Goal: Complete application form: Complete application form

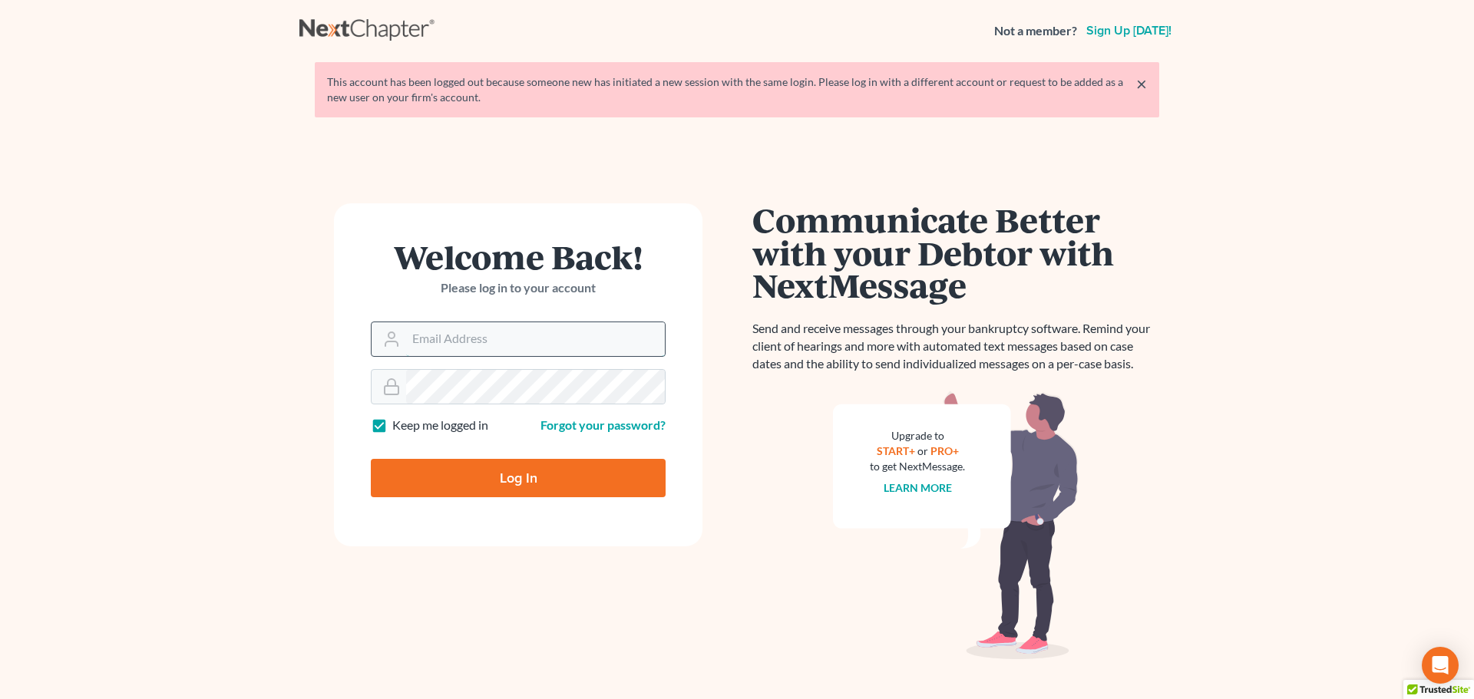
drag, startPoint x: 0, startPoint y: 0, endPoint x: 587, endPoint y: 354, distance: 685.6
click at [587, 354] on input "Email Address" at bounding box center [535, 339] width 259 height 34
type input "[EMAIL_ADDRESS][DOMAIN_NAME]"
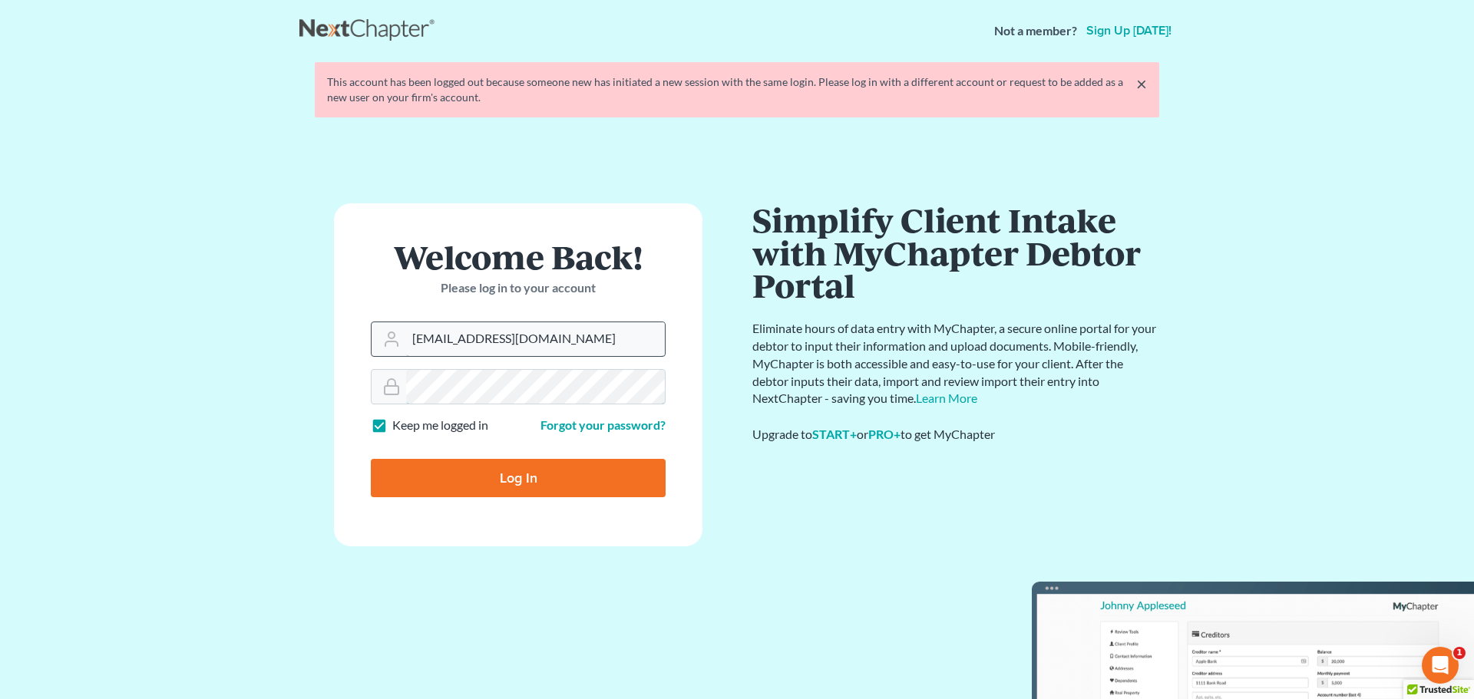
click at [371, 459] on input "Log In" at bounding box center [518, 478] width 295 height 38
type input "Thinking..."
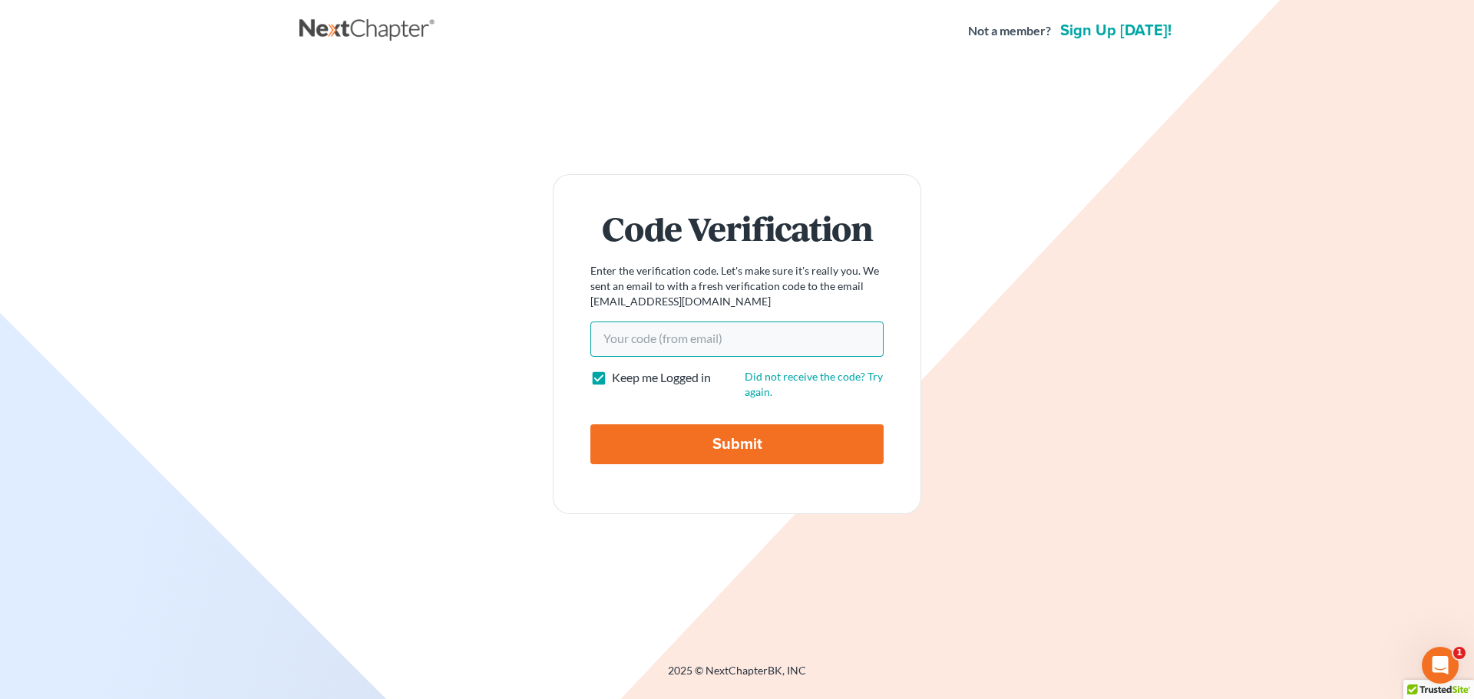
paste input "55480a"
type input "55480a"
click at [649, 437] on input "Submit" at bounding box center [736, 444] width 293 height 40
type input "Thinking..."
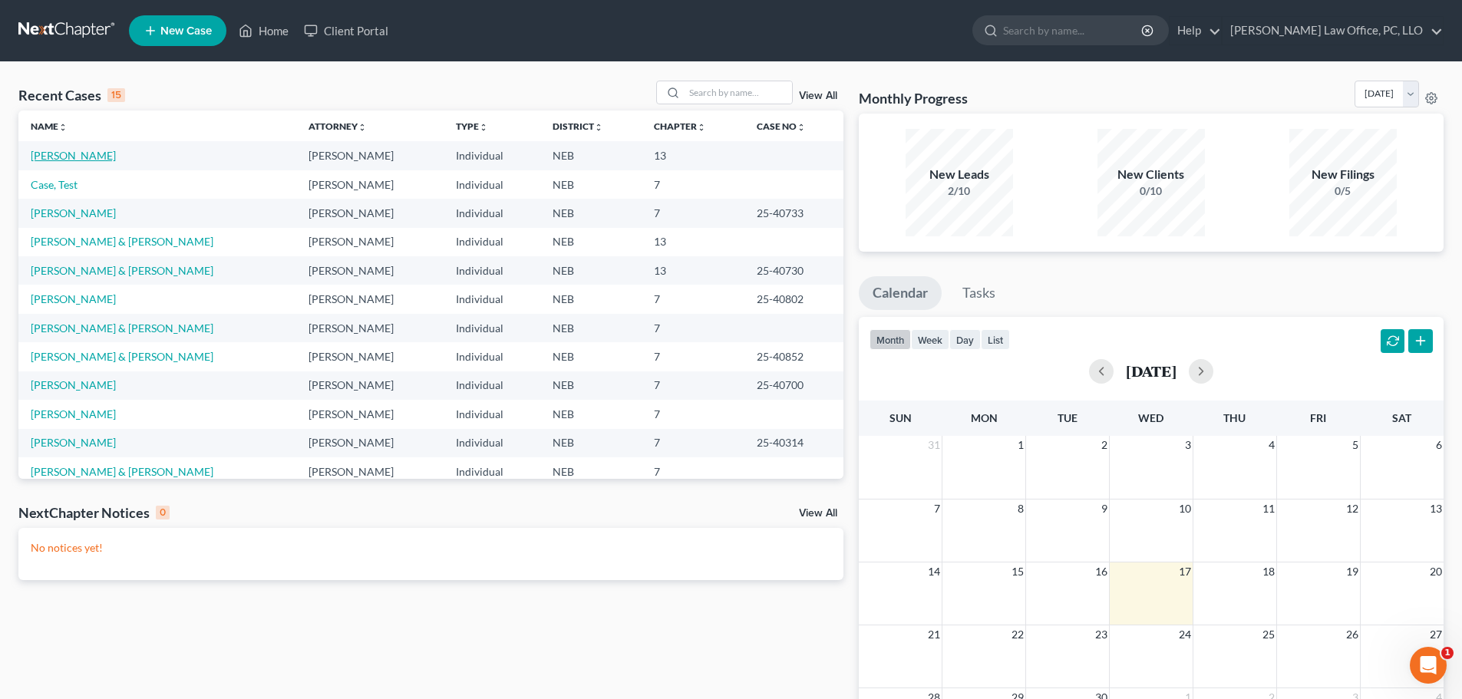
click at [48, 156] on link "[PERSON_NAME]" at bounding box center [73, 155] width 85 height 13
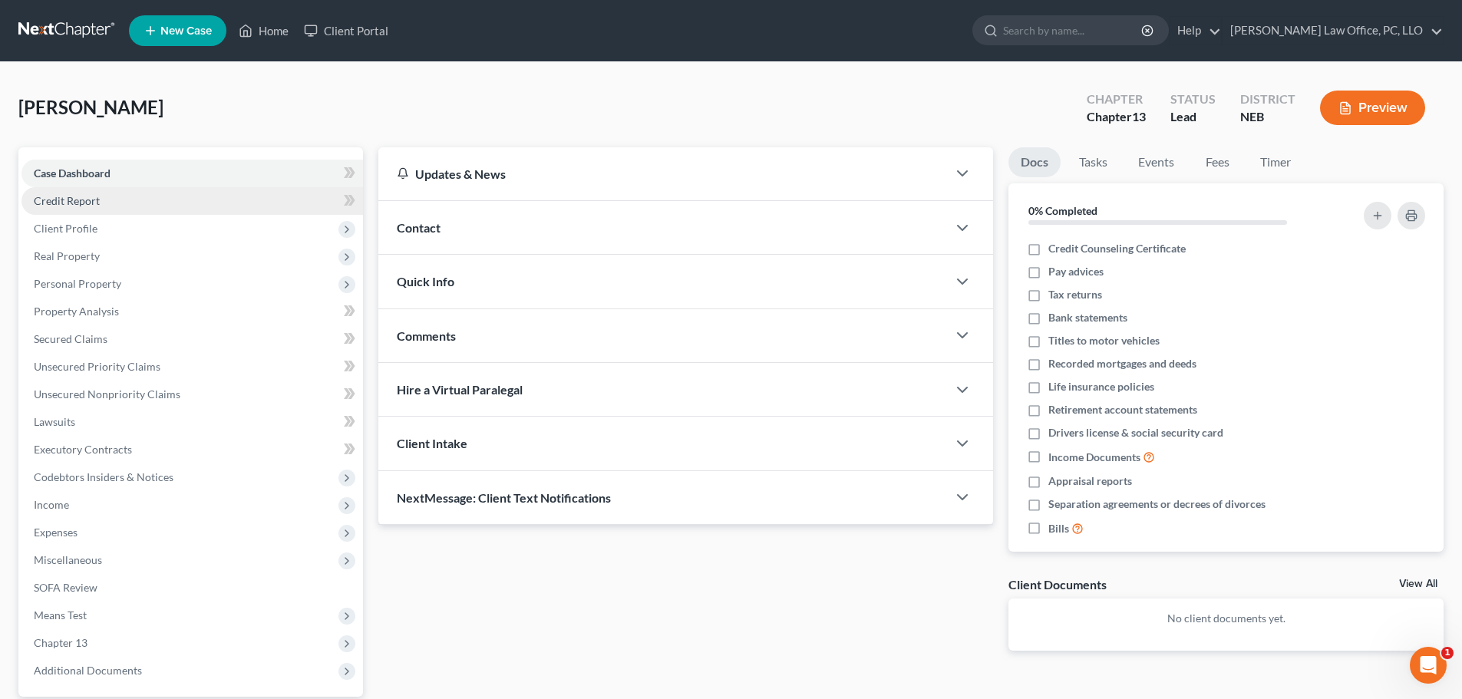
click at [98, 203] on span "Credit Report" at bounding box center [67, 200] width 66 height 13
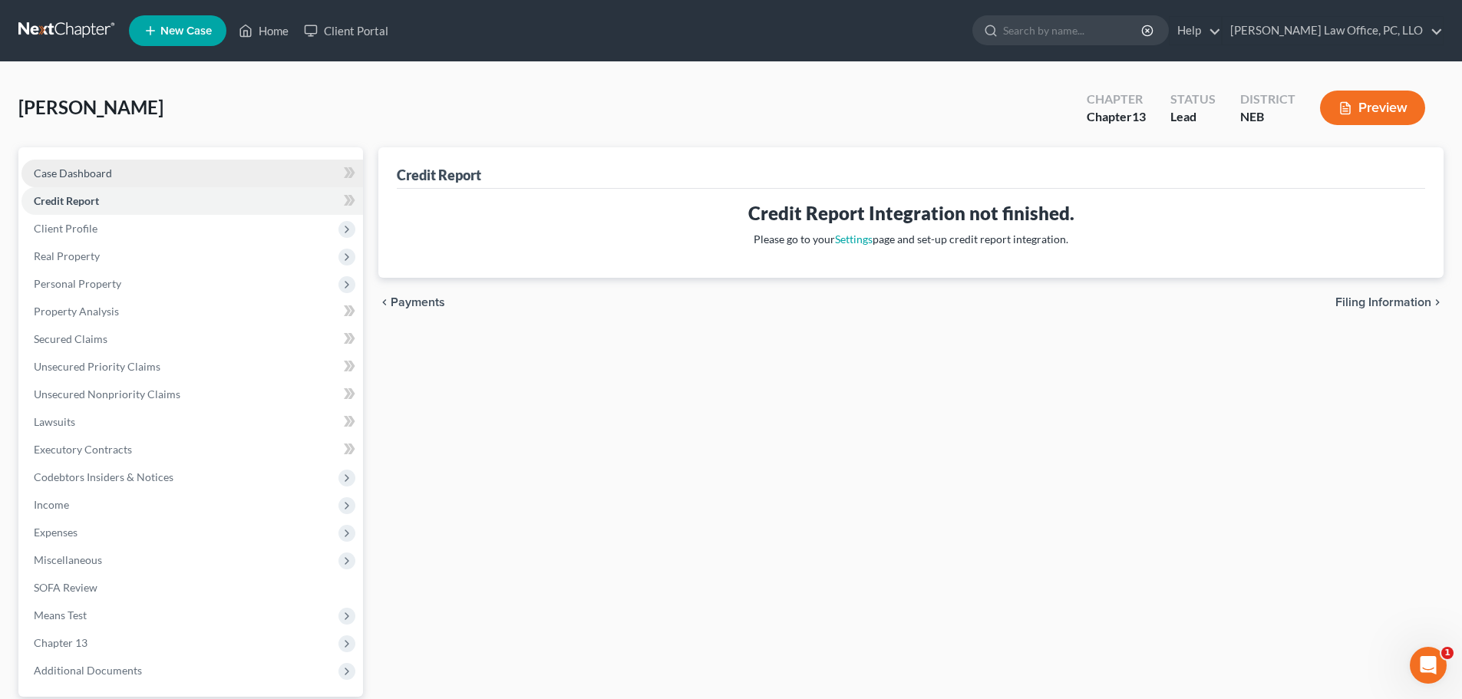
click at [130, 175] on link "Case Dashboard" at bounding box center [192, 174] width 342 height 28
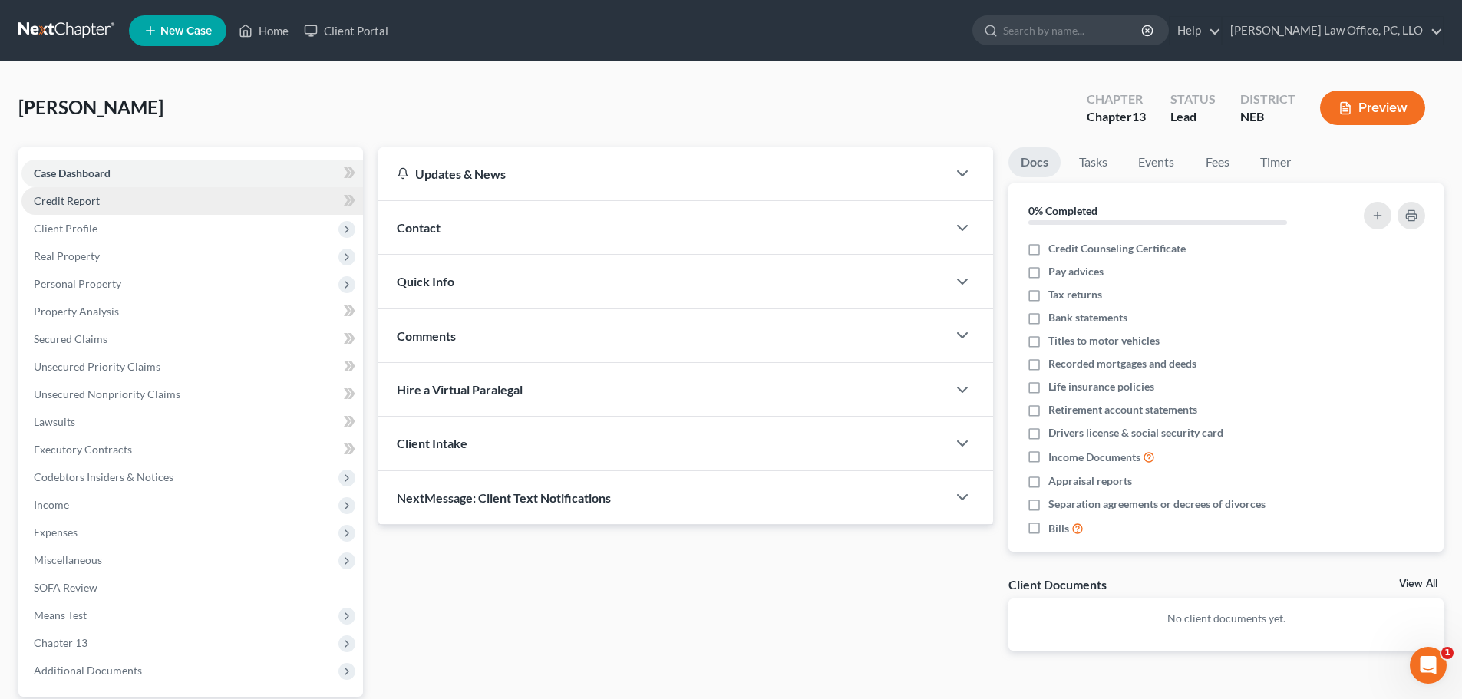
click at [70, 206] on span "Credit Report" at bounding box center [67, 200] width 66 height 13
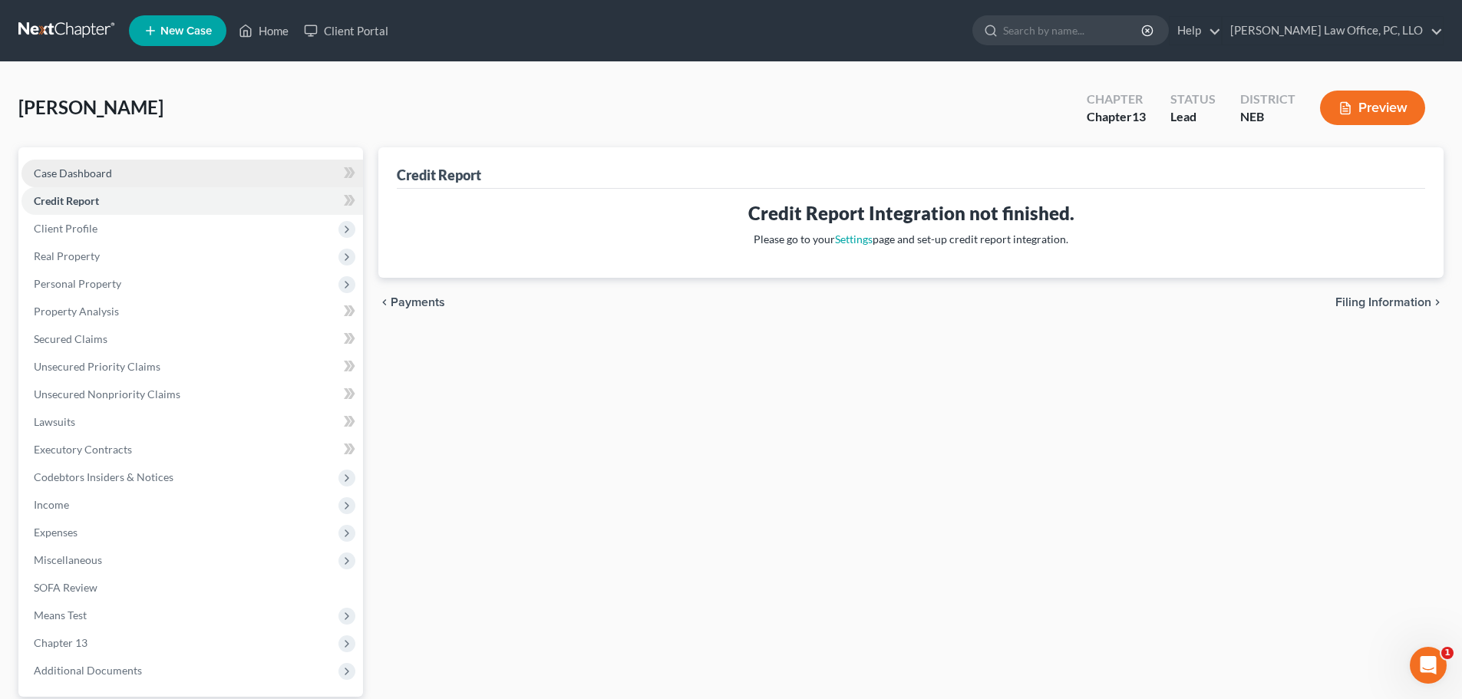
click at [84, 177] on span "Case Dashboard" at bounding box center [73, 173] width 78 height 13
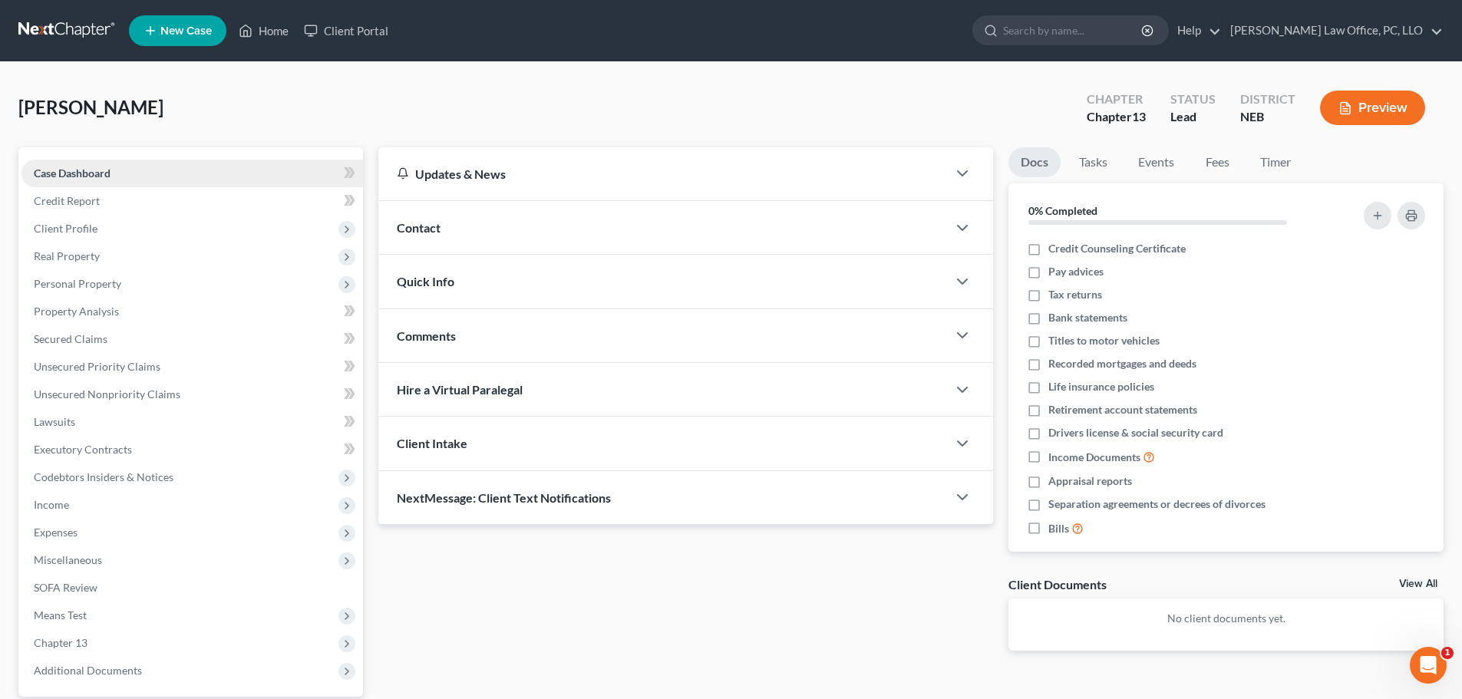
click at [327, 167] on link "Case Dashboard" at bounding box center [192, 174] width 342 height 28
click at [69, 203] on span "Credit Report" at bounding box center [67, 200] width 66 height 13
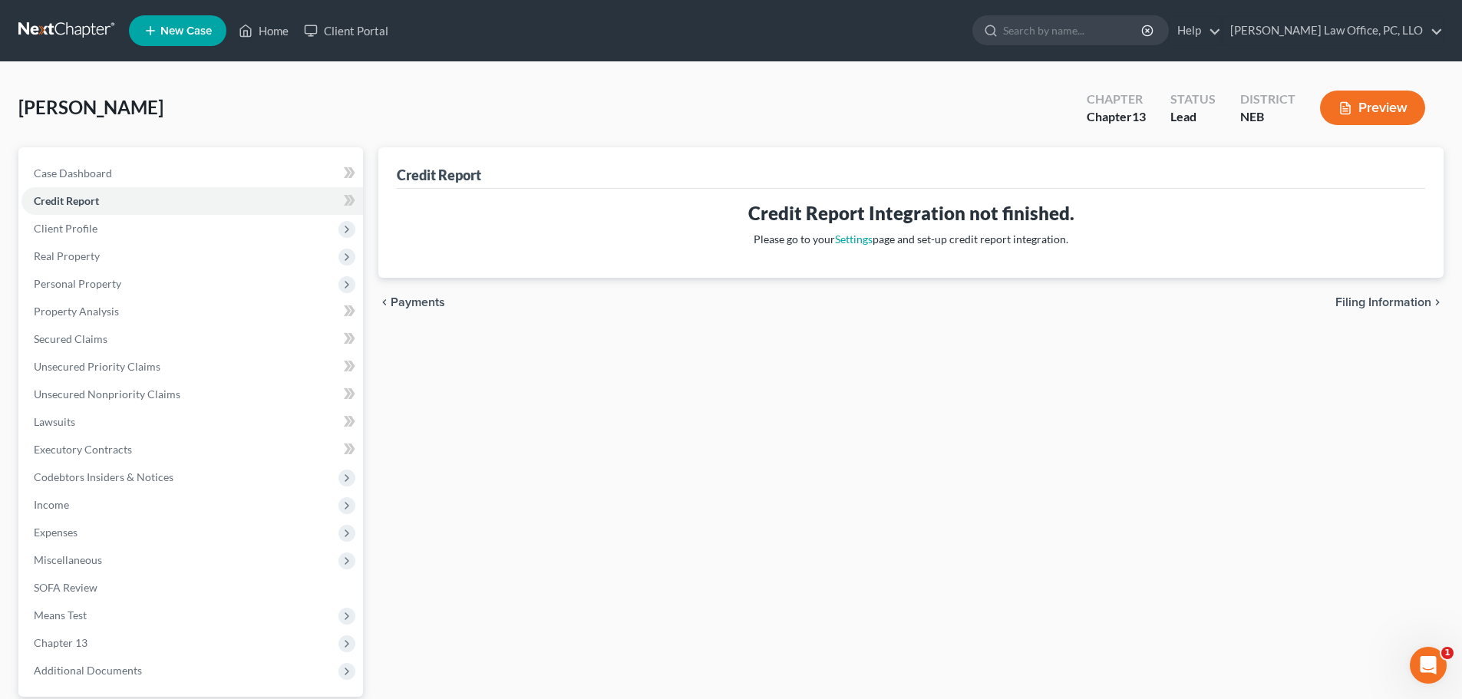
click at [1377, 302] on span "Filing Information" at bounding box center [1384, 302] width 96 height 12
select select "1"
select select "0"
select select "3"
select select "48"
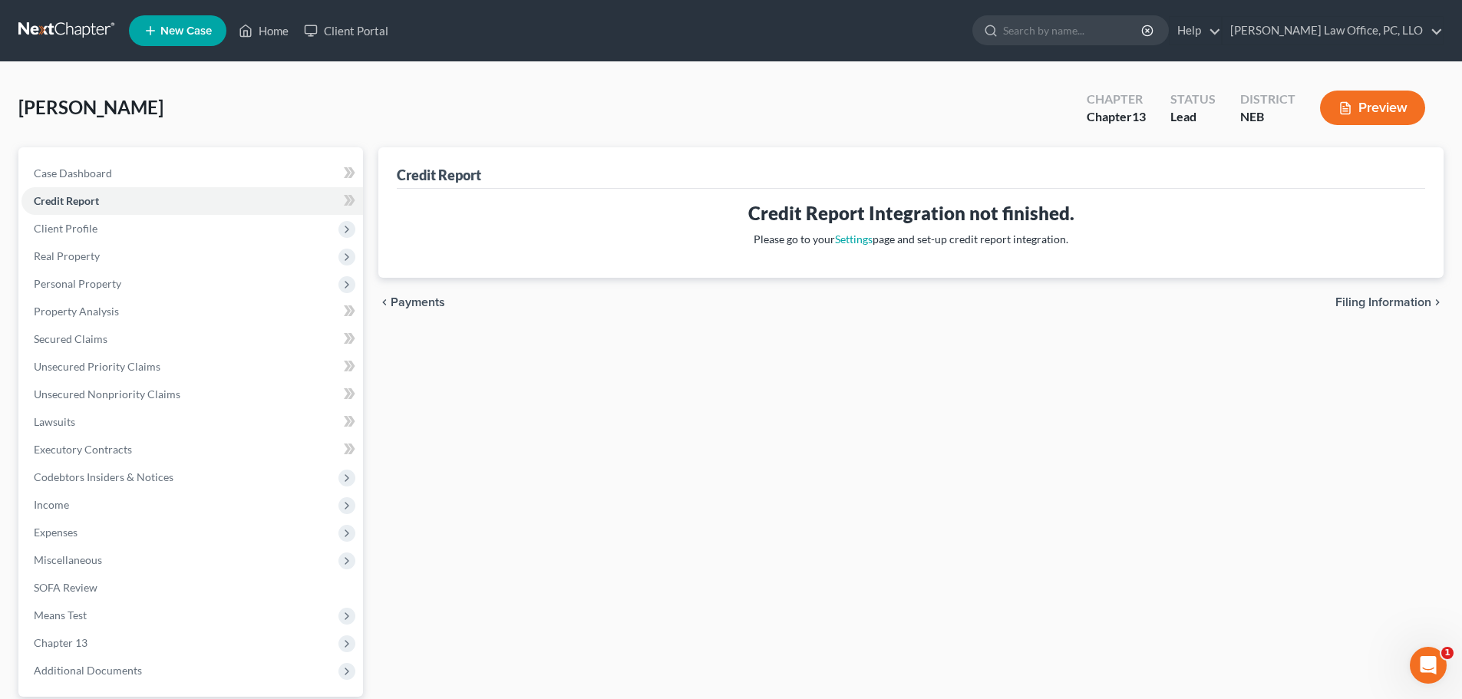
select select "0"
select select "30"
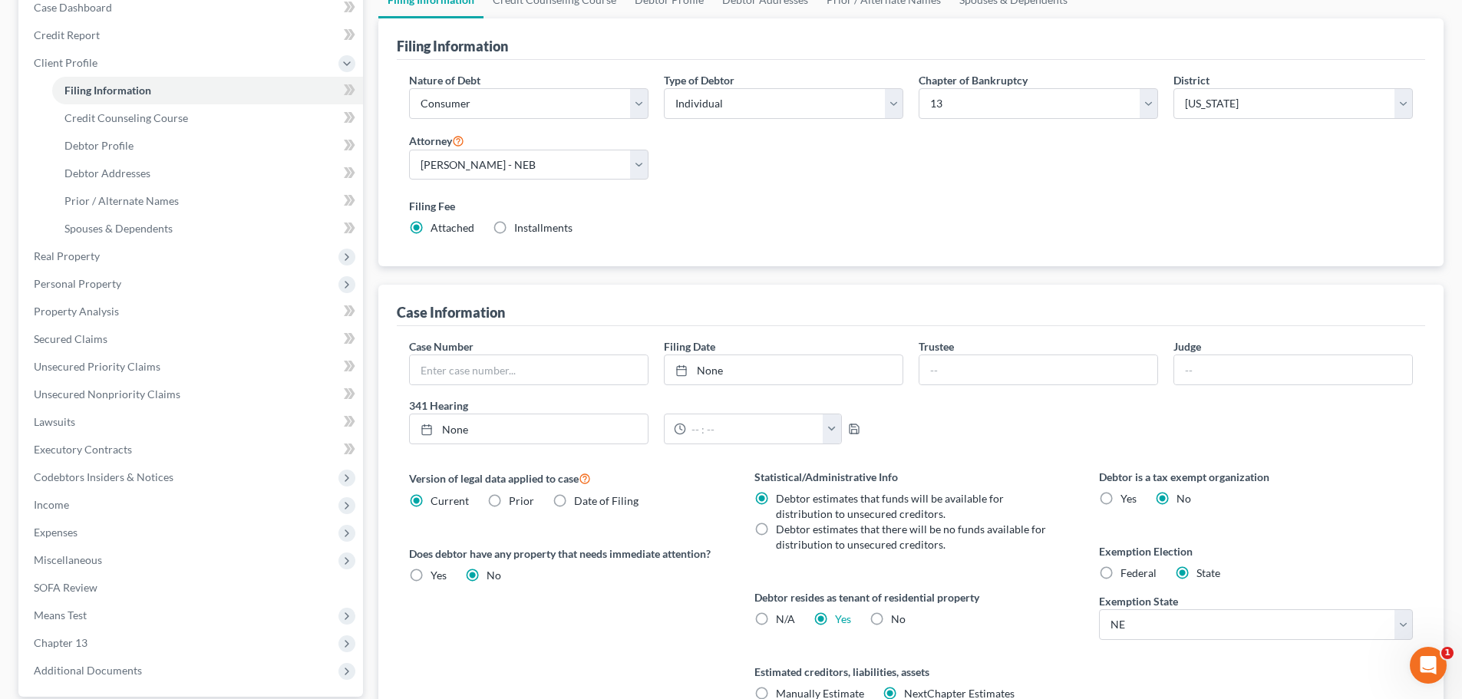
scroll to position [96, 0]
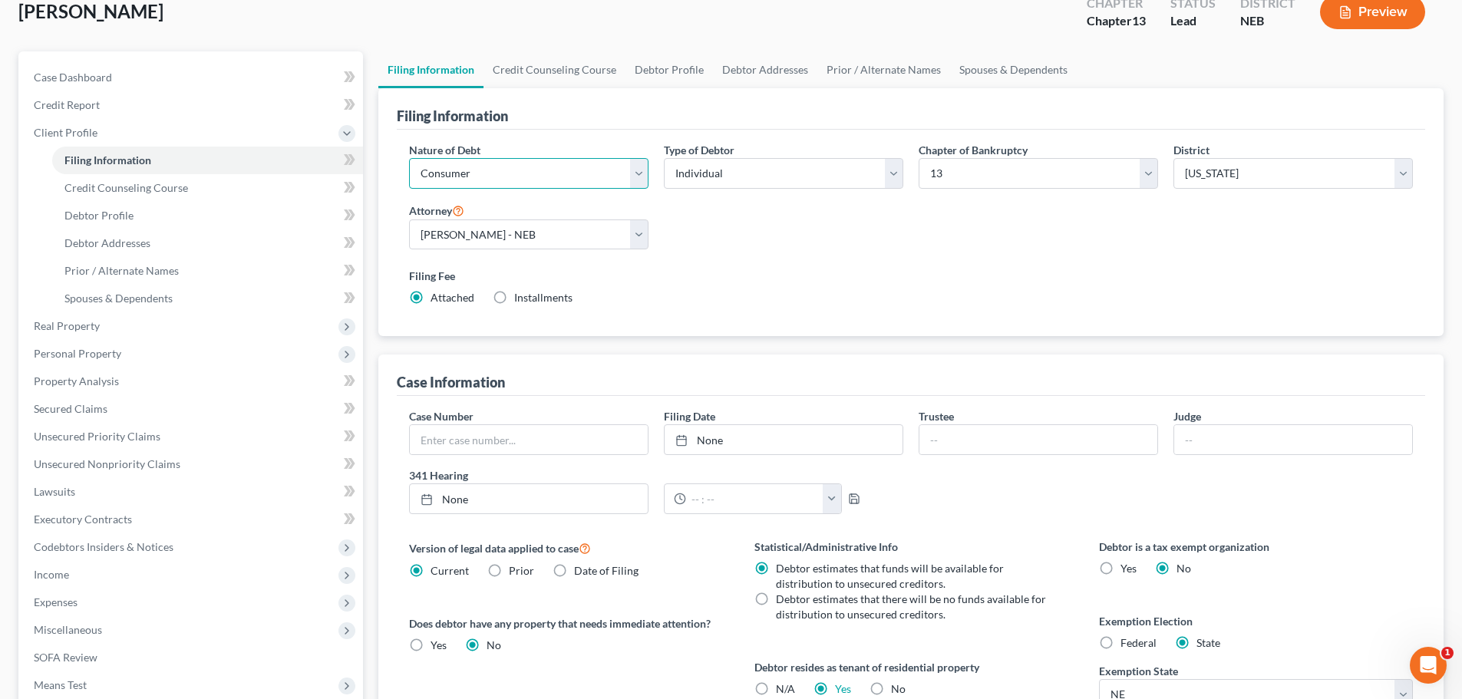
click at [640, 170] on select "Select Business Consumer Other" at bounding box center [528, 173] width 239 height 31
click at [409, 158] on select "Select Business Consumer Other" at bounding box center [528, 173] width 239 height 31
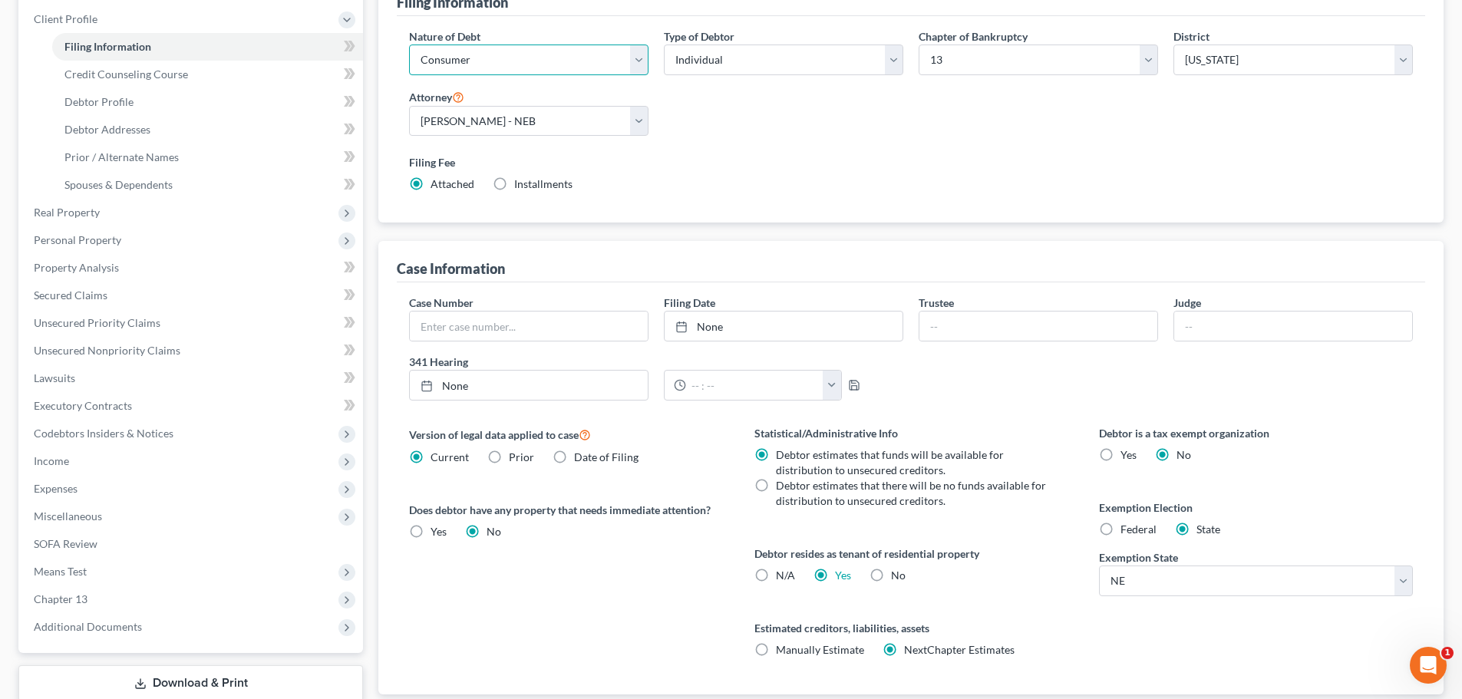
scroll to position [213, 0]
click at [640, 53] on select "Select Business Consumer Other" at bounding box center [528, 56] width 239 height 31
click at [409, 41] on select "Select Business Consumer Other" at bounding box center [528, 56] width 239 height 31
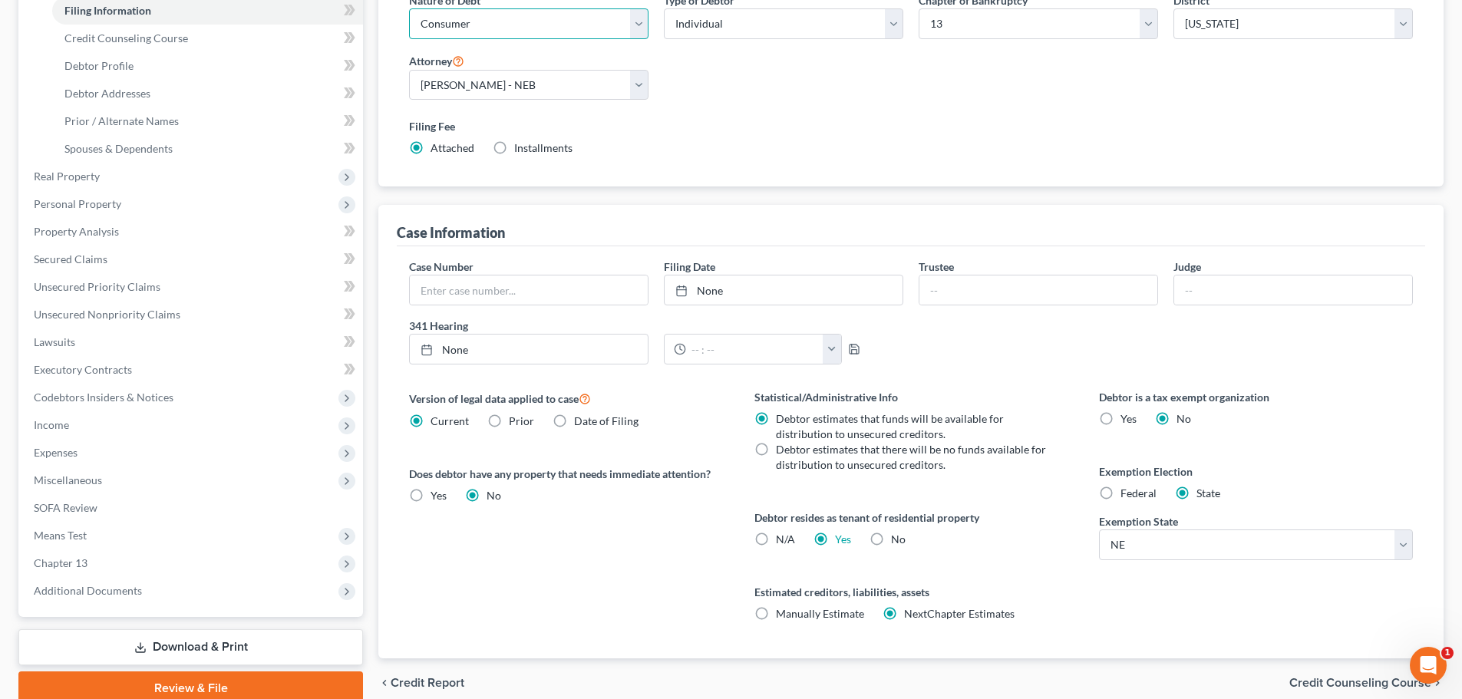
scroll to position [256, 0]
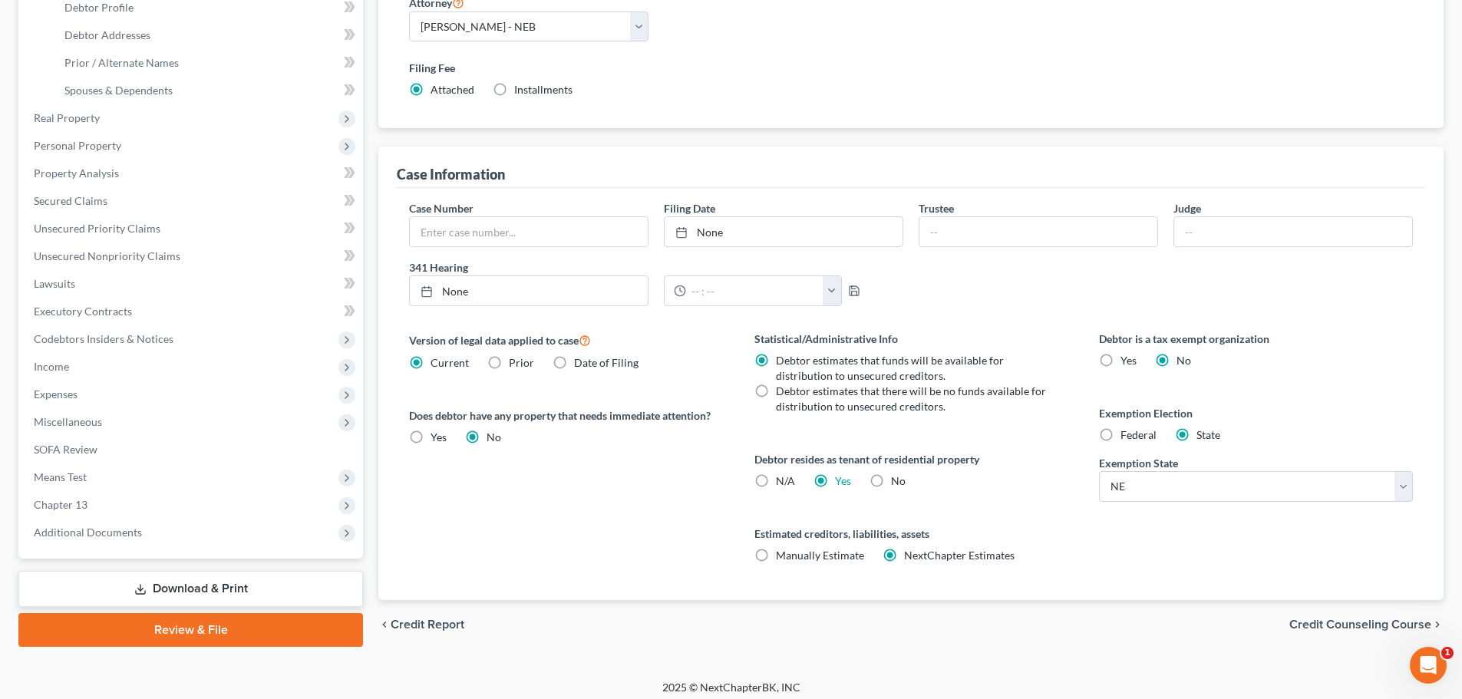
click at [1334, 625] on span "Credit Counseling Course" at bounding box center [1361, 625] width 142 height 12
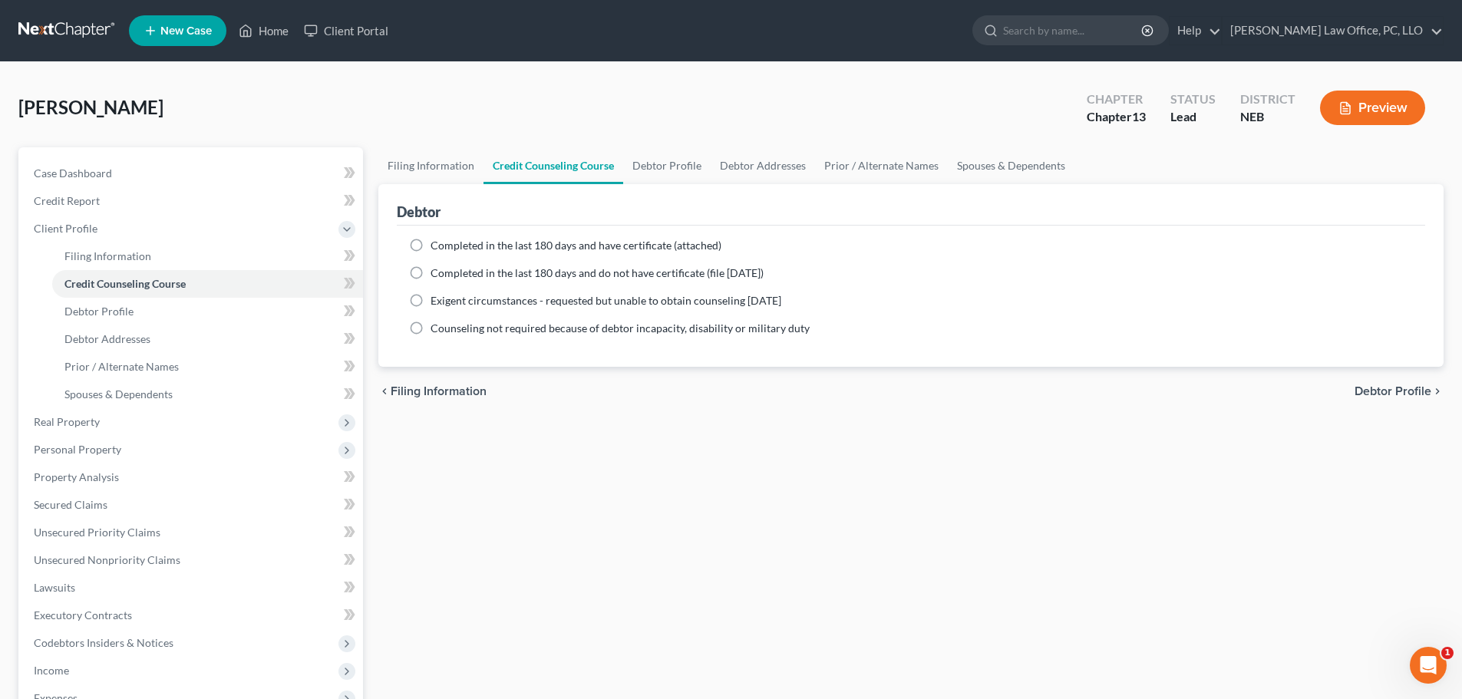
click at [1393, 391] on span "Debtor Profile" at bounding box center [1393, 391] width 77 height 12
select select "3"
select select "0"
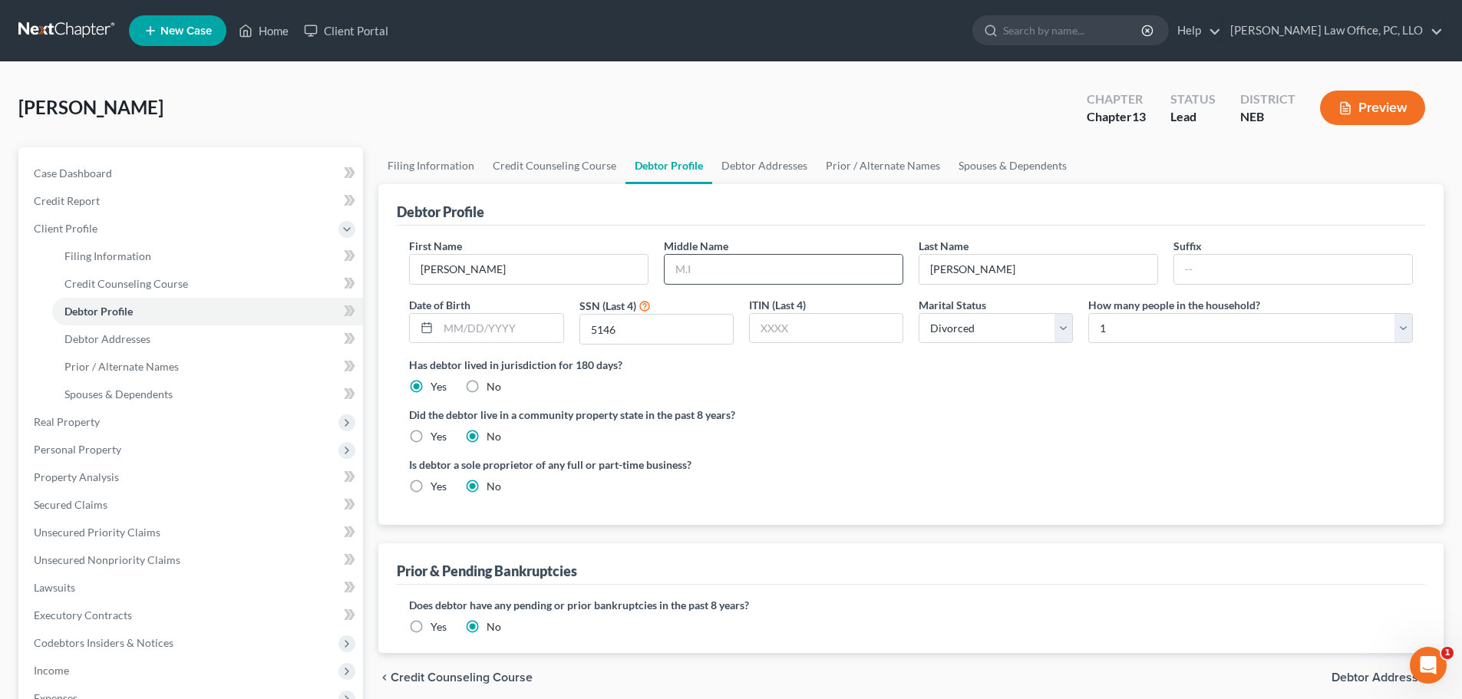
click at [758, 267] on input "text" at bounding box center [784, 269] width 238 height 29
type input "[PERSON_NAME]"
click at [1089, 457] on div "Is debtor a sole proprietor of any full or part-time business? Yes No" at bounding box center [910, 482] width 1019 height 50
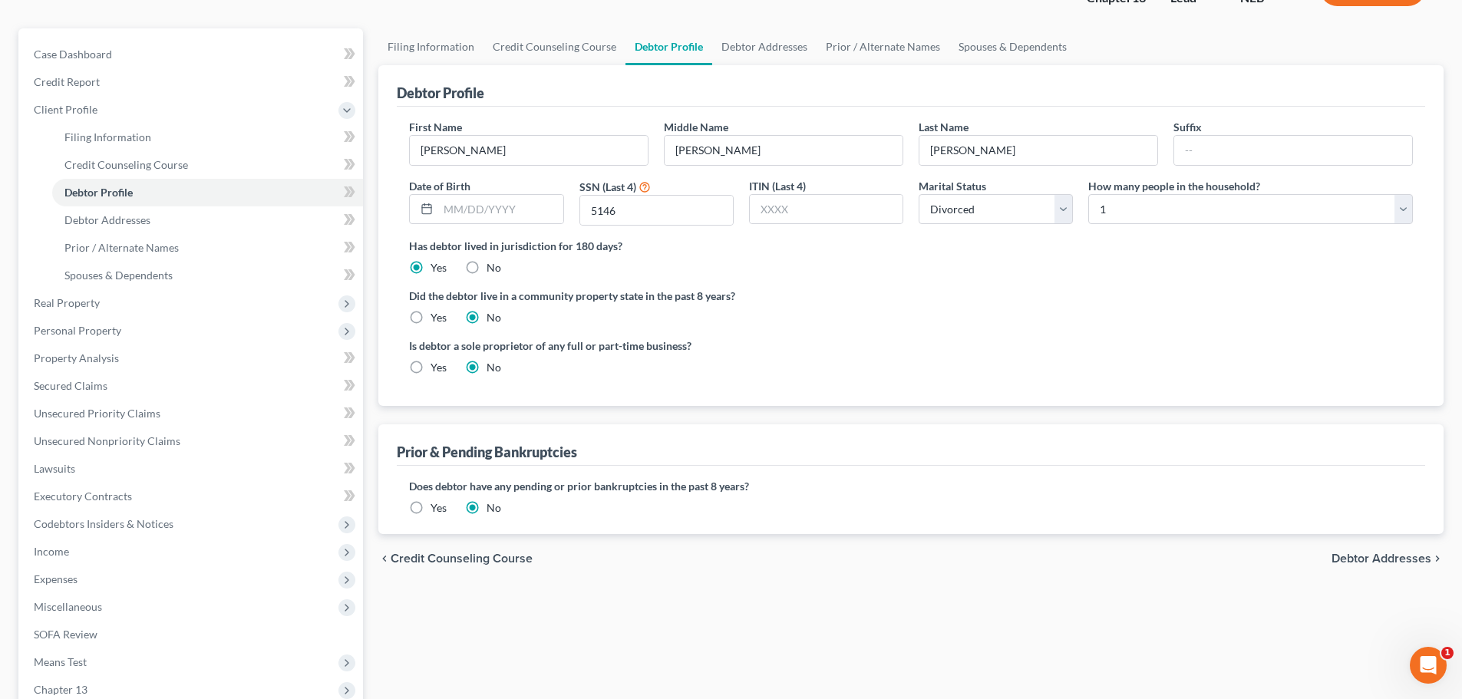
scroll to position [124, 0]
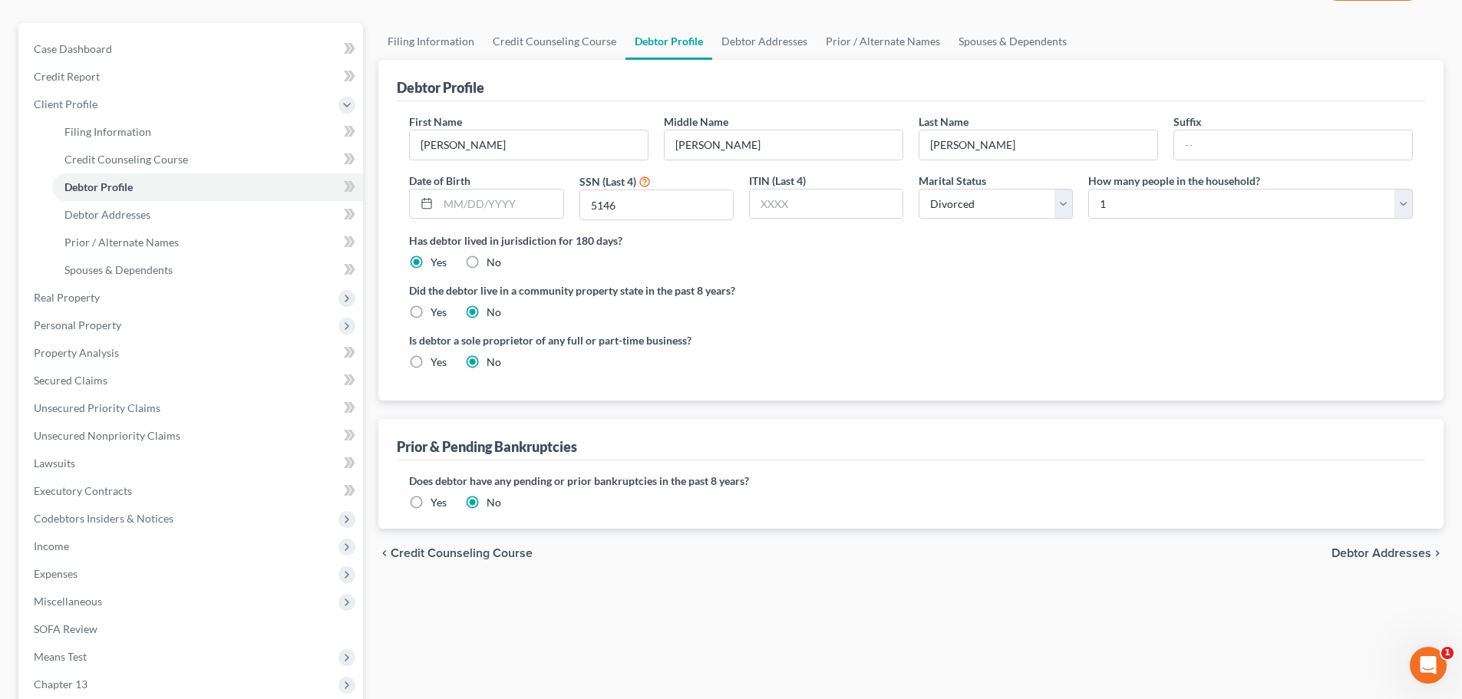
click at [1395, 549] on span "Debtor Addresses" at bounding box center [1382, 553] width 100 height 12
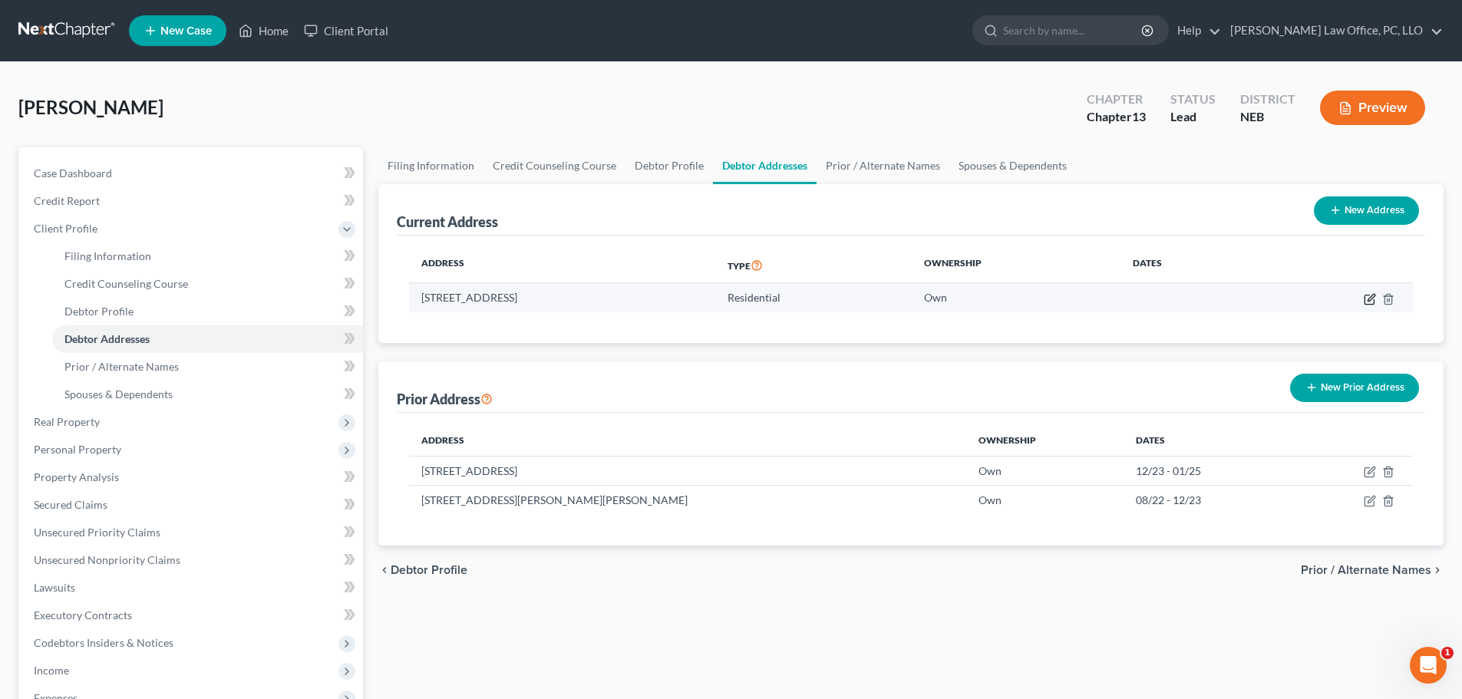
click at [1369, 299] on icon "button" at bounding box center [1371, 297] width 7 height 7
select select "30"
select select "0"
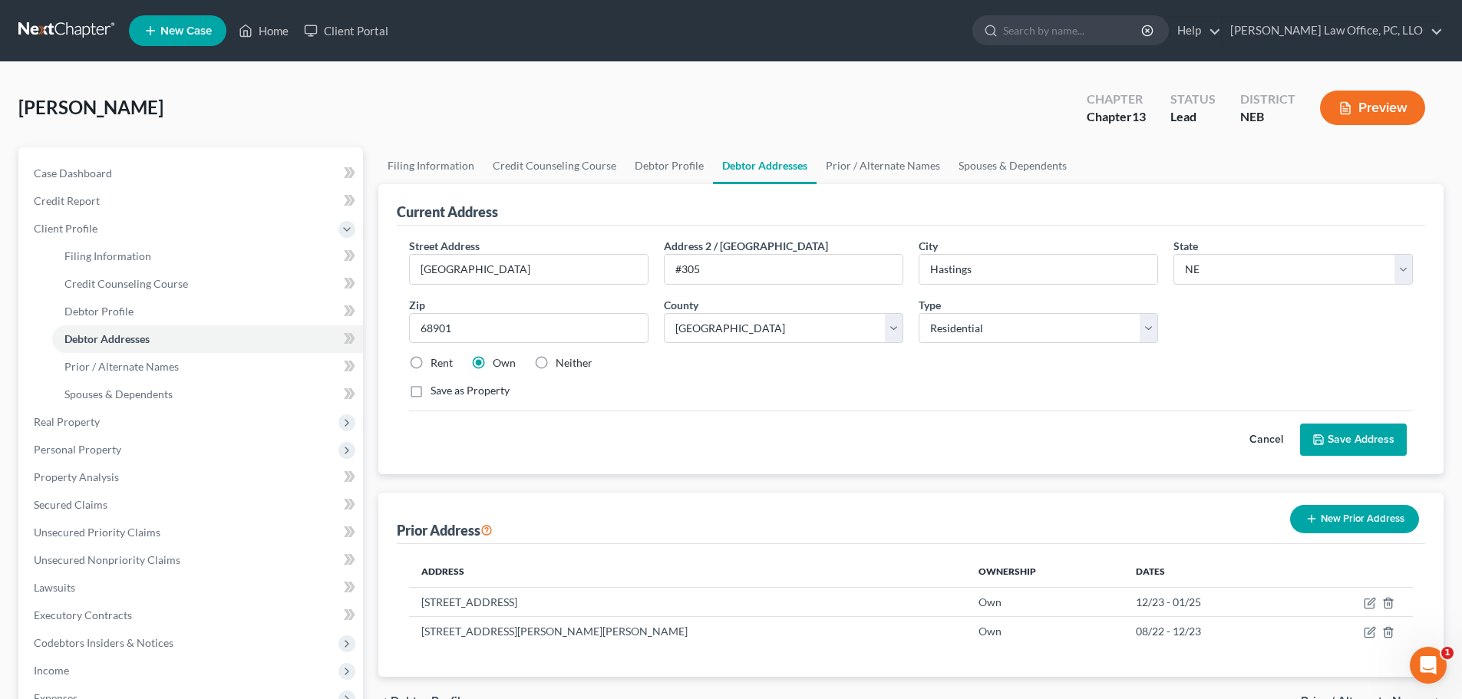
click at [431, 361] on label "Rent" at bounding box center [442, 362] width 22 height 15
click at [437, 361] on input "Rent" at bounding box center [442, 360] width 10 height 10
radio input "true"
click at [1380, 436] on button "Save Address" at bounding box center [1353, 440] width 107 height 32
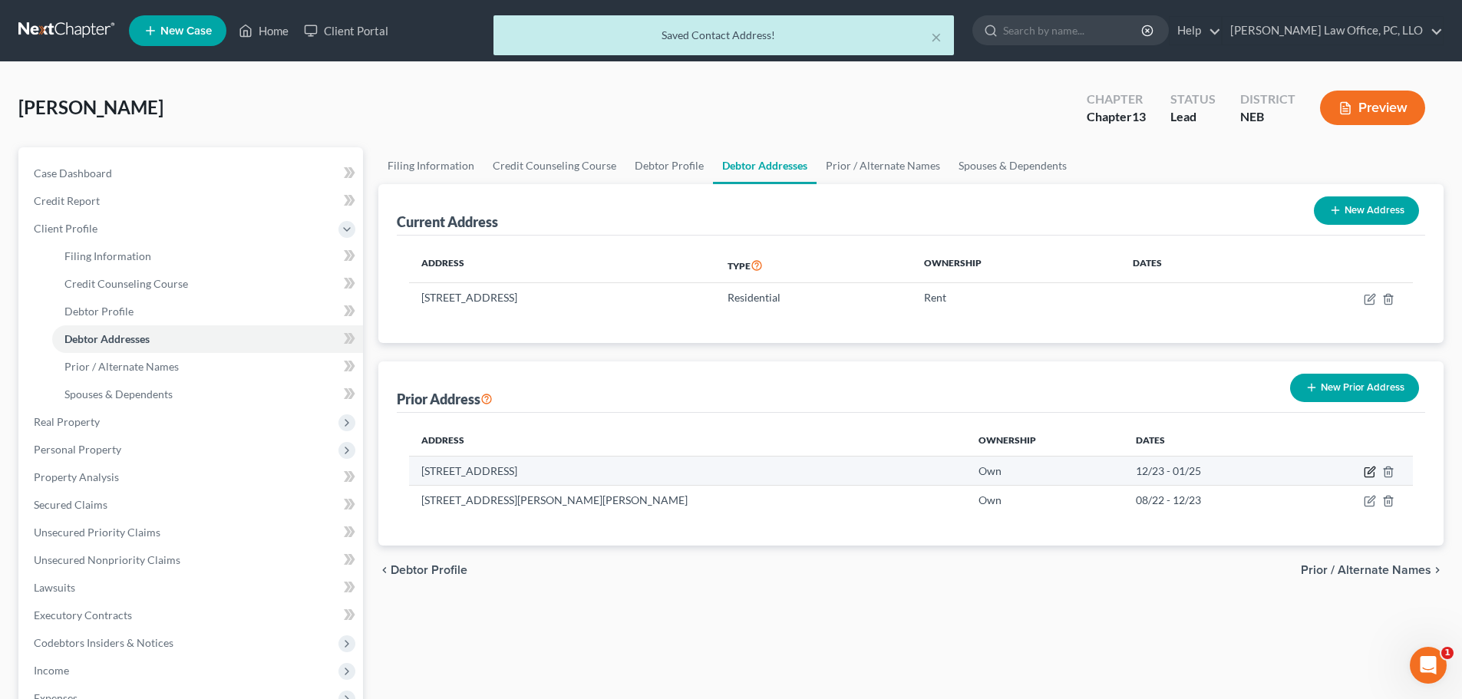
click at [1372, 471] on icon "button" at bounding box center [1370, 472] width 12 height 12
select select "30"
select select "39"
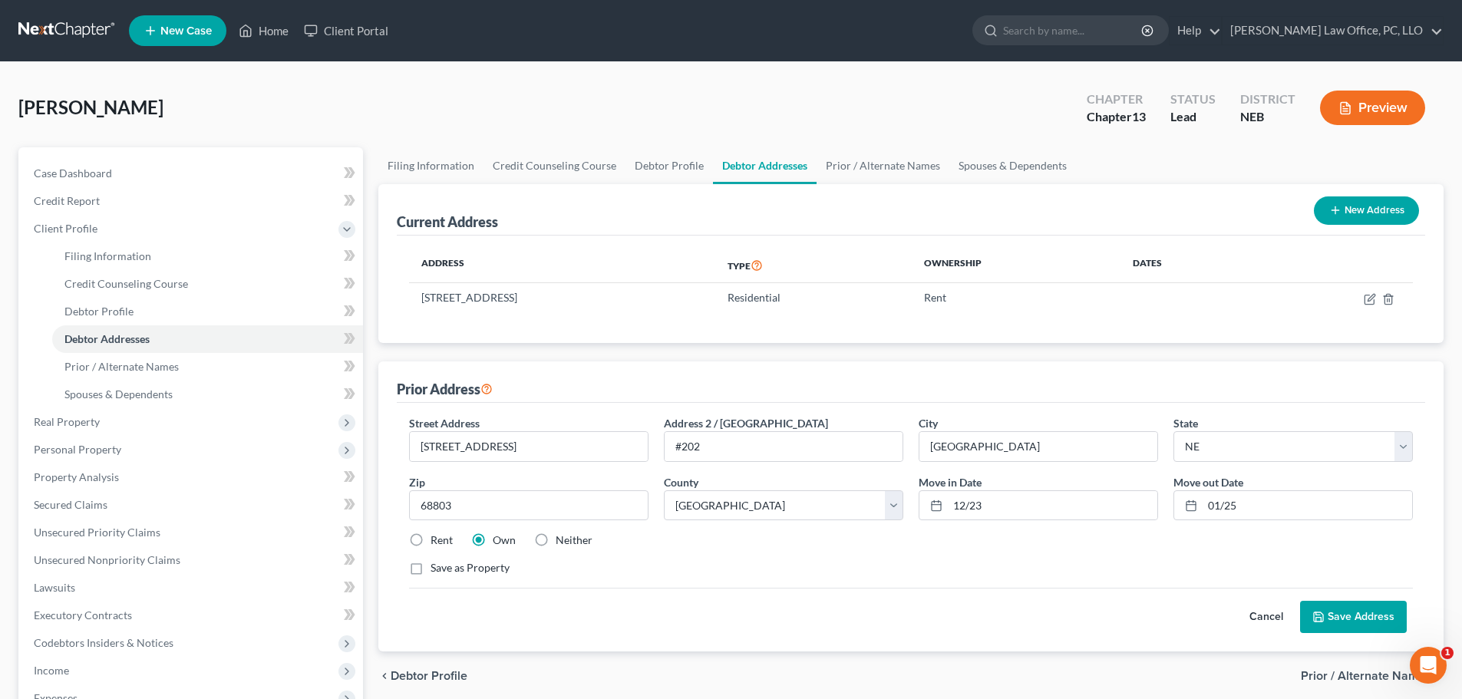
click at [431, 540] on label "Rent" at bounding box center [442, 540] width 22 height 15
click at [437, 540] on input "Rent" at bounding box center [442, 538] width 10 height 10
radio input "true"
click at [1370, 614] on button "Save Address" at bounding box center [1353, 617] width 107 height 32
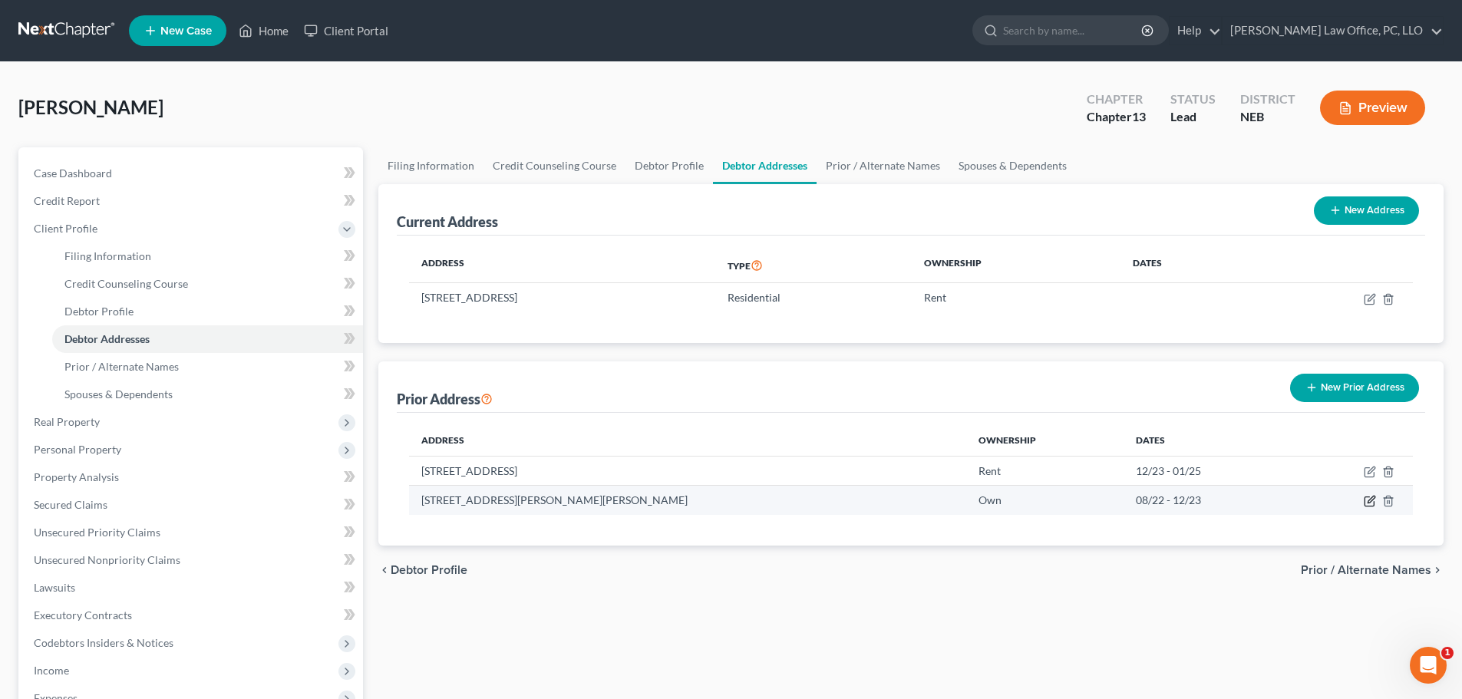
click at [1372, 499] on icon "button" at bounding box center [1371, 500] width 7 height 7
select select "30"
select select "54"
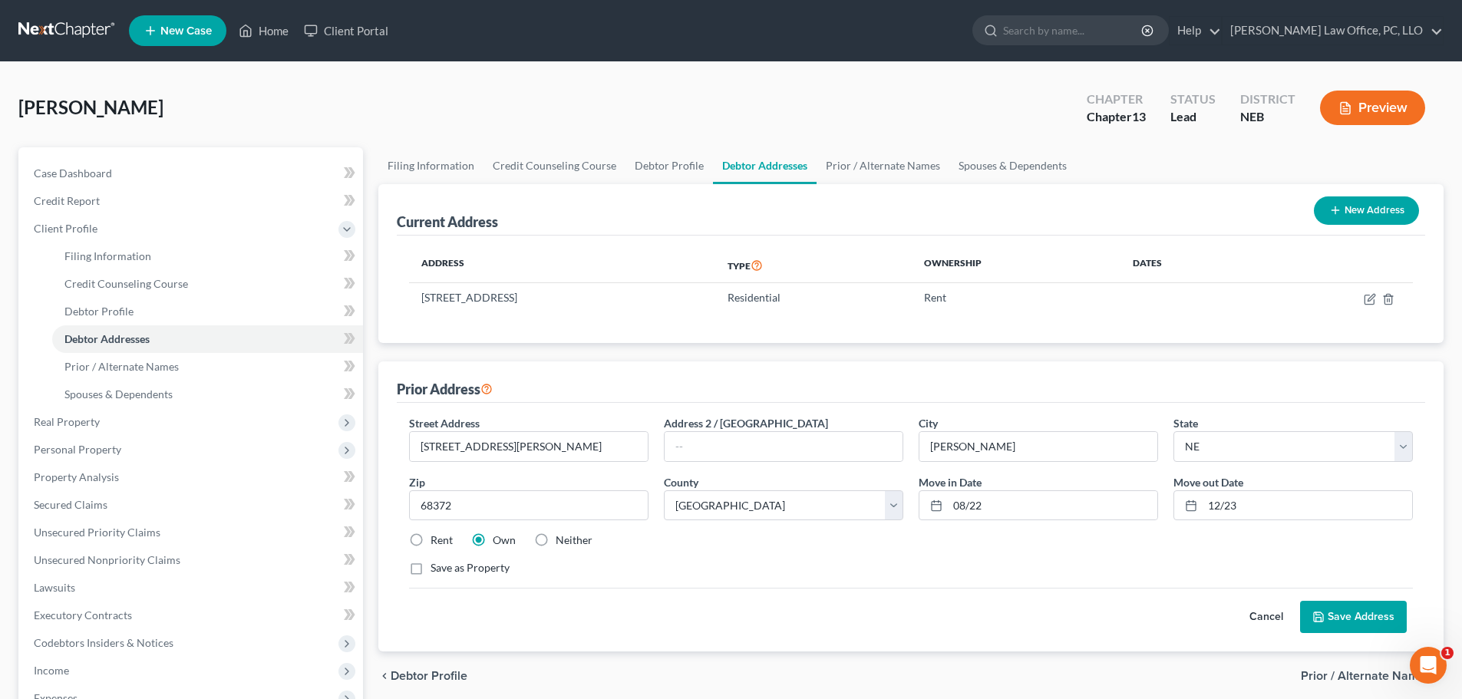
click at [431, 541] on label "Rent" at bounding box center [442, 540] width 22 height 15
click at [437, 541] on input "Rent" at bounding box center [442, 538] width 10 height 10
radio input "true"
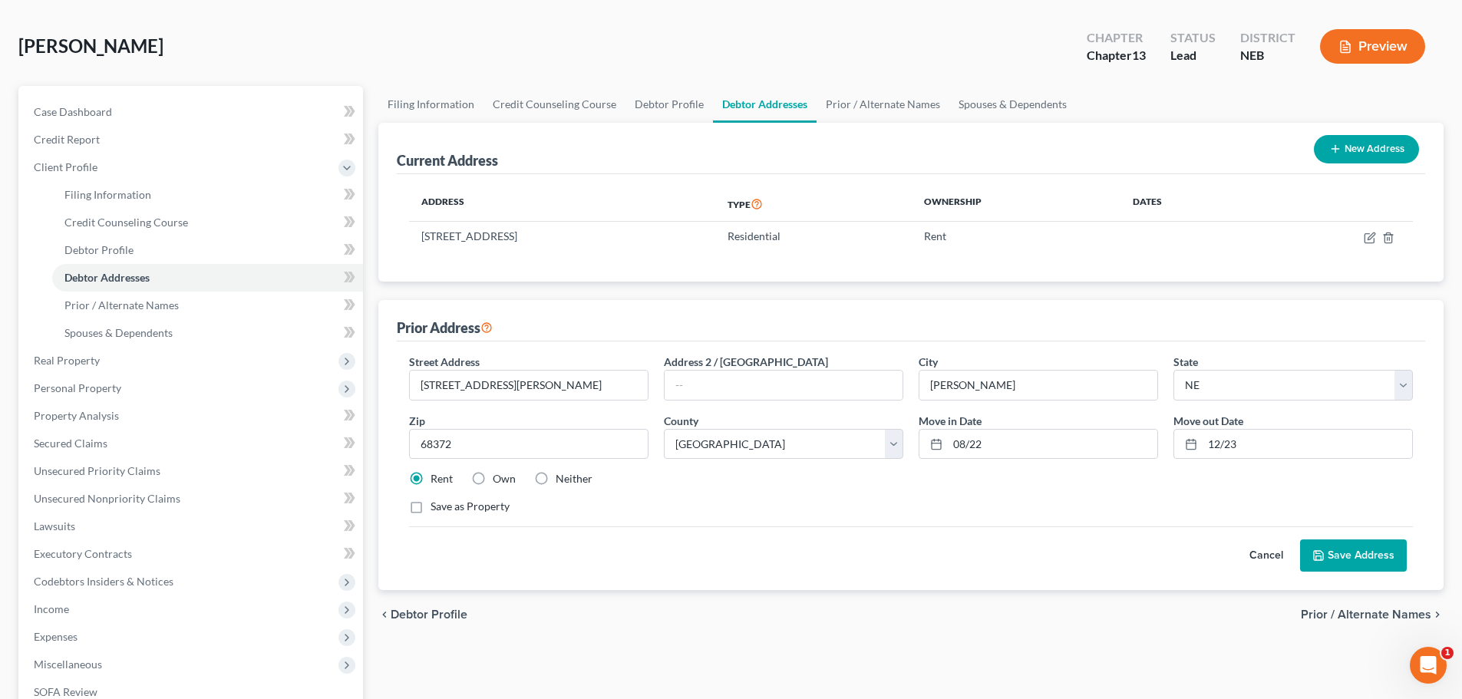
scroll to position [60, 0]
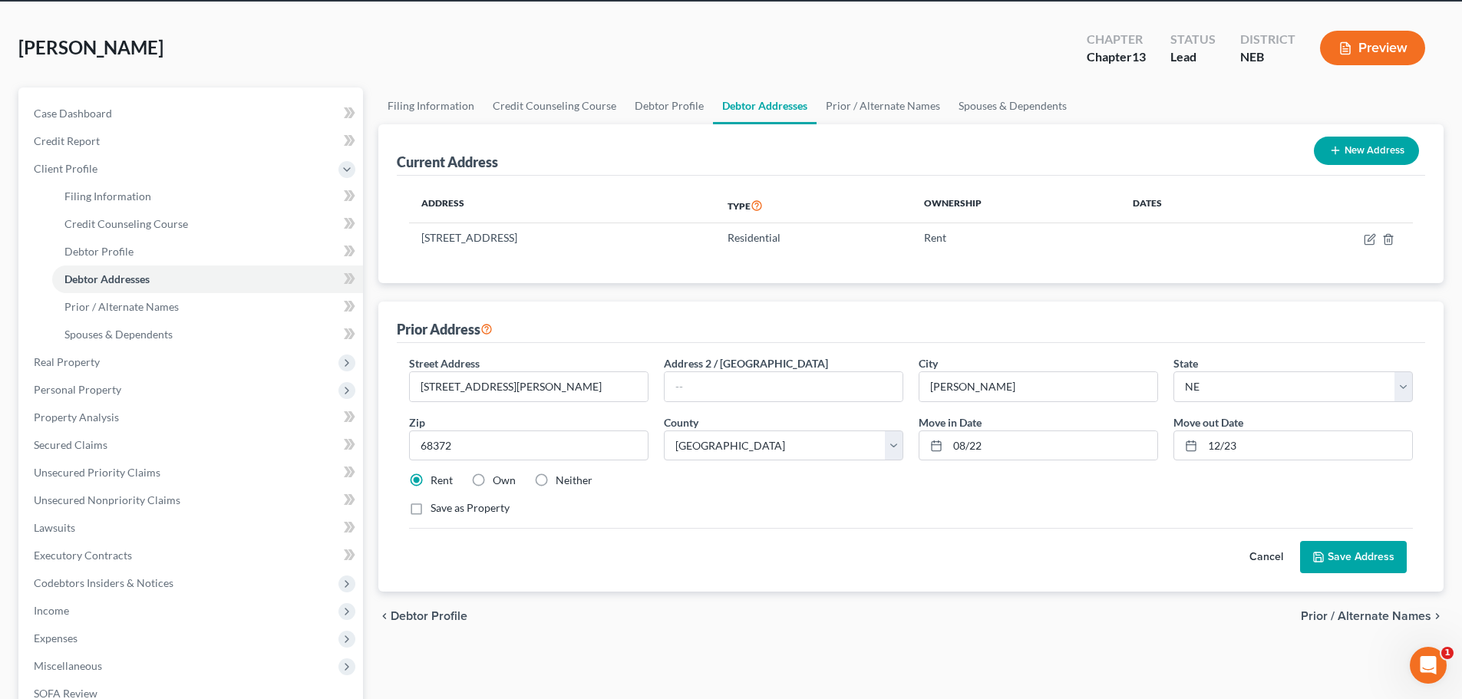
click at [1347, 556] on button "Save Address" at bounding box center [1353, 557] width 107 height 32
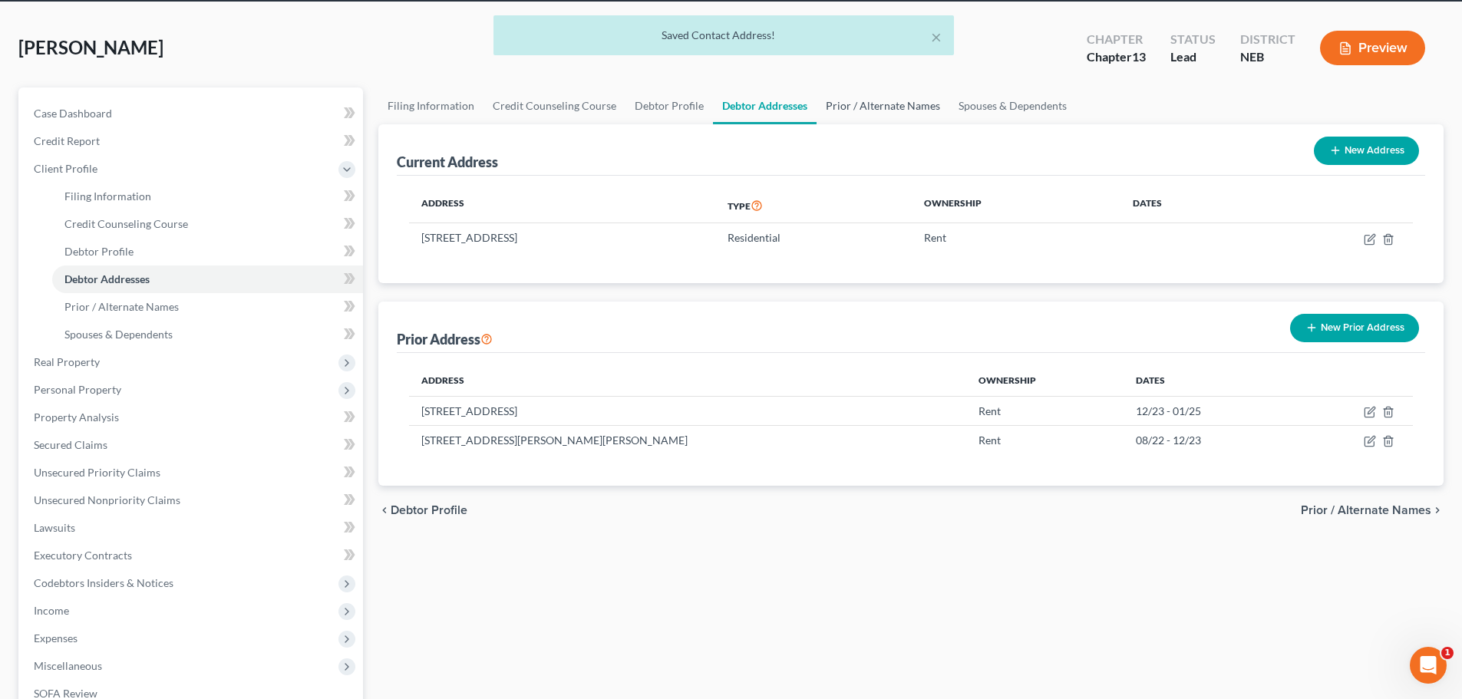
click at [886, 105] on link "Prior / Alternate Names" at bounding box center [883, 106] width 133 height 37
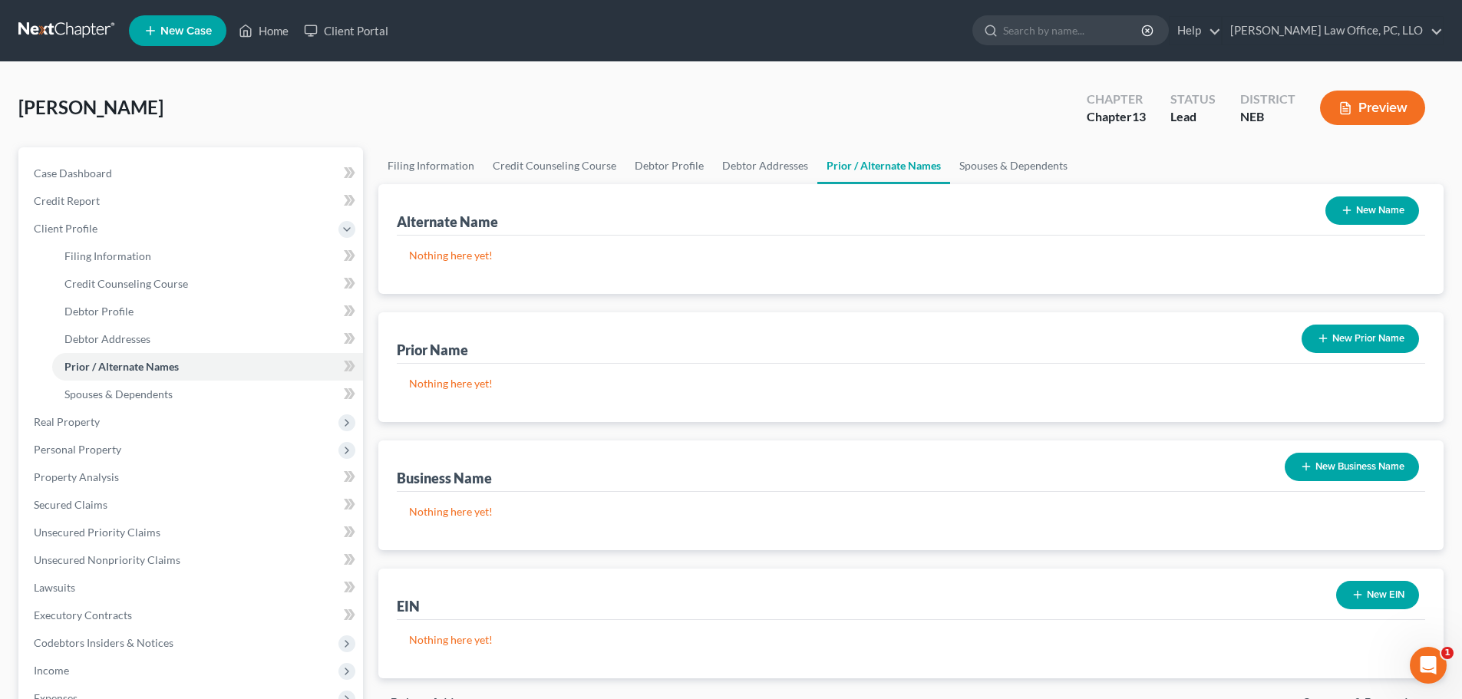
click at [1370, 329] on button "New Prior Name" at bounding box center [1360, 339] width 117 height 28
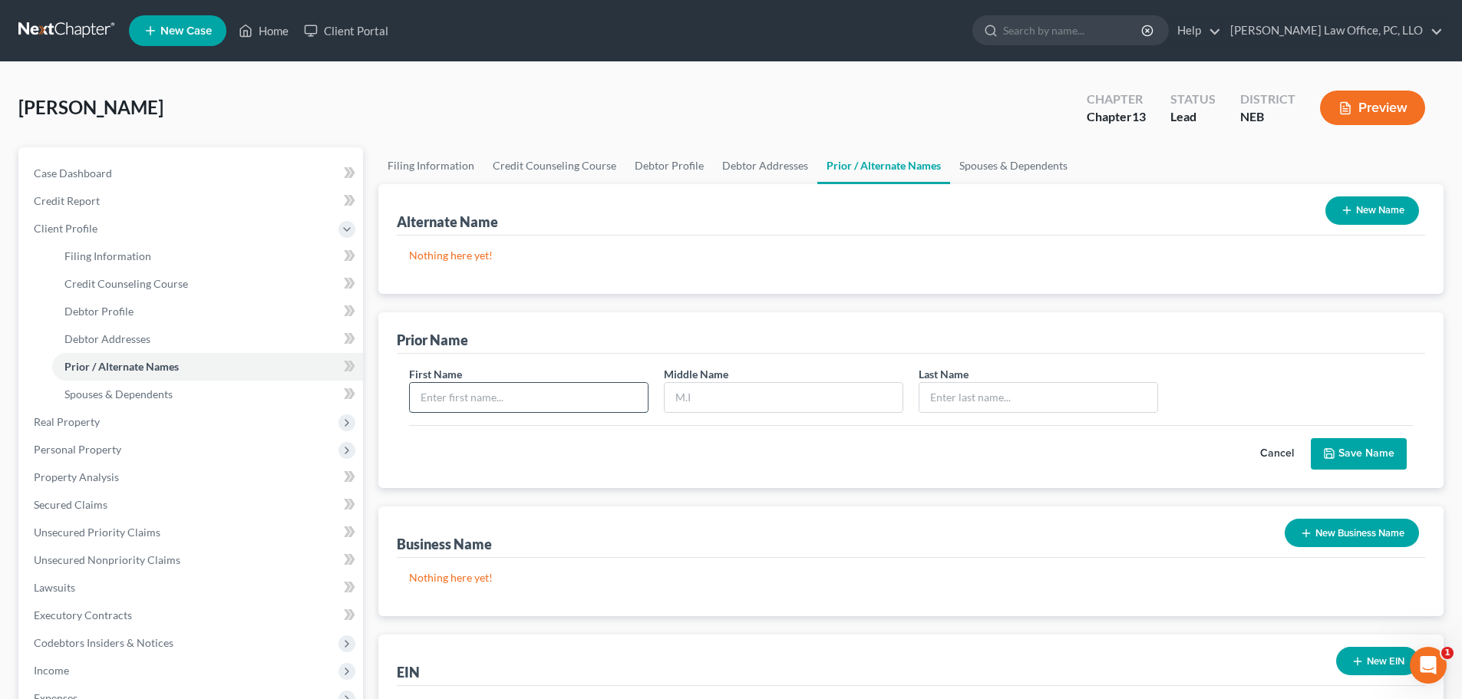
click at [518, 397] on input "text" at bounding box center [529, 397] width 238 height 29
type input "[PERSON_NAME]"
type input "rae"
type input "[PERSON_NAME]"
drag, startPoint x: 658, startPoint y: 401, endPoint x: 601, endPoint y: 408, distance: 57.2
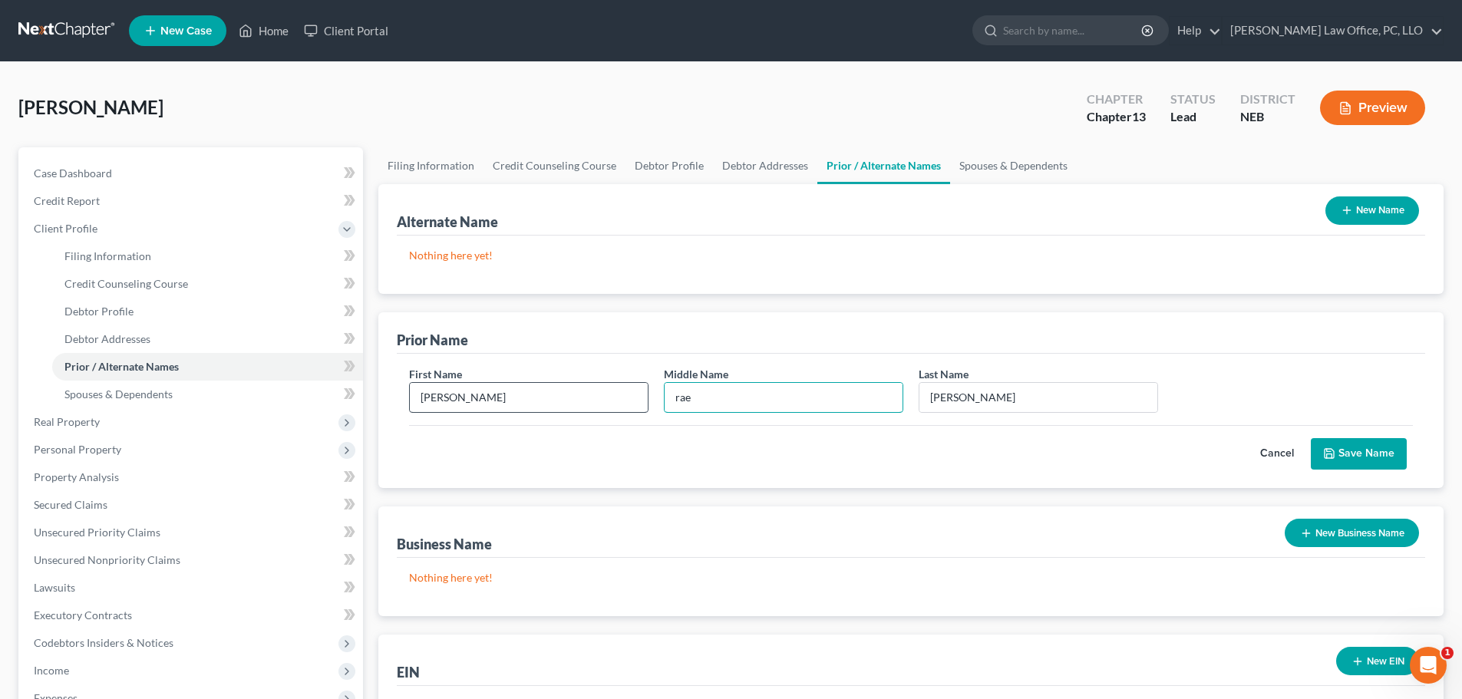
click at [563, 408] on div "First Name [PERSON_NAME] Middle Name [PERSON_NAME] Last Name * [PERSON_NAME]" at bounding box center [910, 395] width 1019 height 59
type input "[PERSON_NAME]"
click at [1361, 454] on button "Save Name" at bounding box center [1359, 454] width 96 height 32
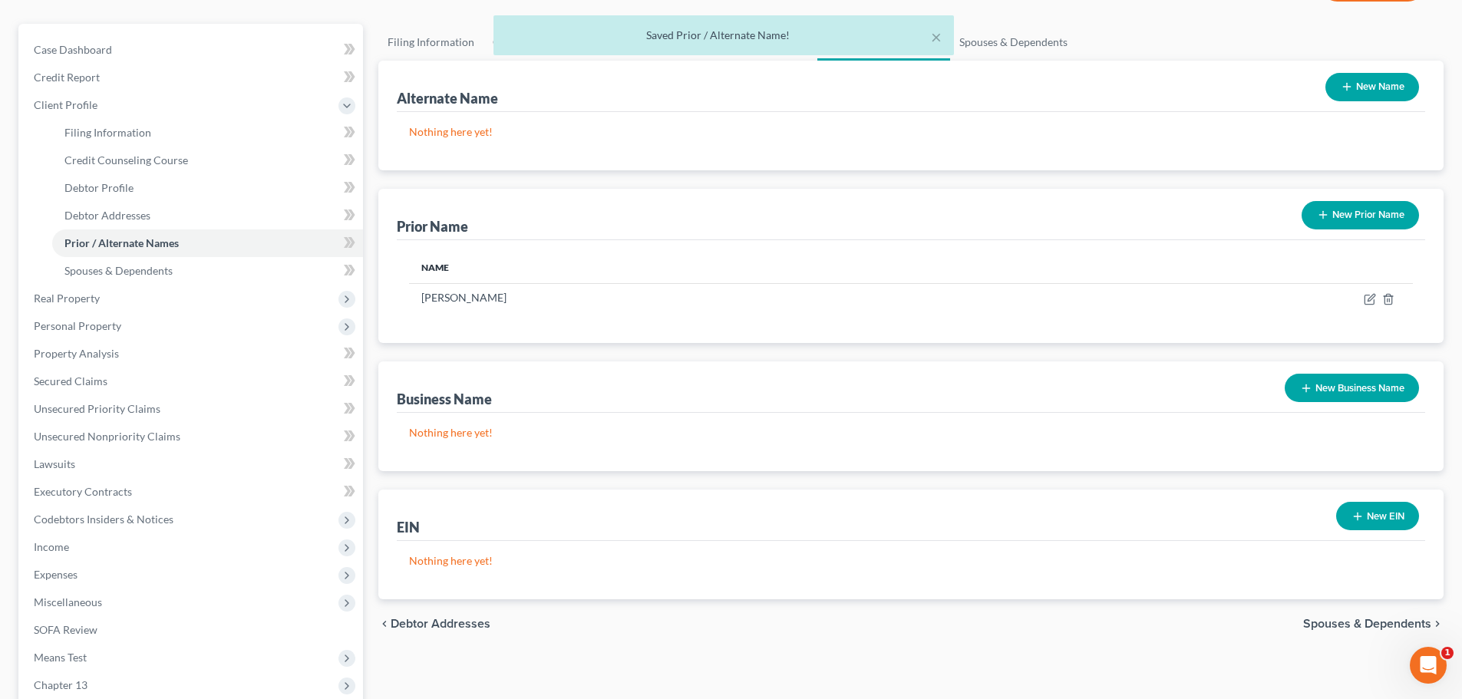
scroll to position [234, 0]
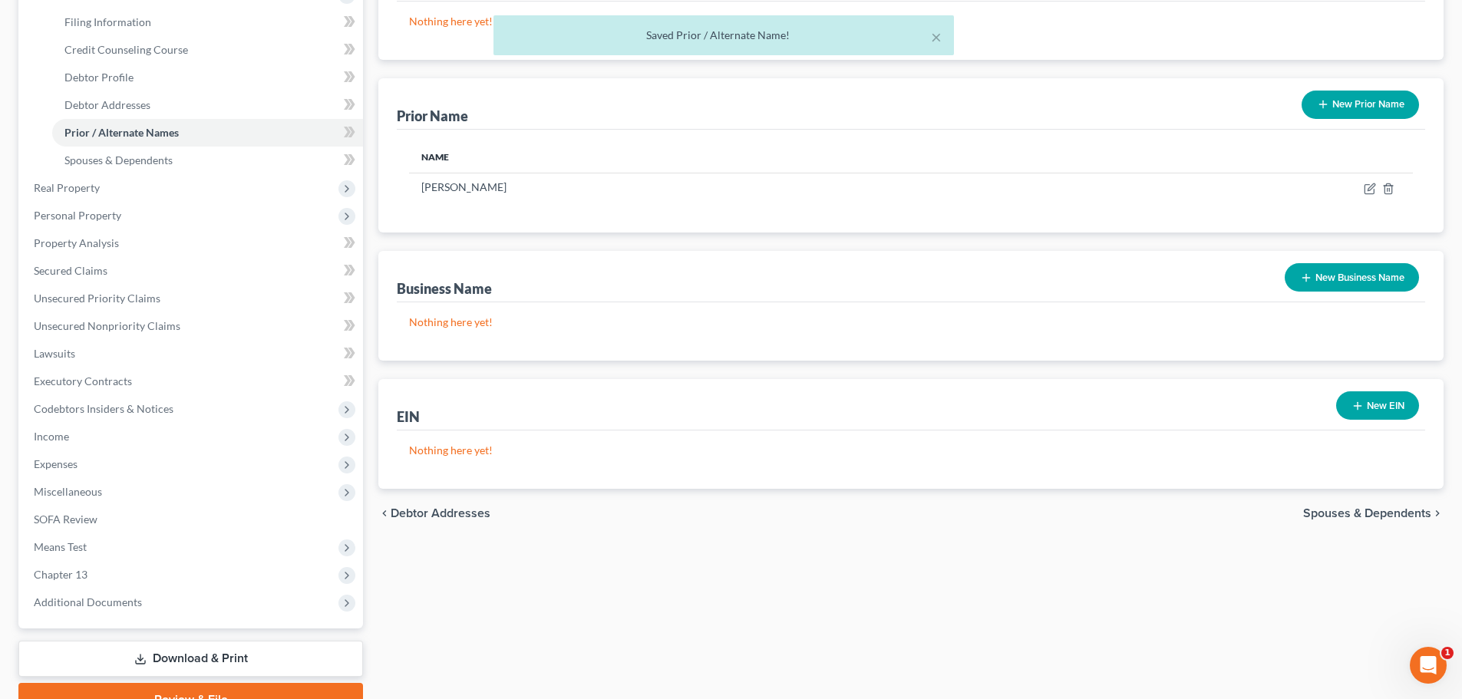
click at [1387, 515] on span "Spouses & Dependents" at bounding box center [1367, 513] width 128 height 12
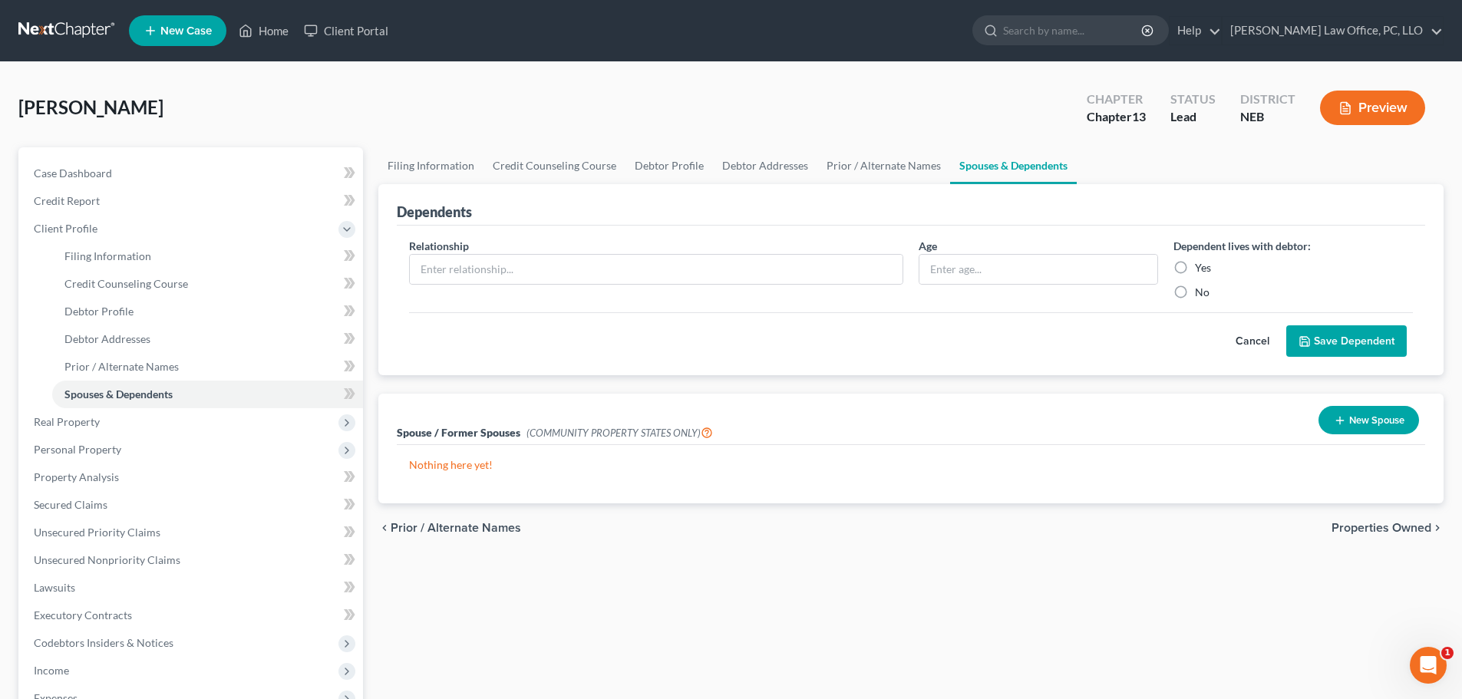
click at [1259, 338] on button "Cancel" at bounding box center [1253, 341] width 68 height 31
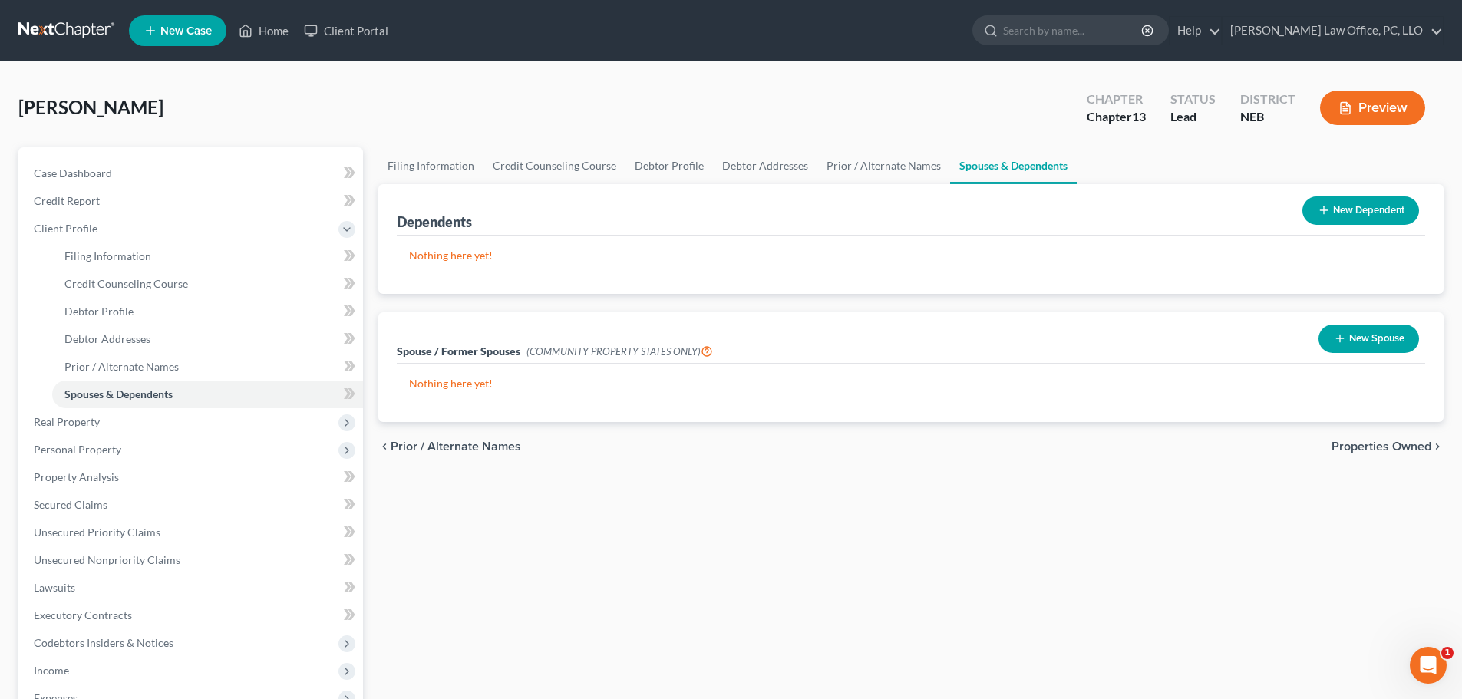
click at [1381, 446] on span "Properties Owned" at bounding box center [1382, 447] width 100 height 12
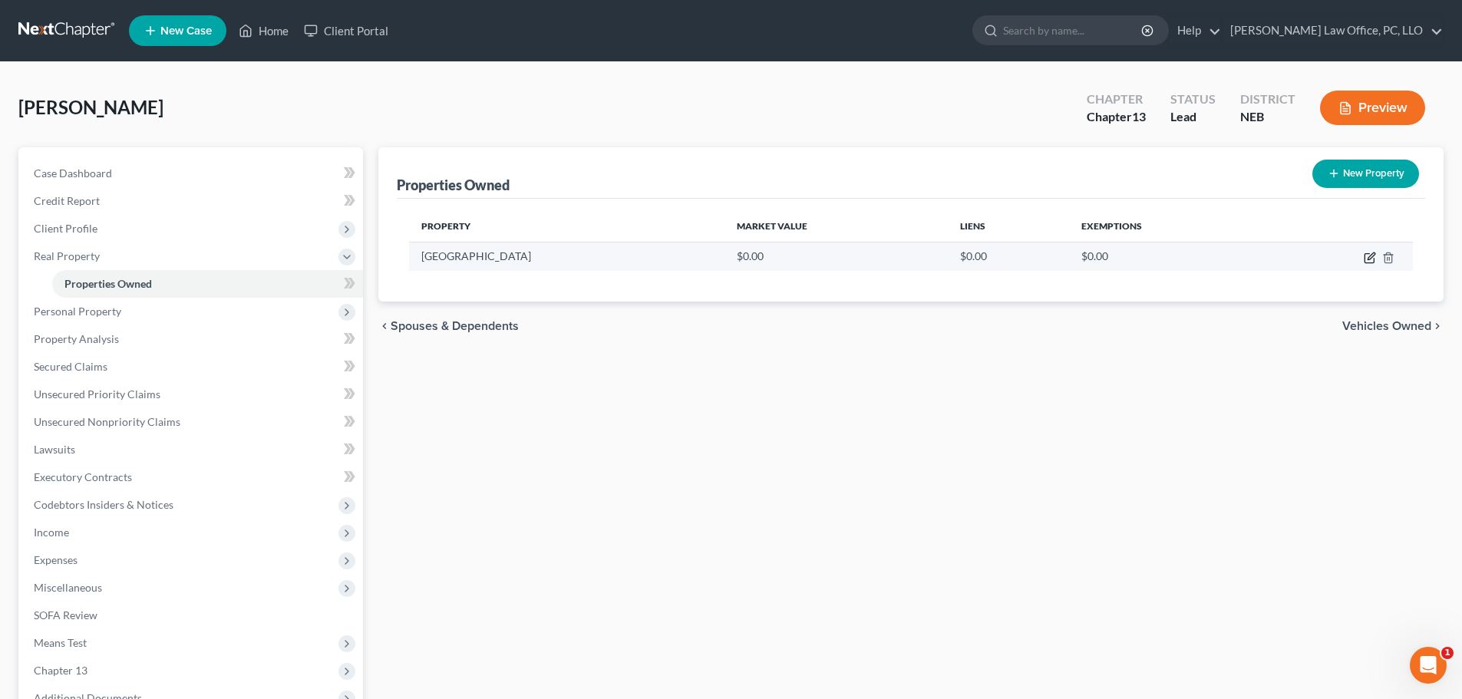
click at [1371, 258] on icon "button" at bounding box center [1371, 256] width 7 height 7
select select "30"
select select "0"
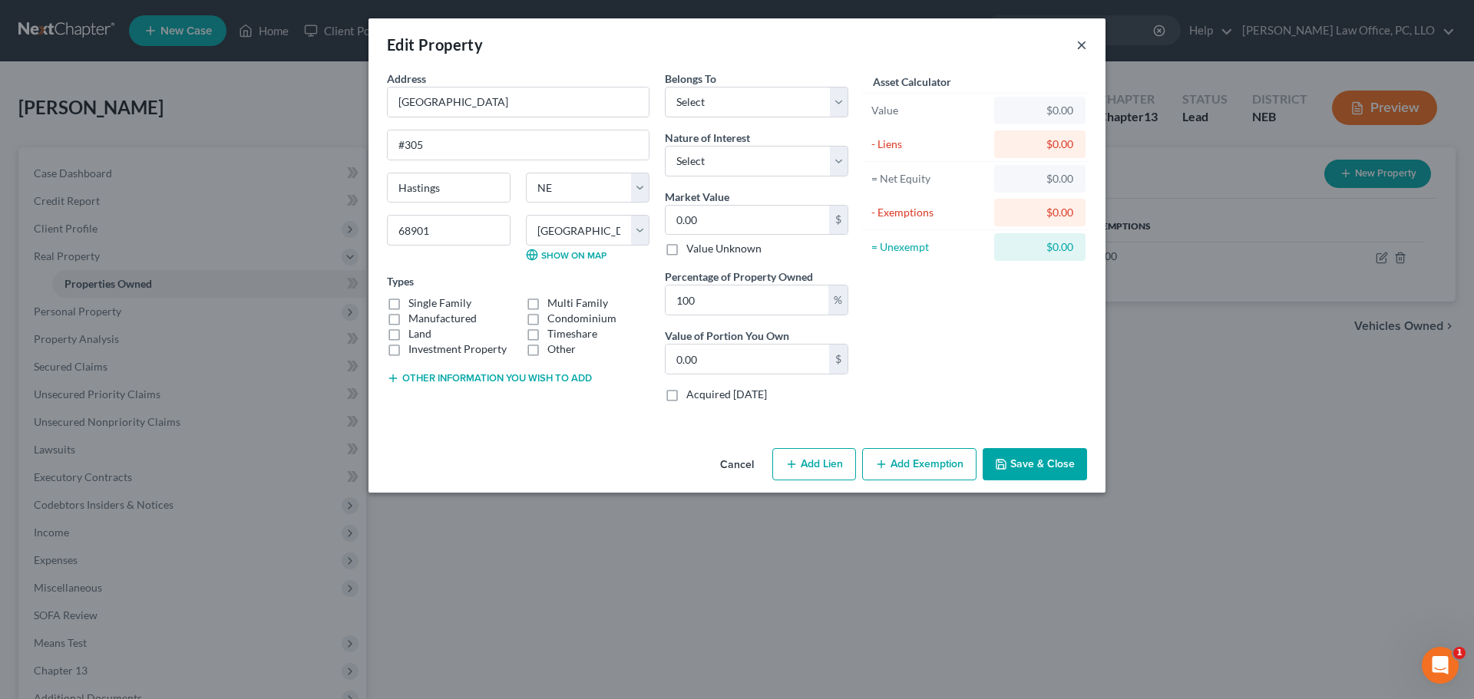
click at [1085, 48] on button "×" at bounding box center [1081, 44] width 11 height 18
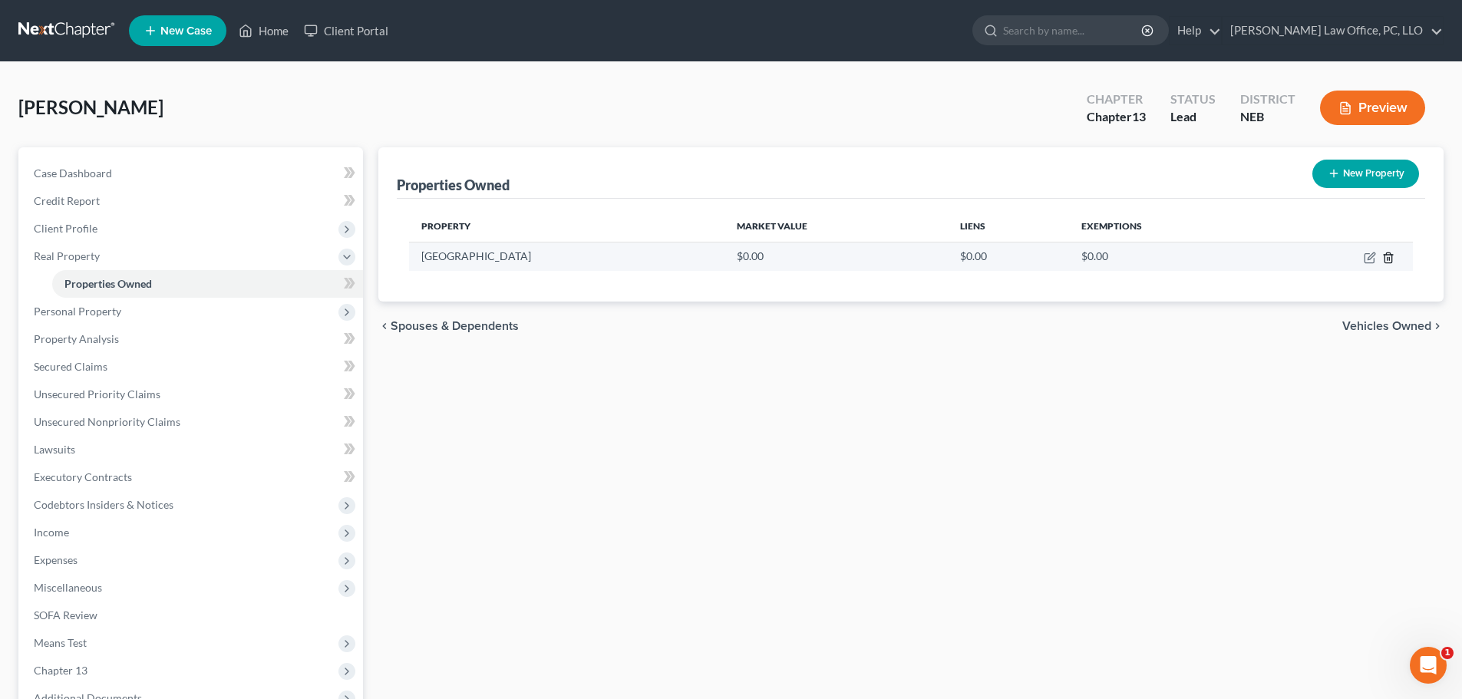
click at [1389, 255] on polyline "button" at bounding box center [1388, 255] width 9 height 0
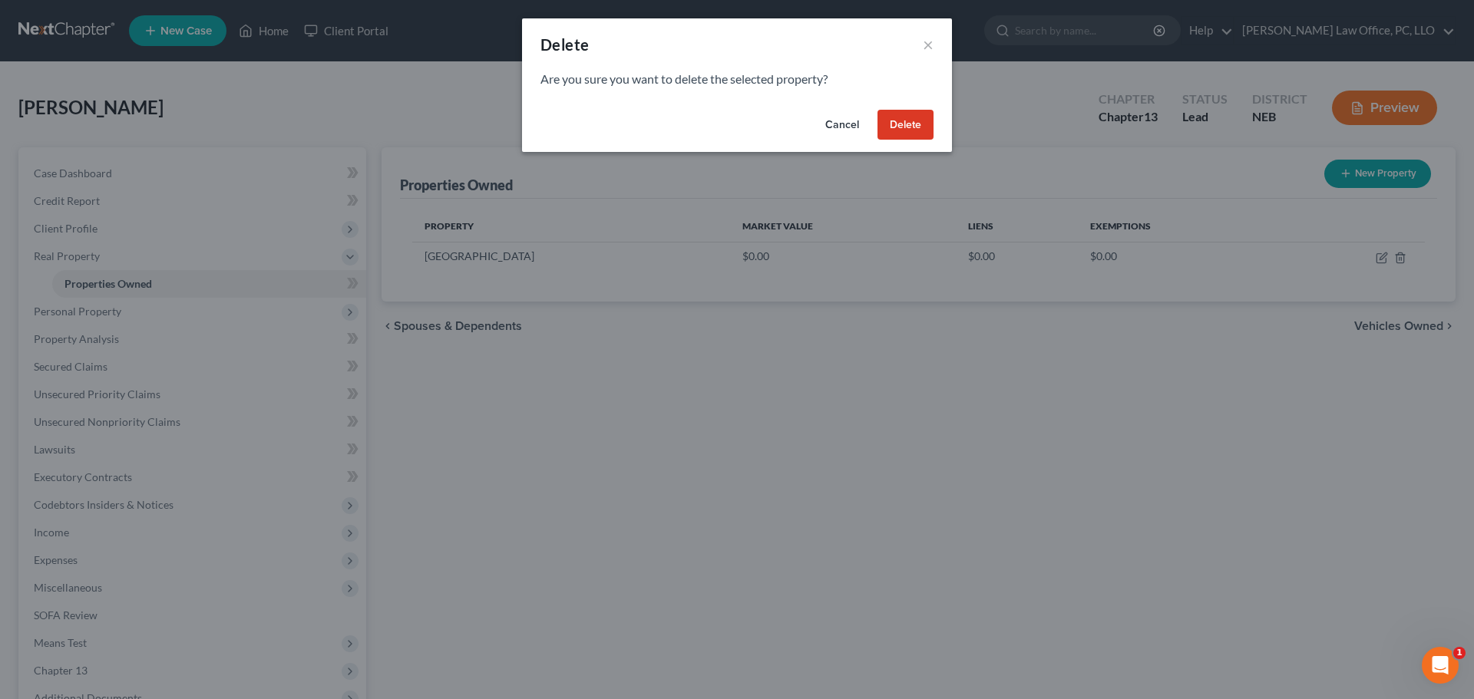
drag, startPoint x: 897, startPoint y: 120, endPoint x: 893, endPoint y: 129, distance: 9.7
click at [896, 120] on button "Delete" at bounding box center [905, 125] width 56 height 31
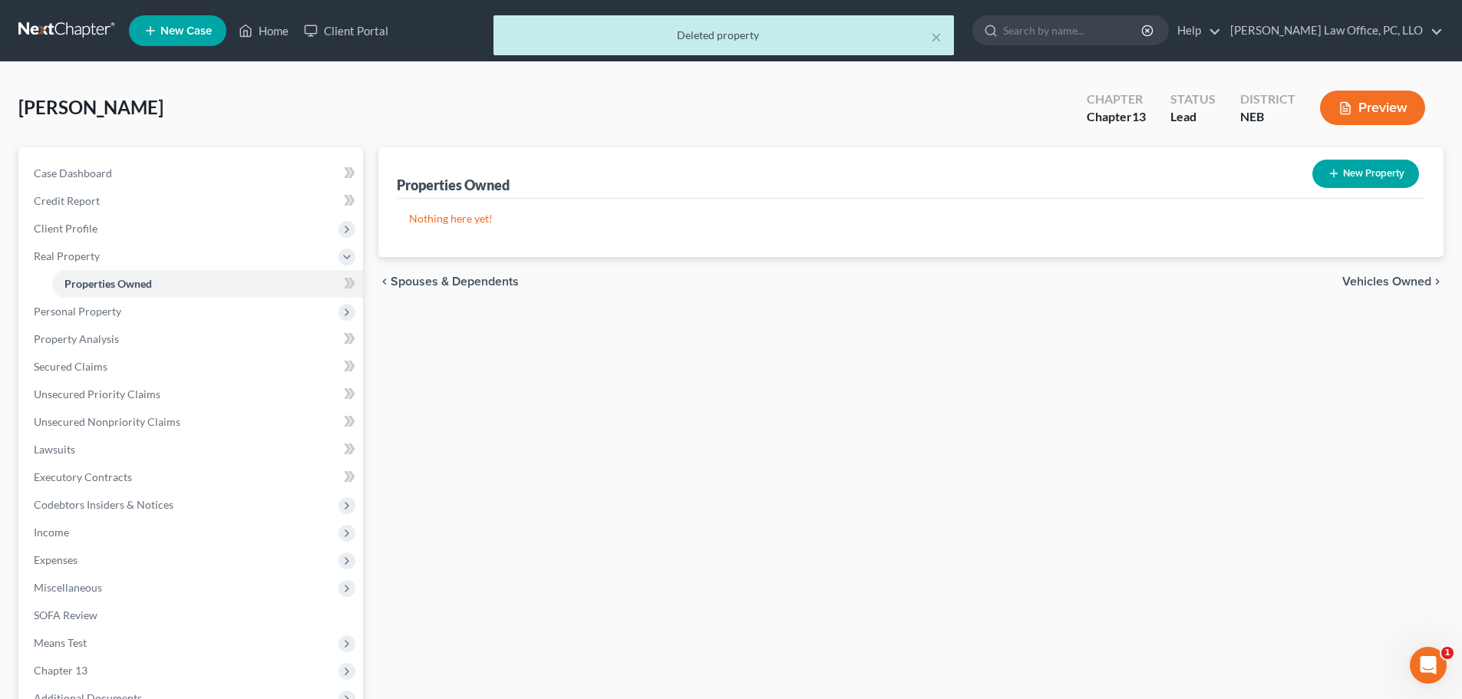
click at [1385, 276] on span "Vehicles Owned" at bounding box center [1387, 282] width 89 height 12
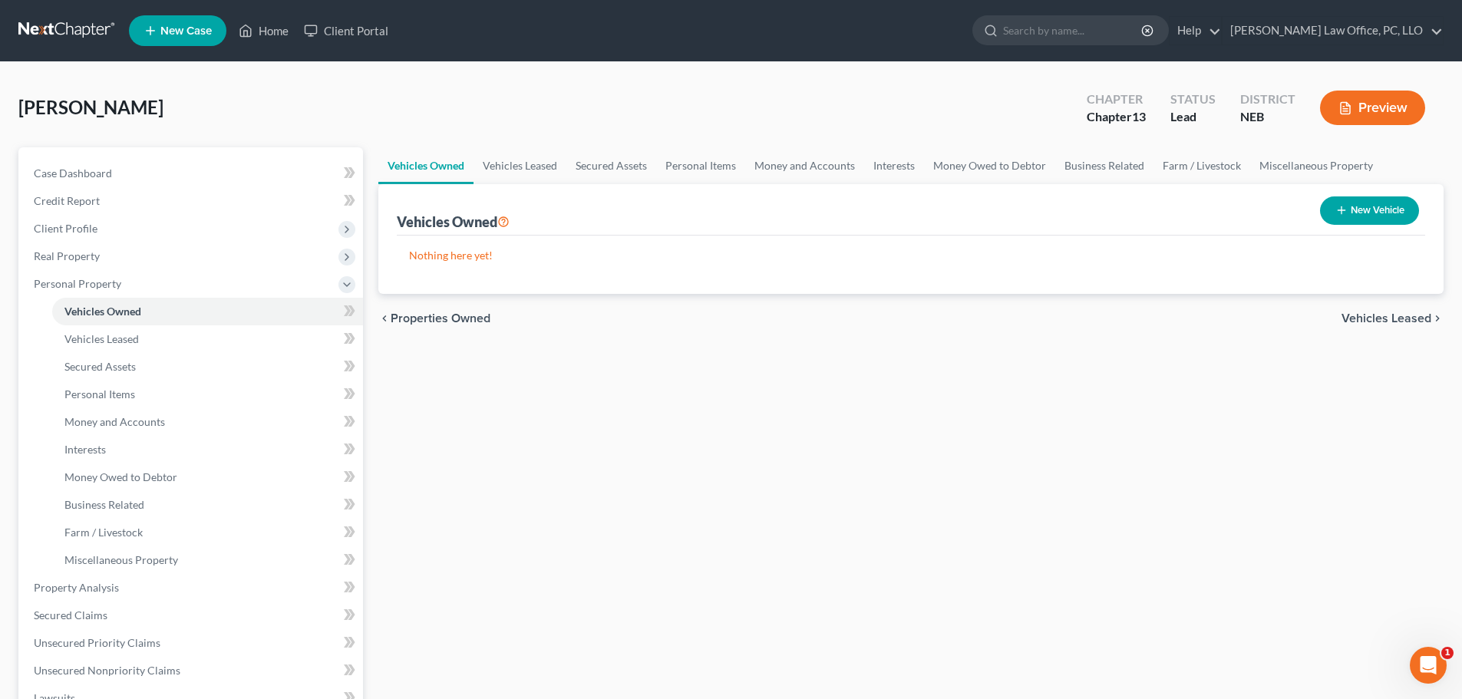
click at [1393, 208] on button "New Vehicle" at bounding box center [1369, 211] width 99 height 28
select select "0"
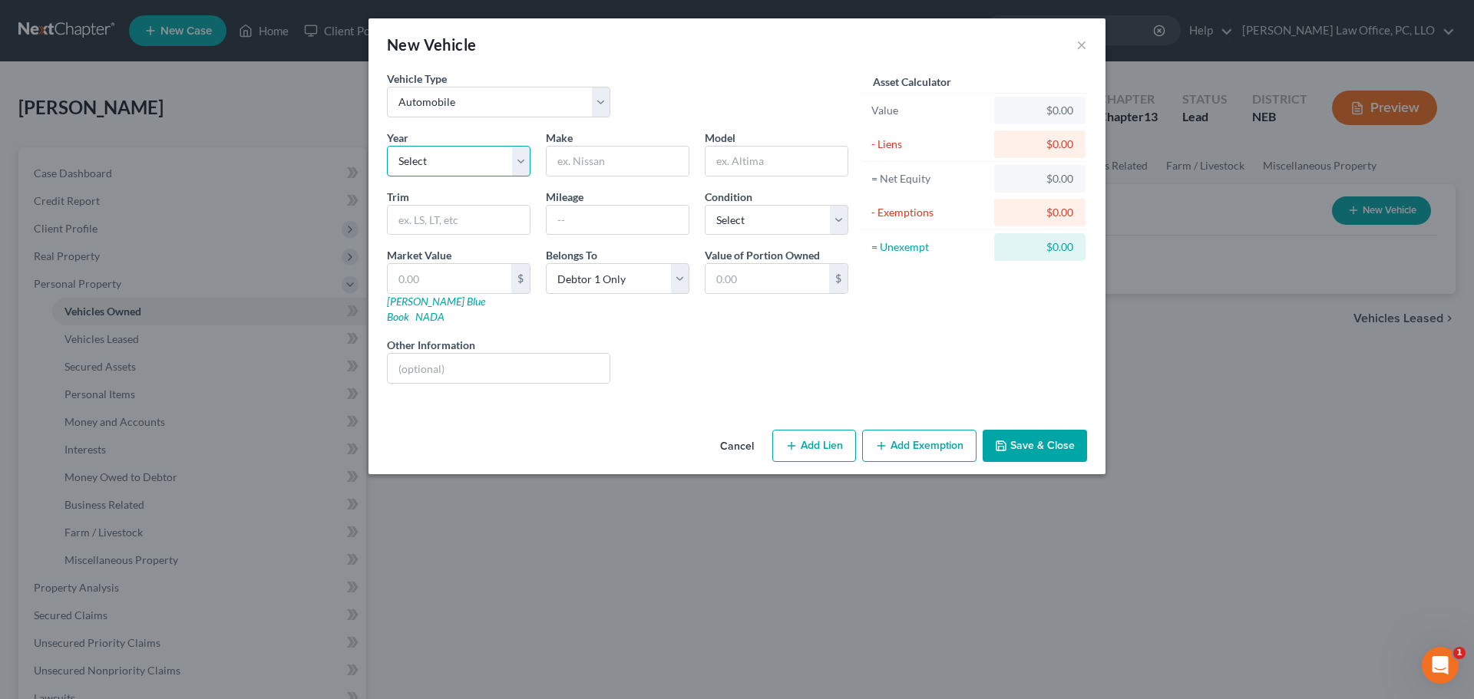
click at [524, 167] on select "Select 2026 2025 2024 2023 2022 2021 2020 2019 2018 2017 2016 2015 2014 2013 20…" at bounding box center [459, 161] width 144 height 31
select select "13"
click at [387, 146] on select "Select 2026 2025 2024 2023 2022 2021 2020 2019 2018 2017 2016 2015 2014 2013 20…" at bounding box center [459, 161] width 144 height 31
click at [599, 163] on input "text" at bounding box center [618, 161] width 142 height 29
type input "Dodge"
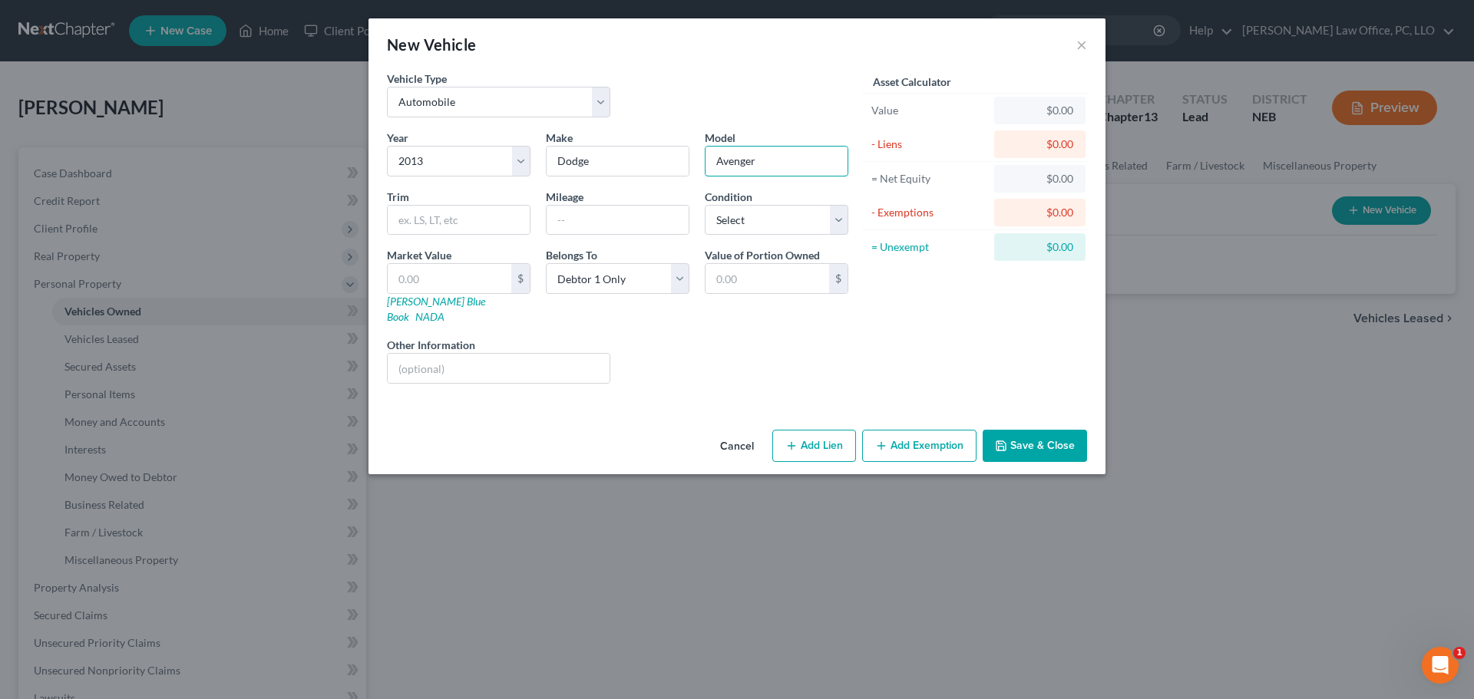
type input "Avenger"
click at [832, 434] on button "Add Lien" at bounding box center [814, 446] width 84 height 32
select select "0"
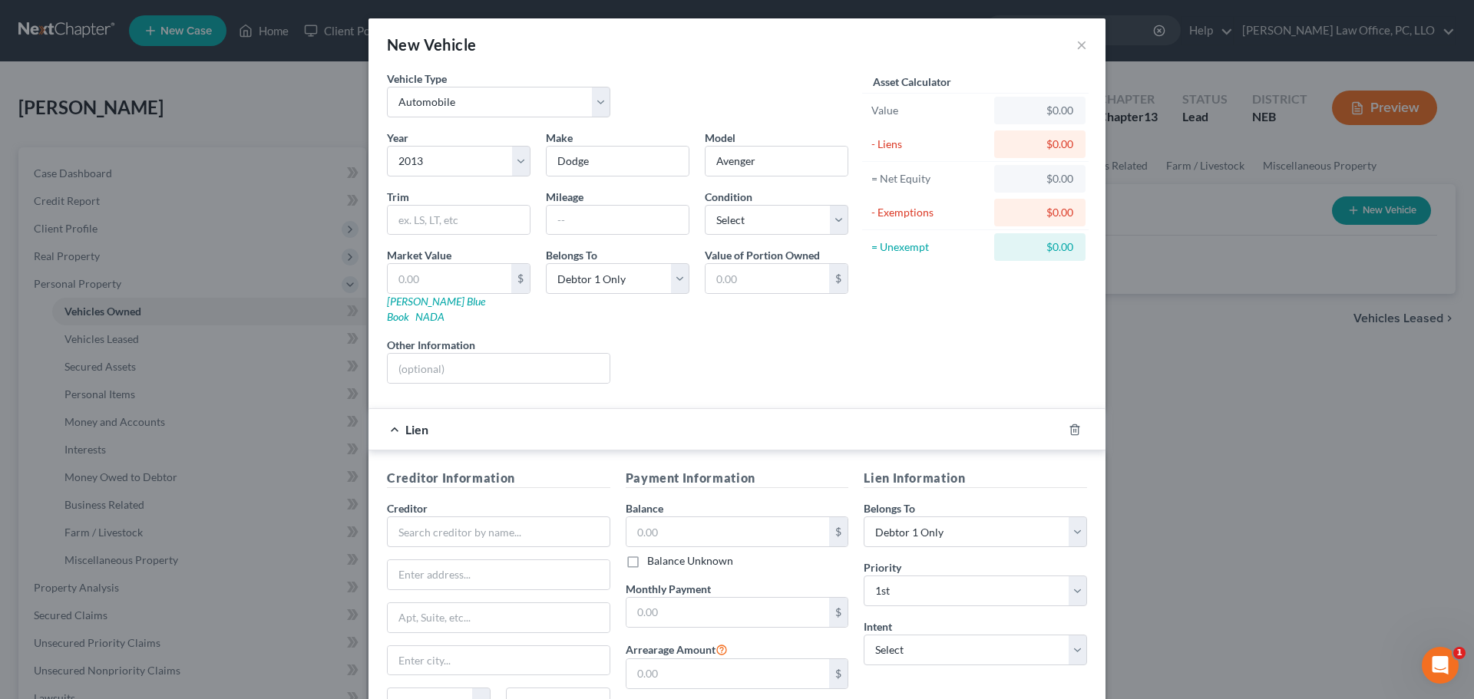
scroll to position [140, 0]
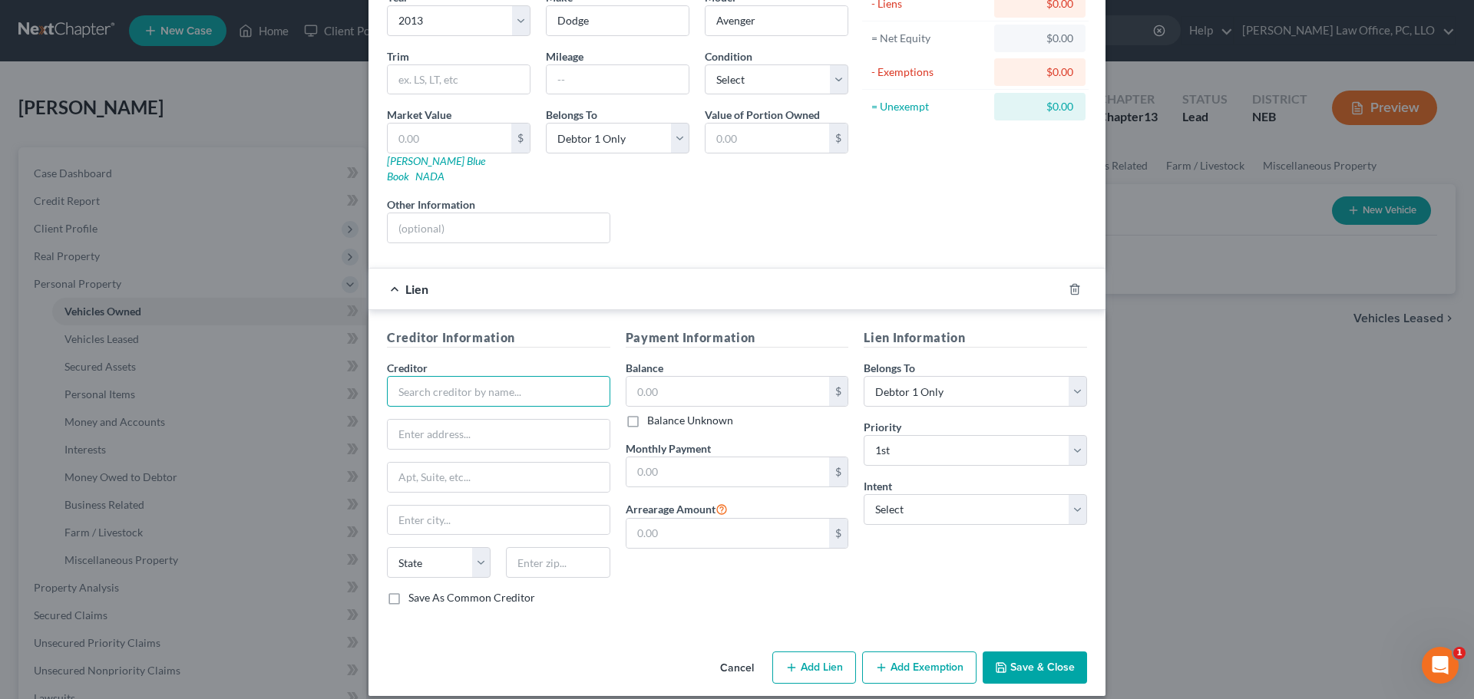
click at [539, 388] on input "text" at bounding box center [498, 391] width 223 height 31
type input "Members Own Credit Union"
type input "[STREET_ADDRESS]"
click at [458, 506] on input "text" at bounding box center [499, 520] width 222 height 29
type input "Lincoln"
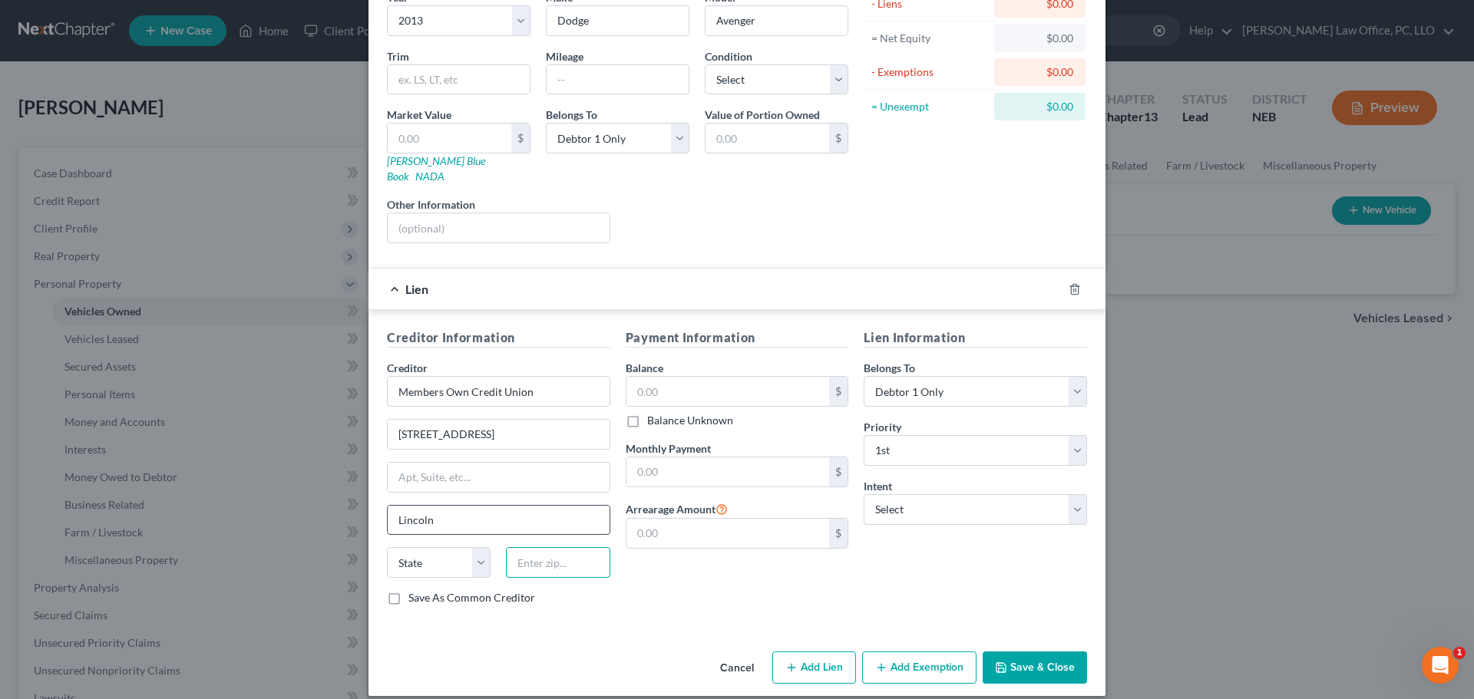
type input "68516"
select select "30"
click at [563, 547] on input "68516" at bounding box center [558, 562] width 104 height 31
type input "68510"
click at [504, 646] on div "Cancel Add Lien Add Lease Add Exemption Save & Close" at bounding box center [736, 671] width 737 height 51
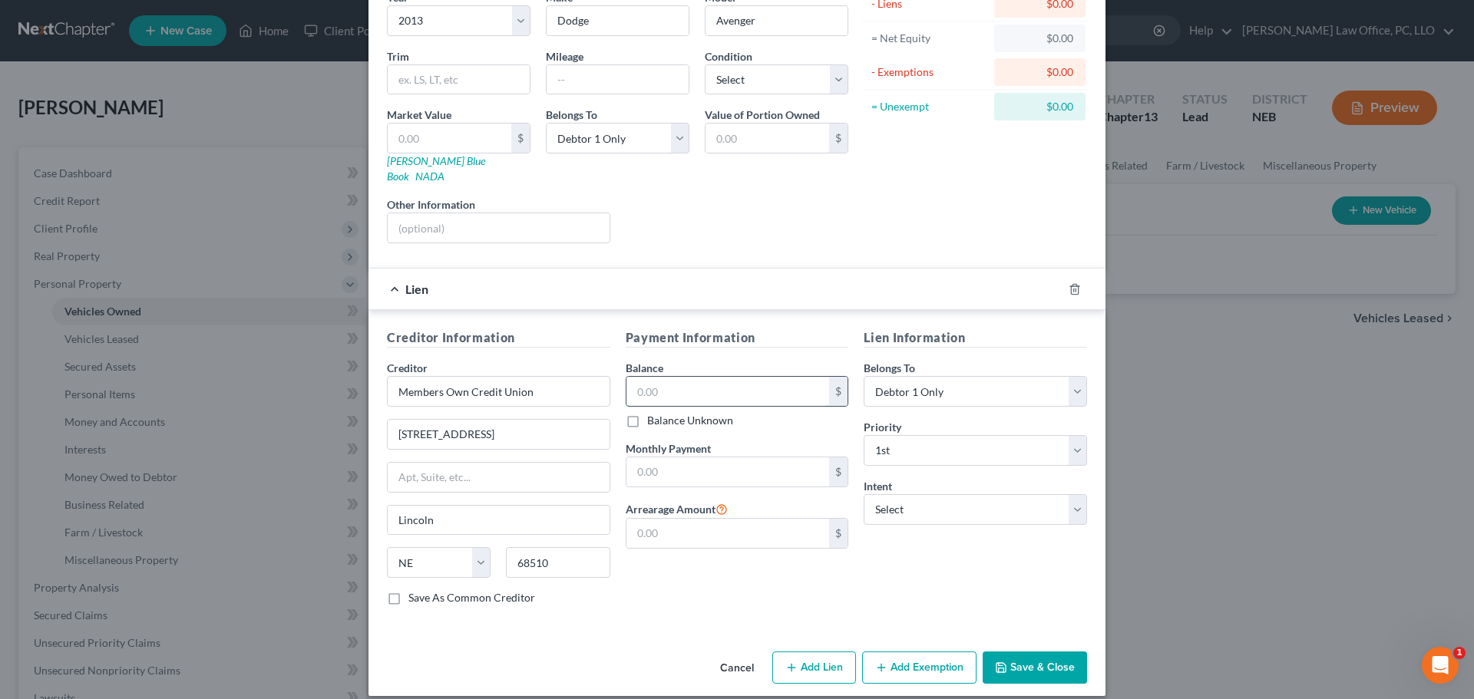
click at [633, 377] on input "text" at bounding box center [727, 391] width 203 height 29
type input "9,104"
click at [542, 624] on div "Vehicle Type Select Automobile Truck Trailer Watercraft Aircraft Motor Home Atv…" at bounding box center [736, 287] width 737 height 715
click at [1072, 496] on select "Select Surrender Redeem Reaffirm Avoid Other" at bounding box center [975, 509] width 223 height 31
select select "2"
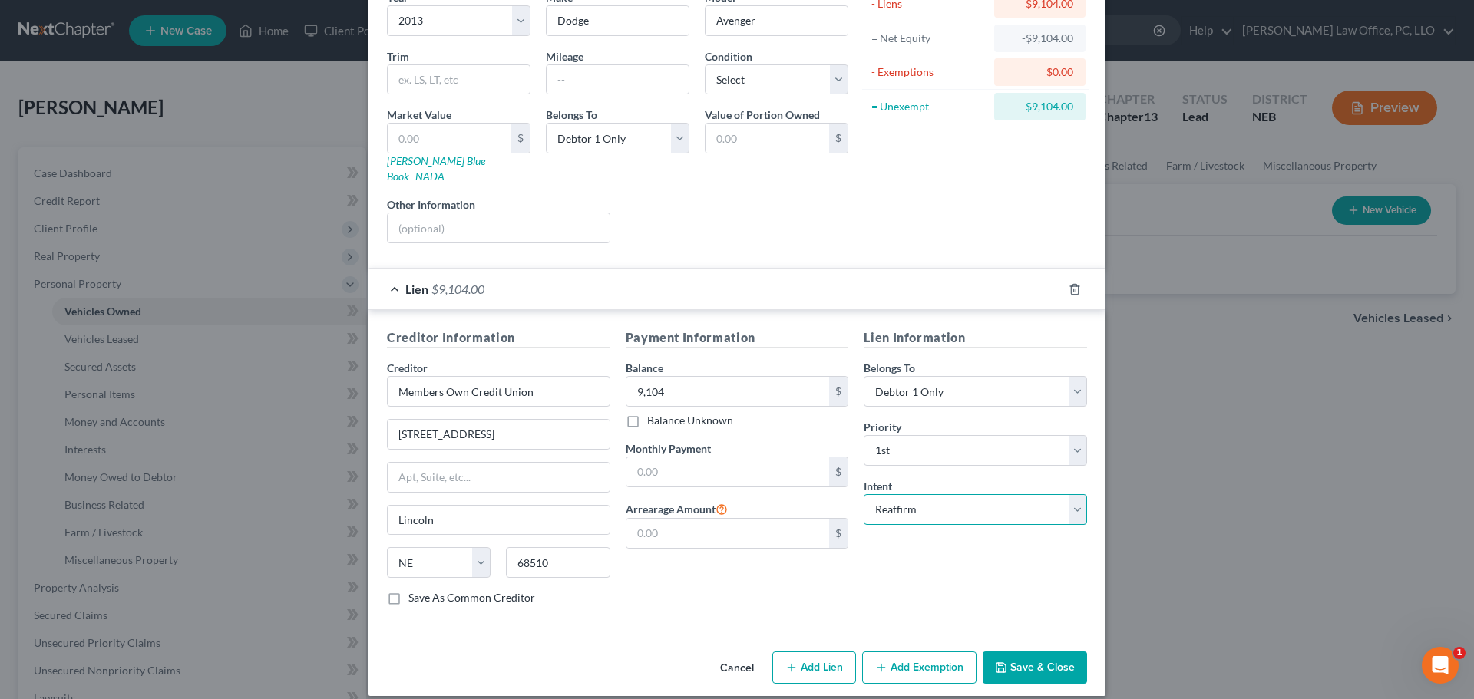
click at [864, 494] on select "Select Surrender Redeem Reaffirm Avoid Other" at bounding box center [975, 509] width 223 height 31
drag, startPoint x: 419, startPoint y: 137, endPoint x: 355, endPoint y: 154, distance: 66.7
click at [355, 144] on div "New Vehicle × Vehicle Type Select Automobile Truck Trailer Watercraft Aircraft …" at bounding box center [737, 349] width 1474 height 699
type input "2"
type input "2.00"
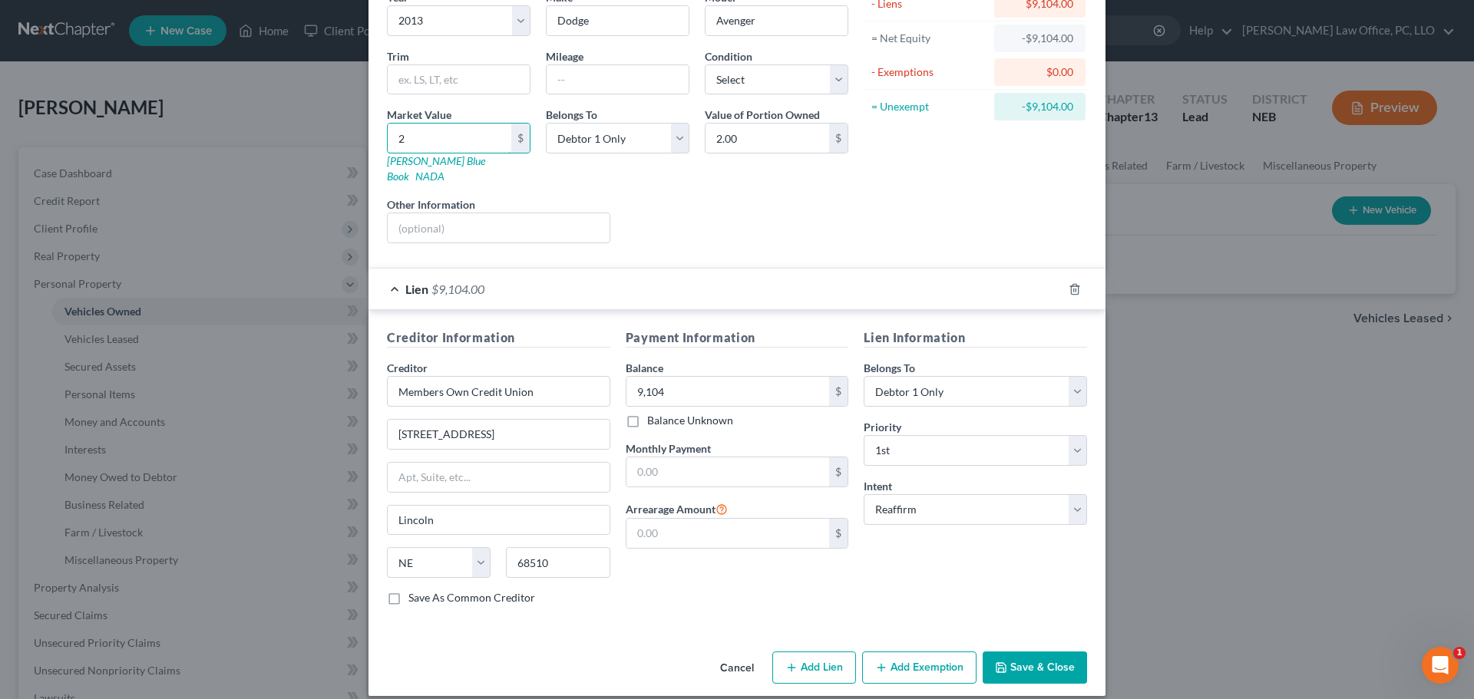
type input "25"
type input "25.00"
type input "250"
type input "250.00"
type input "2500"
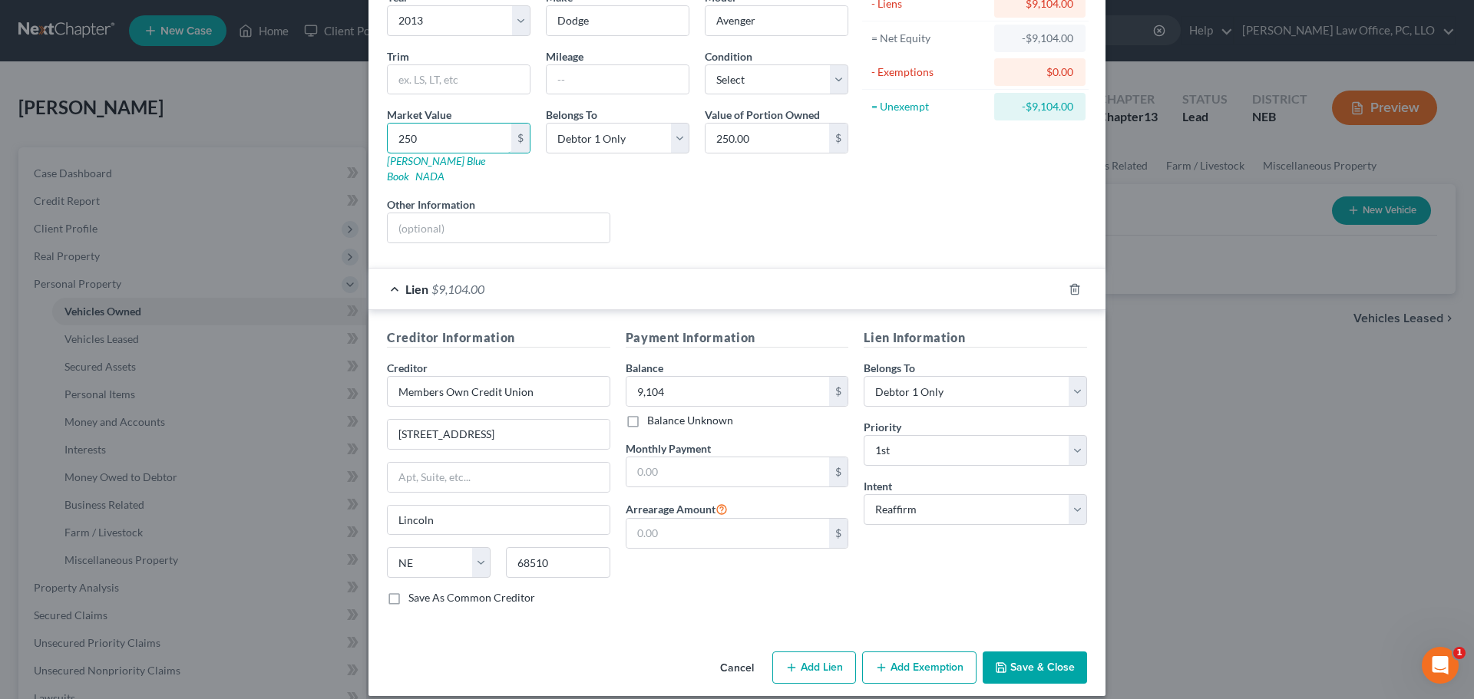
type input "2,500.00"
type input "2,500"
click at [1043, 652] on button "Save & Close" at bounding box center [1035, 668] width 104 height 32
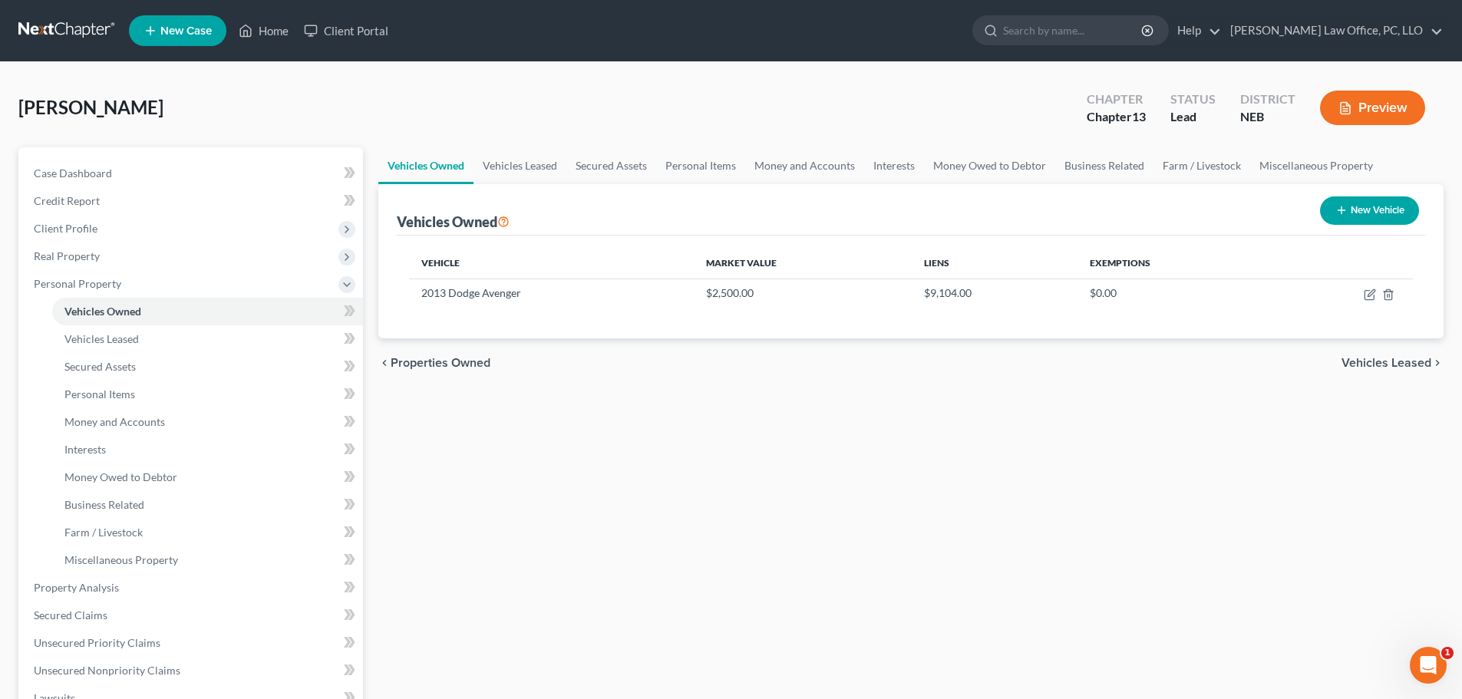
click at [1403, 361] on span "Vehicles Leased" at bounding box center [1387, 363] width 90 height 12
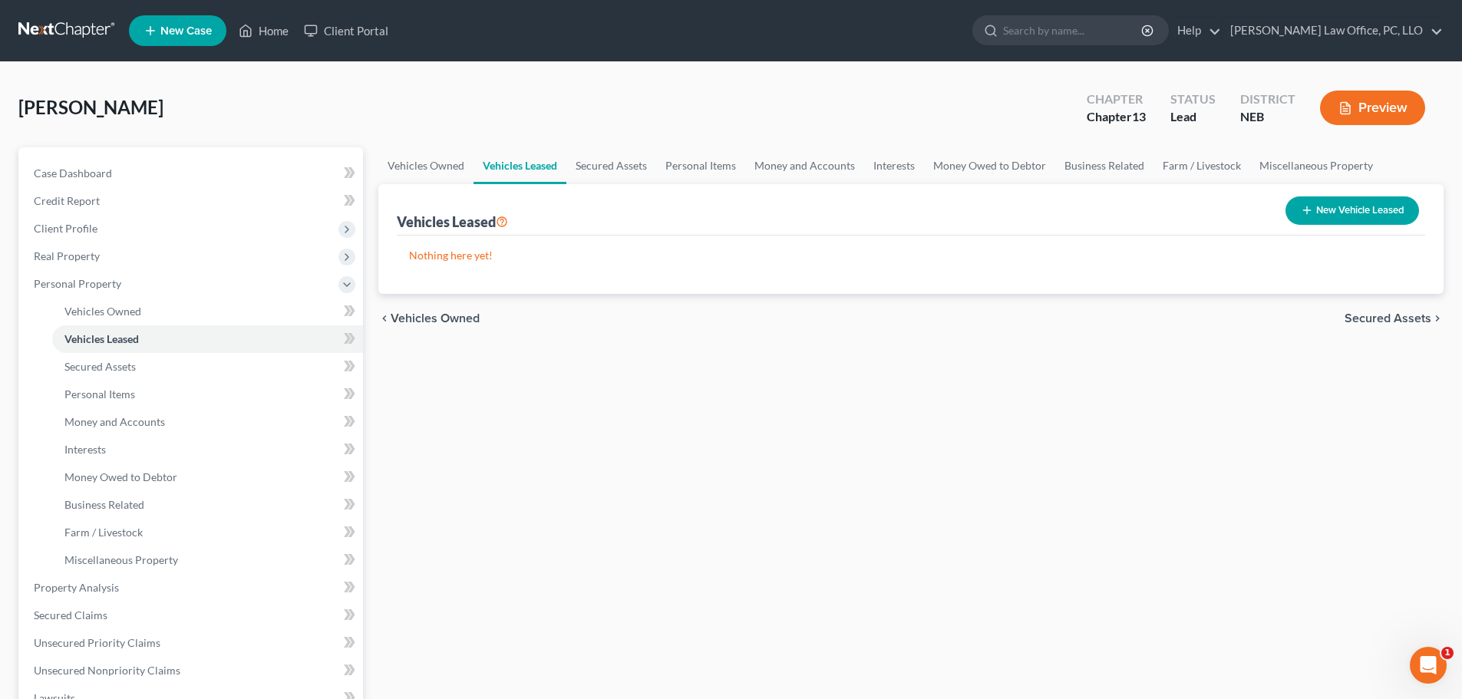
click at [1395, 313] on span "Secured Assets" at bounding box center [1388, 318] width 87 height 12
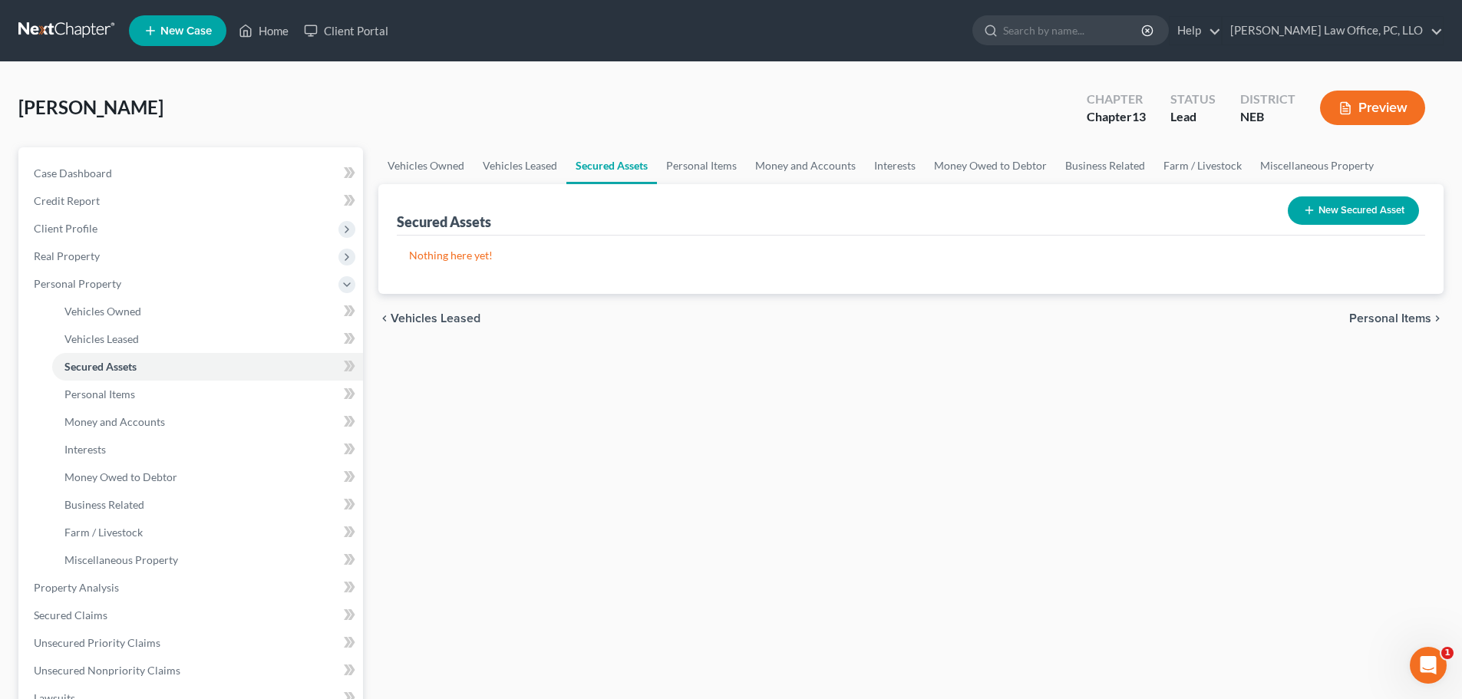
click at [1395, 313] on span "Personal Items" at bounding box center [1390, 318] width 82 height 12
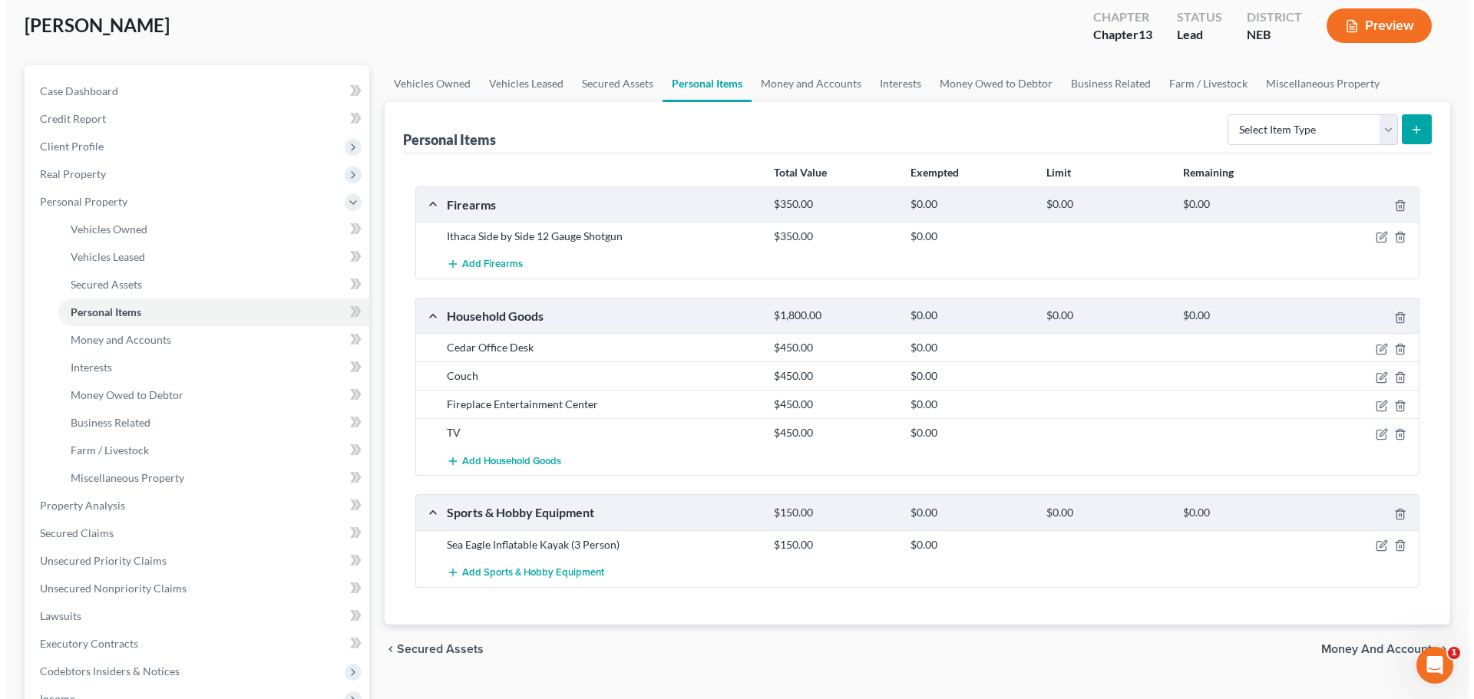
scroll to position [52, 0]
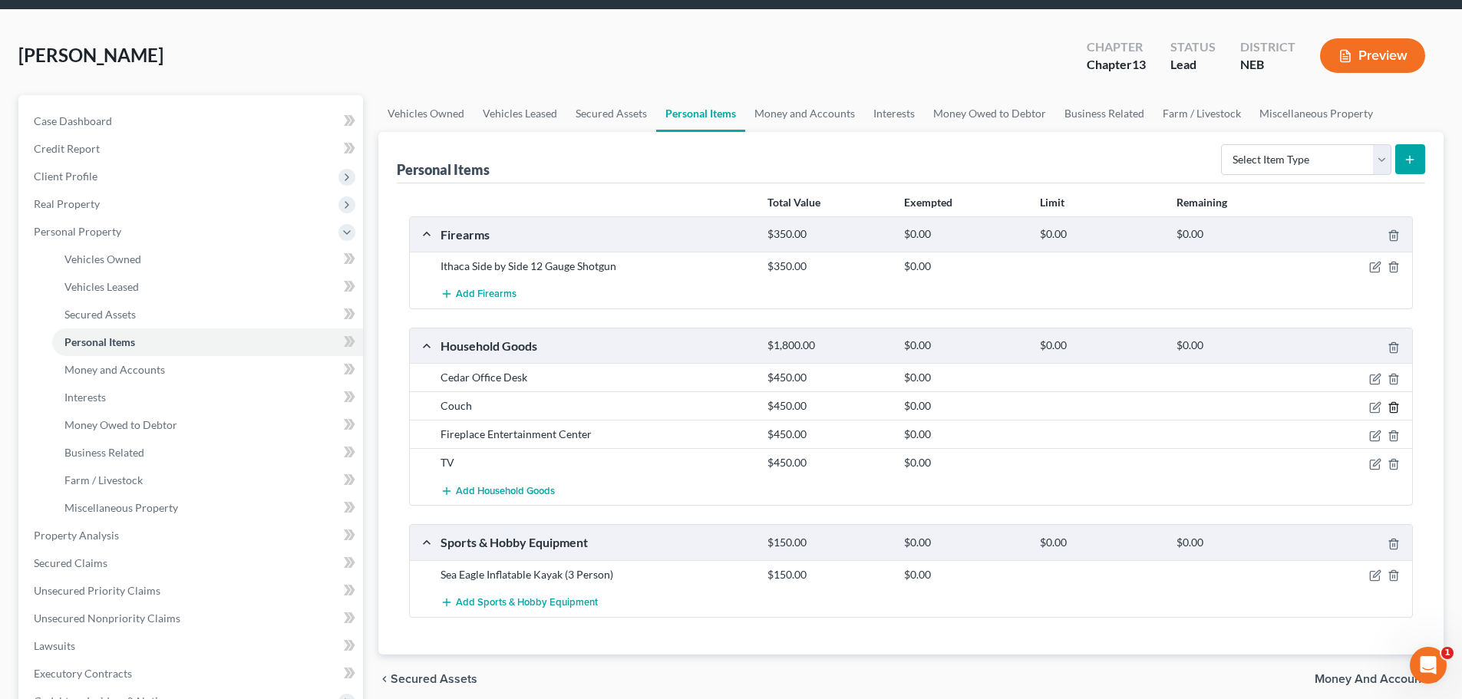
click at [1397, 406] on icon "button" at bounding box center [1393, 407] width 7 height 10
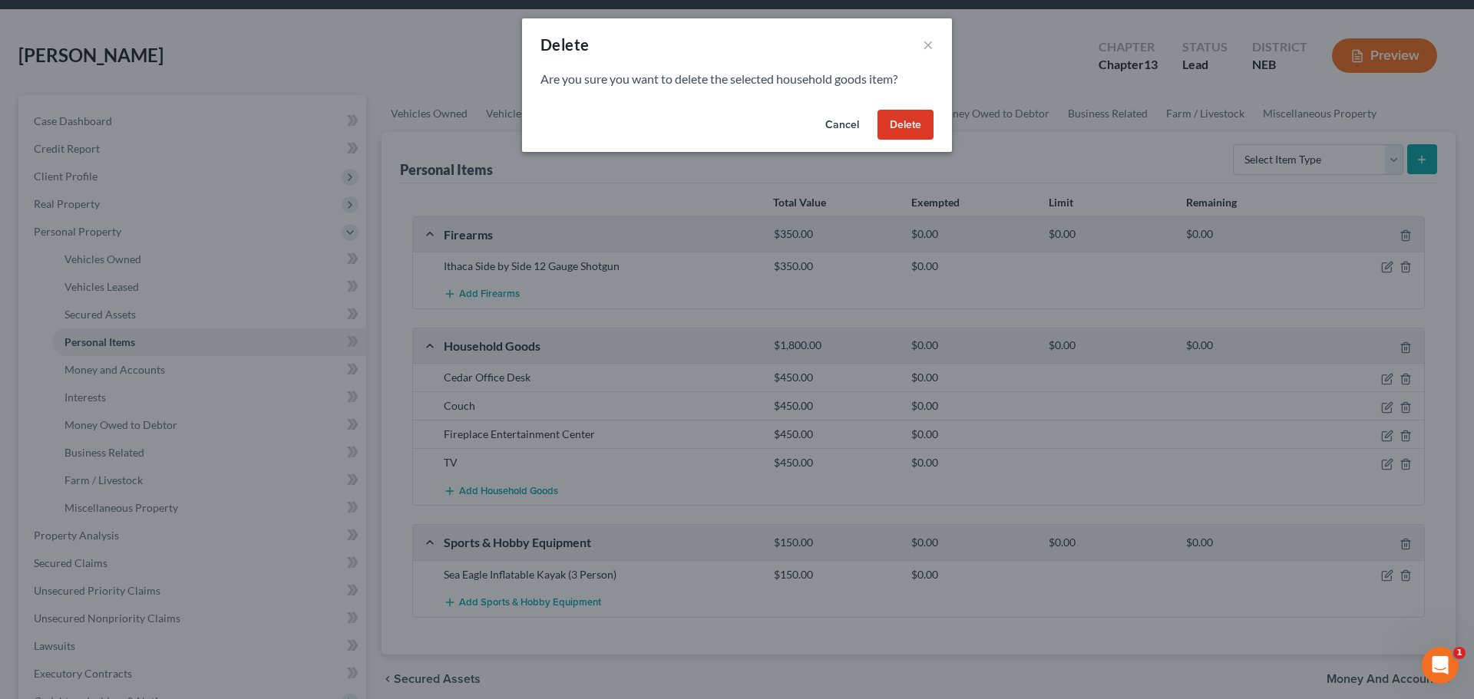
click at [913, 124] on button "Delete" at bounding box center [905, 125] width 56 height 31
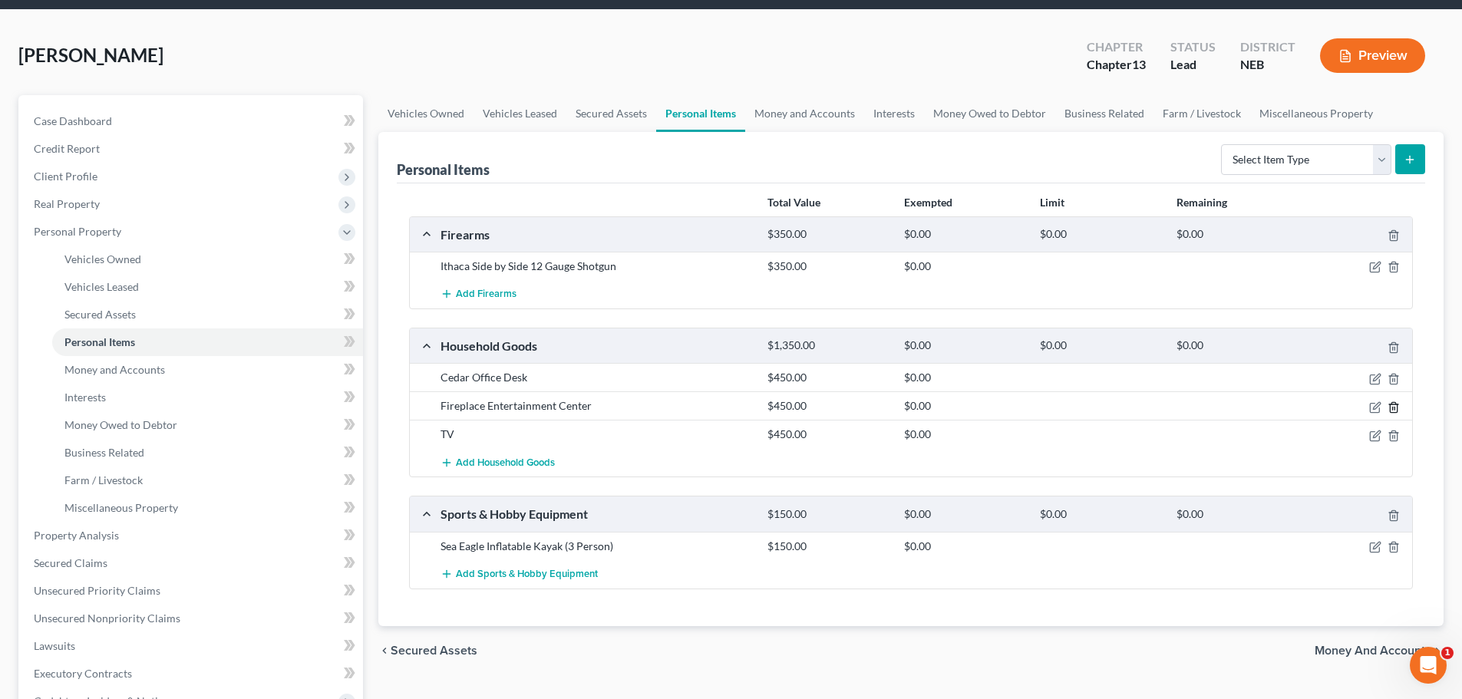
click at [1392, 404] on icon "button" at bounding box center [1393, 407] width 7 height 10
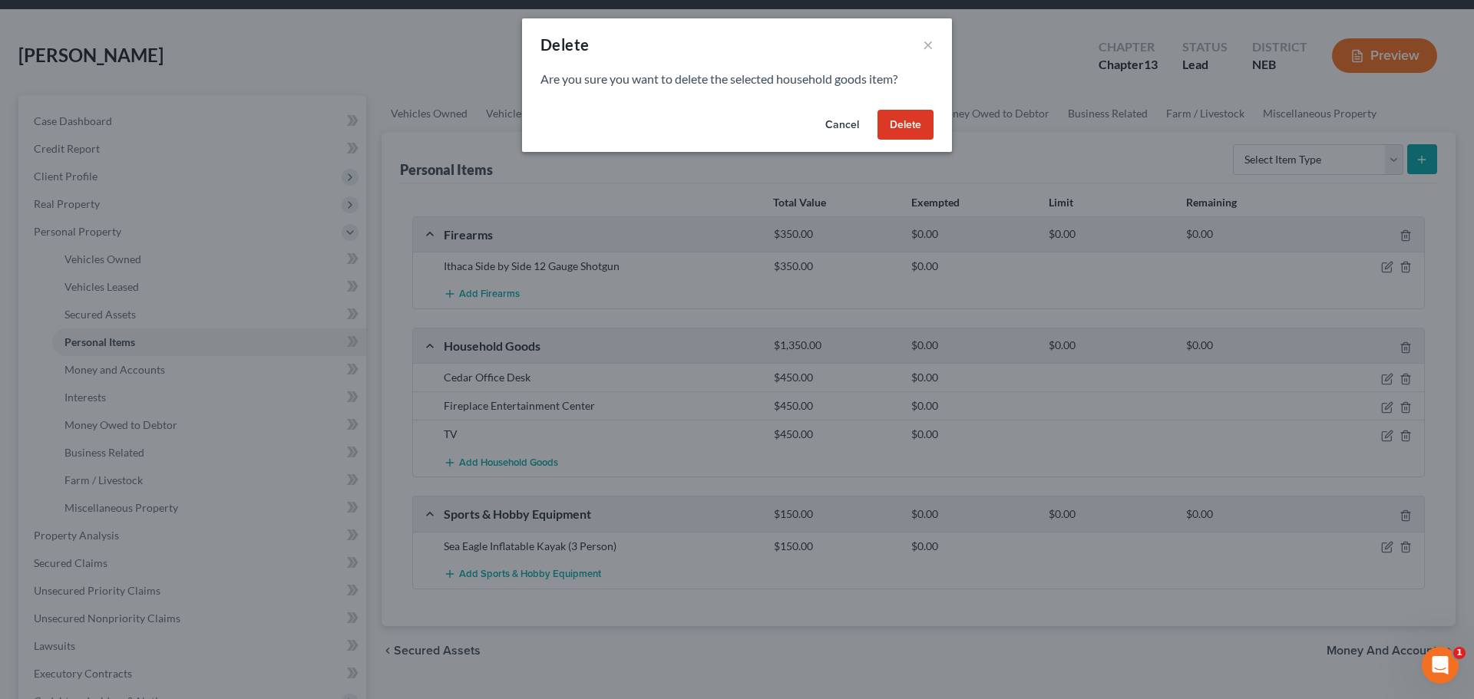
click at [903, 119] on button "Delete" at bounding box center [905, 125] width 56 height 31
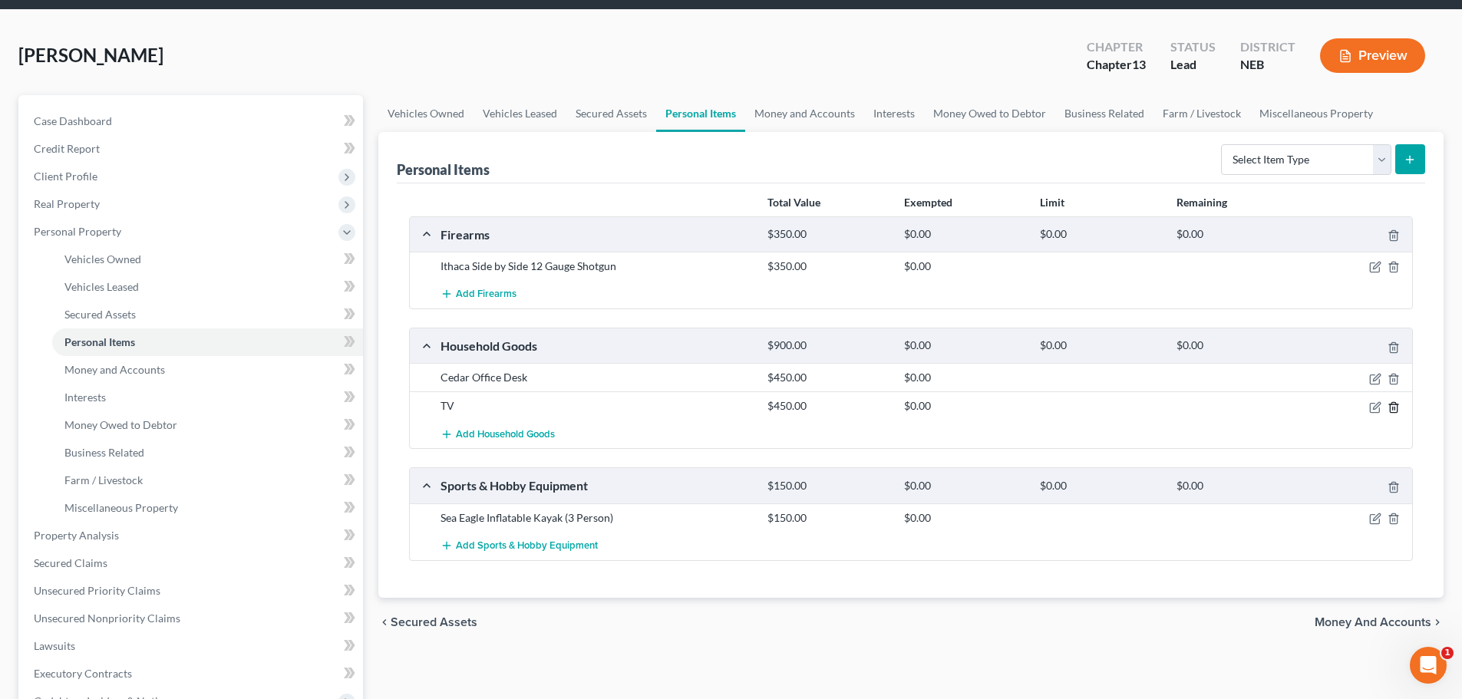
click at [1394, 406] on icon "button" at bounding box center [1394, 407] width 12 height 12
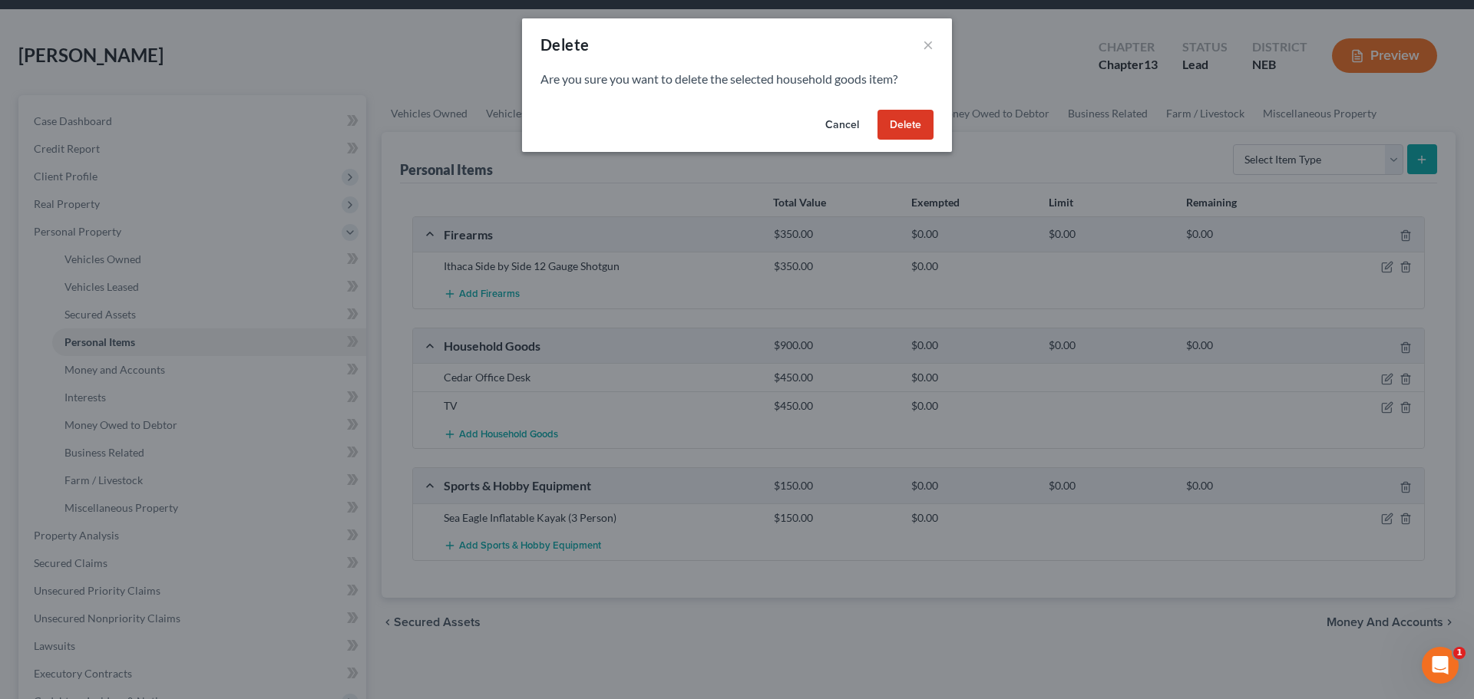
click at [923, 118] on button "Delete" at bounding box center [905, 125] width 56 height 31
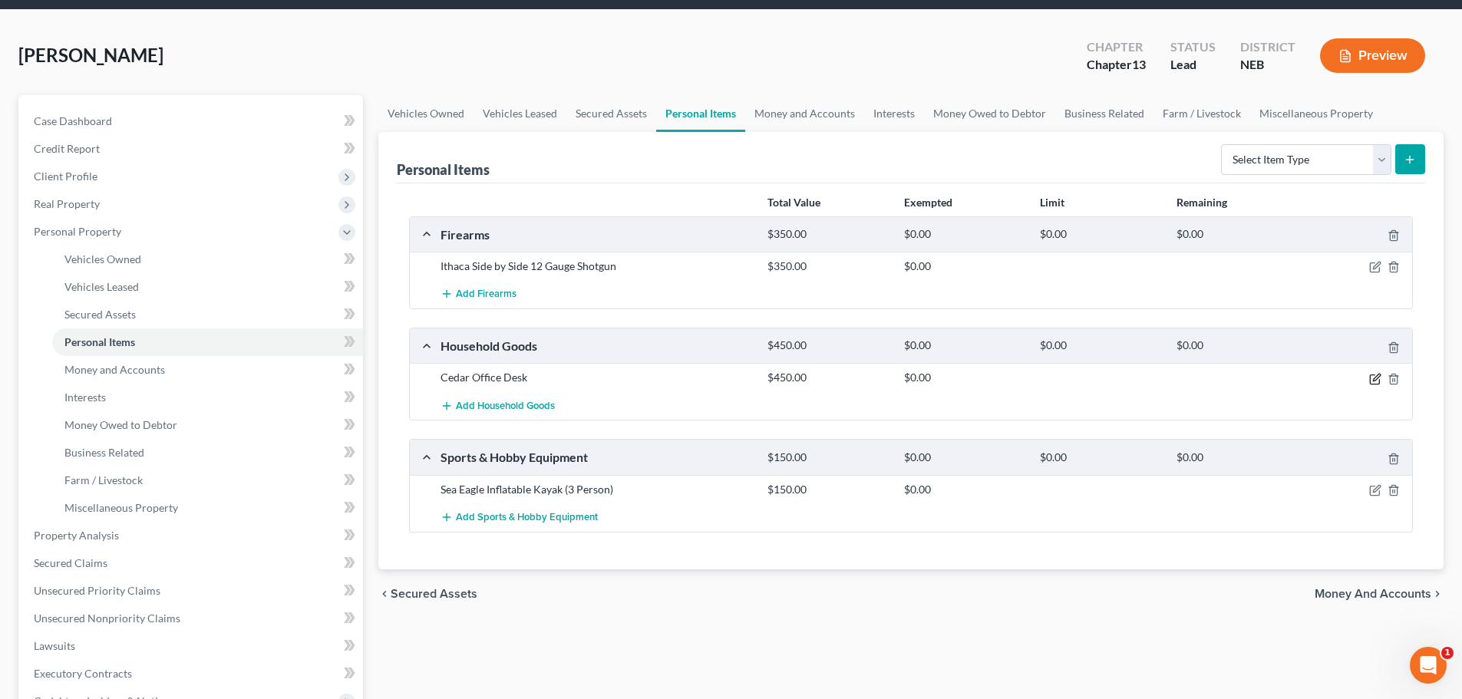
click at [1373, 375] on icon "button" at bounding box center [1374, 379] width 9 height 9
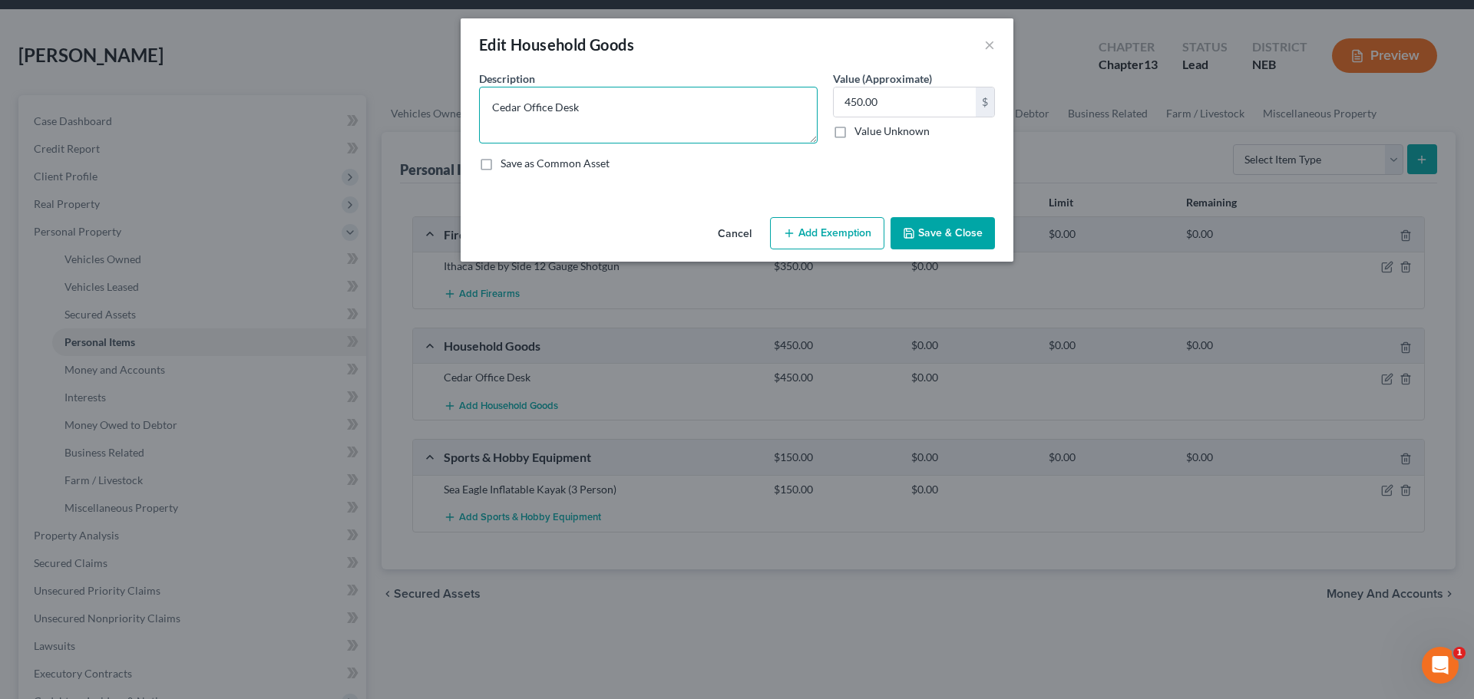
click at [494, 109] on textarea "Cedar Office Desk" at bounding box center [648, 115] width 339 height 57
type textarea "Misc. household good and furnishing, including, but not limited to, cedar offic…"
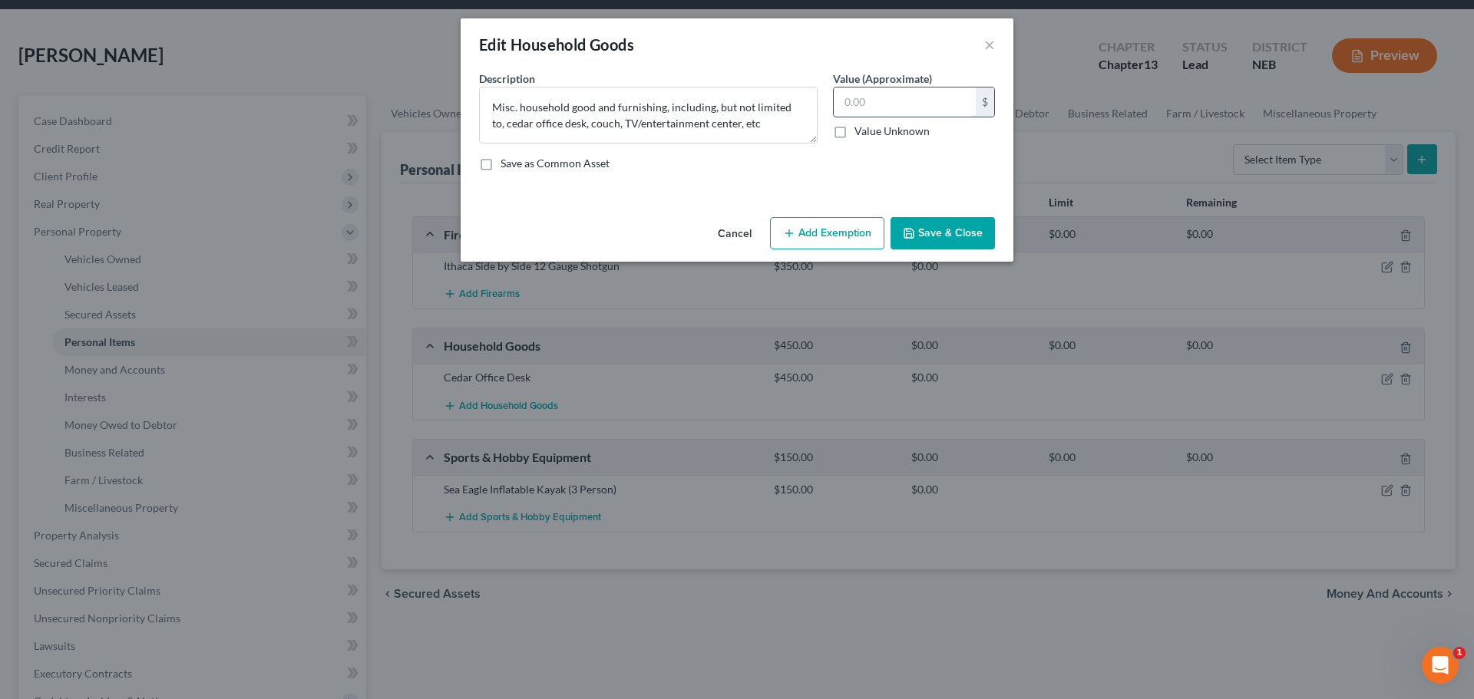
click at [897, 110] on input "text" at bounding box center [905, 102] width 142 height 29
type input "1,800"
click at [929, 234] on button "Save & Close" at bounding box center [942, 233] width 104 height 32
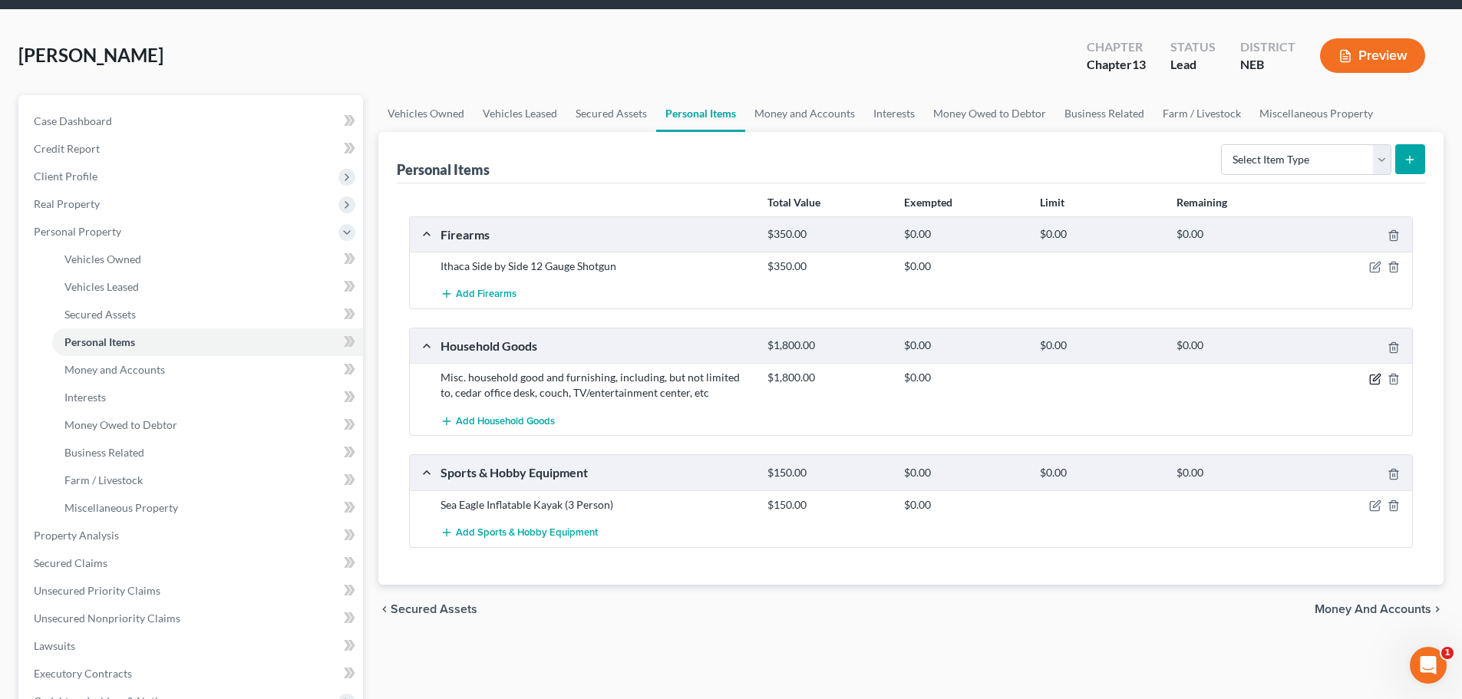
click at [1370, 379] on icon "button" at bounding box center [1374, 379] width 9 height 9
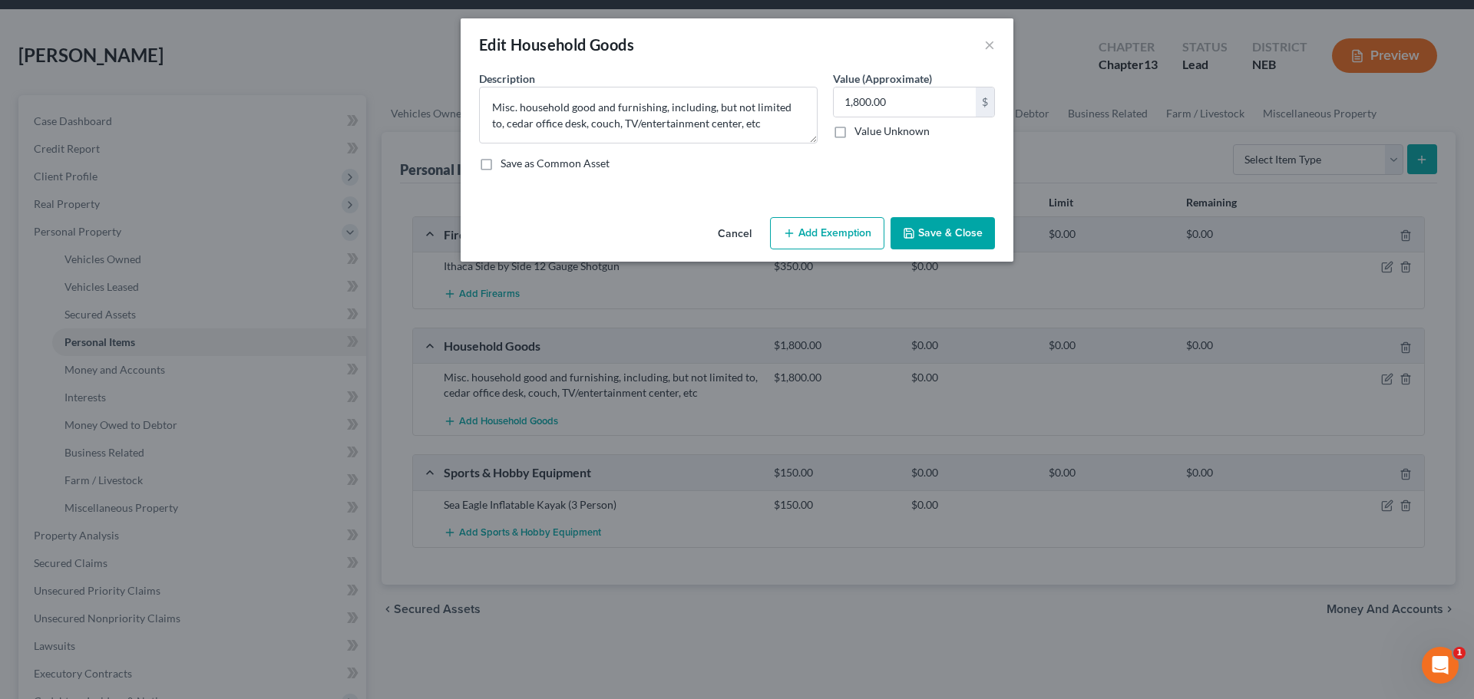
click at [810, 232] on button "Add Exemption" at bounding box center [827, 233] width 114 height 32
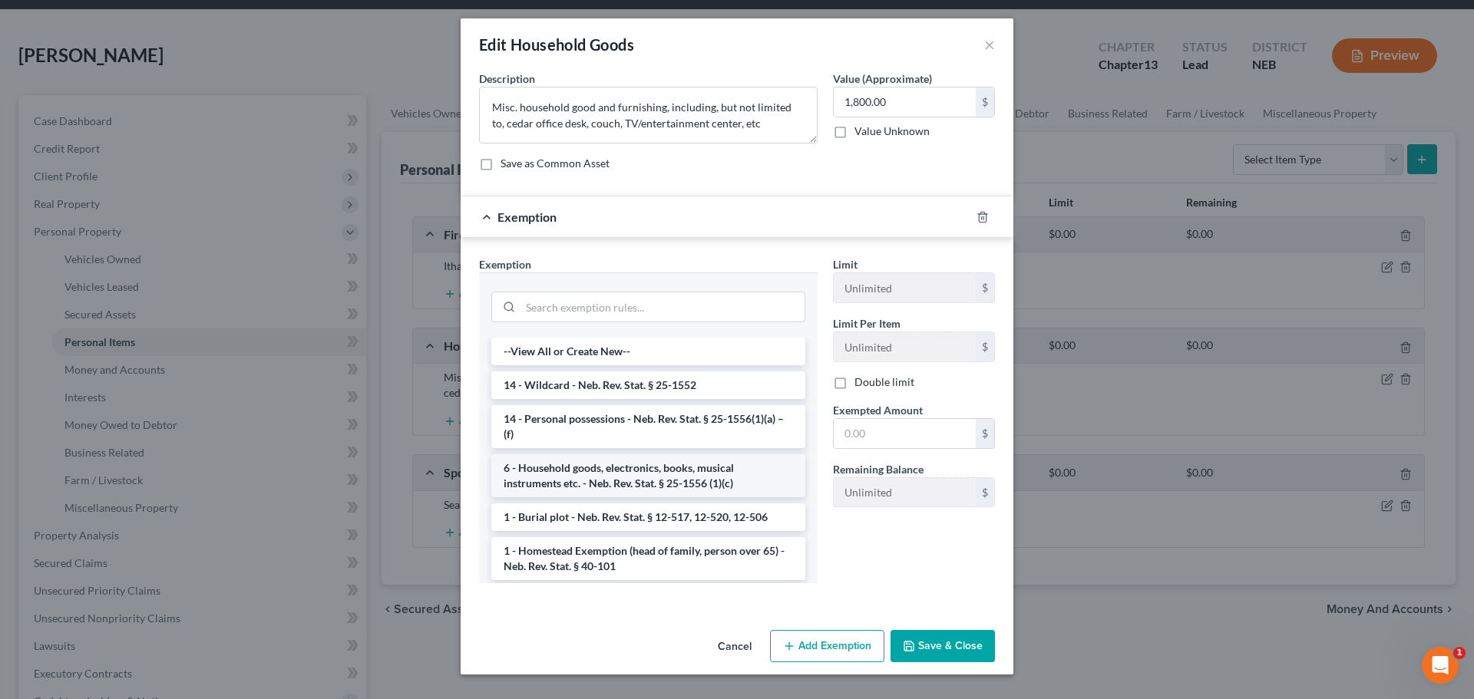
click at [611, 479] on li "6 - Household goods, electronics, books, musical instruments etc. - Neb. Rev. S…" at bounding box center [648, 475] width 314 height 43
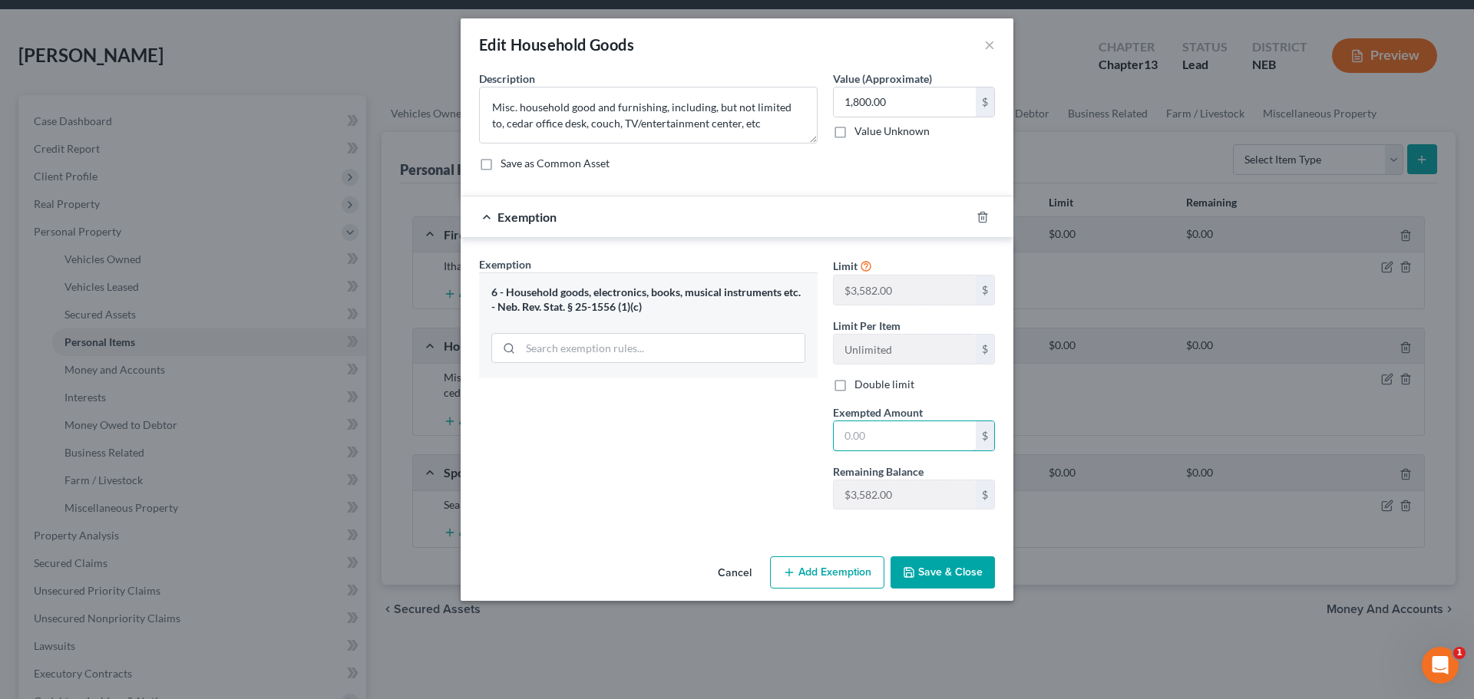
drag, startPoint x: 892, startPoint y: 433, endPoint x: 703, endPoint y: 468, distance: 192.1
click at [698, 462] on div "Exemption Set must be selected for CA. Exemption * 6 - Household goods, electro…" at bounding box center [736, 389] width 531 height 266
type input "1,800"
click at [969, 573] on button "Save & Close" at bounding box center [942, 573] width 104 height 32
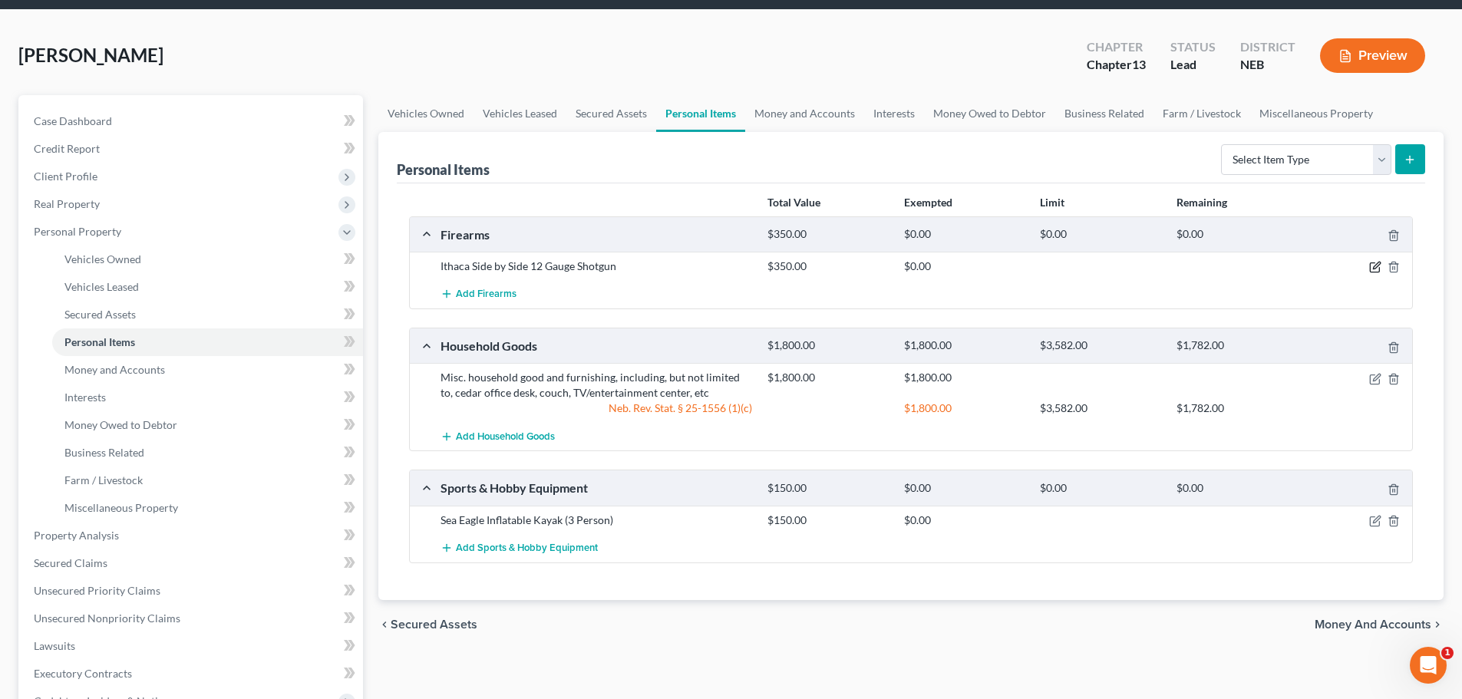
click at [1377, 264] on icon "button" at bounding box center [1375, 267] width 12 height 12
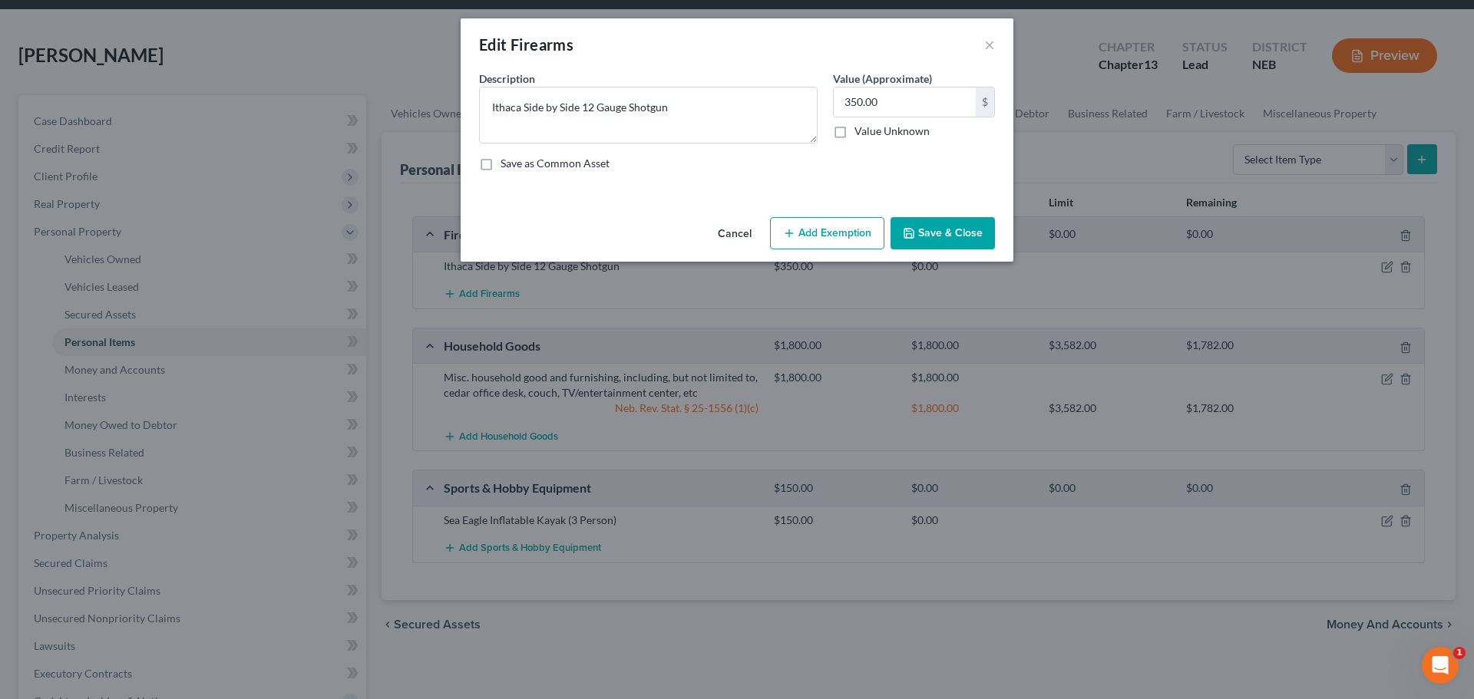
click at [834, 239] on button "Add Exemption" at bounding box center [827, 233] width 114 height 32
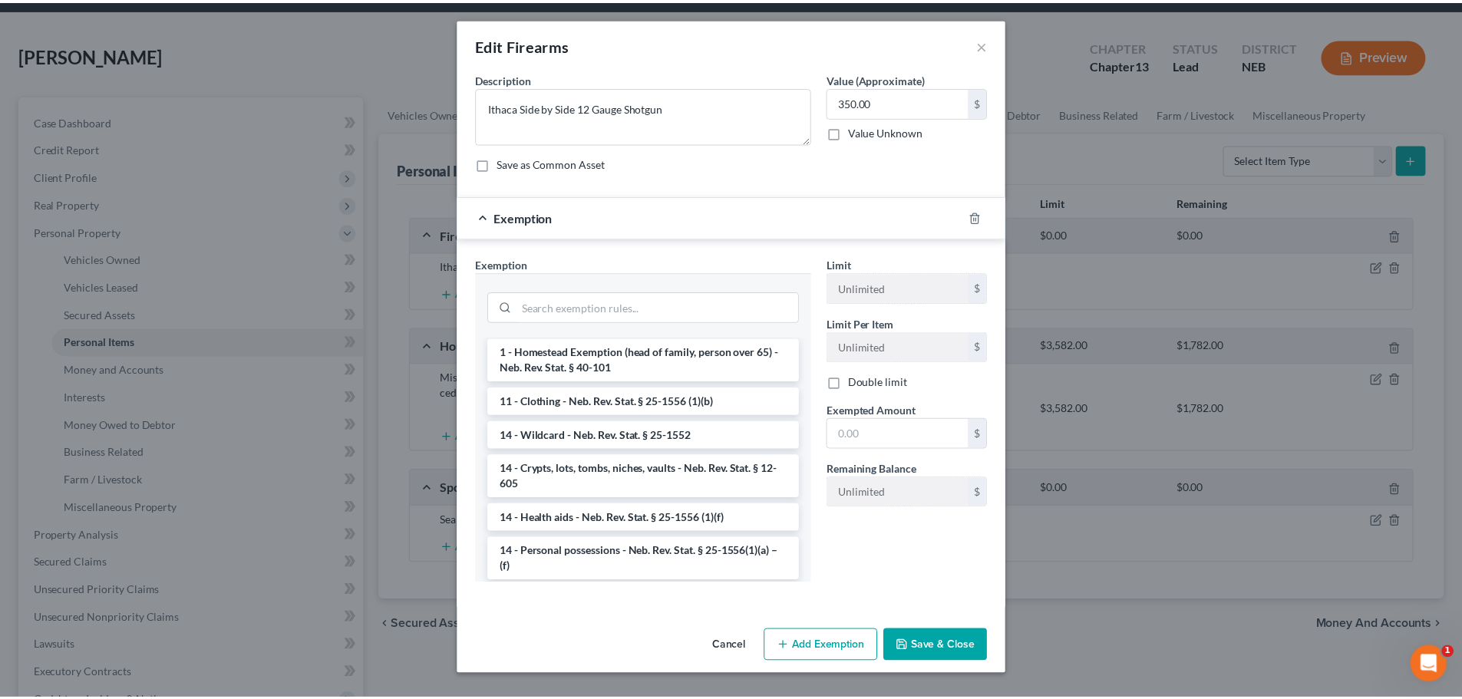
scroll to position [105, 0]
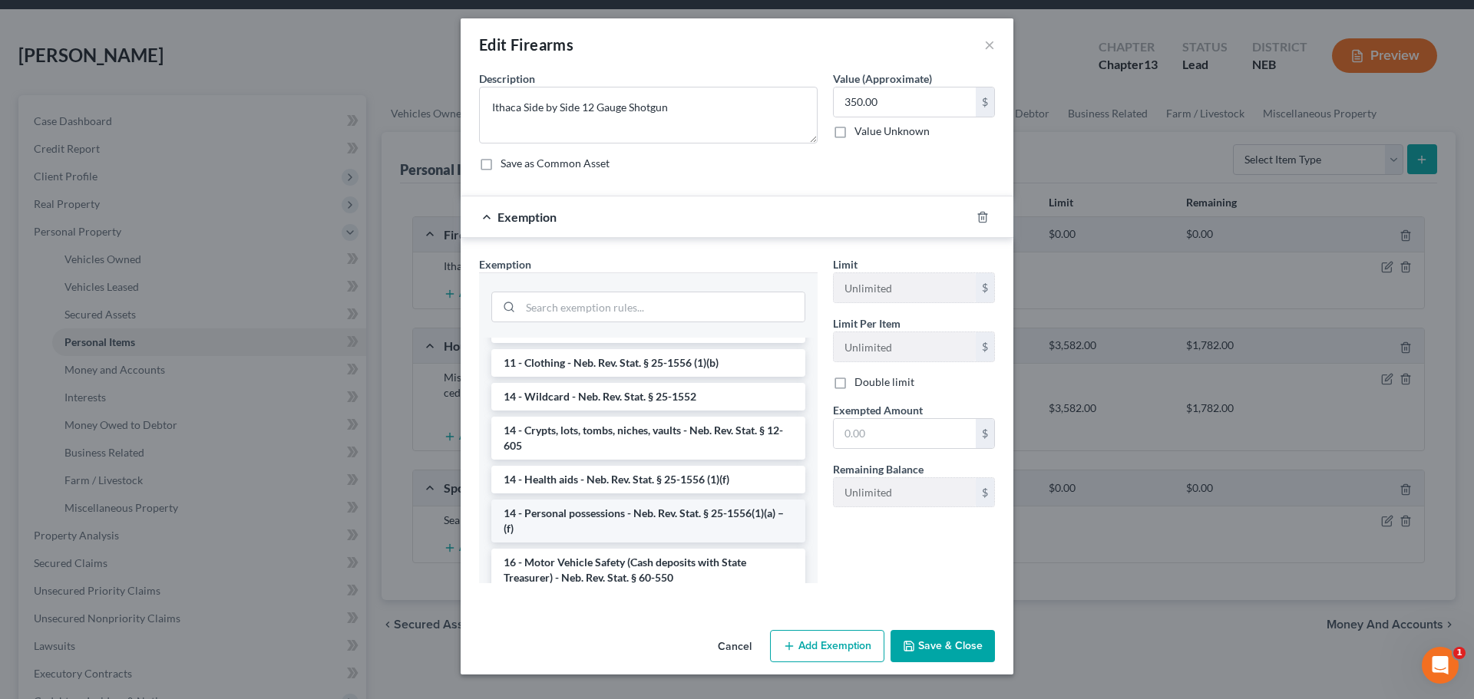
click at [681, 518] on li "14 - Personal possessions - Neb. Rev. Stat. § 25-1556(1)(a) – (f)" at bounding box center [648, 521] width 314 height 43
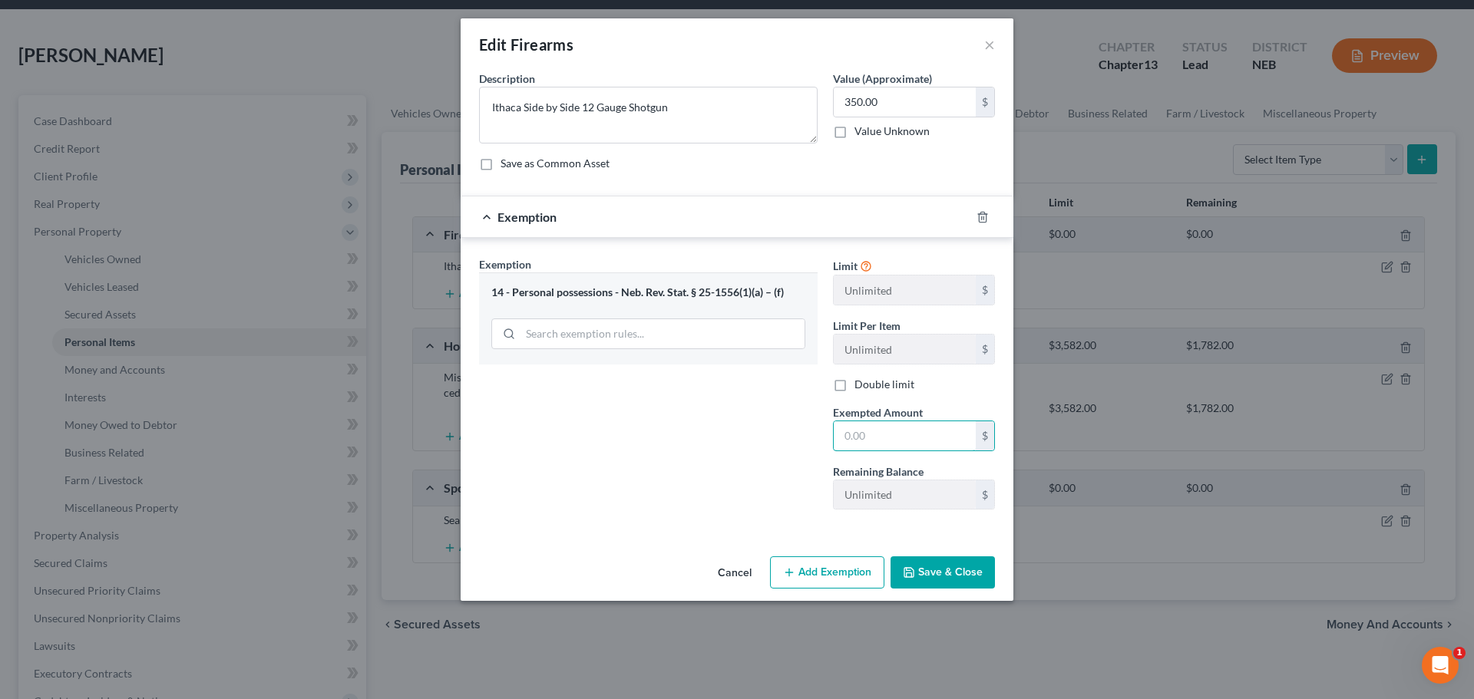
drag, startPoint x: 894, startPoint y: 440, endPoint x: 655, endPoint y: 446, distance: 239.6
click at [652, 446] on div "Exemption Set must be selected for CA. Exemption * 14 - Personal possessions - …" at bounding box center [736, 389] width 531 height 266
type input "350"
click at [922, 571] on button "Save & Close" at bounding box center [942, 573] width 104 height 32
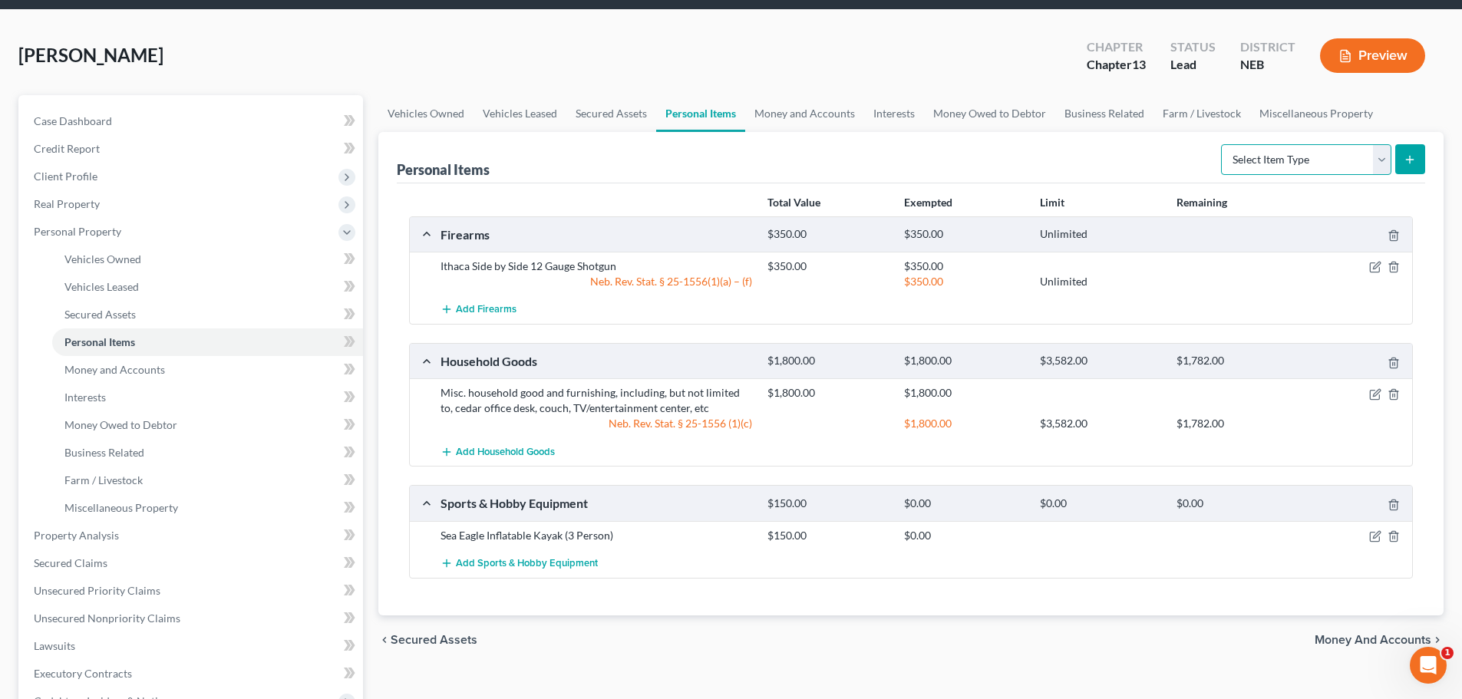
click at [1379, 156] on select "Select Item Type Clothing Collectibles Of Value Electronics Firearms Household …" at bounding box center [1306, 159] width 170 height 31
select select "clothing"
click at [1223, 144] on select "Select Item Type Clothing Collectibles Of Value Electronics Firearms Household …" at bounding box center [1306, 159] width 170 height 31
click at [1415, 160] on icon "submit" at bounding box center [1410, 160] width 12 height 12
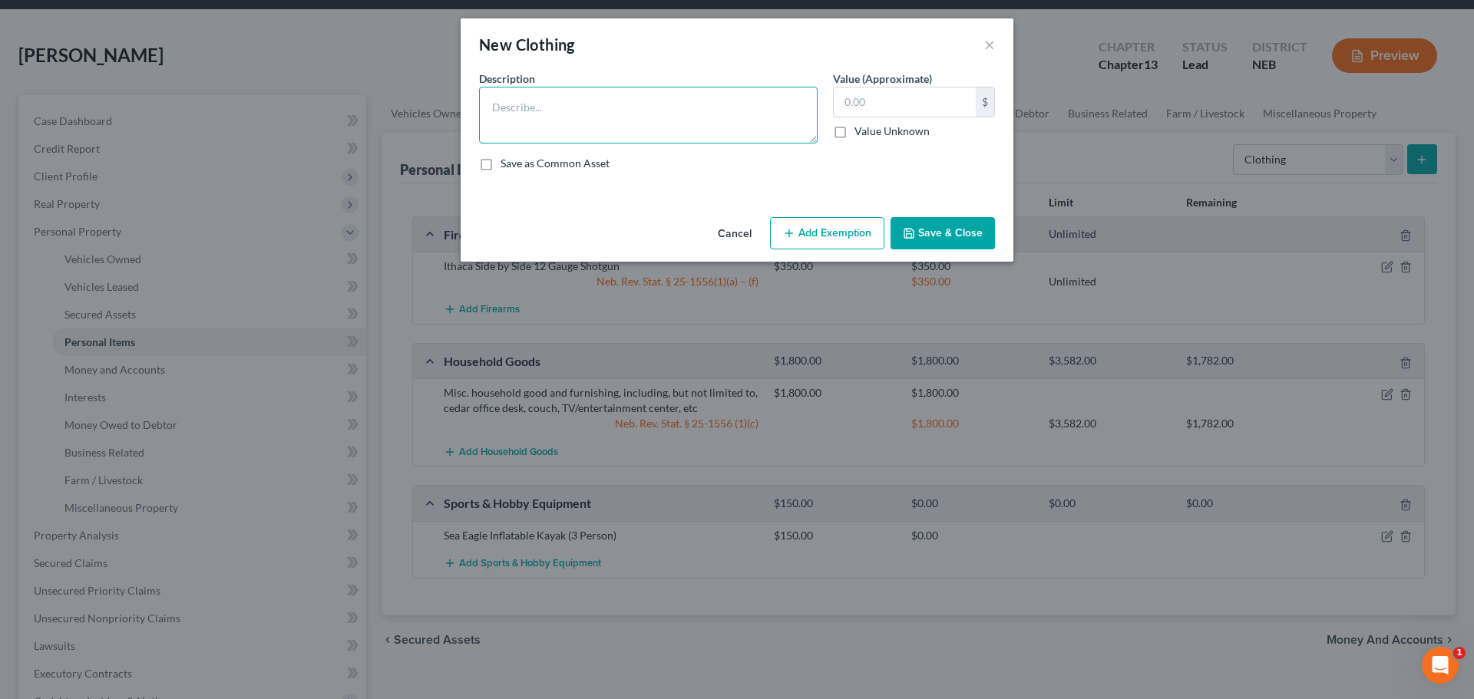
click at [616, 111] on textarea at bounding box center [648, 115] width 339 height 57
type textarea "Clothing"
type input "100"
click at [814, 231] on button "Add Exemption" at bounding box center [827, 233] width 114 height 32
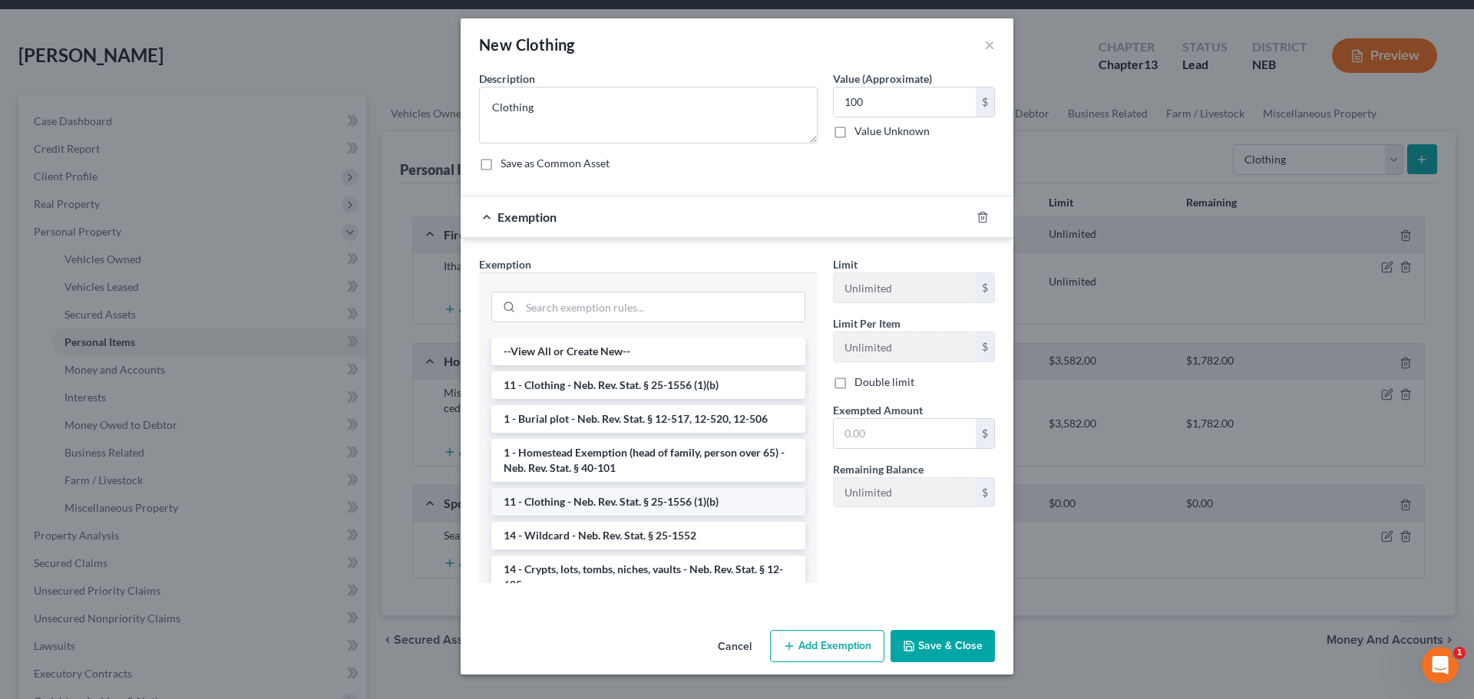
click at [691, 504] on li "11 - Clothing - Neb. Rev. Stat. § 25-1556 (1)(b)" at bounding box center [648, 502] width 314 height 28
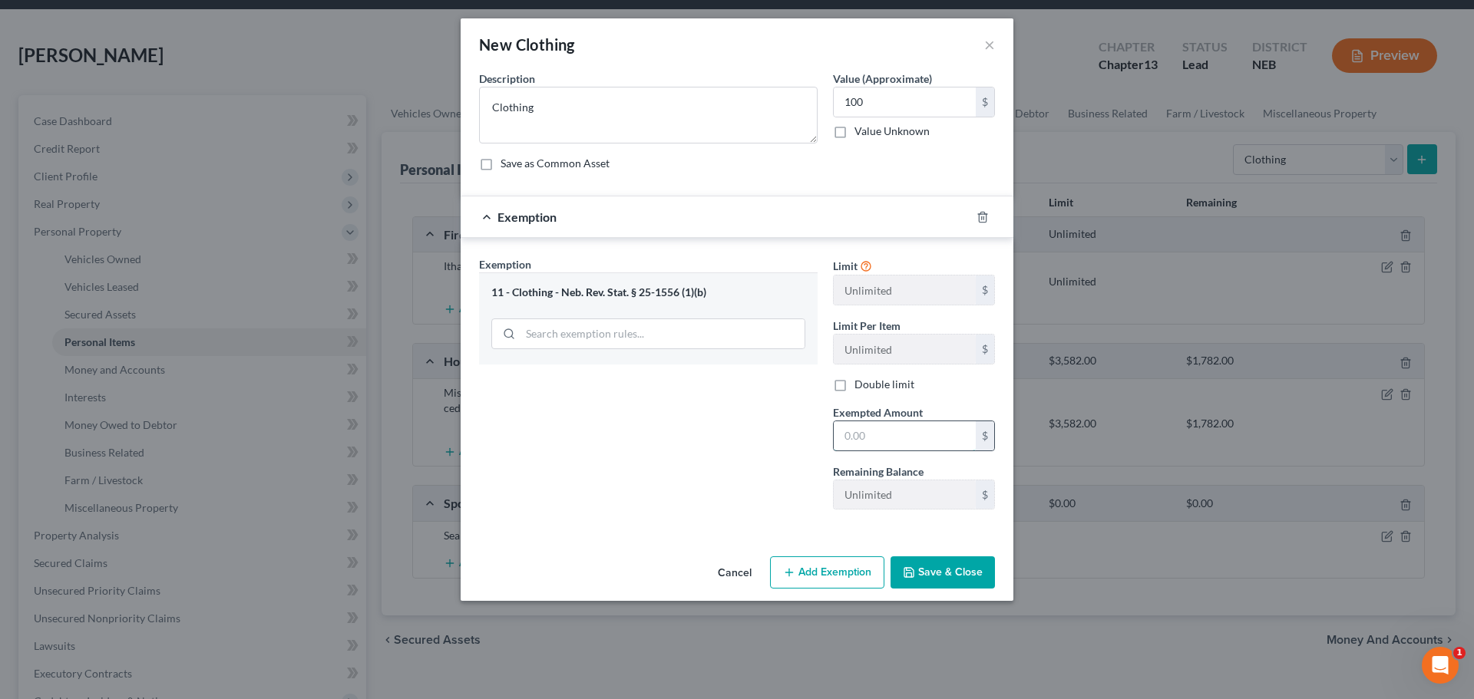
click at [862, 434] on input "text" at bounding box center [905, 435] width 142 height 29
type input "100"
drag, startPoint x: 952, startPoint y: 571, endPoint x: 957, endPoint y: 563, distance: 10.0
click at [953, 571] on button "Save & Close" at bounding box center [942, 573] width 104 height 32
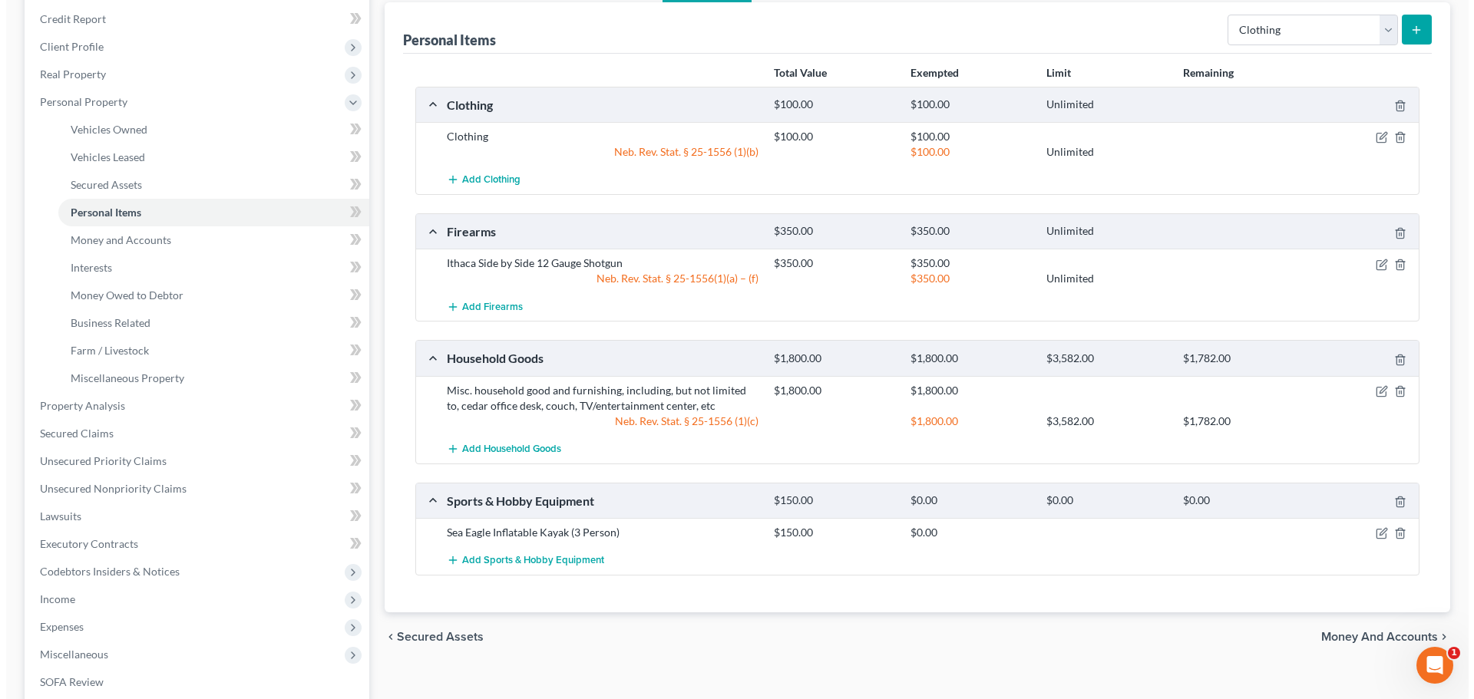
scroll to position [178, 0]
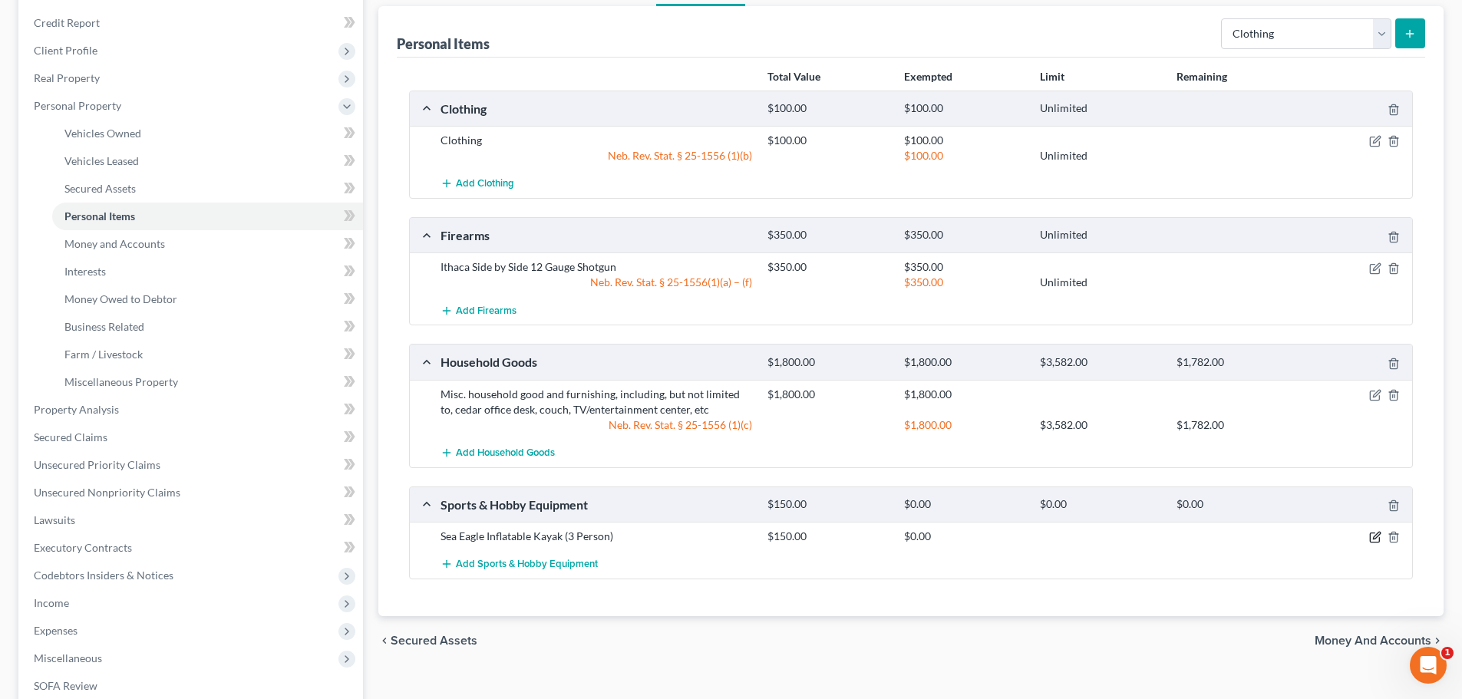
click at [1377, 536] on icon "button" at bounding box center [1375, 537] width 12 height 12
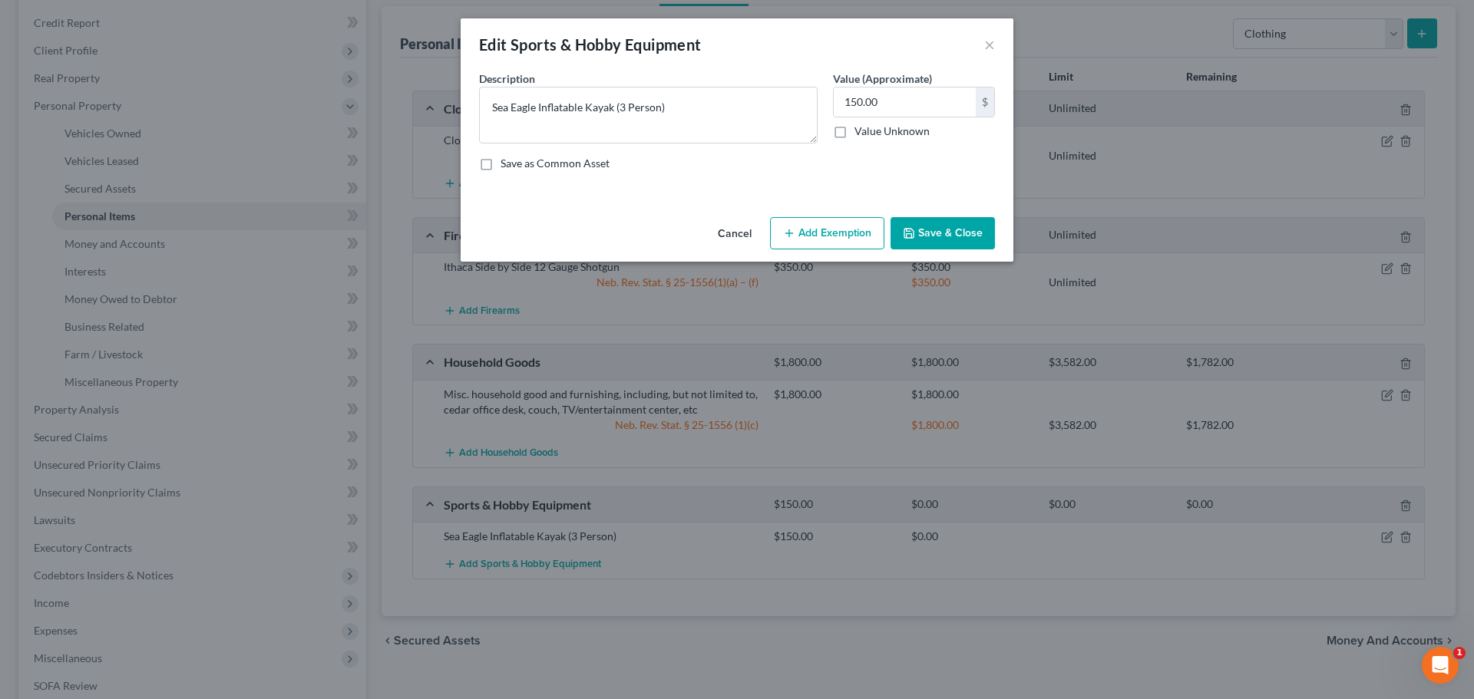
click at [847, 229] on button "Add Exemption" at bounding box center [827, 233] width 114 height 32
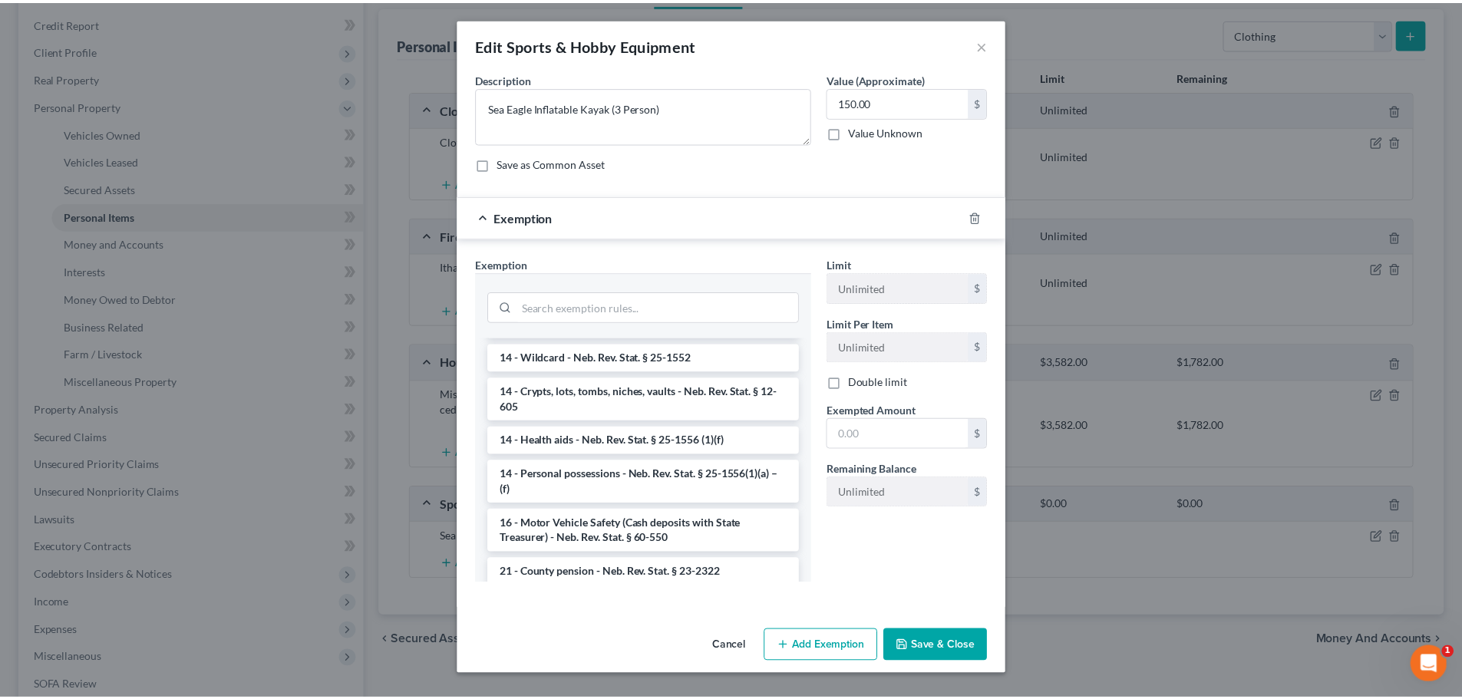
scroll to position [203, 0]
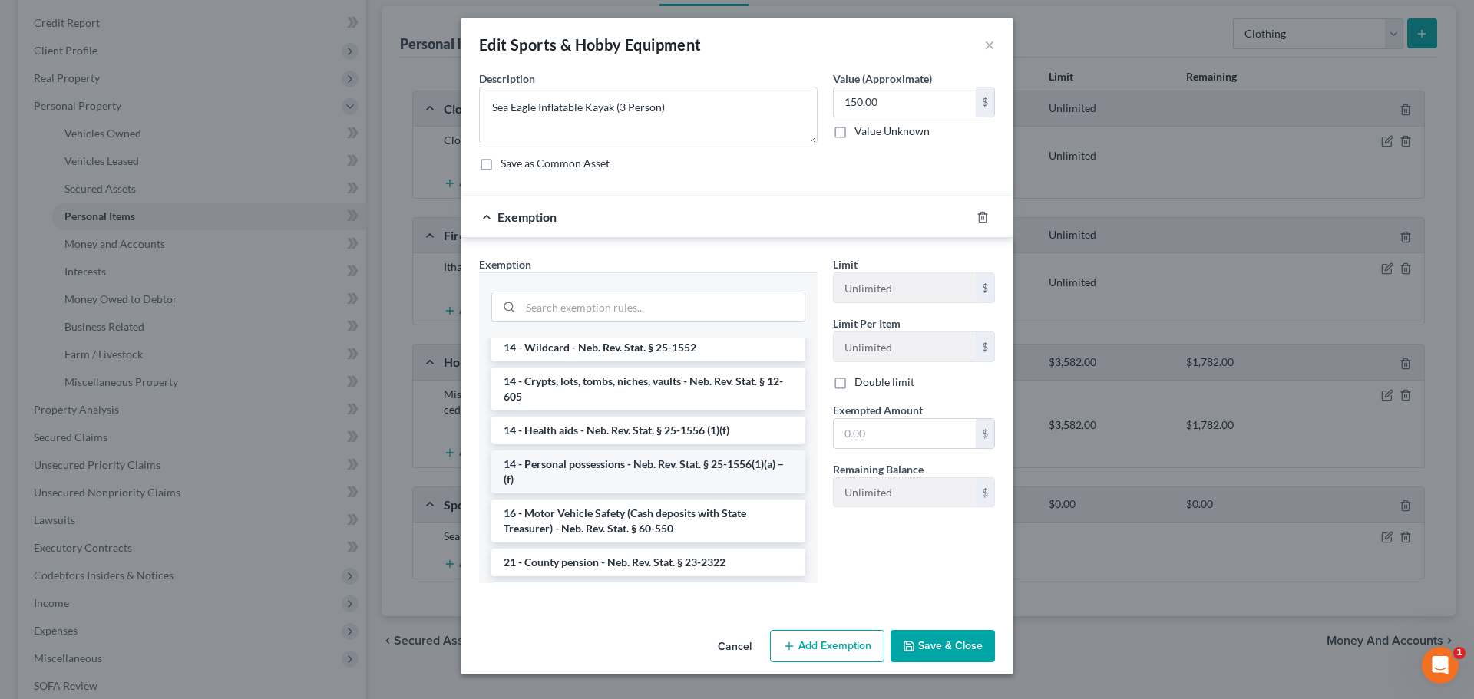
click at [678, 464] on li "14 - Personal possessions - Neb. Rev. Stat. § 25-1556(1)(a) – (f)" at bounding box center [648, 472] width 314 height 43
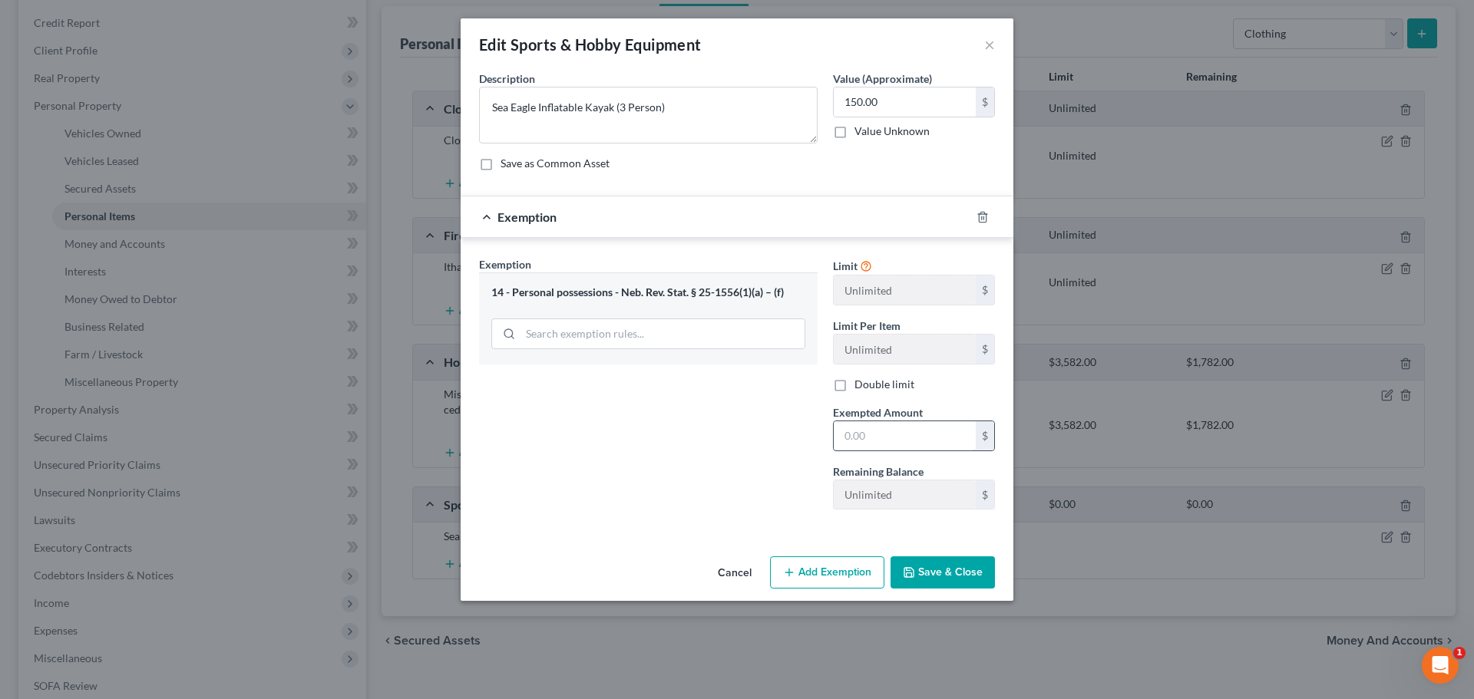
click at [889, 435] on input "text" at bounding box center [905, 435] width 142 height 29
type input "150"
click at [950, 568] on button "Save & Close" at bounding box center [942, 573] width 104 height 32
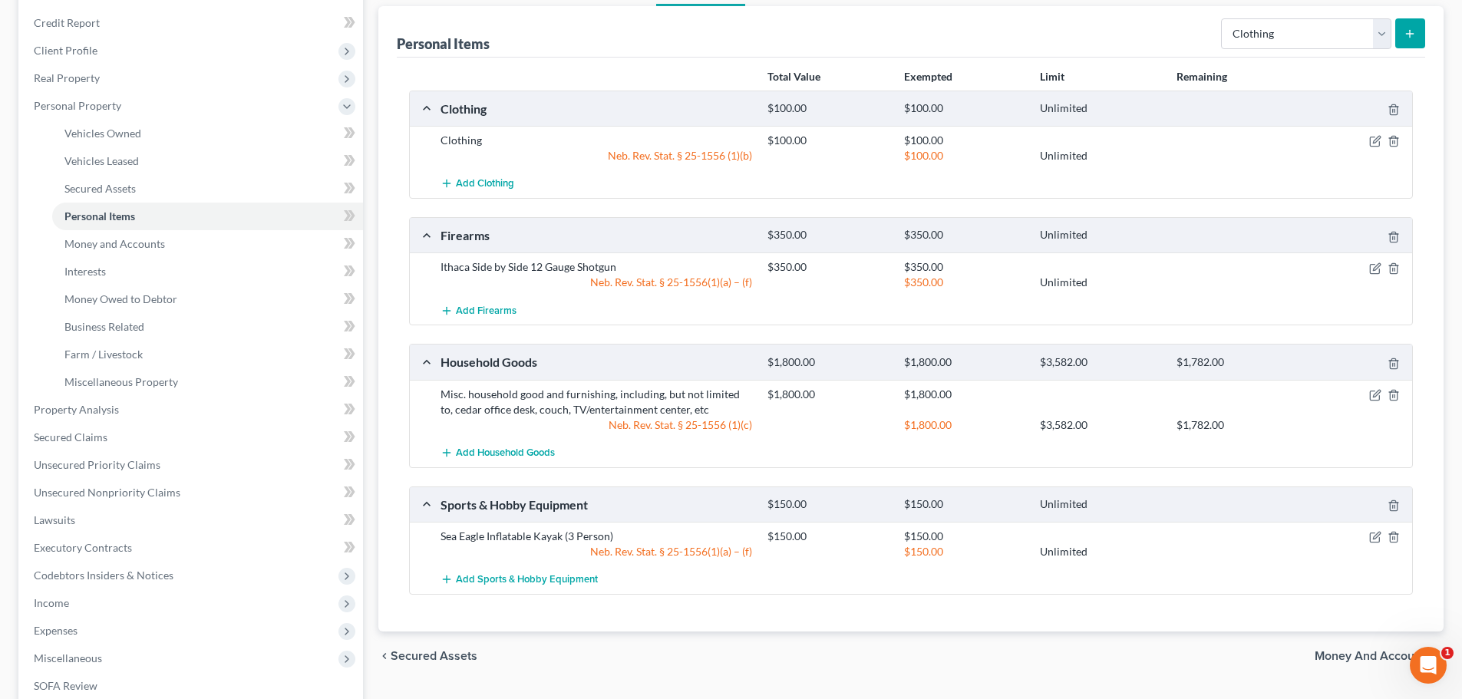
scroll to position [0, 0]
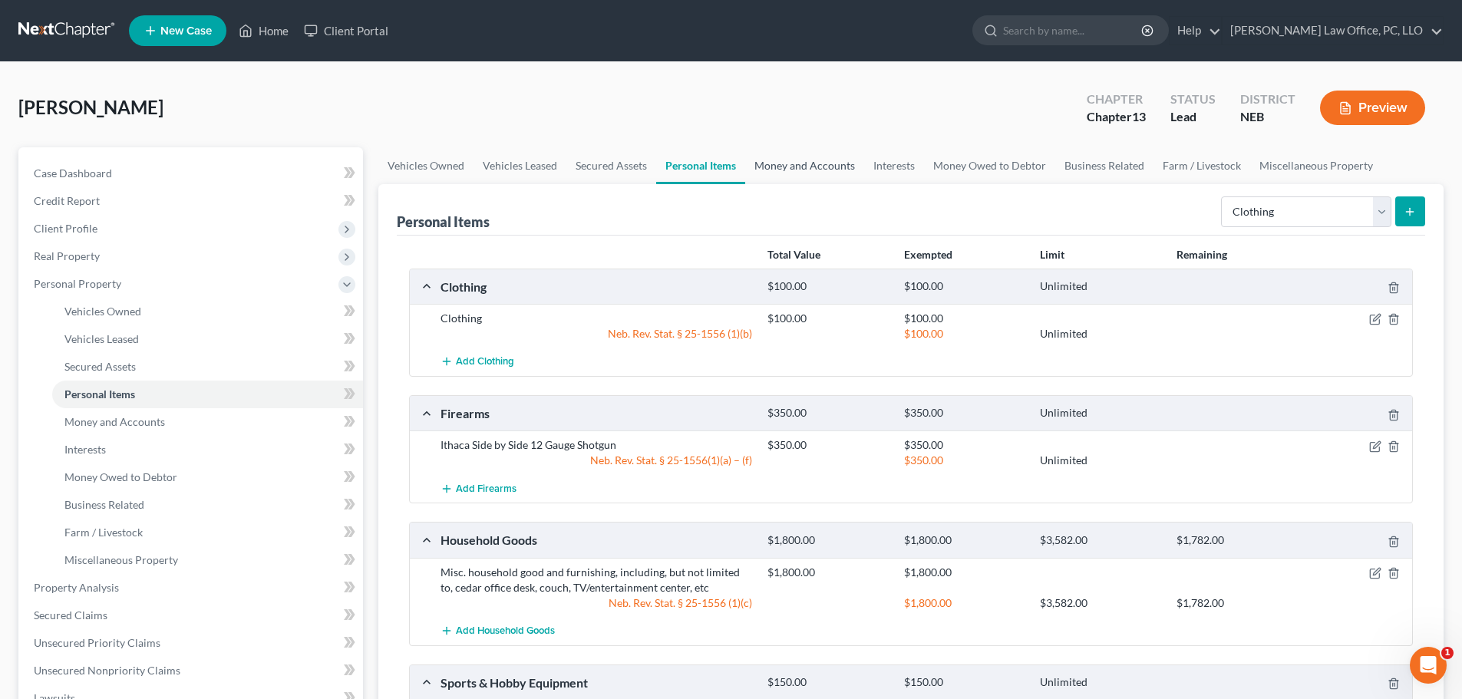
click at [803, 163] on link "Money and Accounts" at bounding box center [804, 165] width 119 height 37
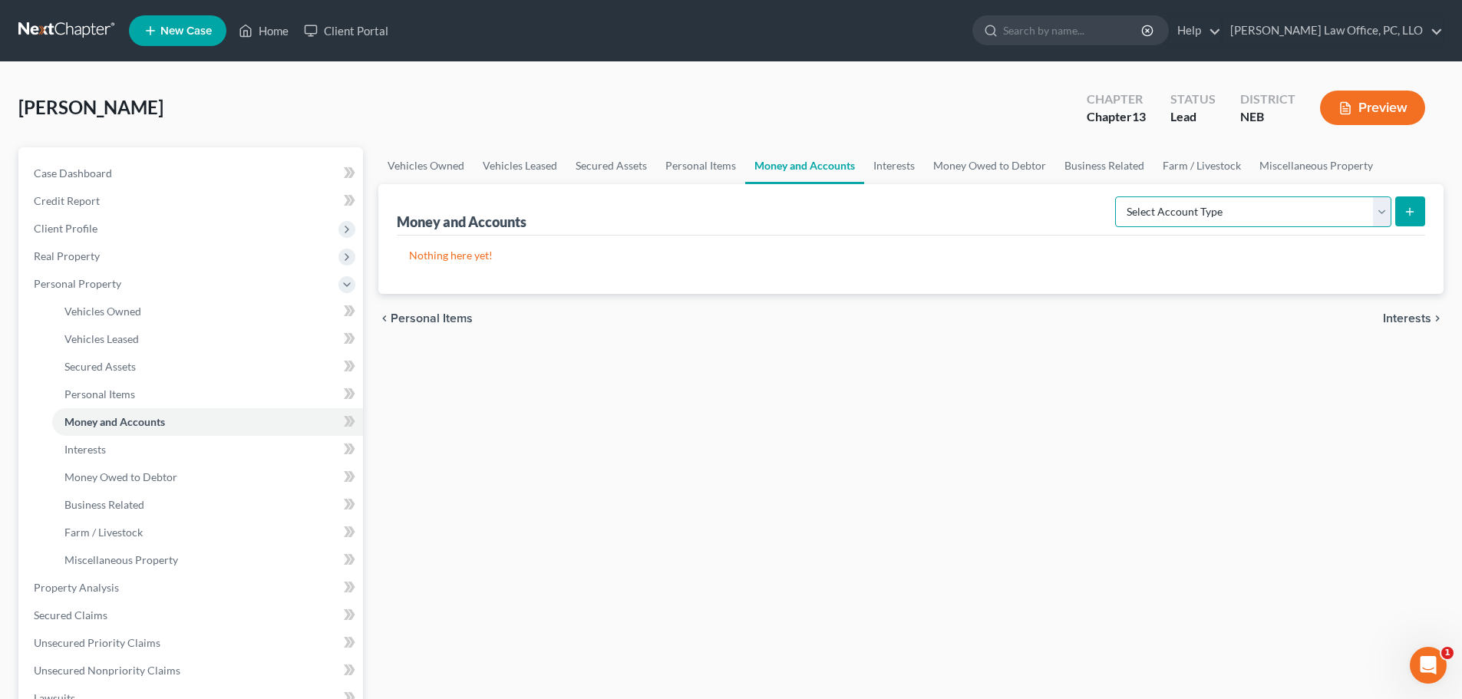
click at [1382, 211] on select "Select Account Type Brokerage Cash on Hand Certificates of Deposit Checking Acc…" at bounding box center [1253, 212] width 276 height 31
select select "checking"
click at [1118, 197] on select "Select Account Type Brokerage Cash on Hand Certificates of Deposit Checking Acc…" at bounding box center [1253, 212] width 276 height 31
click at [1415, 213] on icon "submit" at bounding box center [1410, 212] width 12 height 12
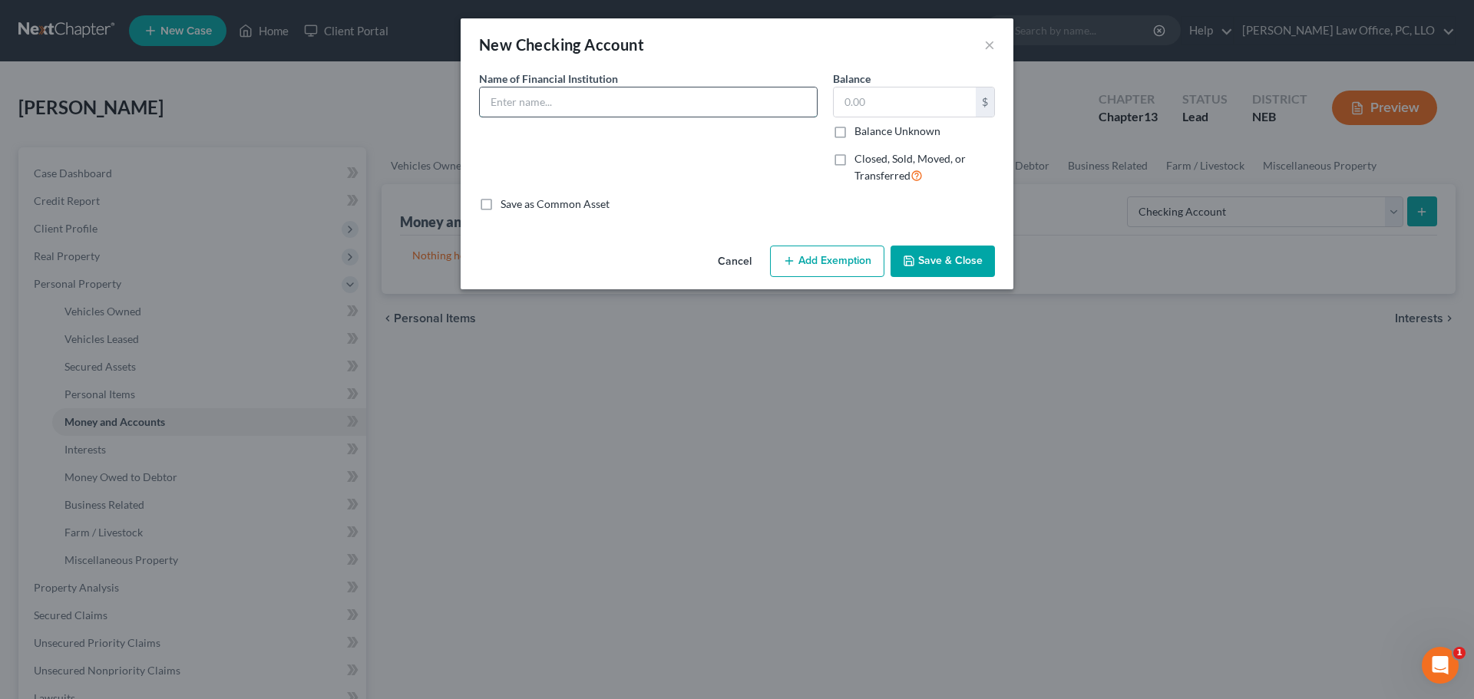
click at [550, 105] on input "text" at bounding box center [648, 102] width 337 height 29
type input "[PERSON_NAME] Fargo"
click at [958, 267] on button "Save & Close" at bounding box center [942, 262] width 104 height 32
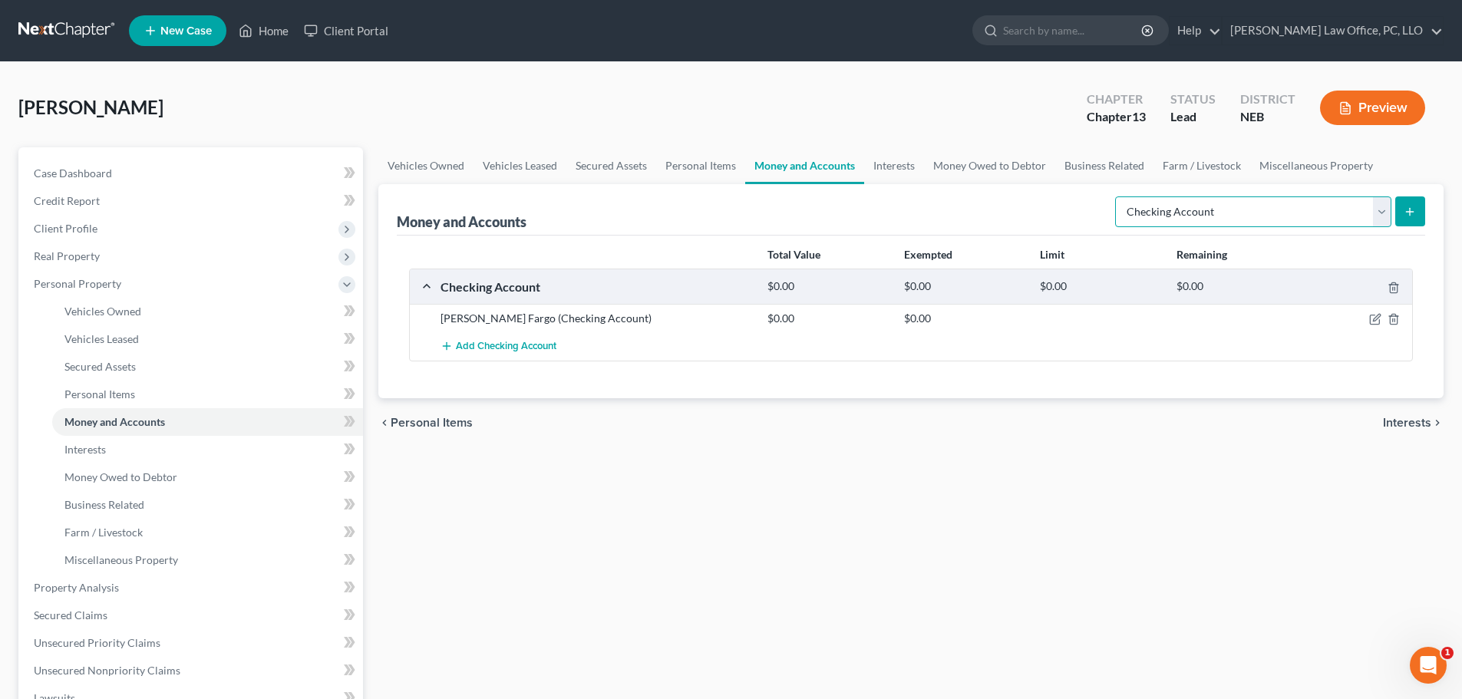
click at [1382, 206] on select "Select Account Type Brokerage Cash on Hand Certificates of Deposit Checking Acc…" at bounding box center [1253, 212] width 276 height 31
click at [1385, 210] on select "Select Account Type Brokerage Cash on Hand Certificates of Deposit Checking Acc…" at bounding box center [1253, 212] width 276 height 31
click at [1406, 211] on icon "submit" at bounding box center [1410, 212] width 12 height 12
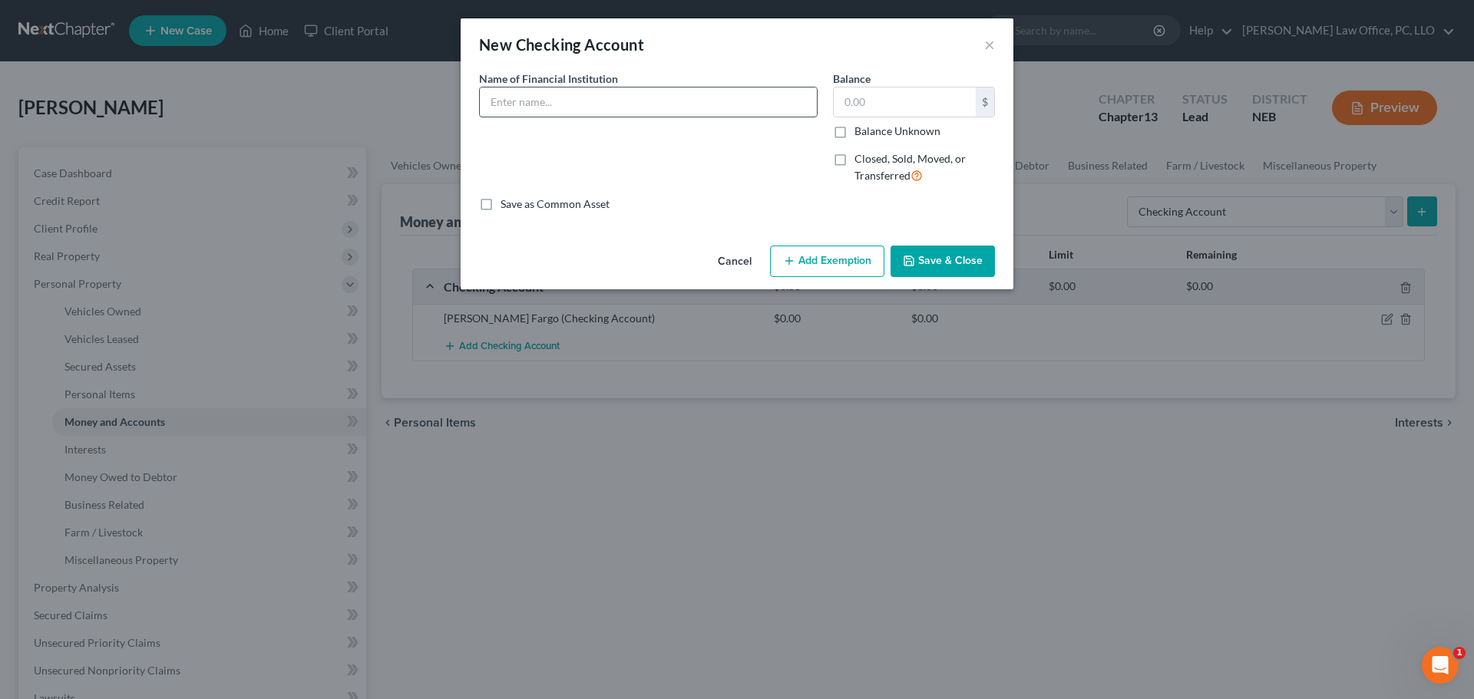
click at [639, 104] on input "text" at bounding box center [648, 102] width 337 height 29
type input "Members Own Credit Union (prime share account)"
click at [981, 257] on button "Save & Close" at bounding box center [942, 262] width 104 height 32
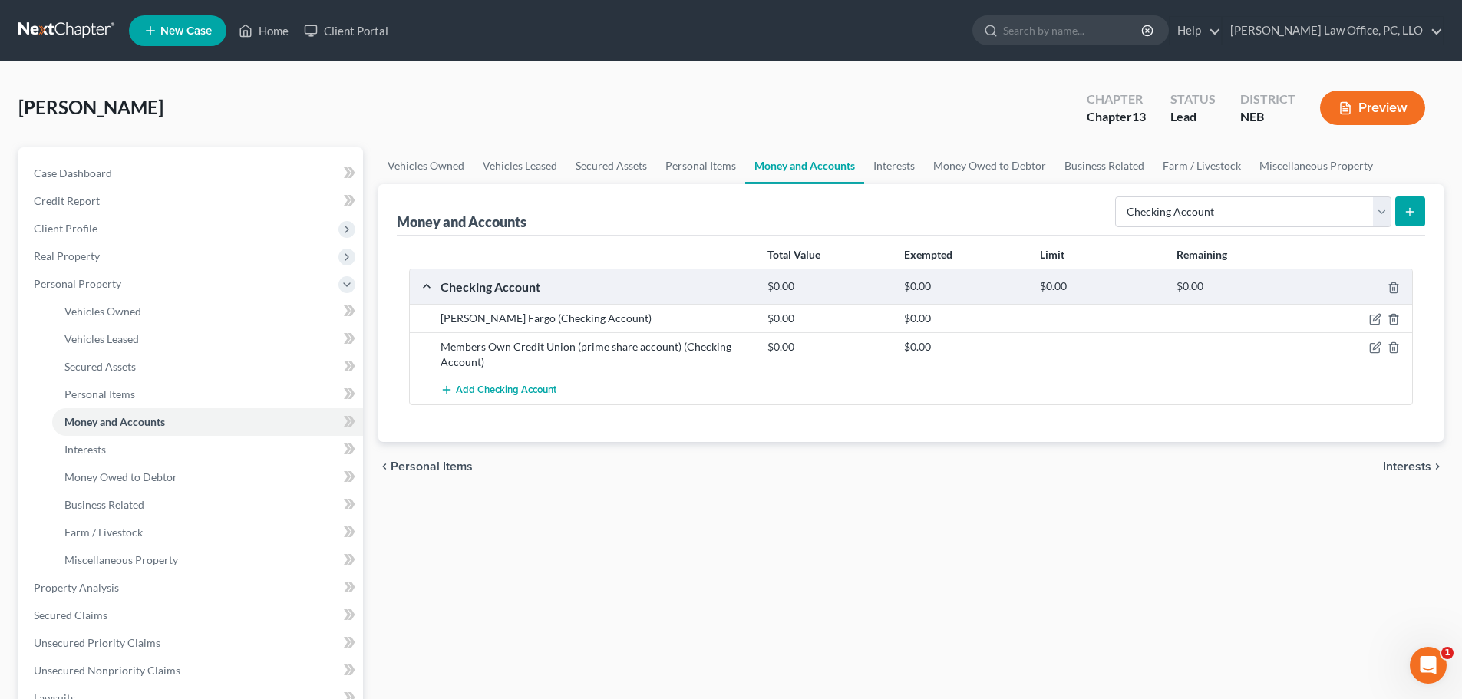
click at [1414, 210] on icon "submit" at bounding box center [1410, 212] width 12 height 12
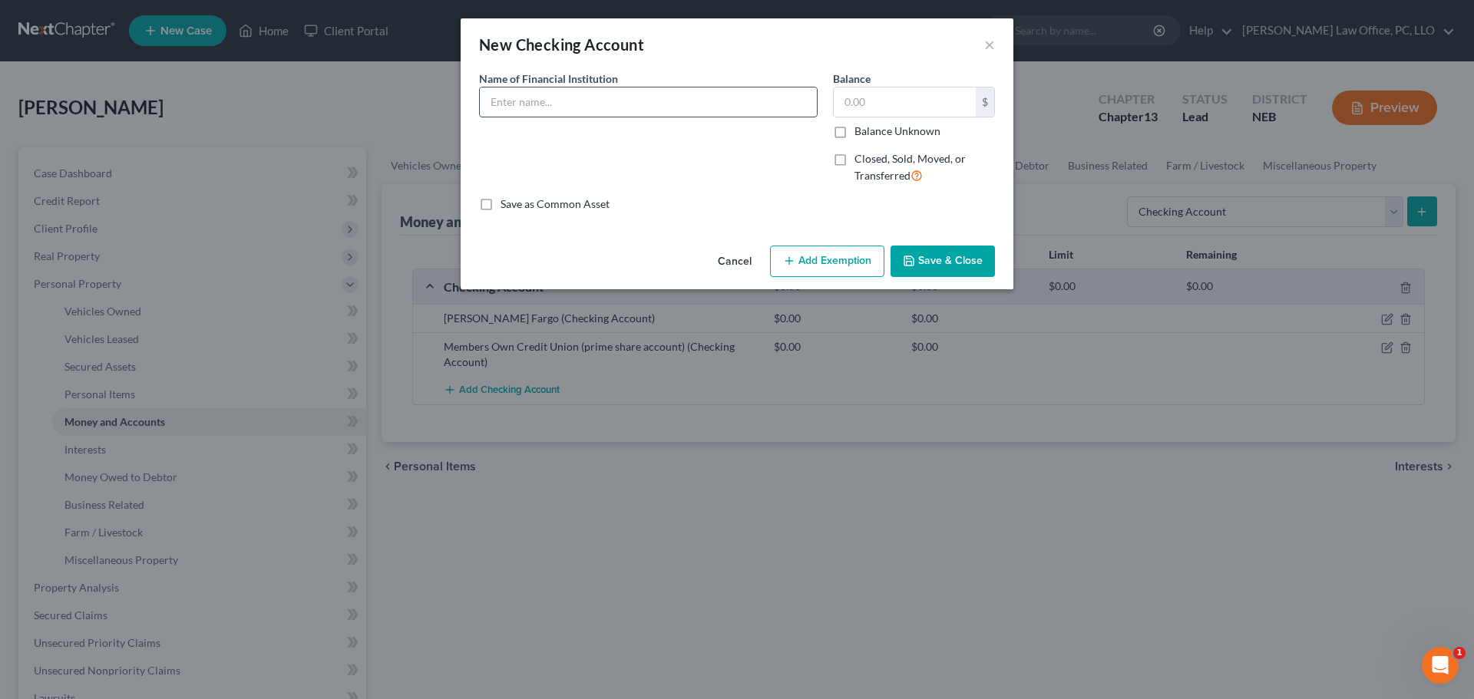
click at [547, 92] on input "text" at bounding box center [648, 102] width 337 height 29
type input "Members Own Credit Union (share checking)"
click at [961, 263] on button "Save & Close" at bounding box center [942, 262] width 104 height 32
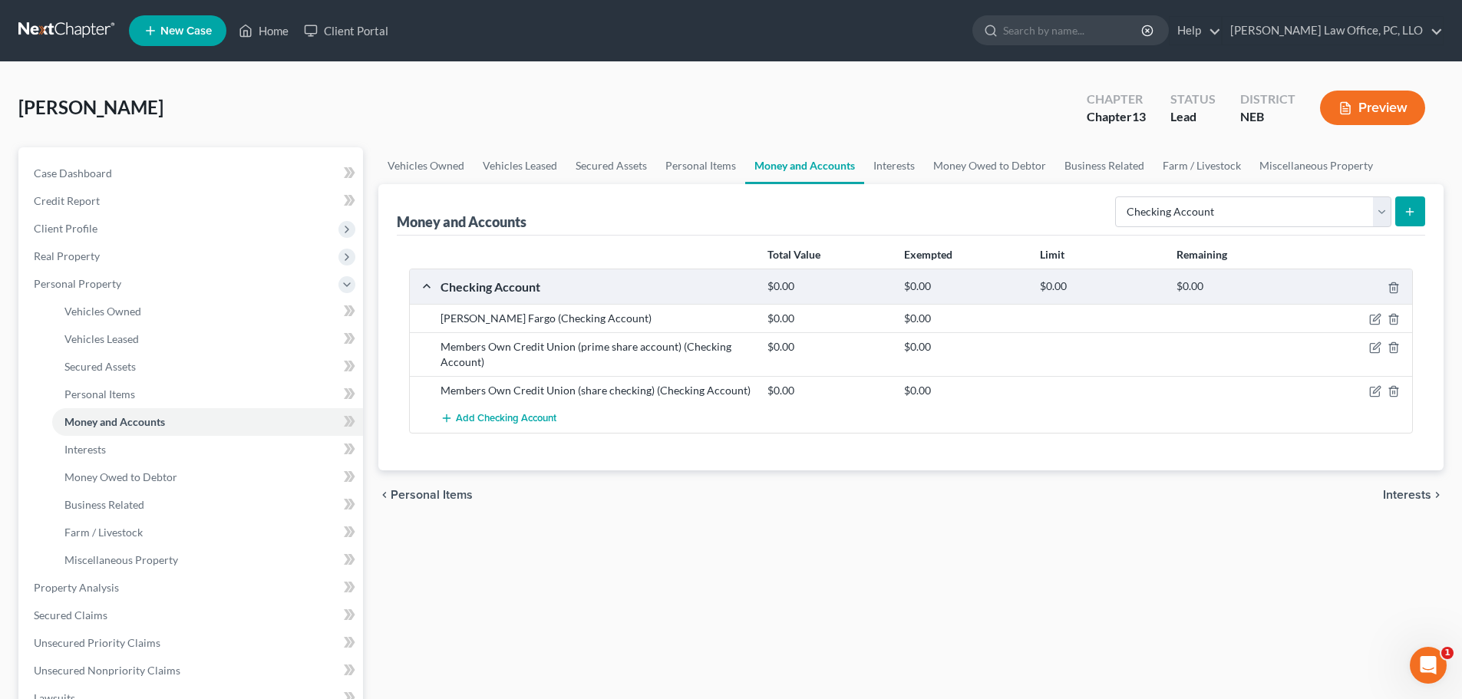
click at [1420, 209] on button "submit" at bounding box center [1410, 212] width 30 height 30
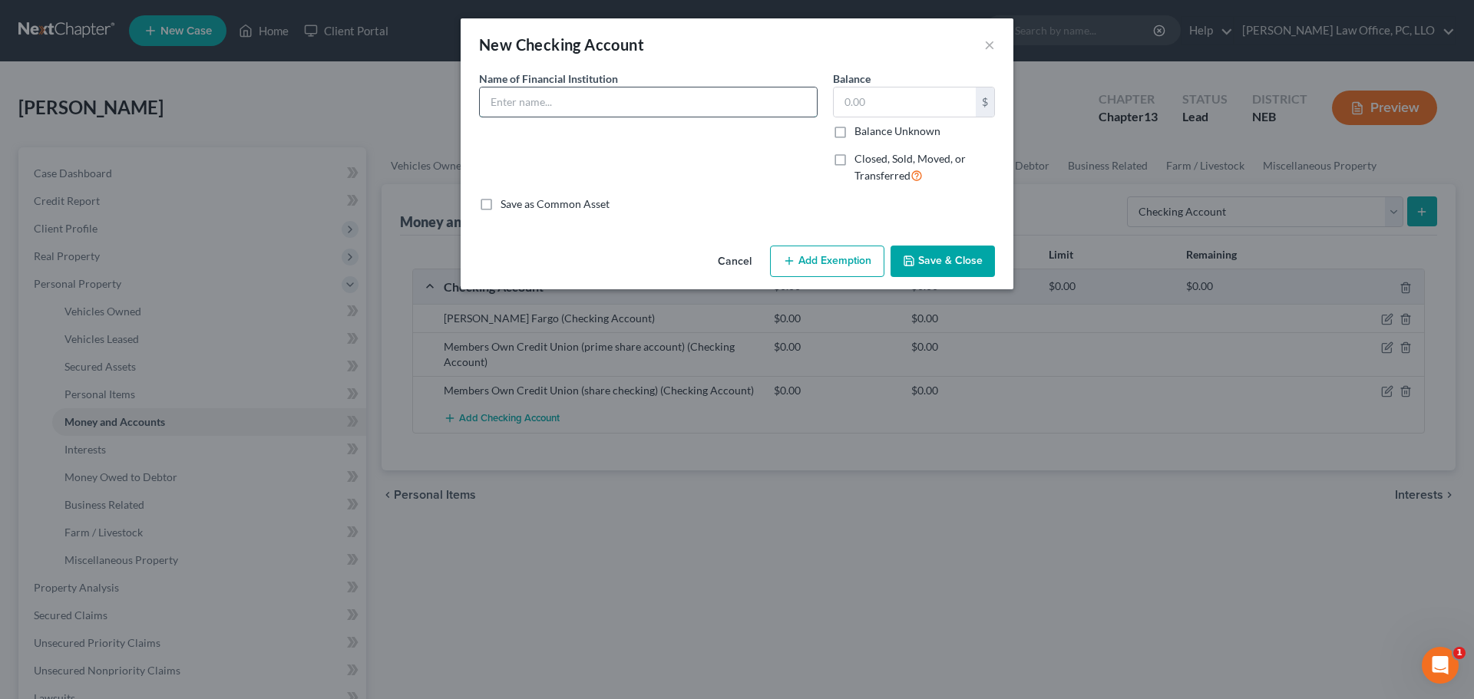
click at [520, 101] on input "text" at bounding box center [648, 102] width 337 height 29
type input "Five Points Bank"
click at [979, 259] on button "Save & Close" at bounding box center [942, 262] width 104 height 32
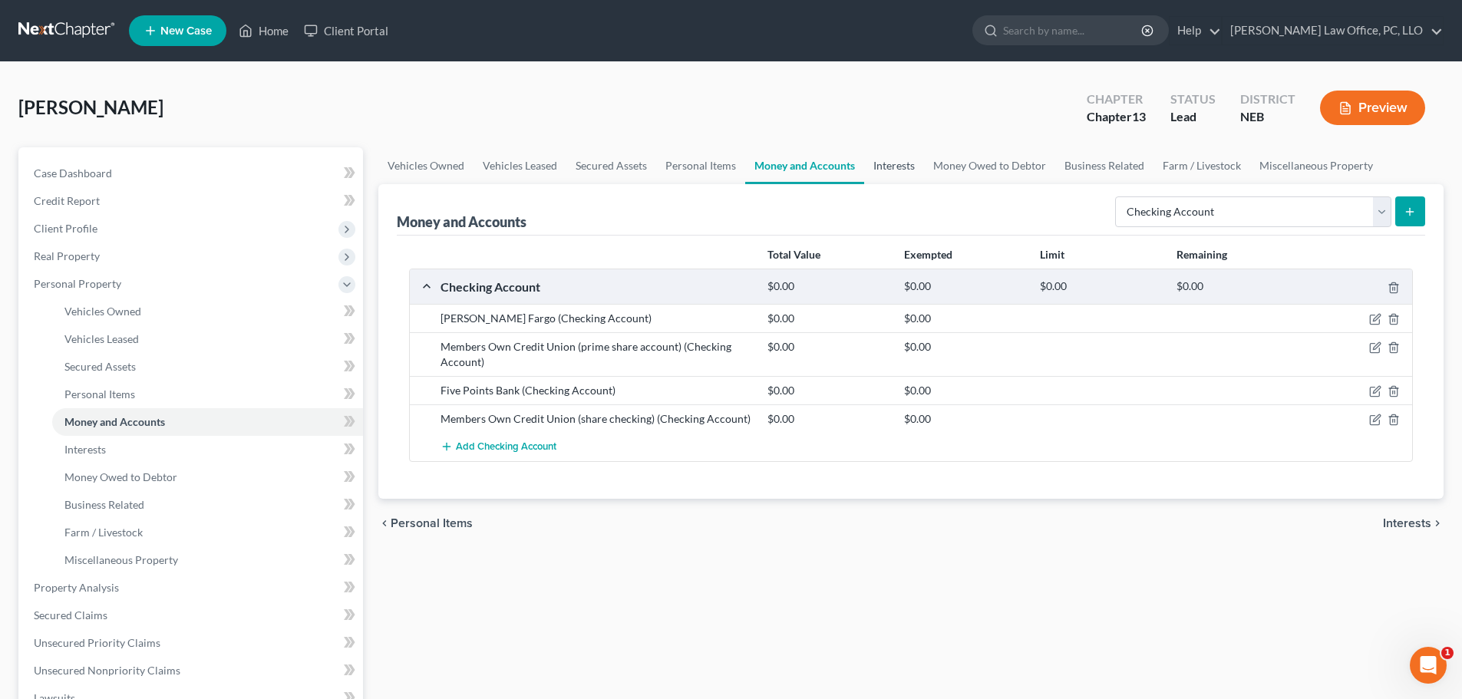
click at [900, 167] on link "Interests" at bounding box center [894, 165] width 60 height 37
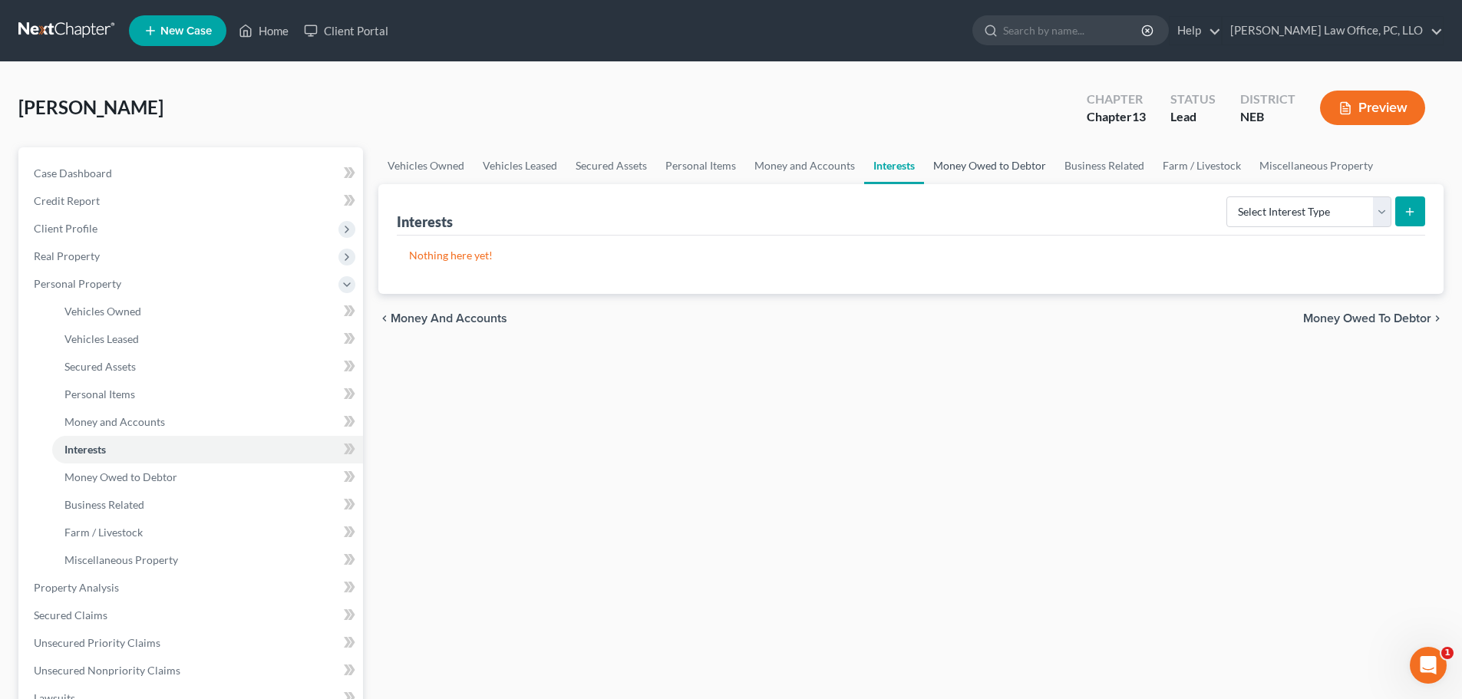
click at [971, 160] on link "Money Owed to Debtor" at bounding box center [989, 165] width 131 height 37
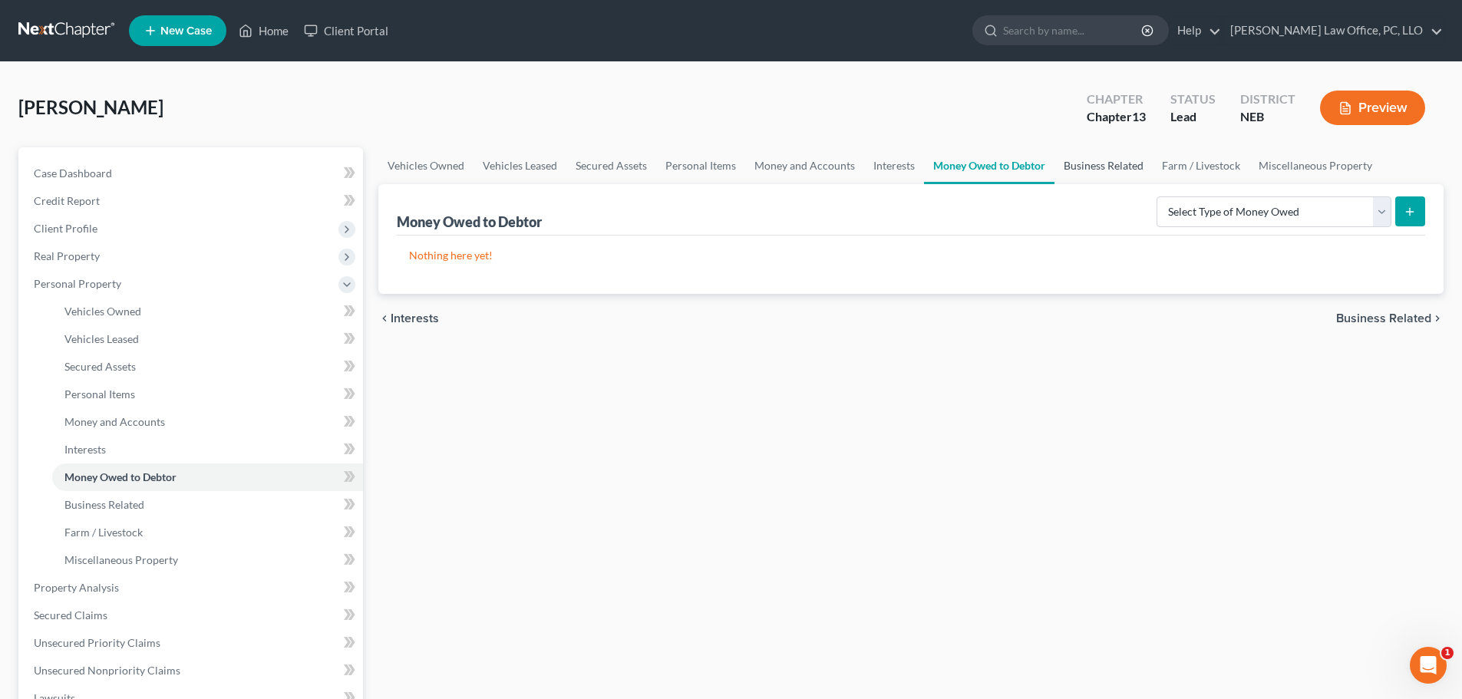
click at [1085, 167] on link "Business Related" at bounding box center [1104, 165] width 98 height 37
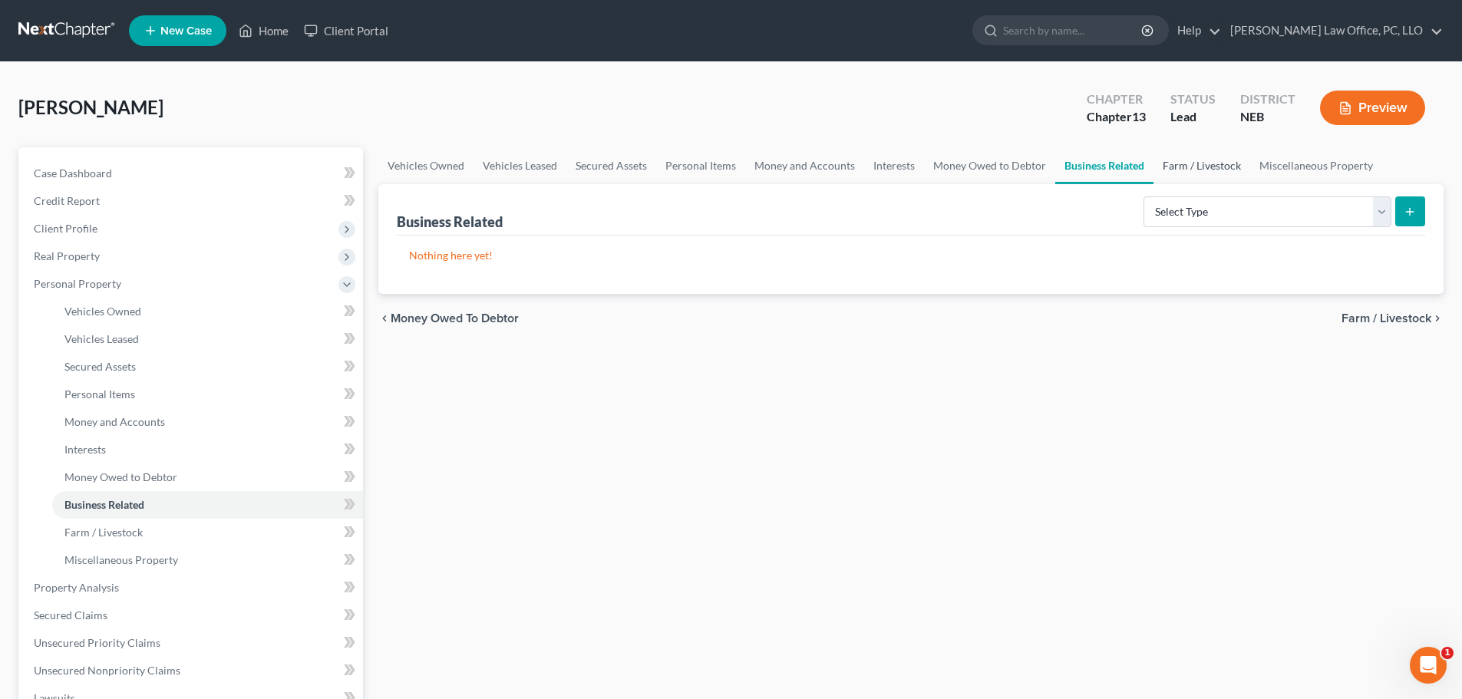
click at [1182, 163] on link "Farm / Livestock" at bounding box center [1202, 165] width 97 height 37
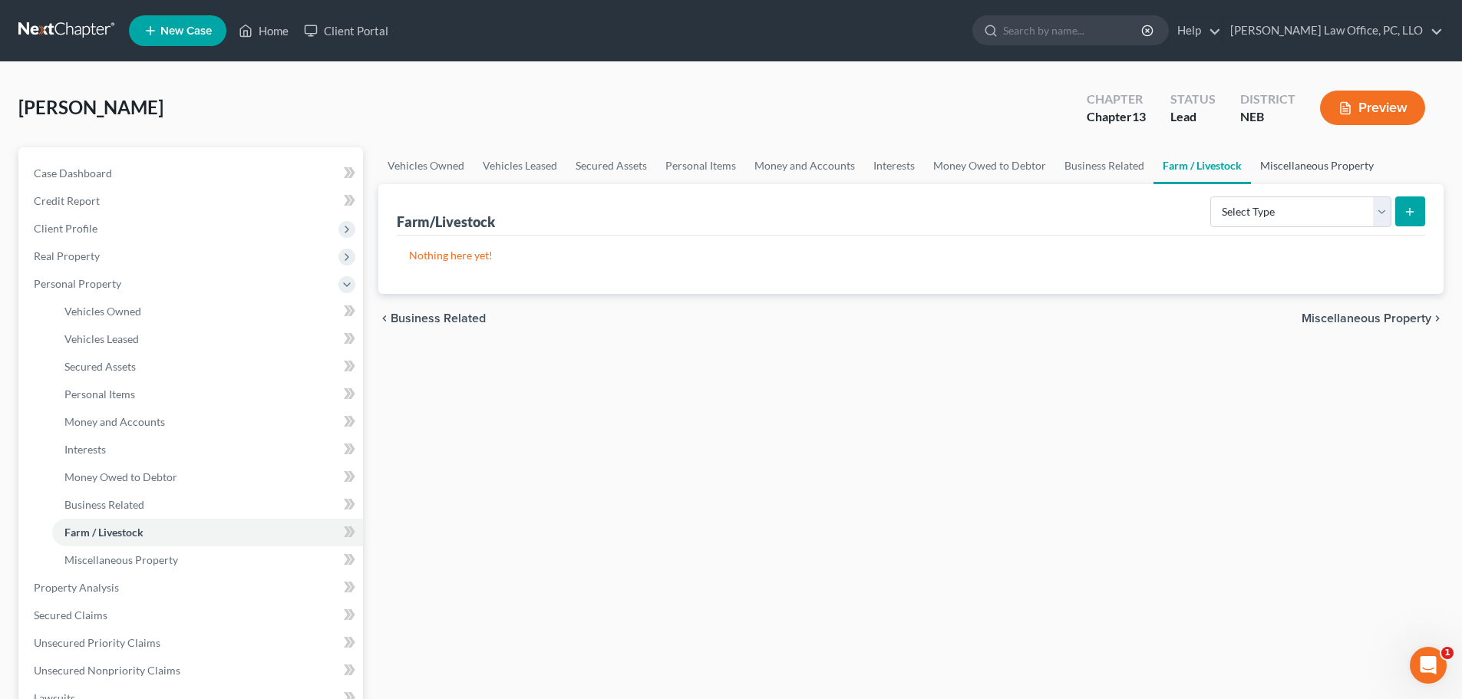
click at [1283, 166] on link "Miscellaneous Property" at bounding box center [1317, 165] width 132 height 37
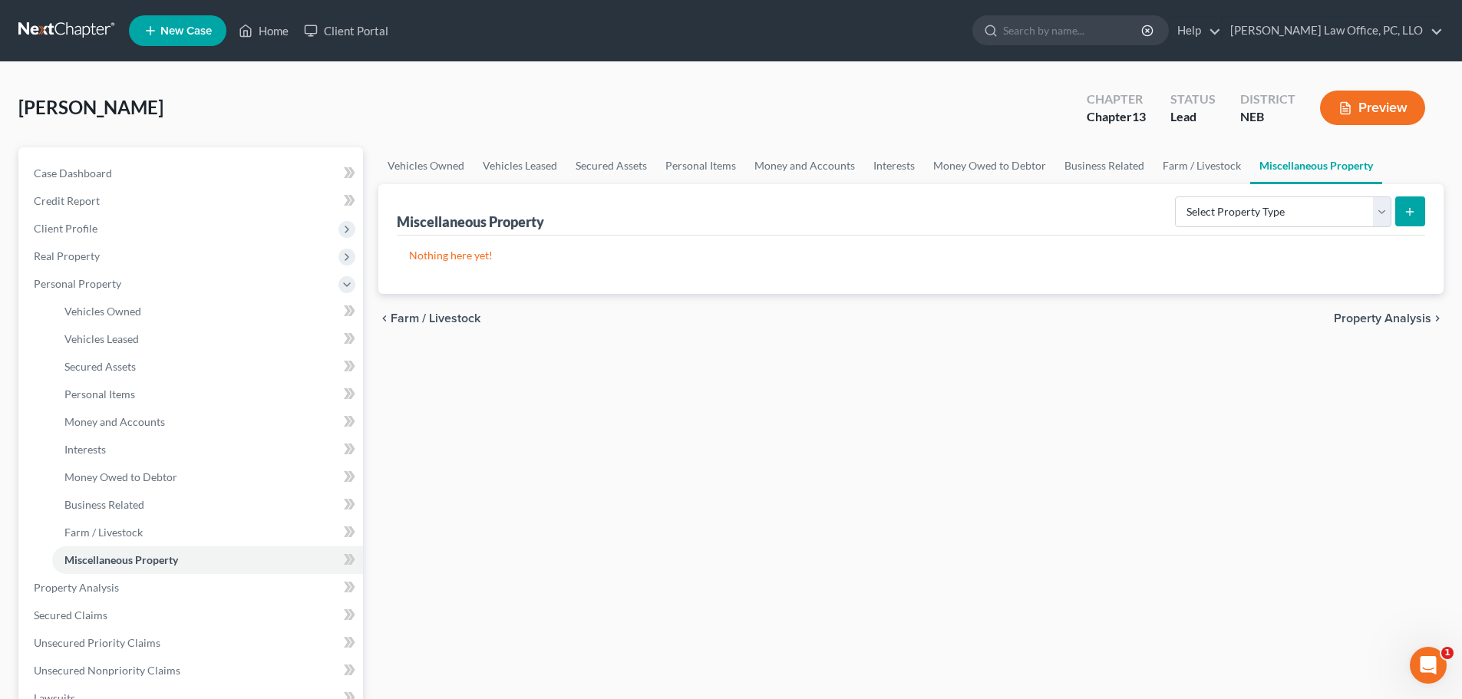
click at [1390, 315] on span "Property Analysis" at bounding box center [1382, 318] width 97 height 12
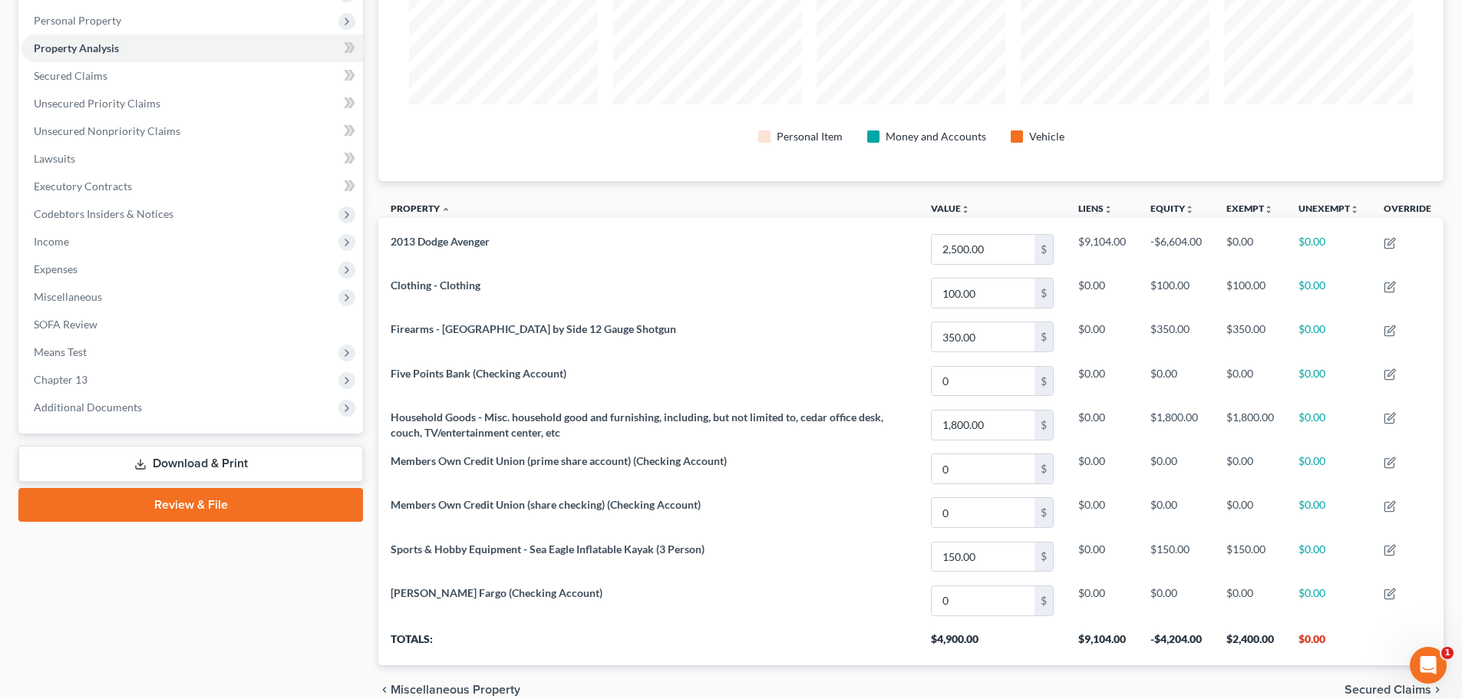
scroll to position [337, 0]
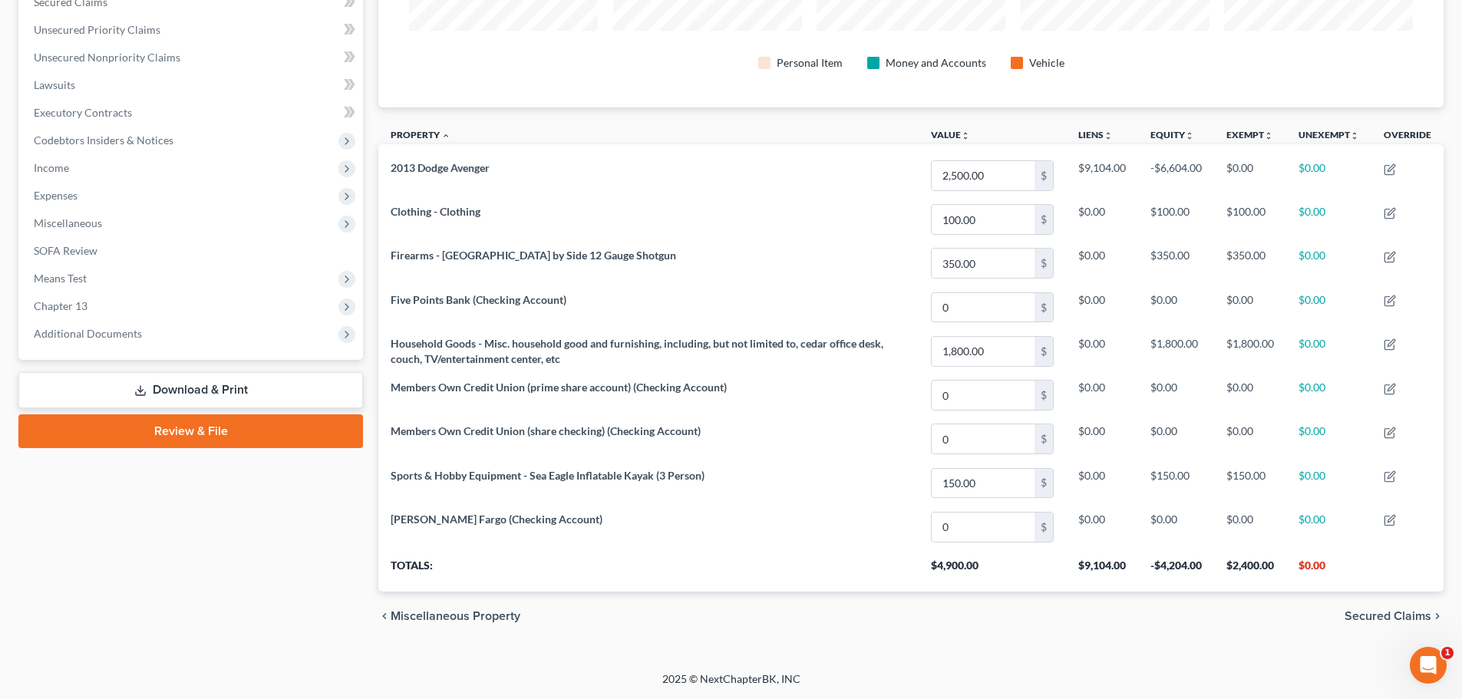
click at [1402, 617] on span "Secured Claims" at bounding box center [1388, 616] width 87 height 12
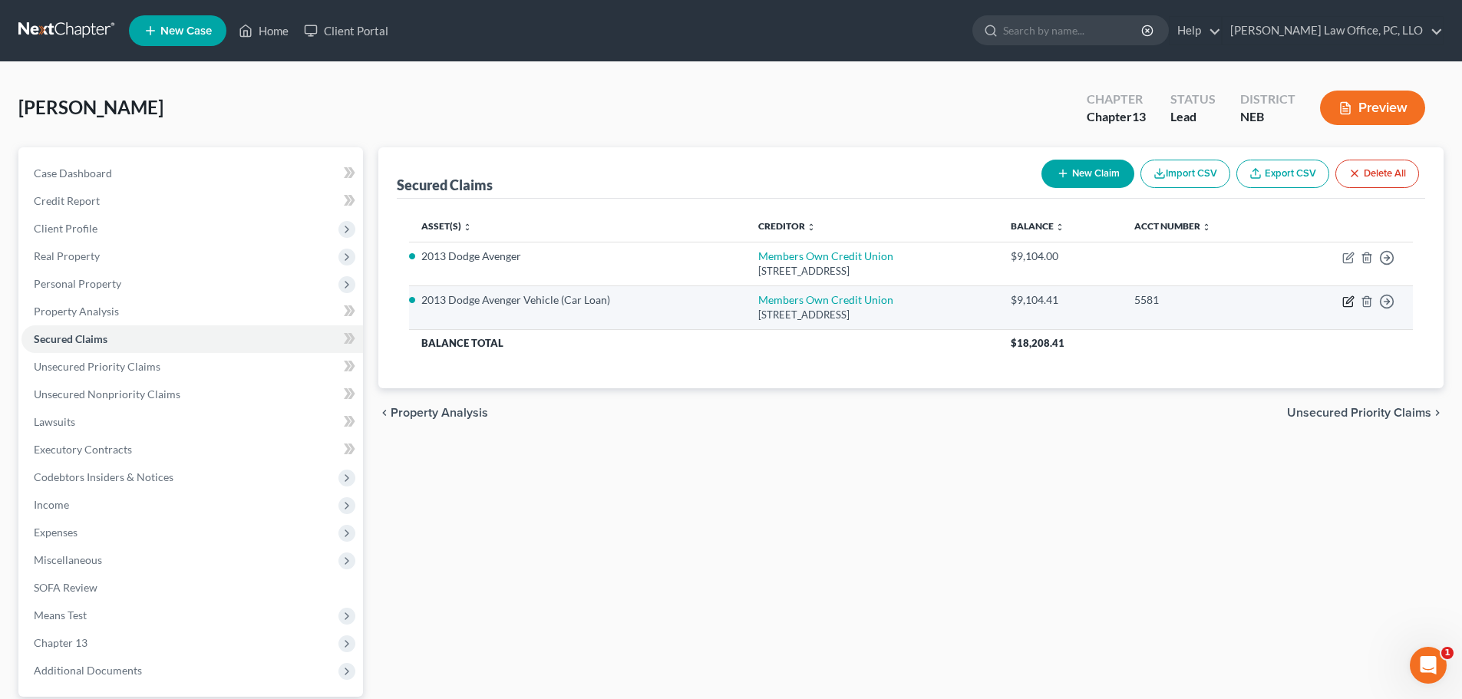
click at [1351, 302] on icon "button" at bounding box center [1349, 302] width 12 height 12
select select "30"
select select "0"
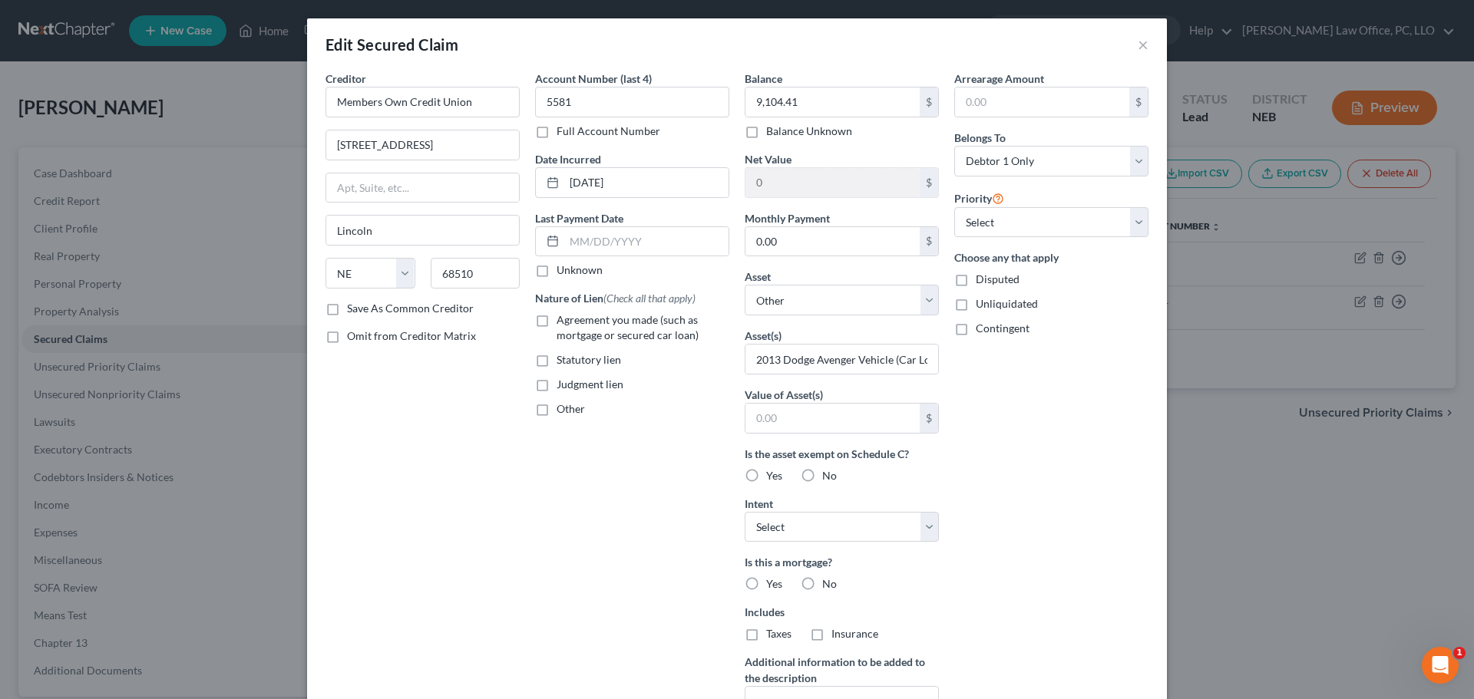
click at [557, 320] on label "Agreement you made (such as mortgage or secured car loan)" at bounding box center [643, 327] width 173 height 31
click at [563, 320] on input "Agreement you made (such as mortgage or secured car loan)" at bounding box center [568, 317] width 10 height 10
checkbox input "true"
click at [822, 581] on label "No" at bounding box center [829, 583] width 15 height 15
click at [828, 581] on input "No" at bounding box center [833, 581] width 10 height 10
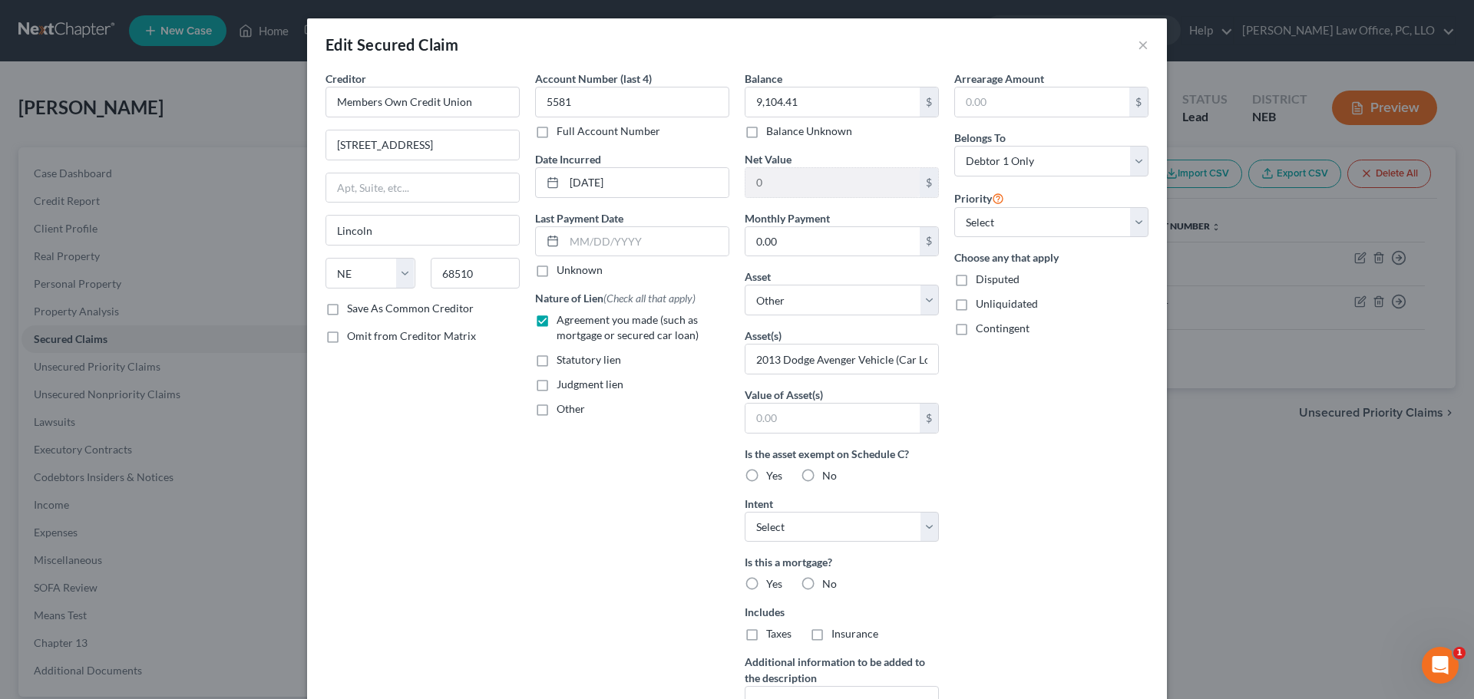
radio input "true"
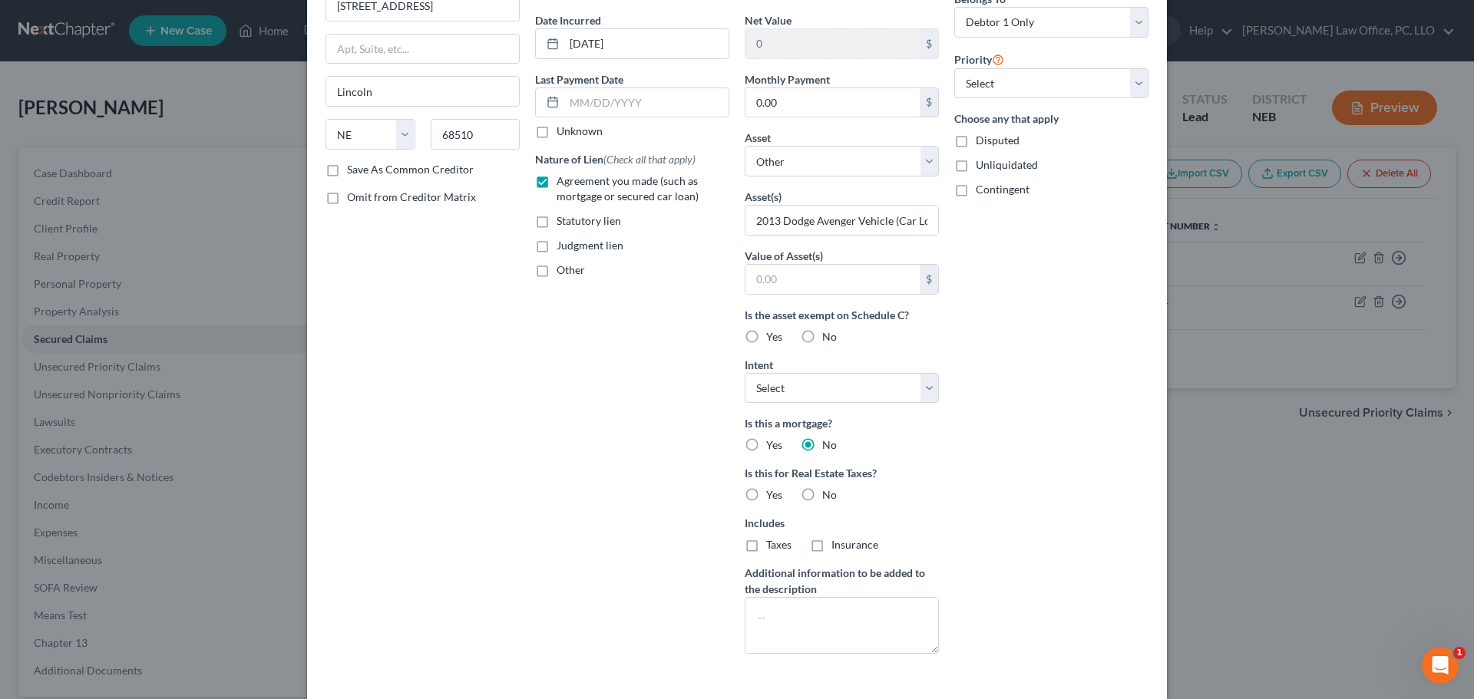
scroll to position [137, 0]
drag, startPoint x: 801, startPoint y: 498, endPoint x: 672, endPoint y: 593, distance: 159.2
click at [822, 497] on label "No" at bounding box center [829, 496] width 15 height 15
click at [828, 497] on input "No" at bounding box center [833, 494] width 10 height 10
radio input "true"
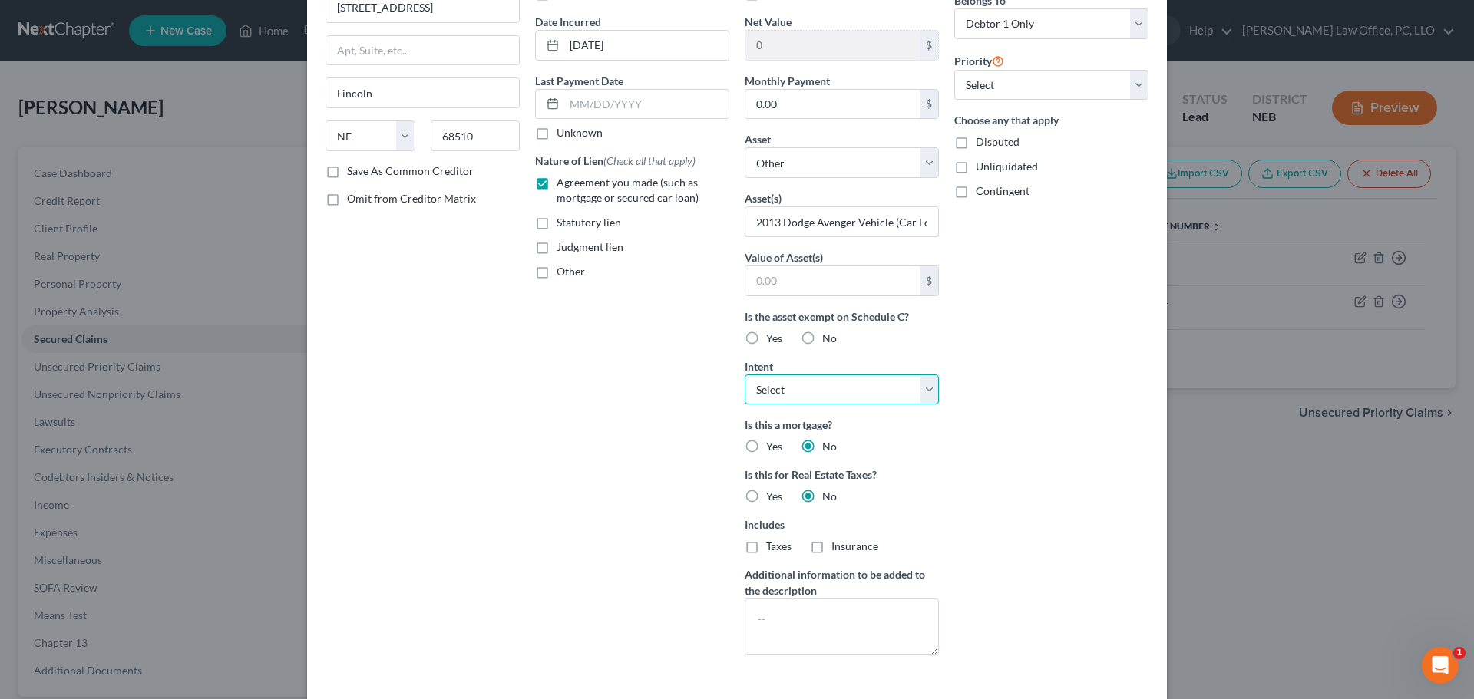
click at [921, 390] on select "Select Surrender Redeem Reaffirm Avoid Other" at bounding box center [842, 390] width 194 height 31
select select "2"
click at [745, 375] on select "Select Surrender Redeem Reaffirm Avoid Other" at bounding box center [842, 390] width 194 height 31
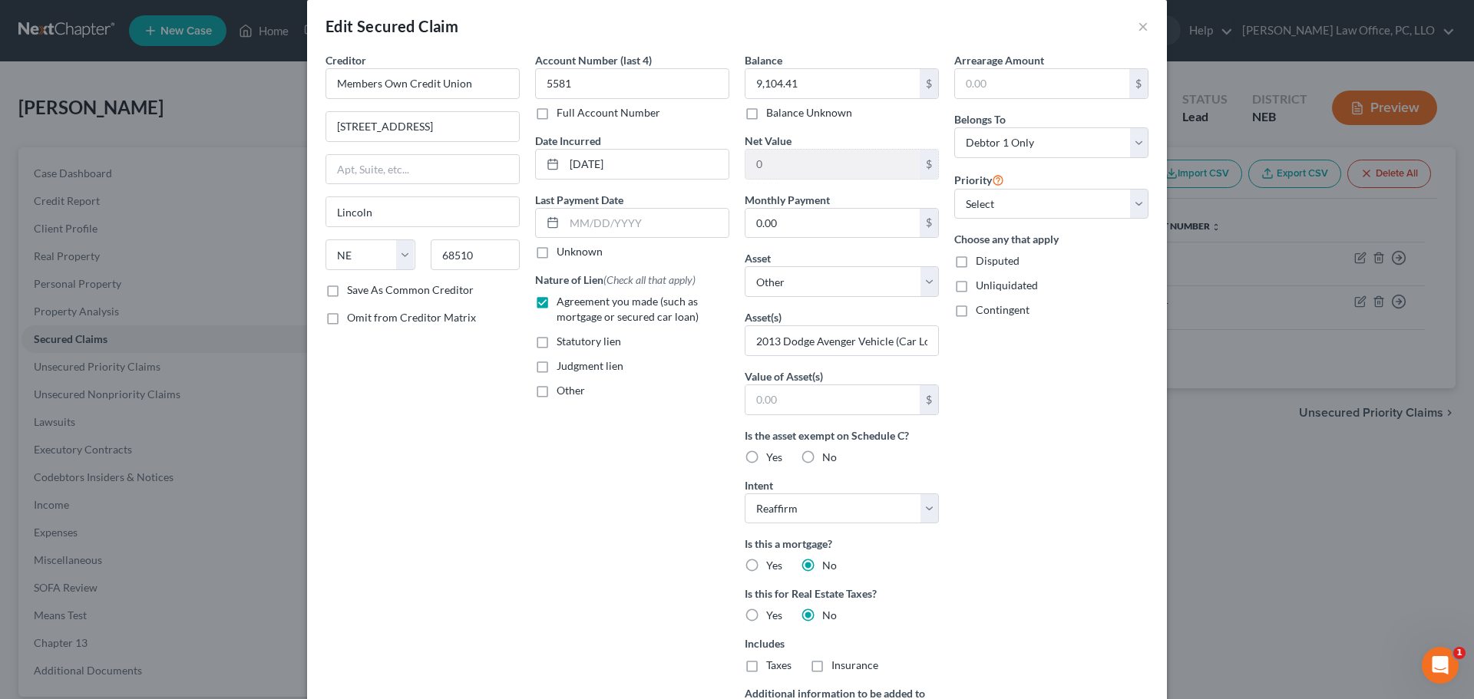
scroll to position [0, 0]
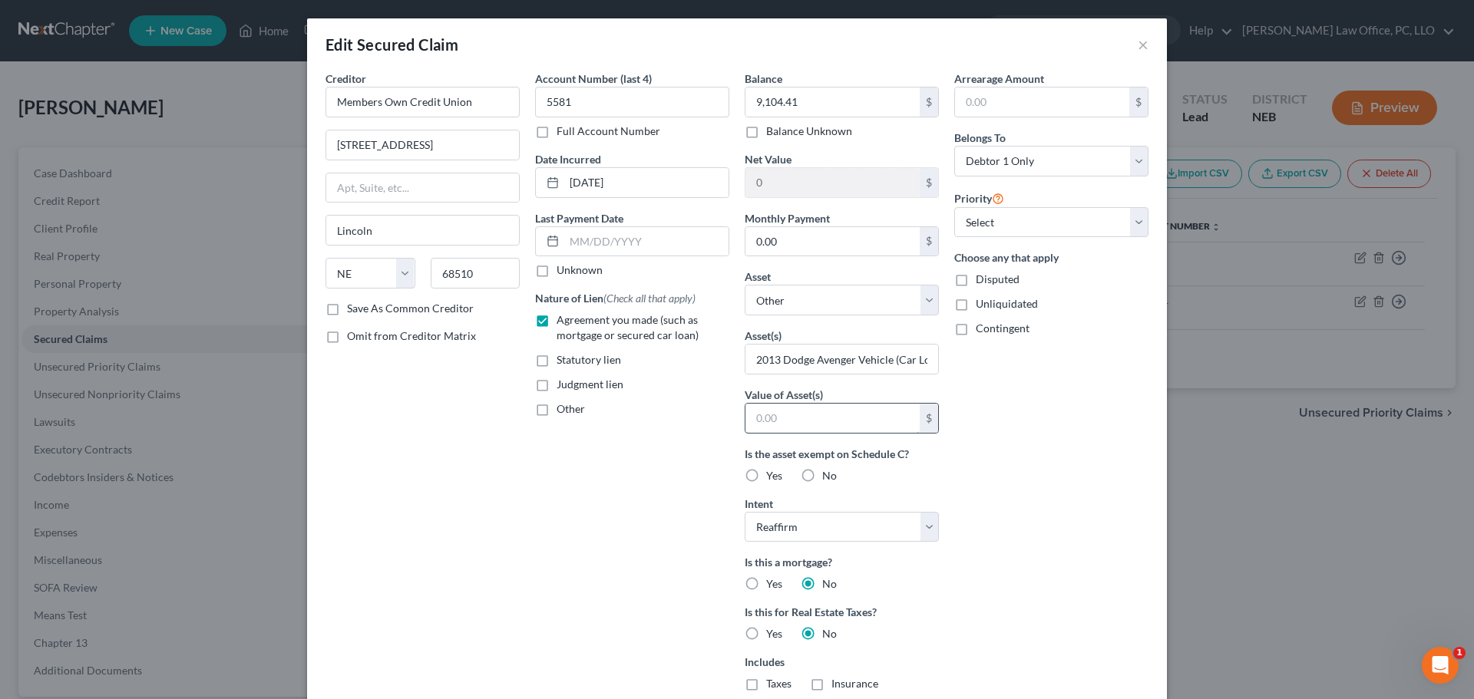
drag, startPoint x: 750, startPoint y: 415, endPoint x: 755, endPoint y: 423, distance: 9.0
click at [751, 415] on input "text" at bounding box center [832, 418] width 174 height 29
type input "2,500"
click at [1032, 440] on div "Arrearage Amount $ Belongs To * Select Debtor 1 Only Debtor 2 Only Debtor 1 And…" at bounding box center [1051, 438] width 210 height 735
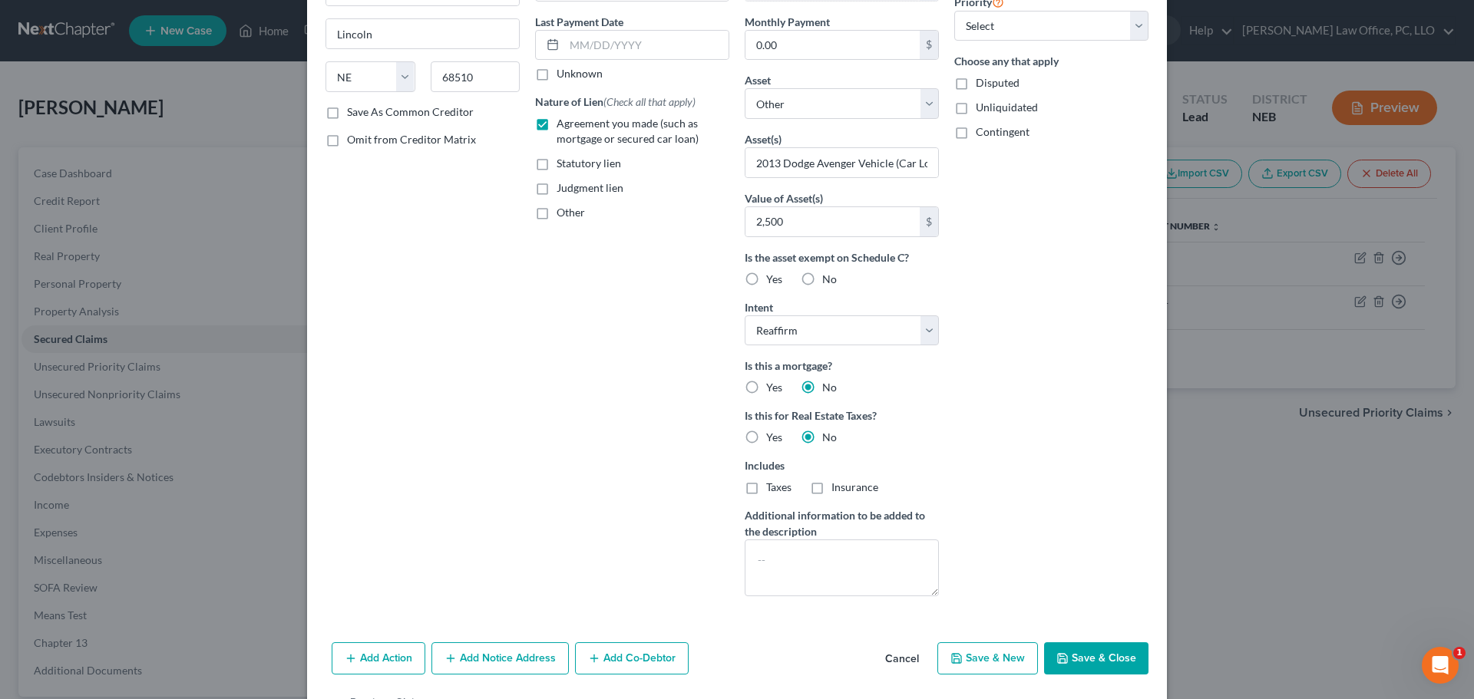
click at [1105, 649] on button "Save & Close" at bounding box center [1096, 658] width 104 height 32
select select
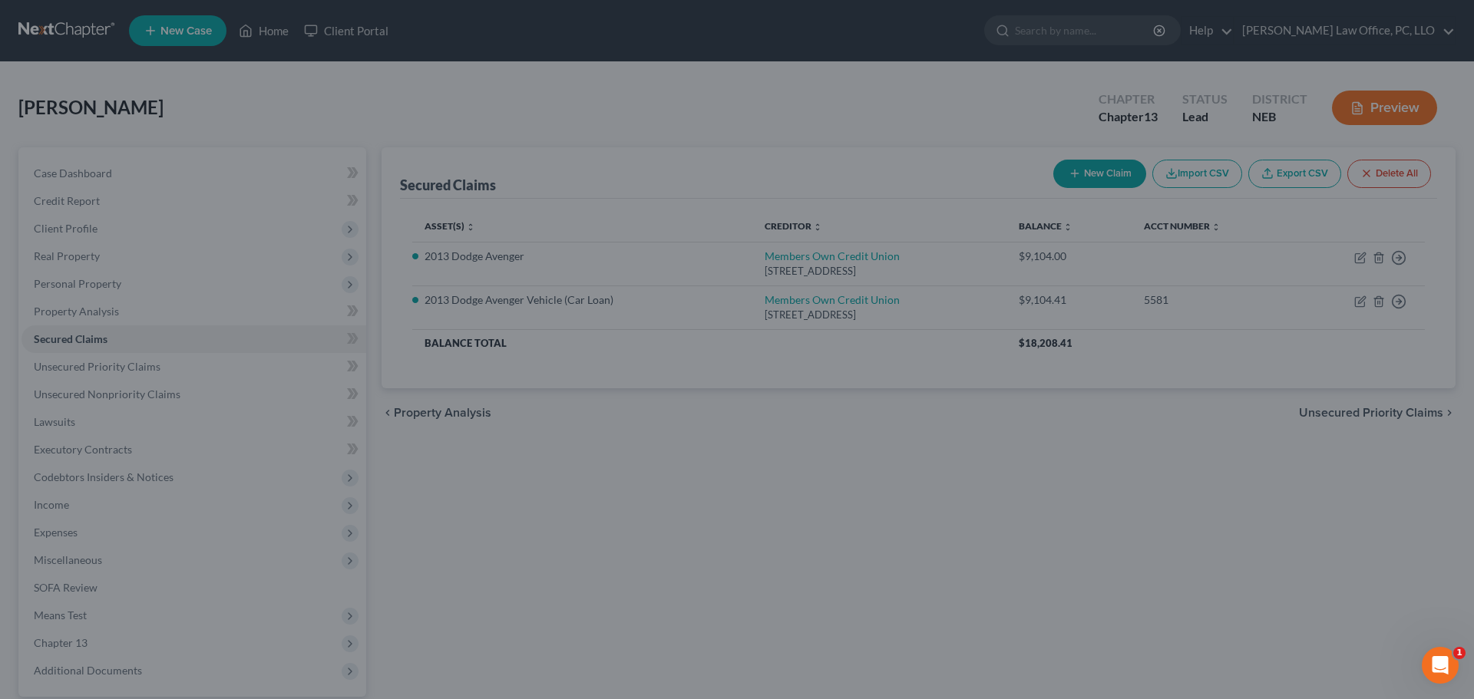
type input "2,500"
type input "0"
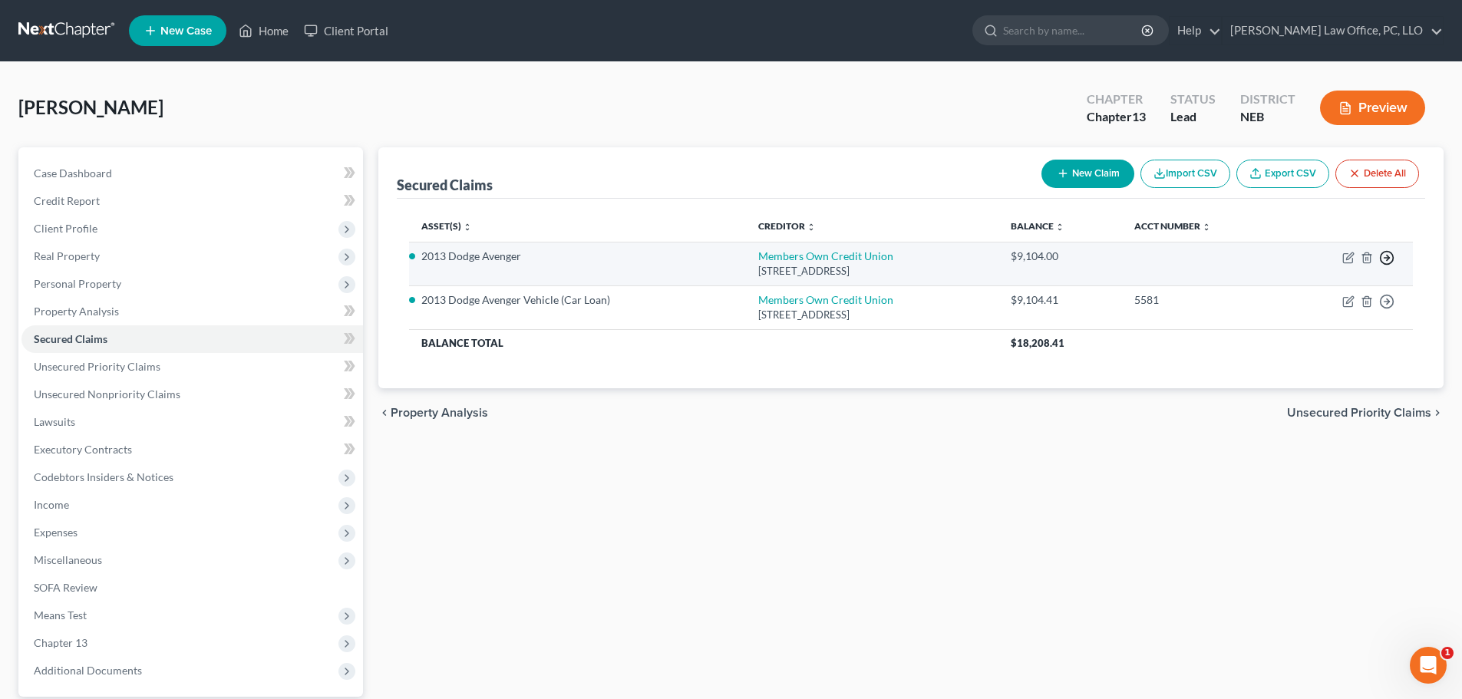
click at [1386, 259] on icon "button" at bounding box center [1386, 257] width 15 height 15
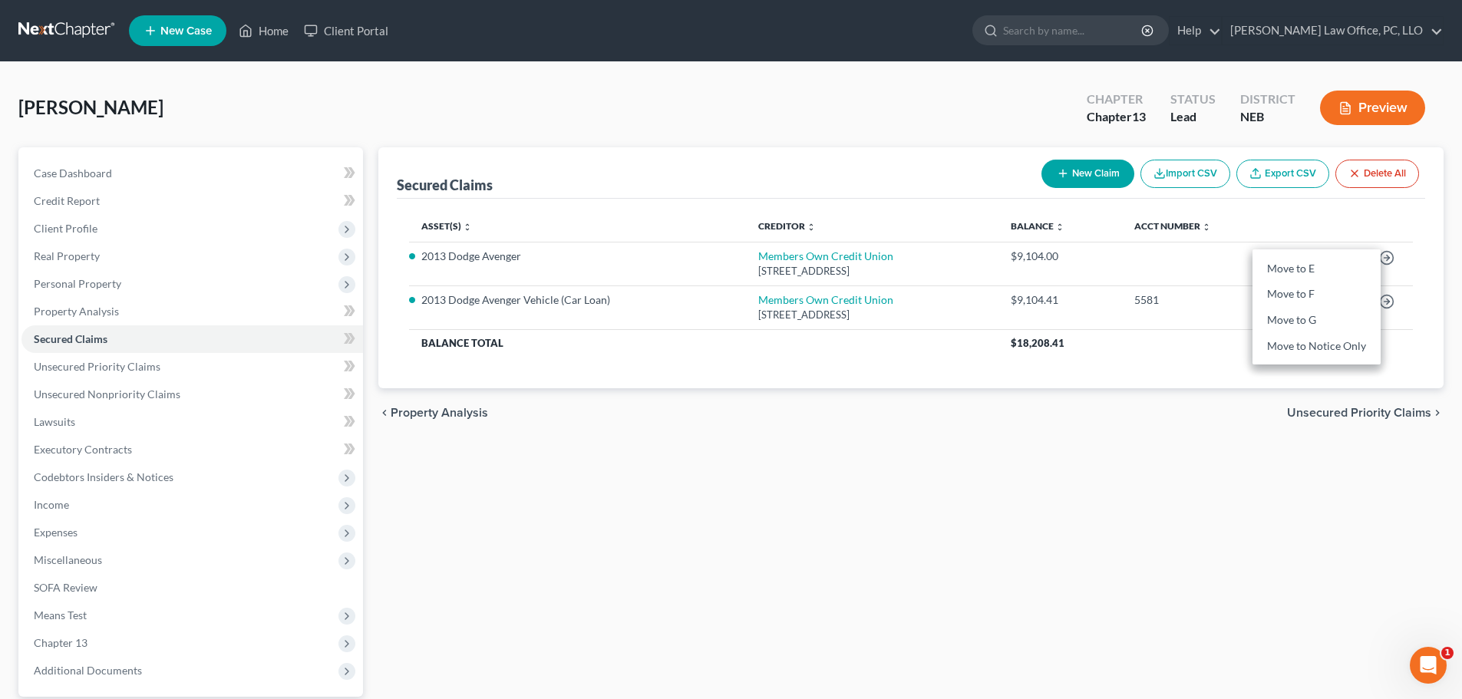
click at [1026, 449] on div "Secured Claims New Claim Import CSV Export CSV Delete All Asset(s) expand_more …" at bounding box center [911, 466] width 1081 height 638
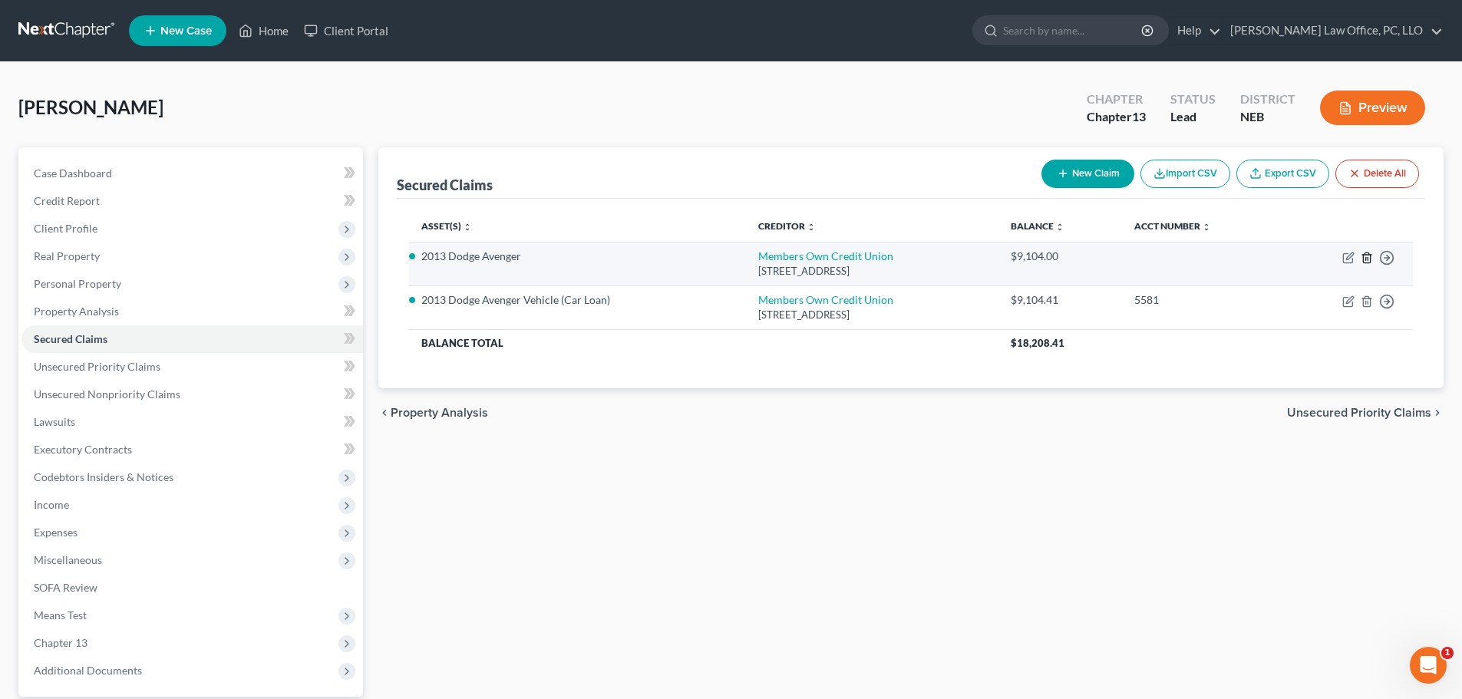
click at [1365, 253] on icon "button" at bounding box center [1366, 258] width 7 height 10
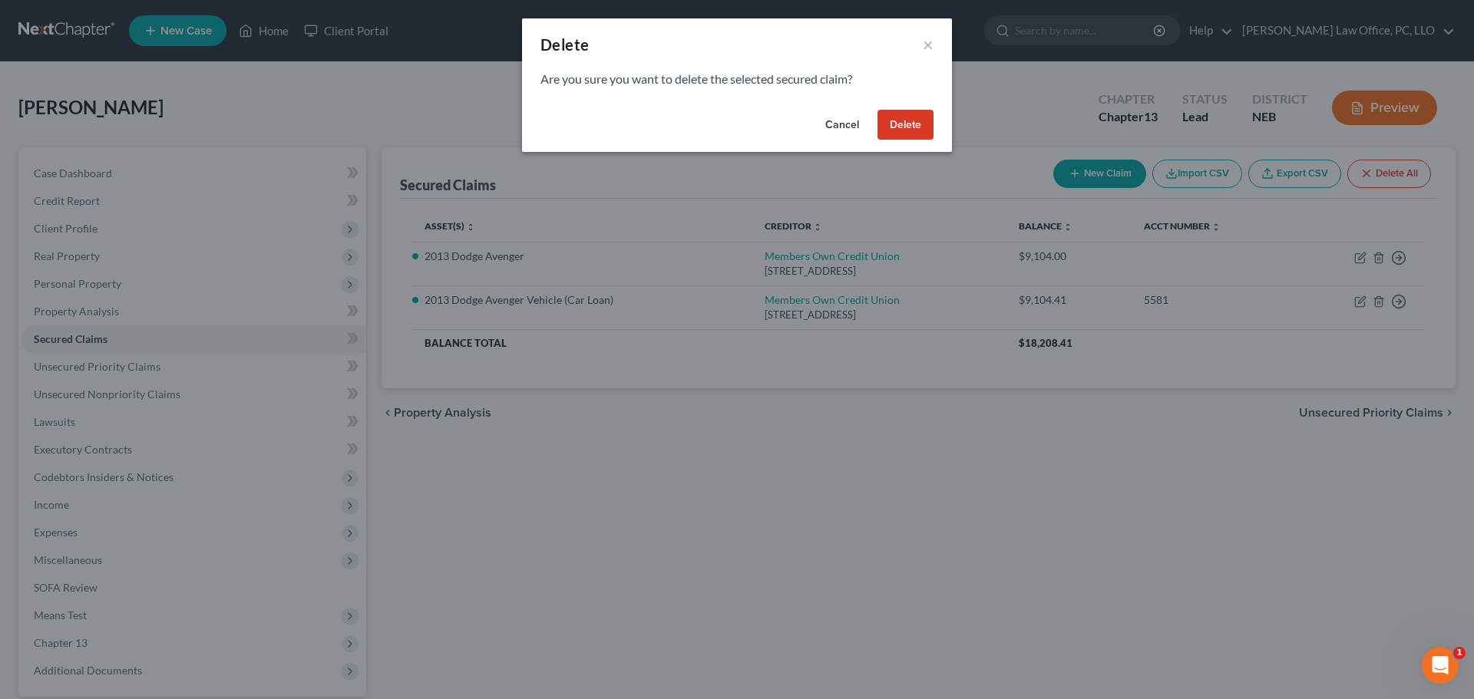
click at [906, 122] on button "Delete" at bounding box center [905, 125] width 56 height 31
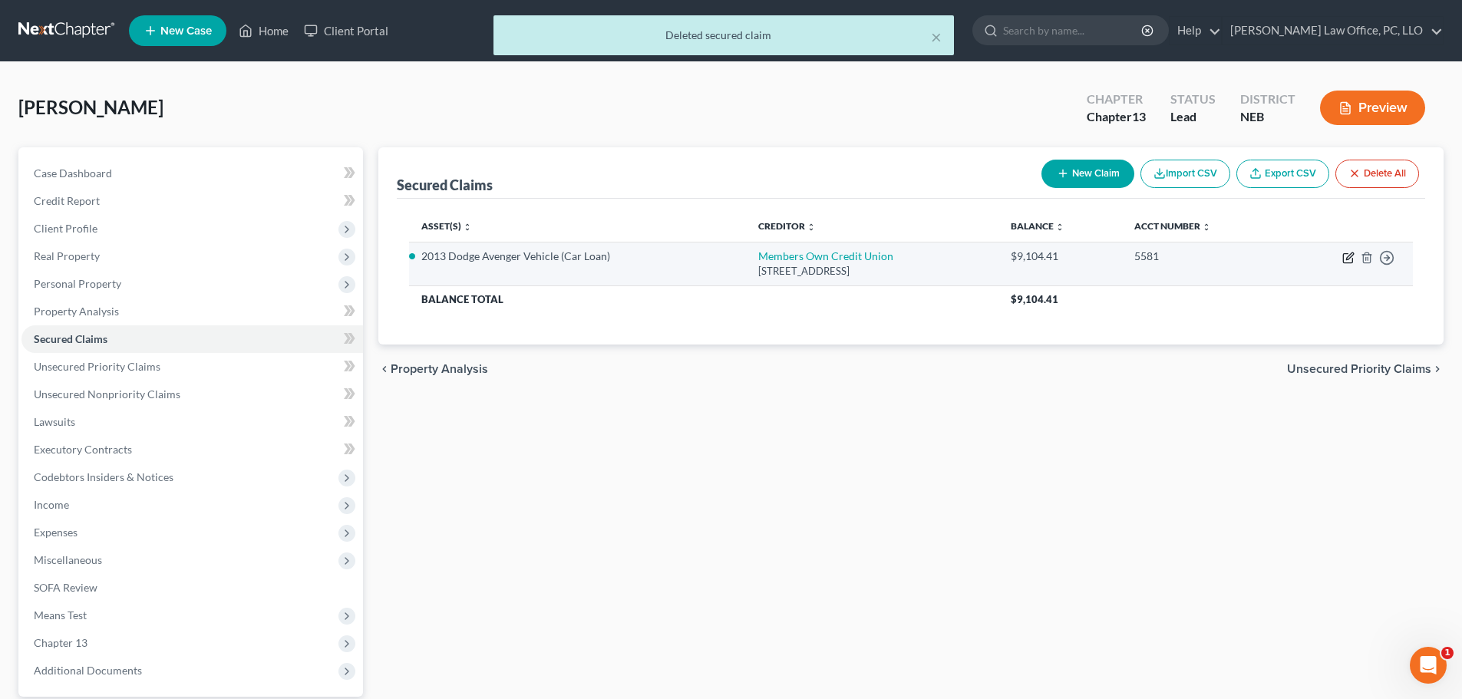
click at [1350, 255] on icon "button" at bounding box center [1349, 256] width 7 height 7
select select "30"
select select "2"
select select "0"
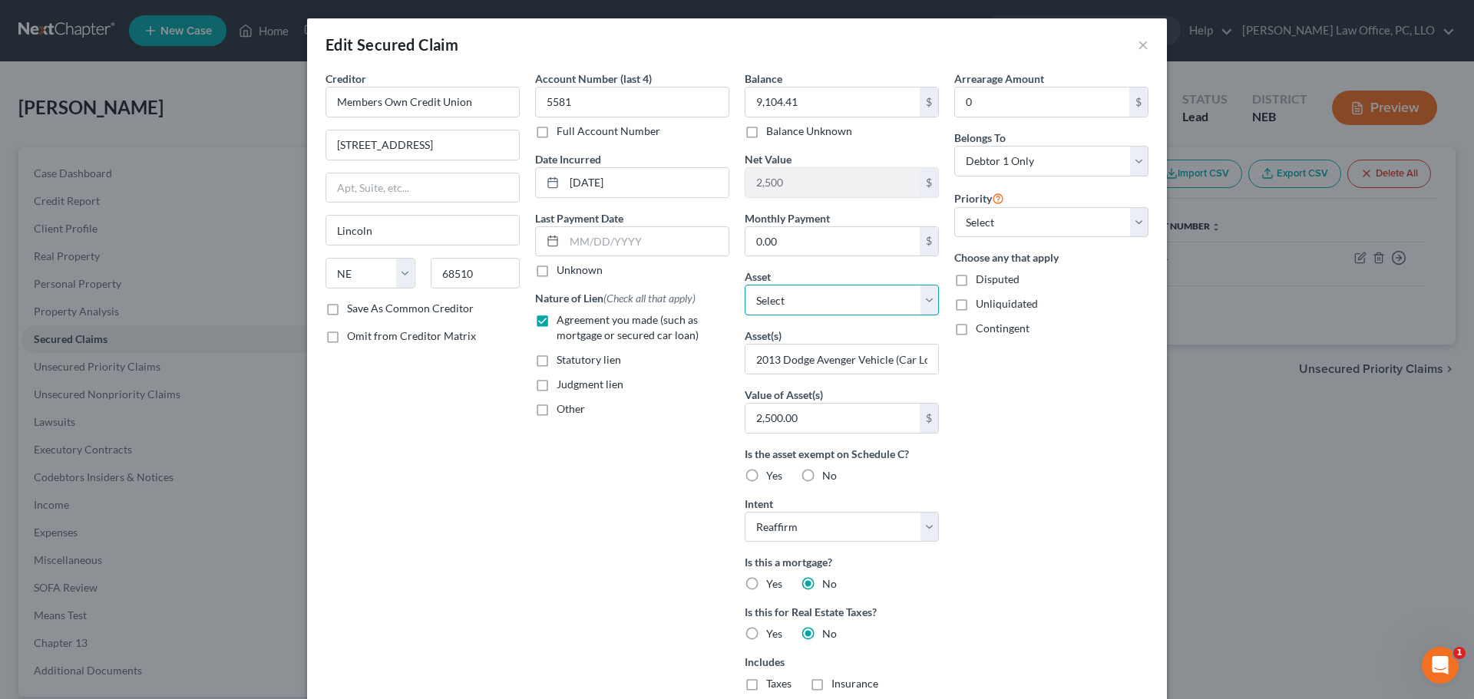
click at [927, 299] on select "Select Other Multiple Assets Clothing - Clothing - $100.0 [PERSON_NAME] Fargo (…" at bounding box center [842, 300] width 194 height 31
select select "7"
click at [745, 285] on select "Select Other Multiple Assets Clothing - Clothing - $100.0 [PERSON_NAME] Fargo (…" at bounding box center [842, 300] width 194 height 31
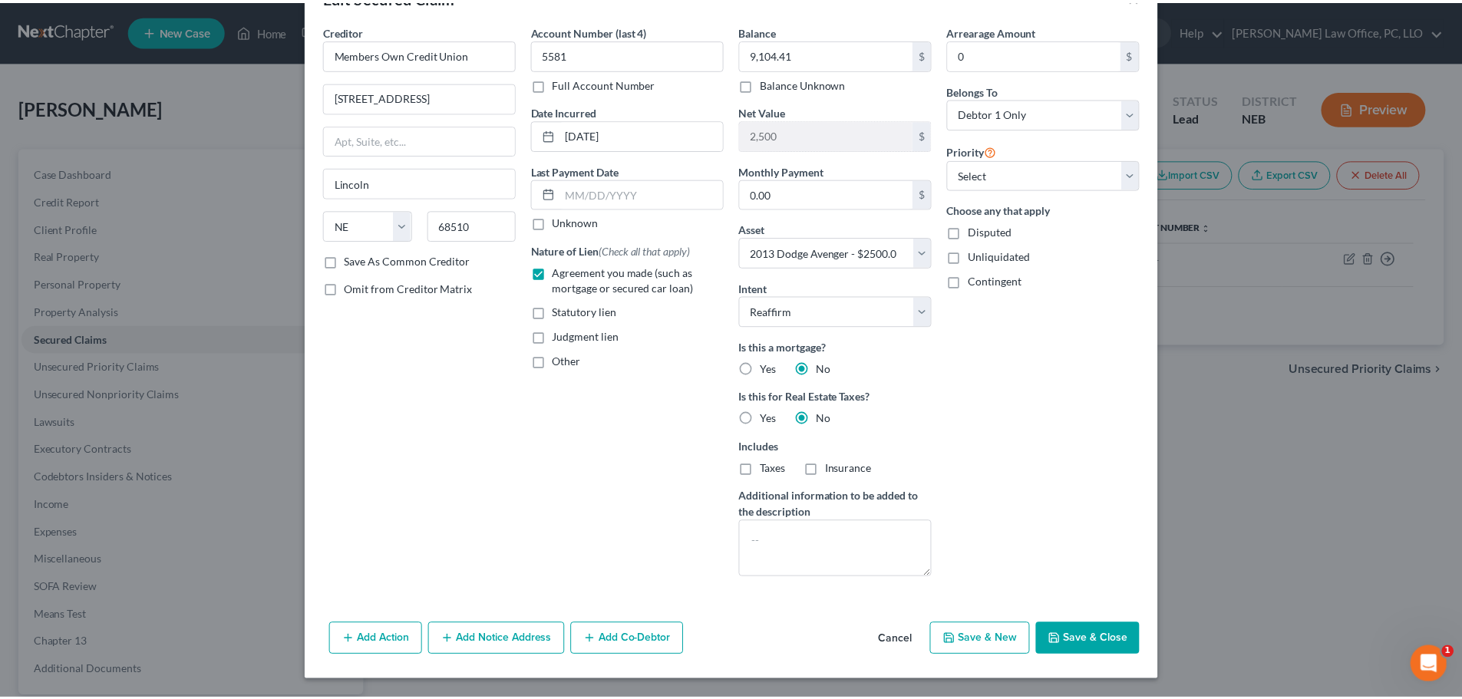
scroll to position [0, 0]
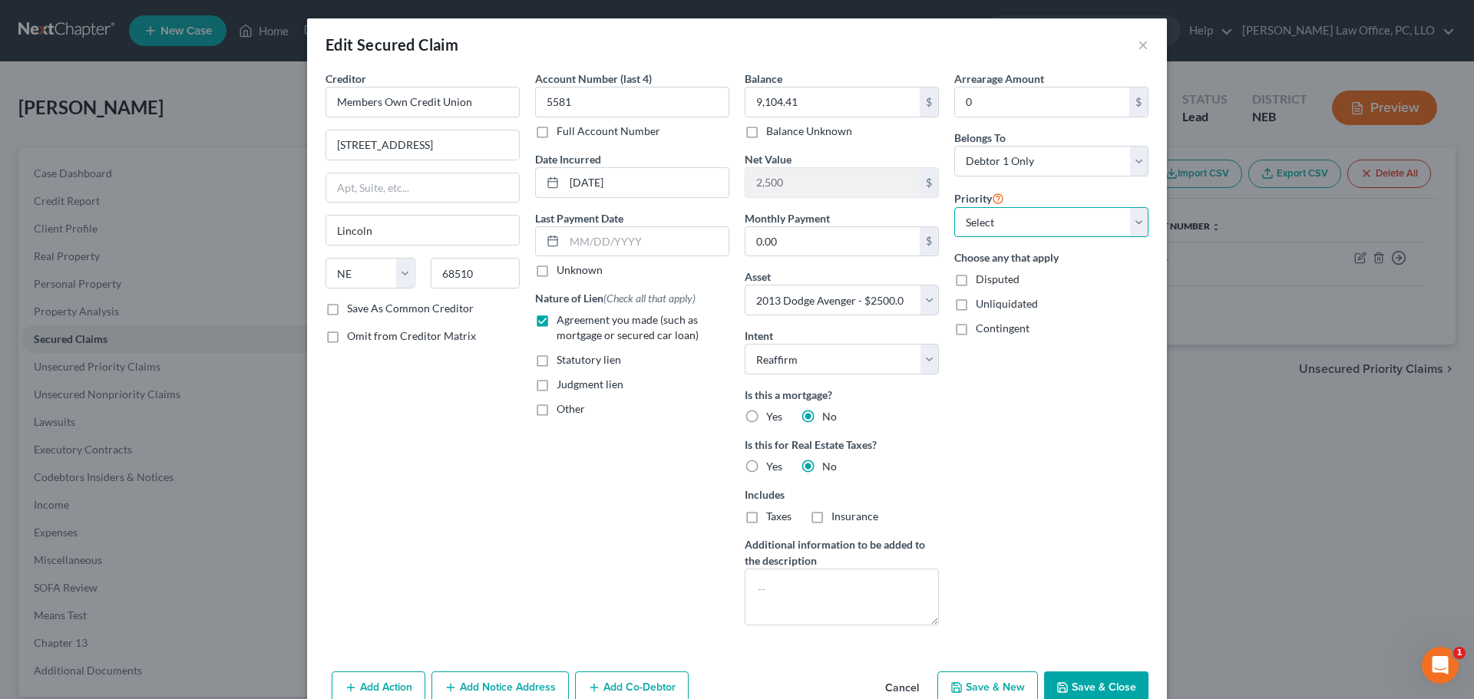
click at [1139, 223] on select "Select 1st 2nd 3rd 4th 5th 6th 7th 8th 9th 10th 11th 12th 13th 14th 15th 16th 1…" at bounding box center [1051, 222] width 194 height 31
select select "0"
click at [954, 207] on select "Select 1st 2nd 3rd 4th 5th 6th 7th 8th 9th 10th 11th 12th 13th 14th 15th 16th 1…" at bounding box center [1051, 222] width 194 height 31
click at [1091, 682] on button "Save & Close" at bounding box center [1096, 688] width 104 height 32
select select
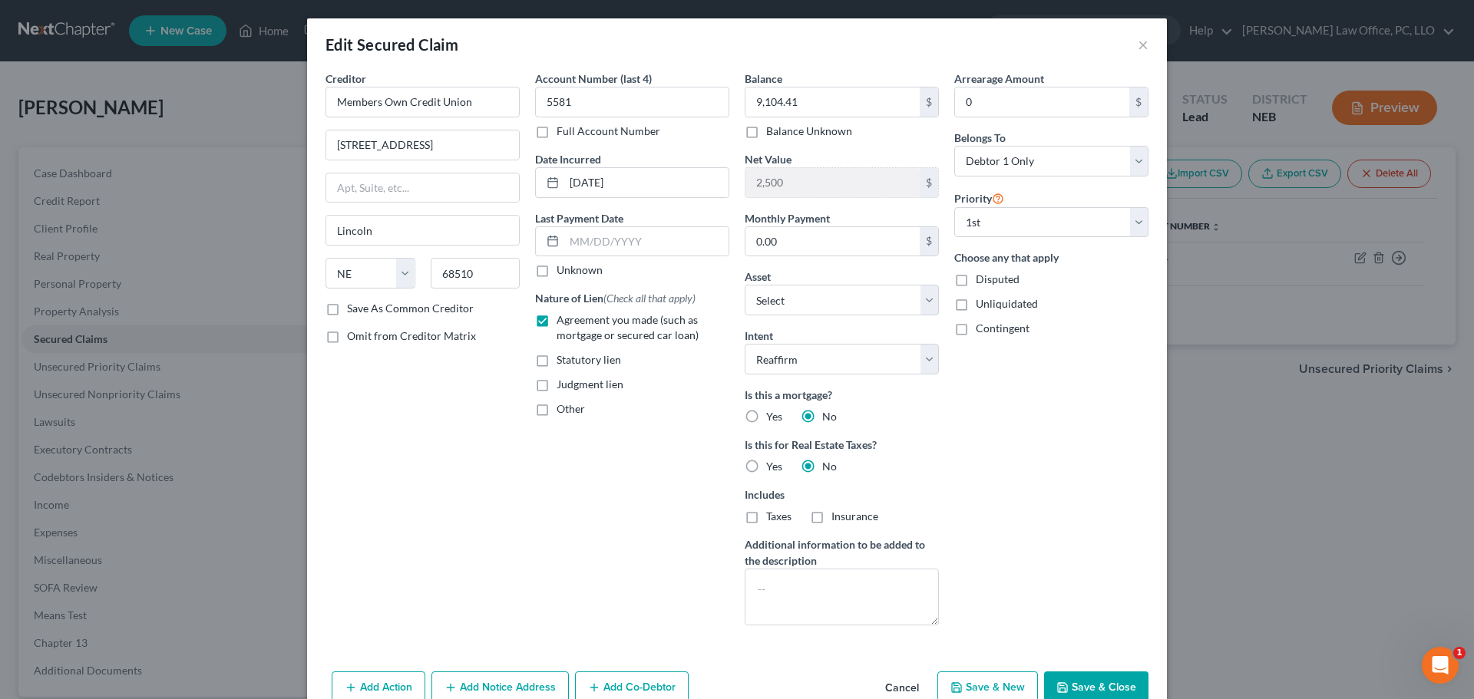
type input "-6,604.41"
select select "7"
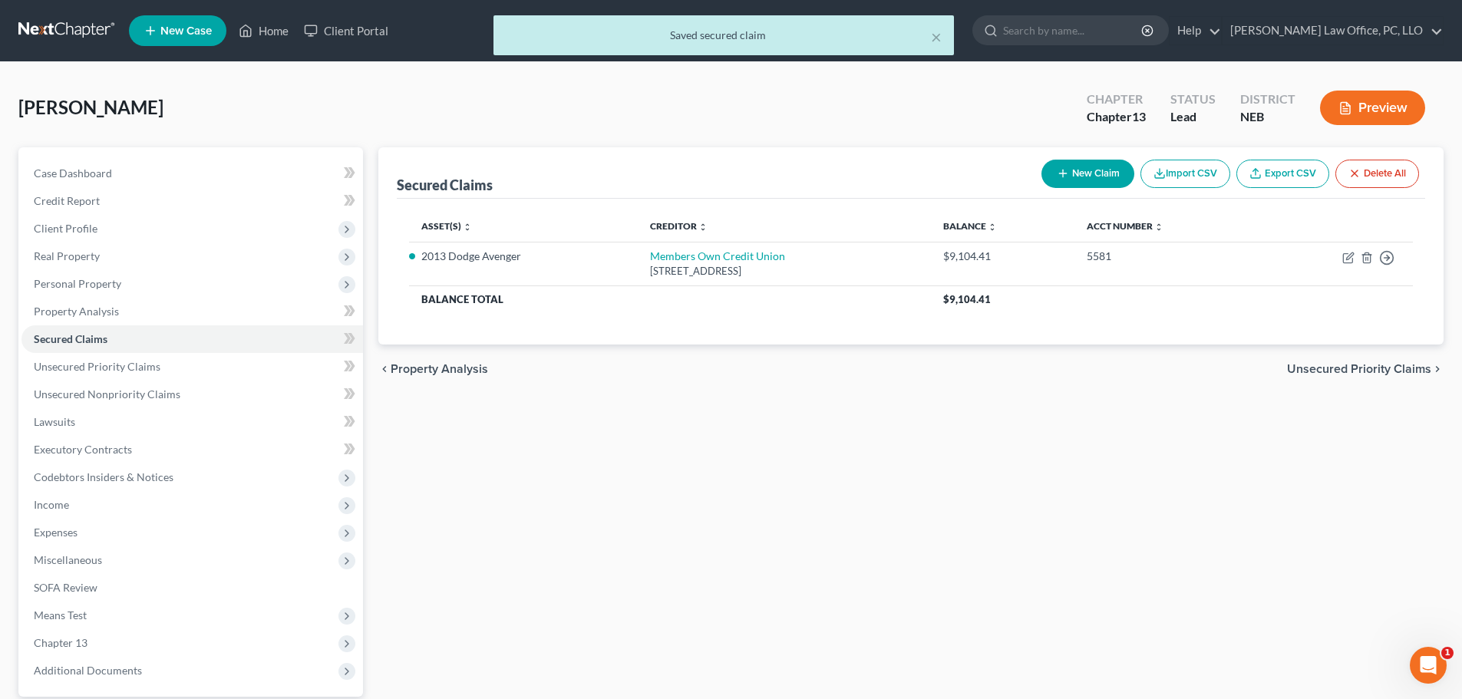
click at [1392, 363] on span "Unsecured Priority Claims" at bounding box center [1359, 369] width 144 height 12
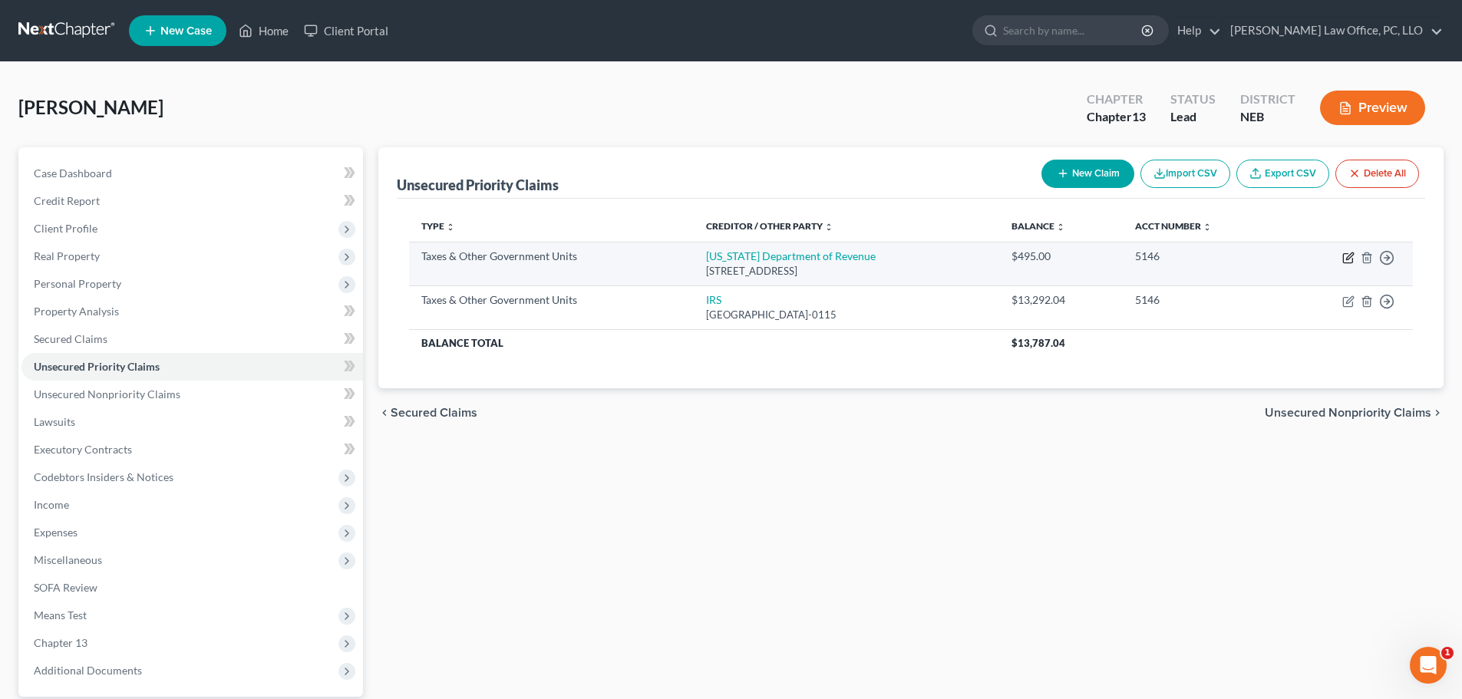
click at [1347, 257] on icon "button" at bounding box center [1349, 256] width 7 height 7
select select "2"
select select "30"
select select "0"
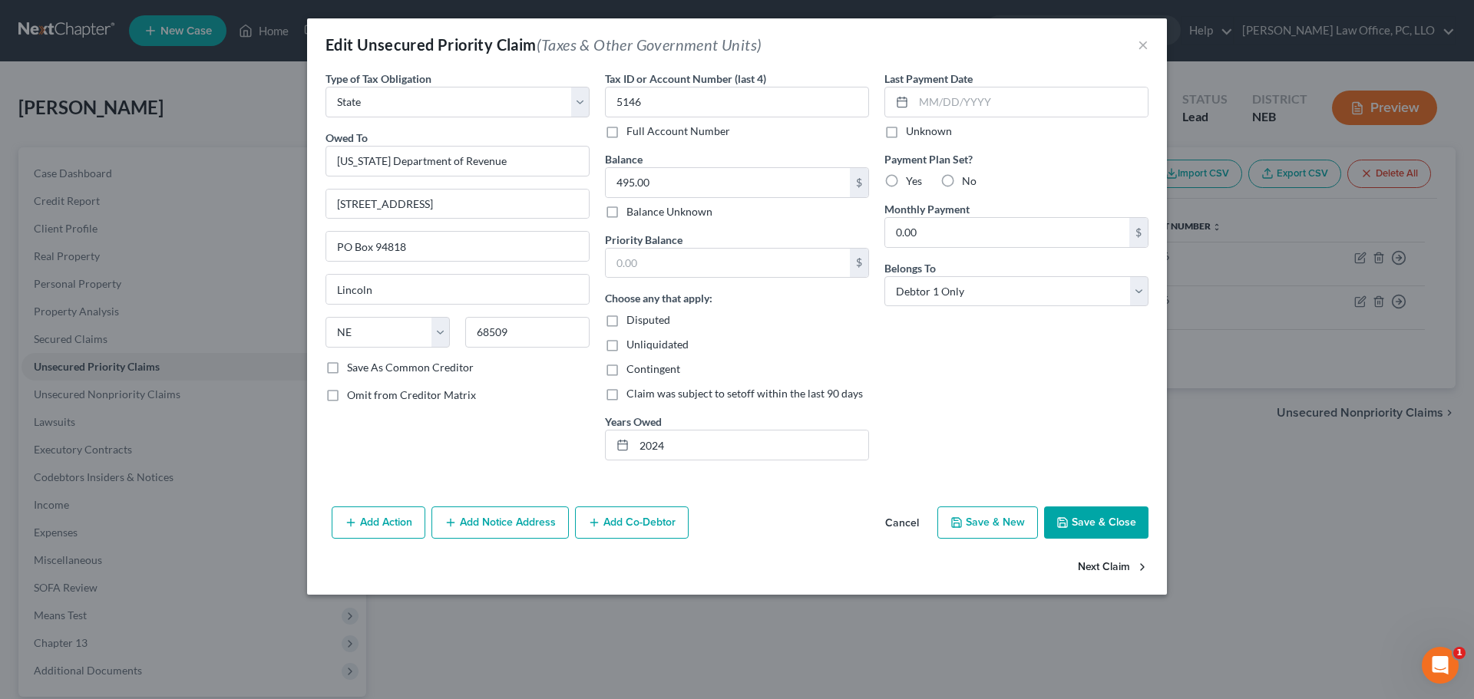
click at [1107, 562] on button "Next Claim" at bounding box center [1113, 567] width 71 height 32
select select "0"
select select "46"
select select "0"
click at [1112, 523] on button "Save & Close" at bounding box center [1096, 523] width 104 height 32
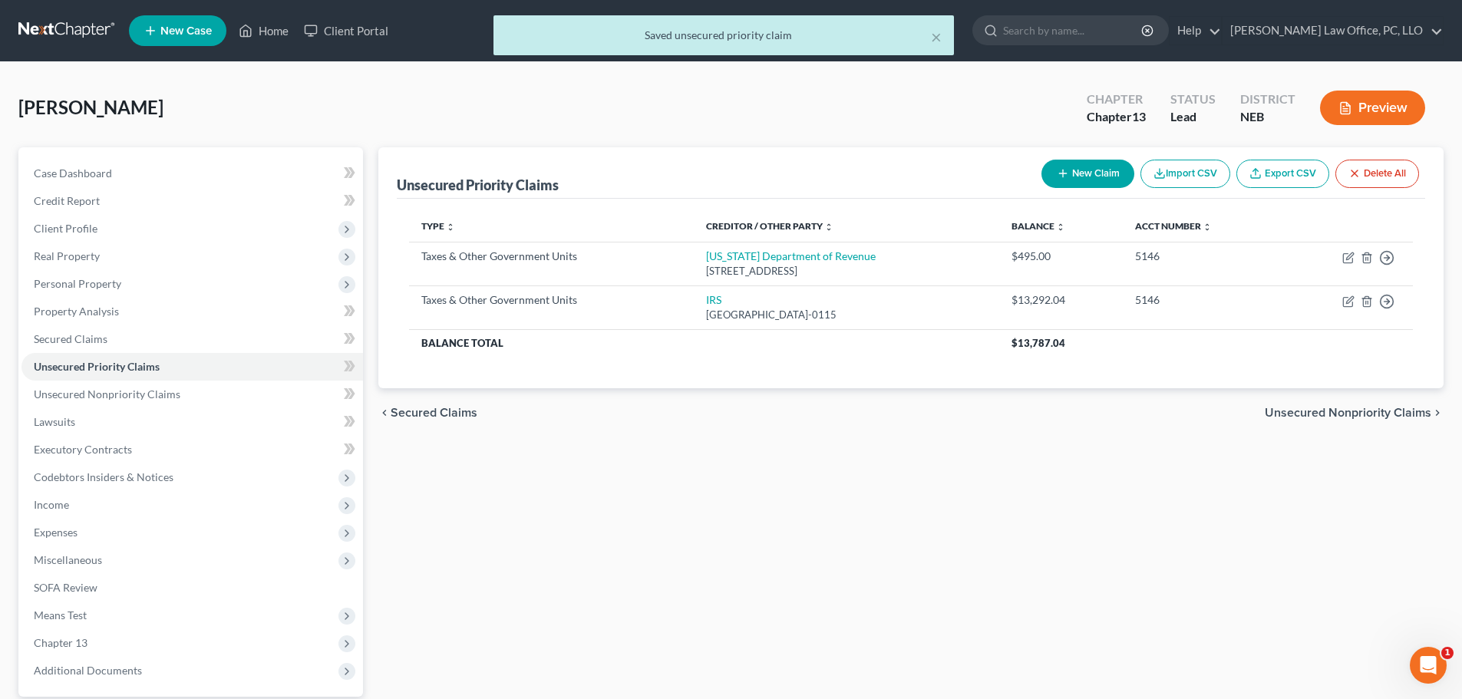
click at [1329, 407] on span "Unsecured Nonpriority Claims" at bounding box center [1348, 413] width 167 height 12
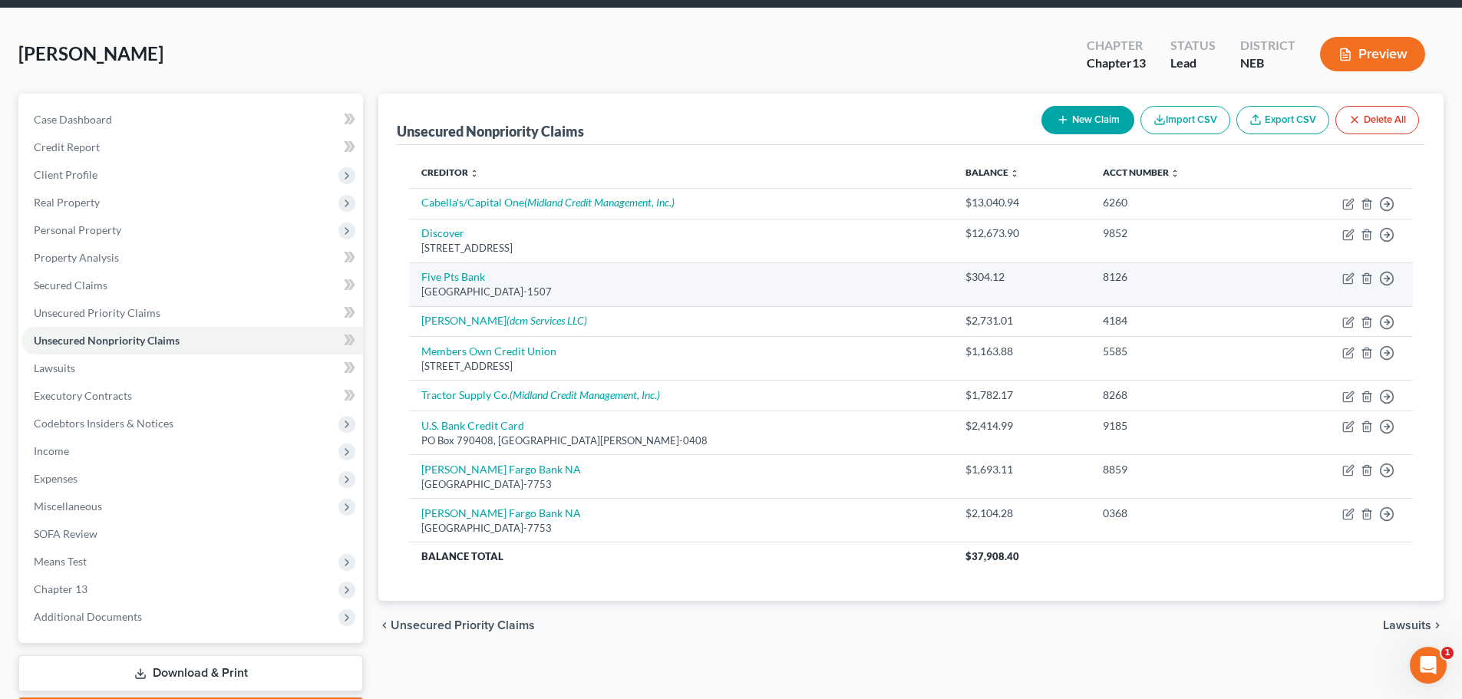
scroll to position [53, 0]
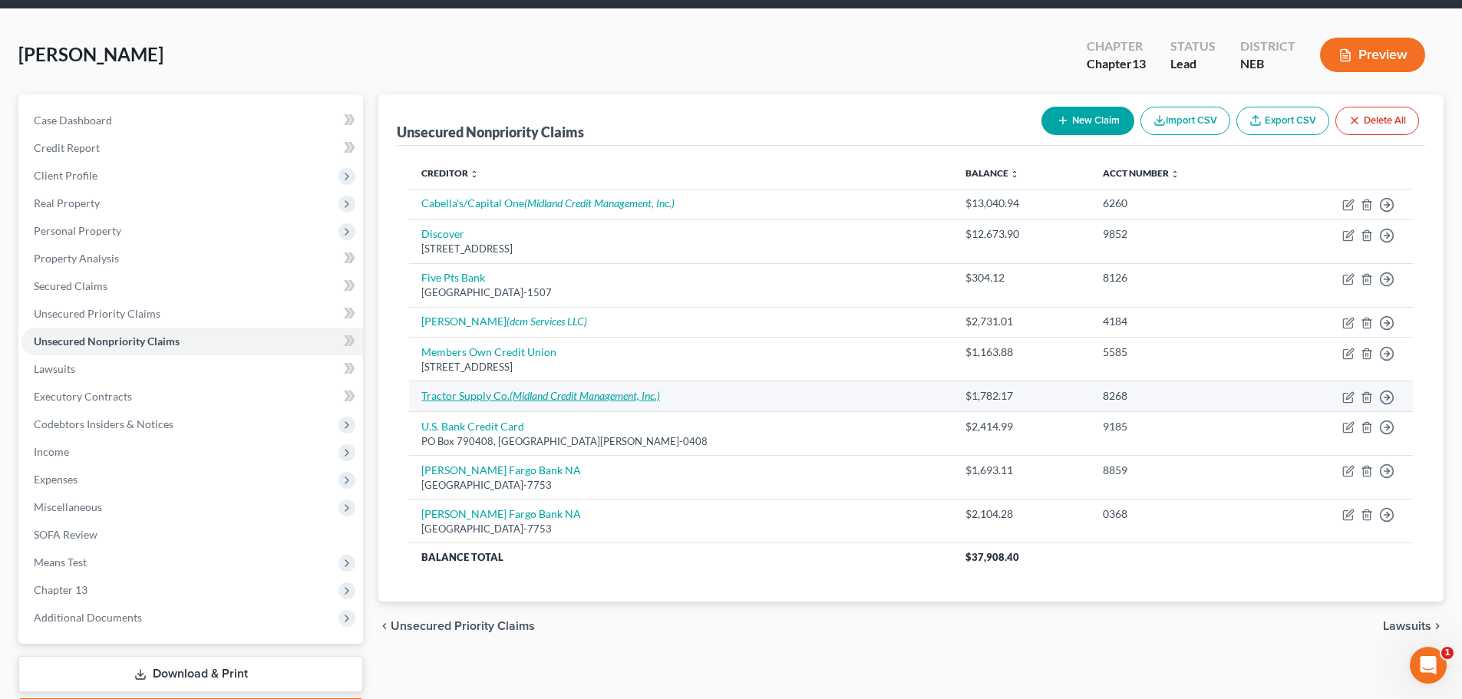
click at [609, 395] on icon "(Midland Credit Management, Inc.)" at bounding box center [585, 395] width 150 height 13
select select "0"
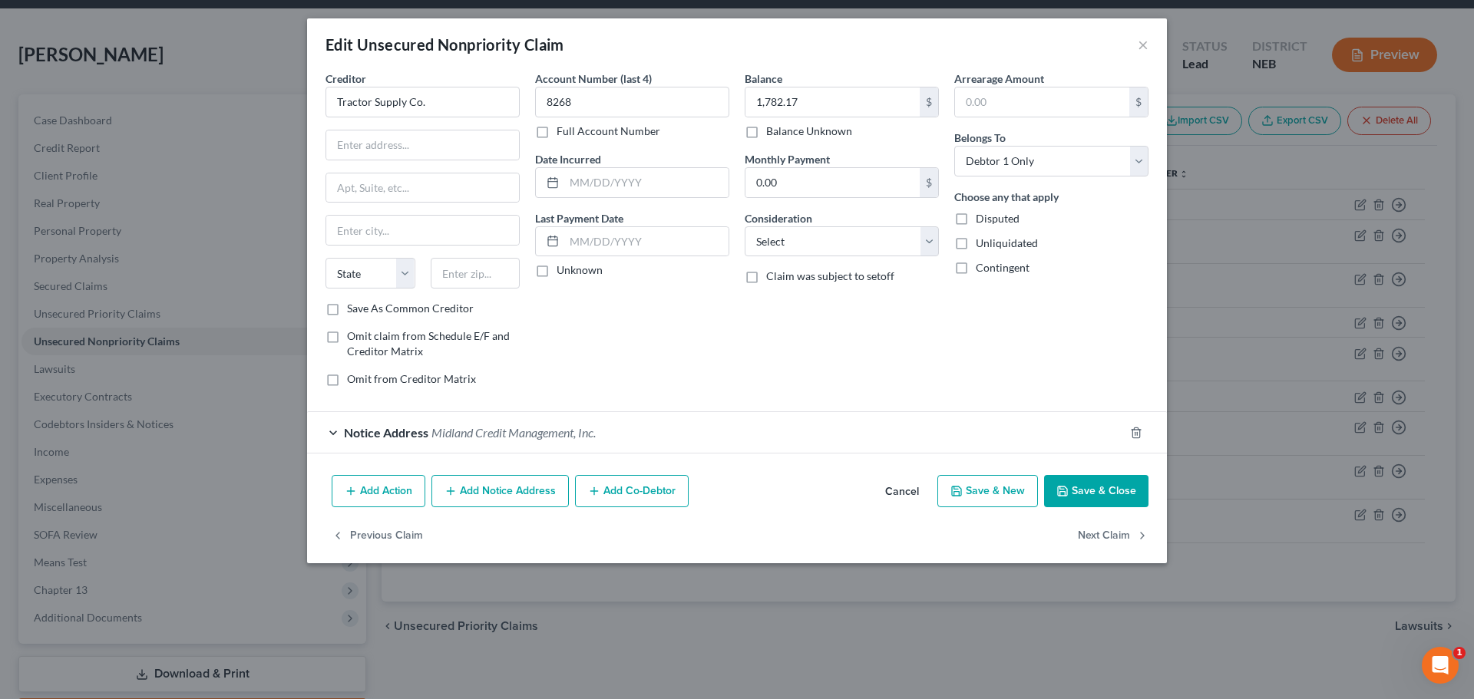
click at [1101, 492] on button "Save & Close" at bounding box center [1096, 491] width 104 height 32
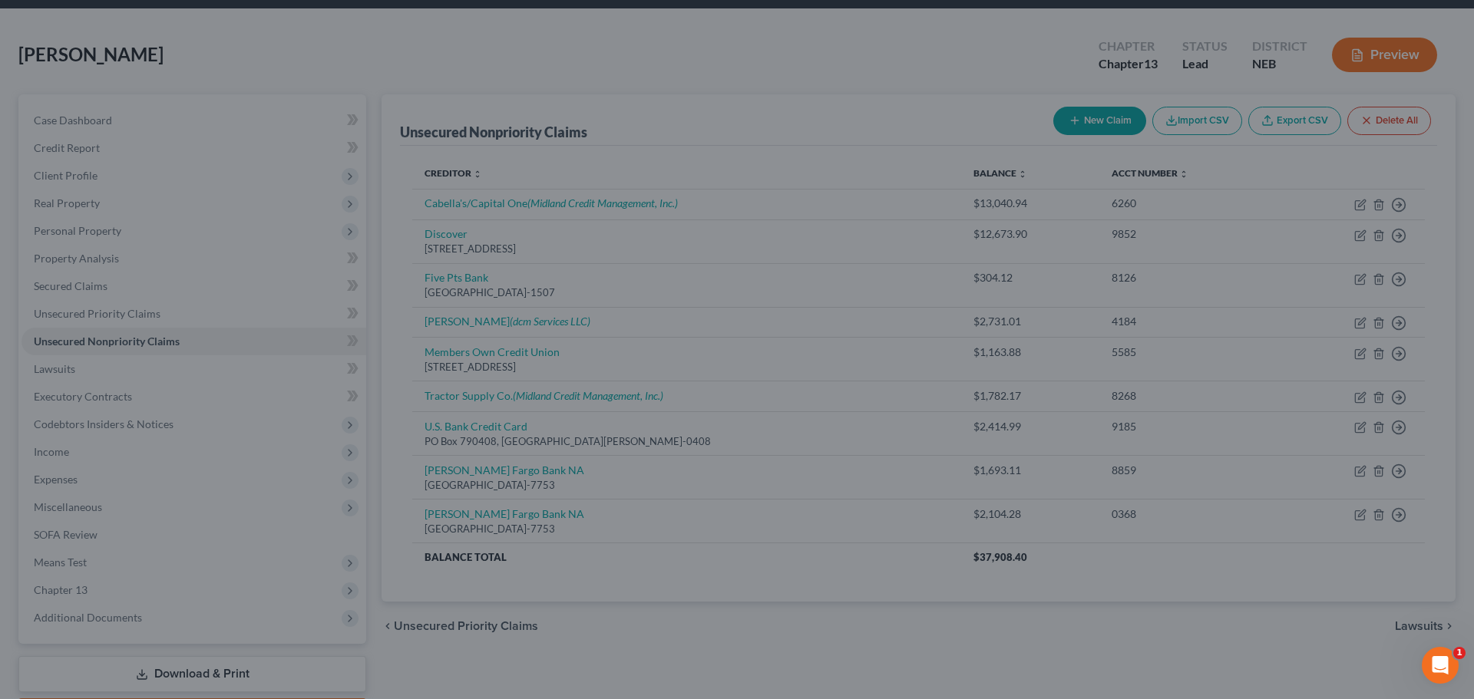
type input "0"
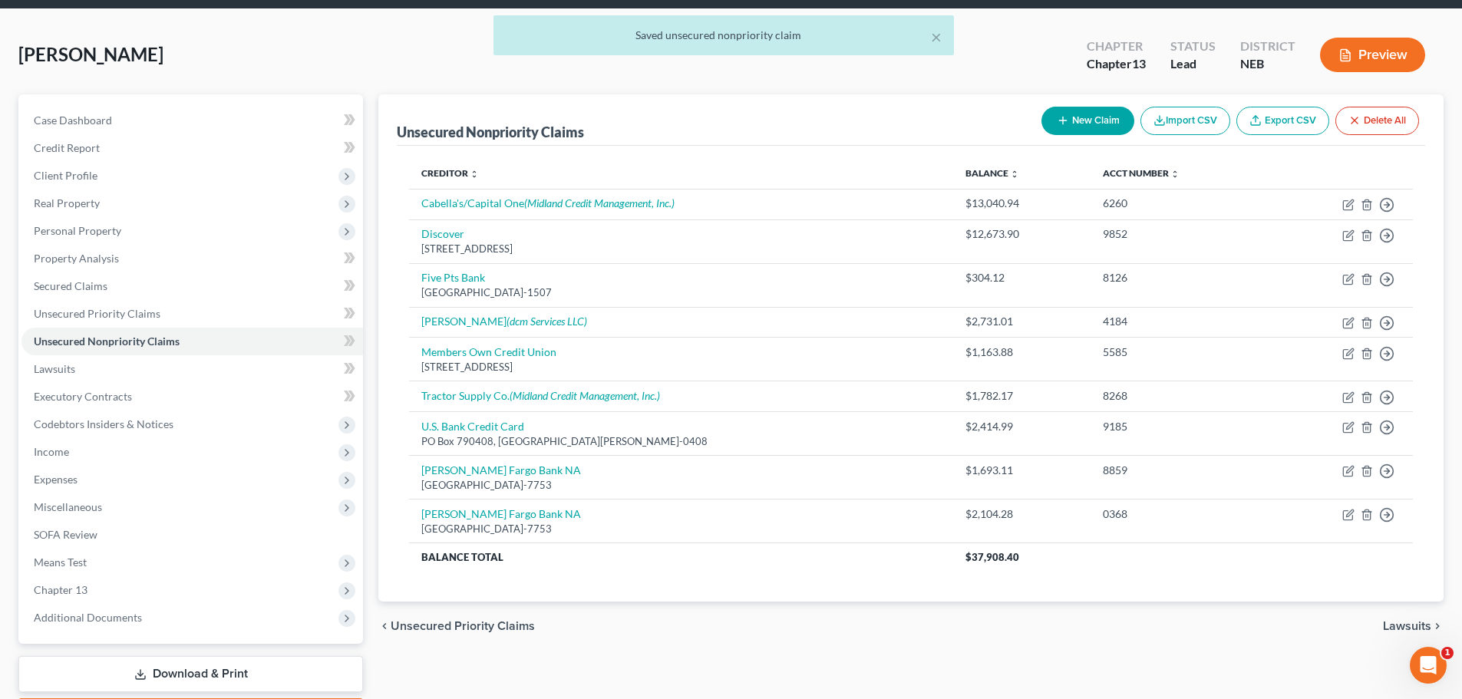
scroll to position [137, 0]
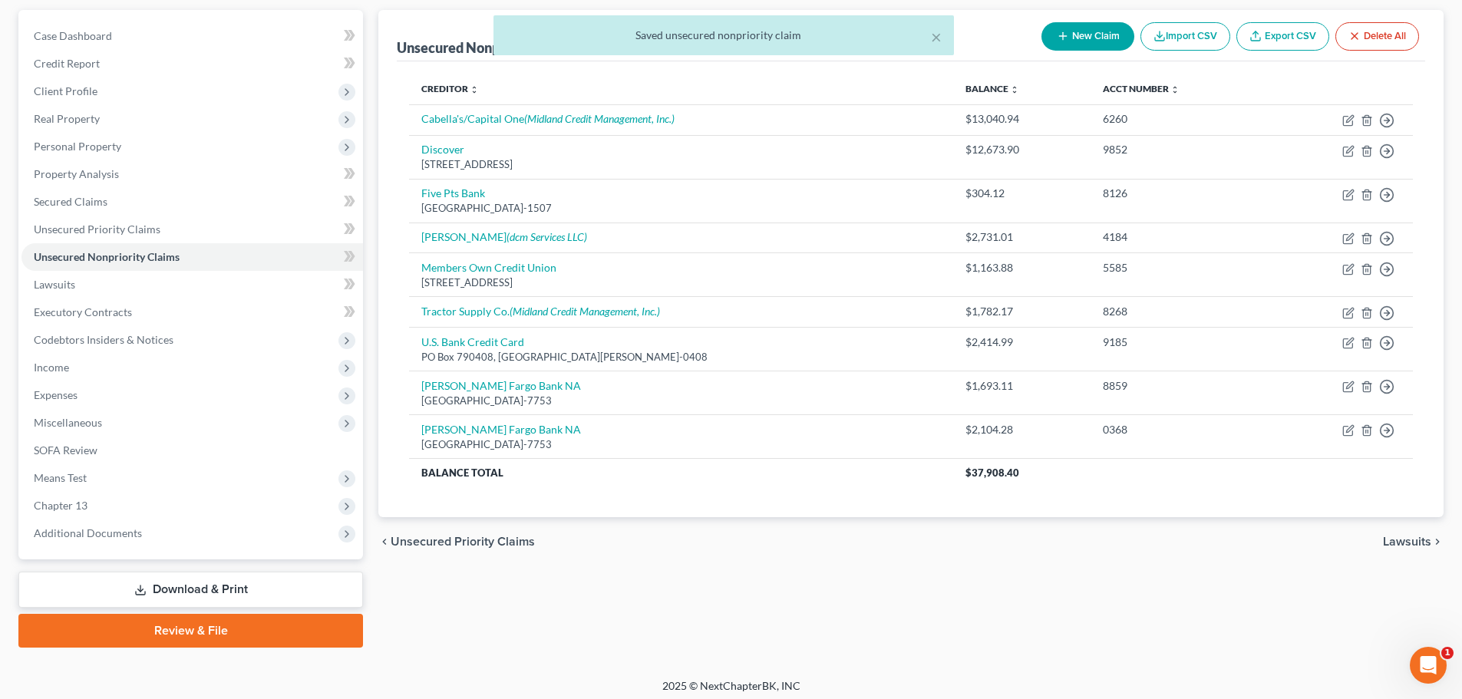
click at [1411, 540] on span "Lawsuits" at bounding box center [1407, 542] width 48 height 12
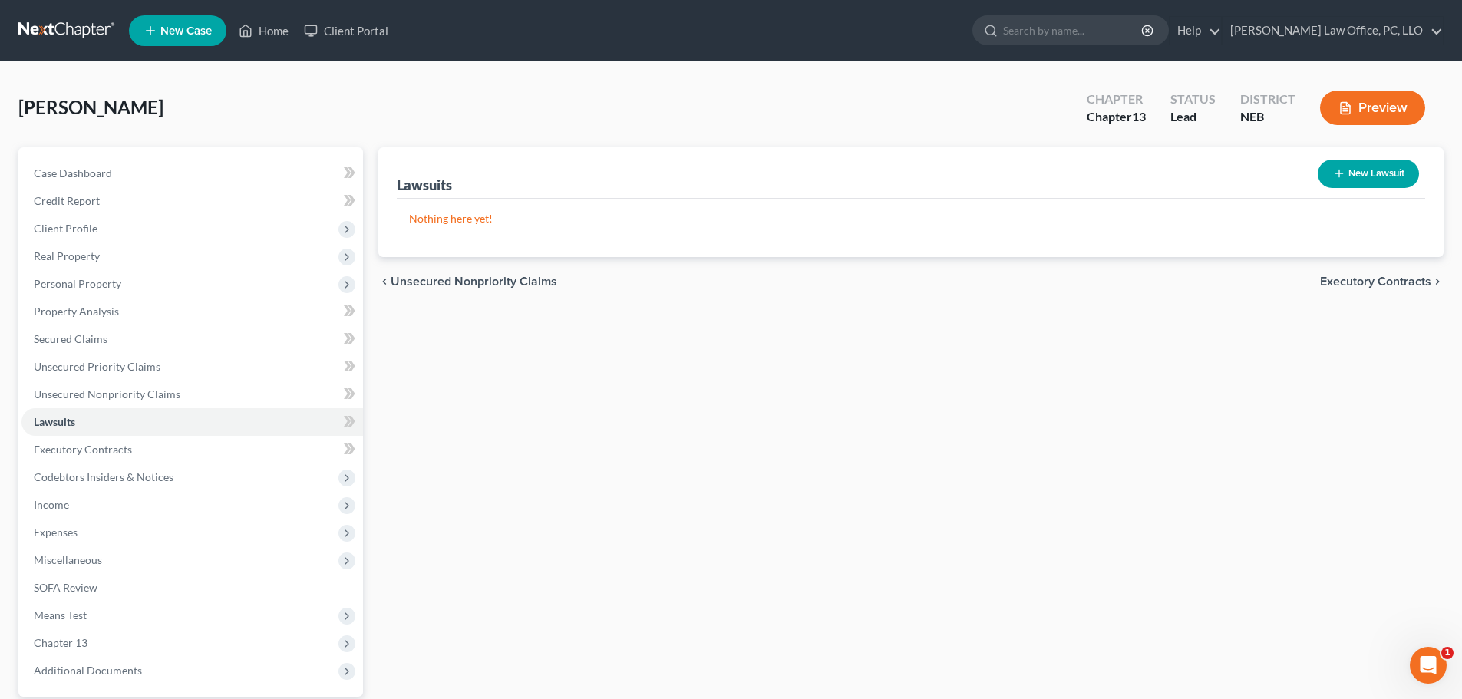
click at [1355, 282] on span "Executory Contracts" at bounding box center [1375, 282] width 111 height 12
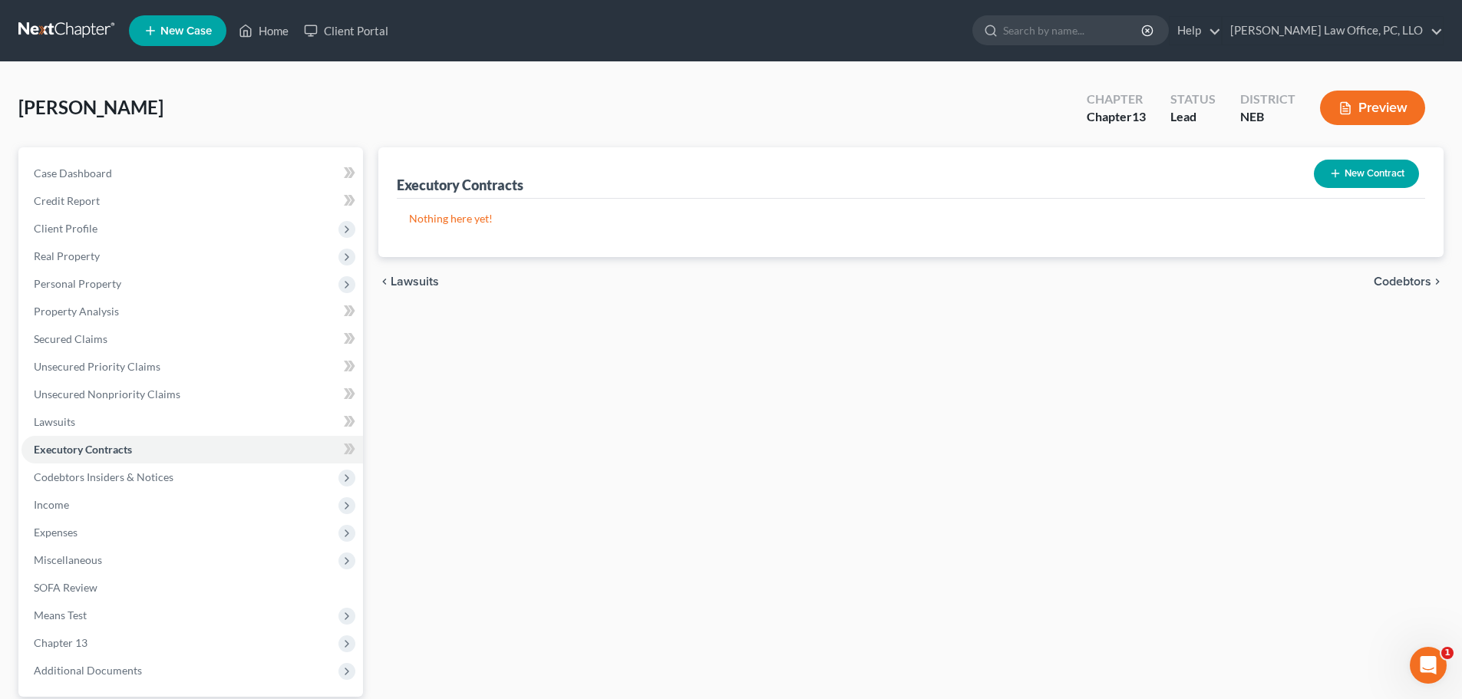
click at [1400, 276] on span "Codebtors" at bounding box center [1403, 282] width 58 height 12
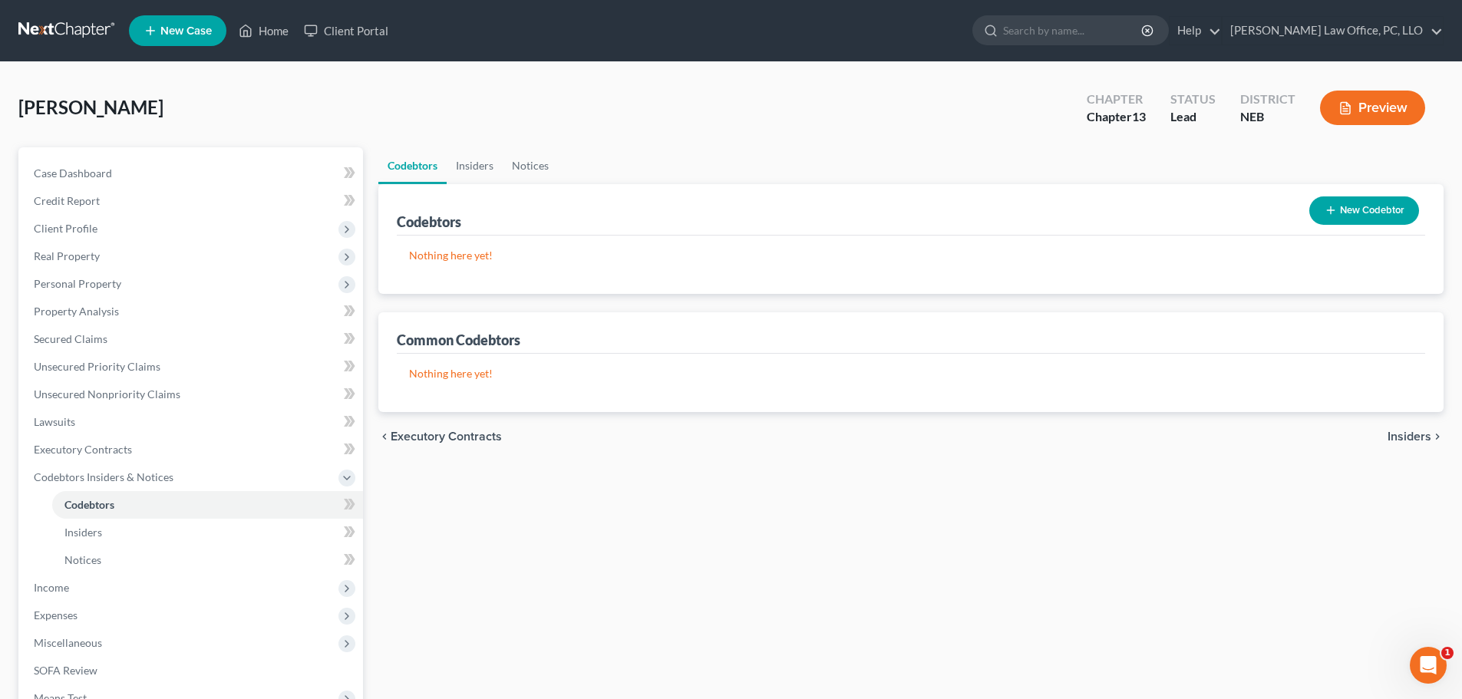
click at [1405, 437] on span "Insiders" at bounding box center [1410, 437] width 44 height 12
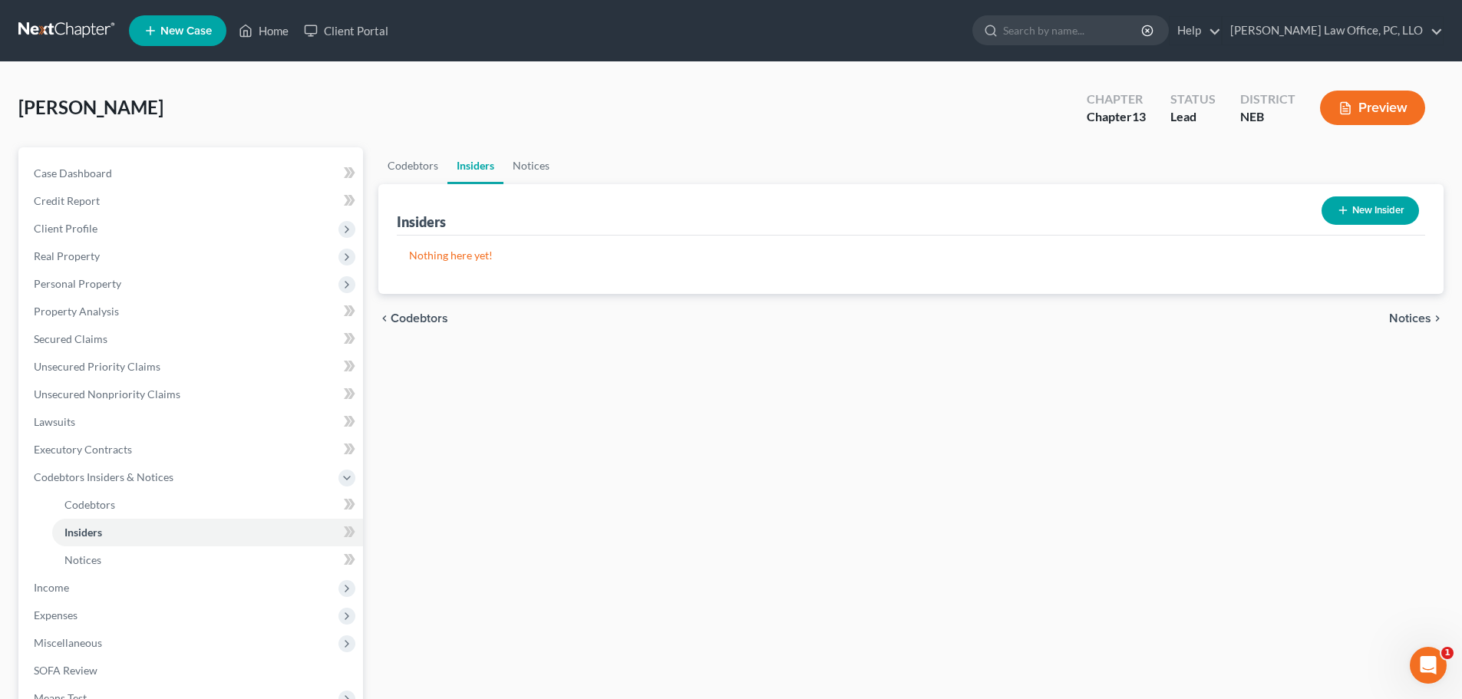
click at [1401, 319] on span "Notices" at bounding box center [1410, 318] width 42 height 12
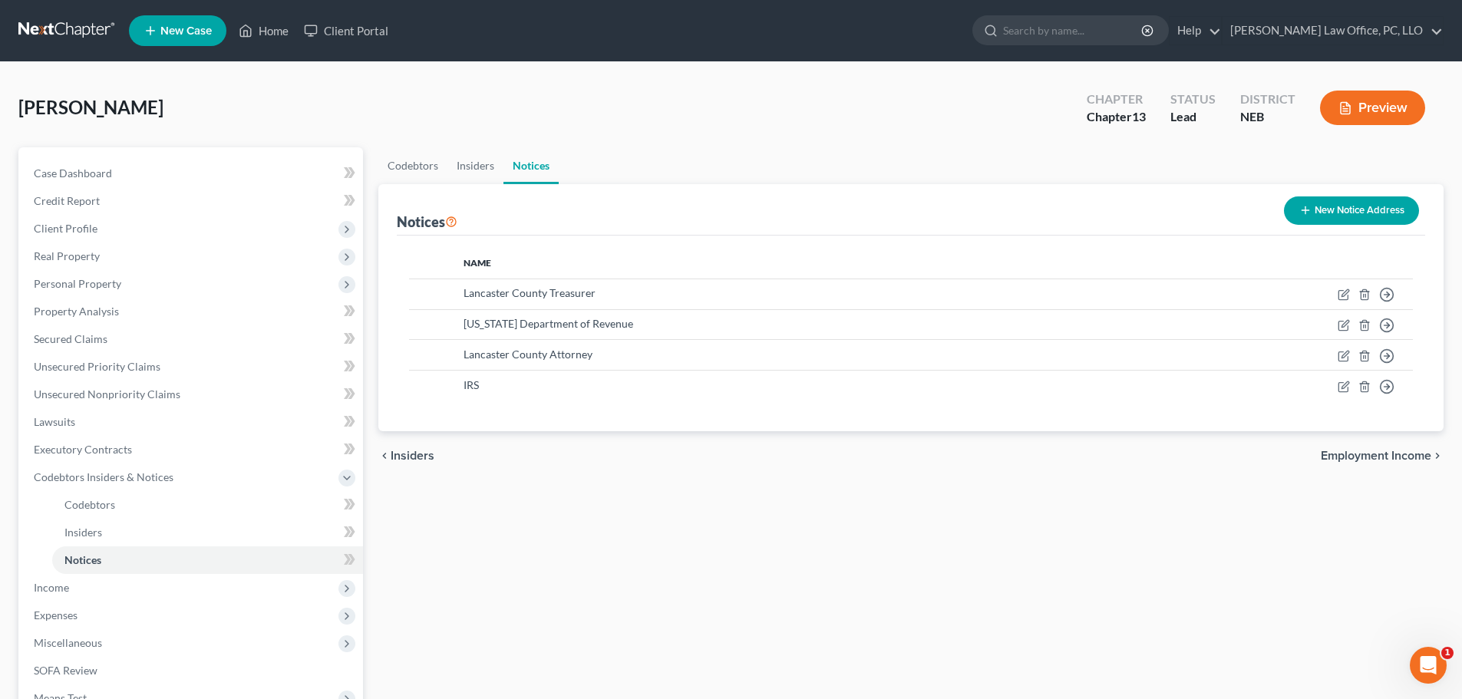
click at [1407, 454] on span "Employment Income" at bounding box center [1376, 456] width 111 height 12
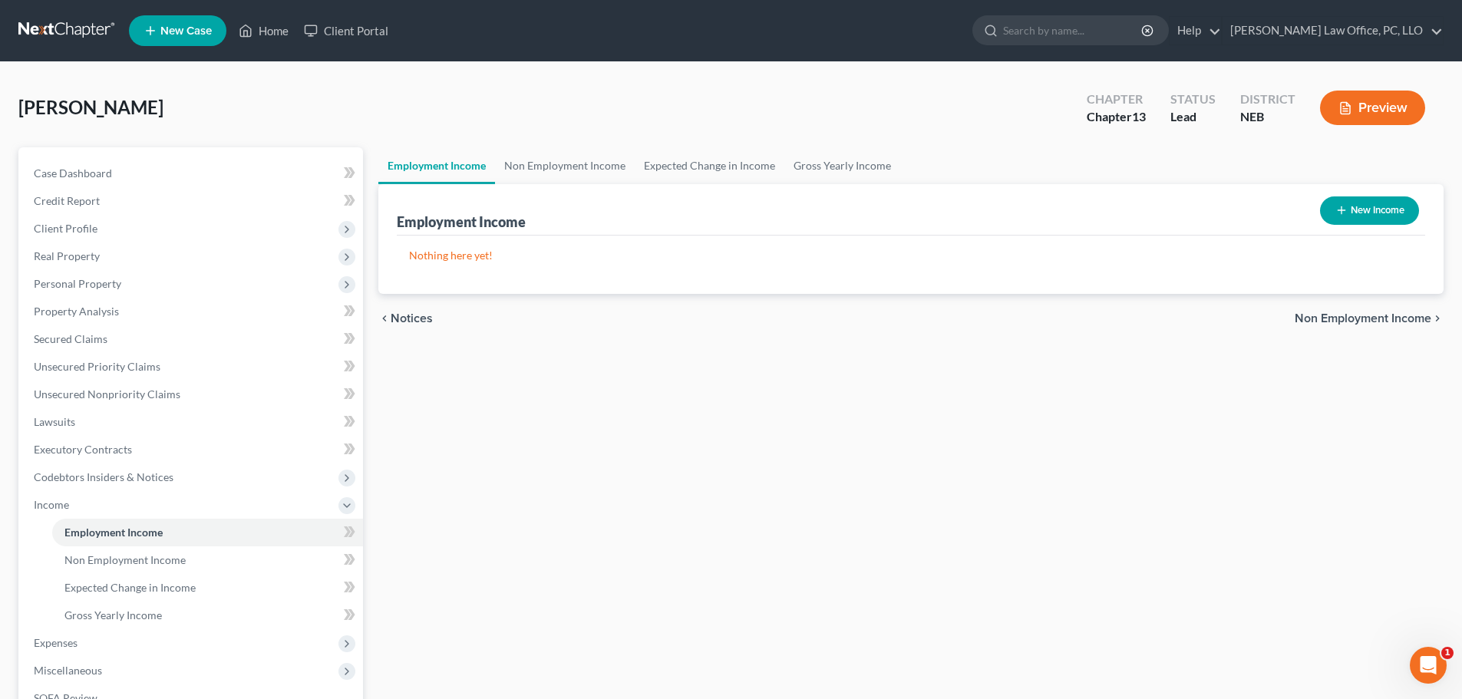
click at [1373, 210] on button "New Income" at bounding box center [1369, 211] width 99 height 28
select select "0"
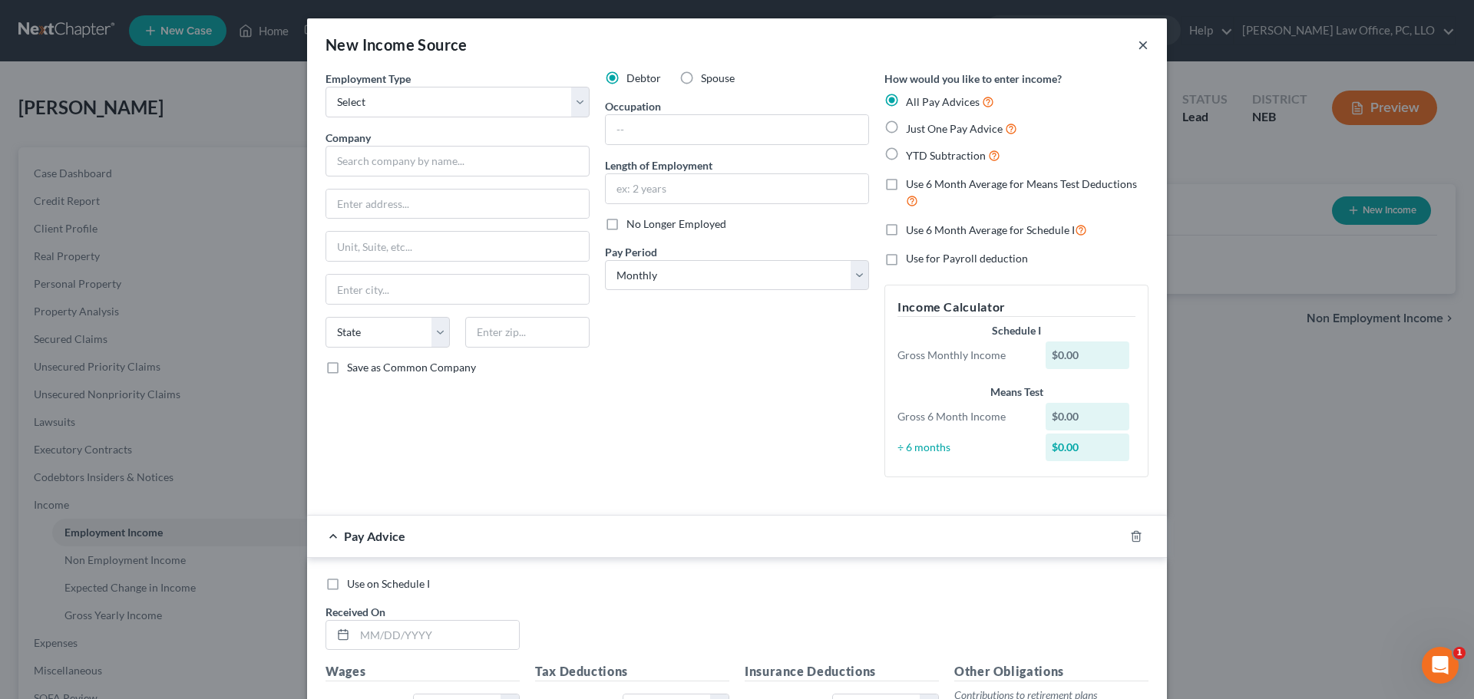
click at [1141, 41] on button "×" at bounding box center [1143, 44] width 11 height 18
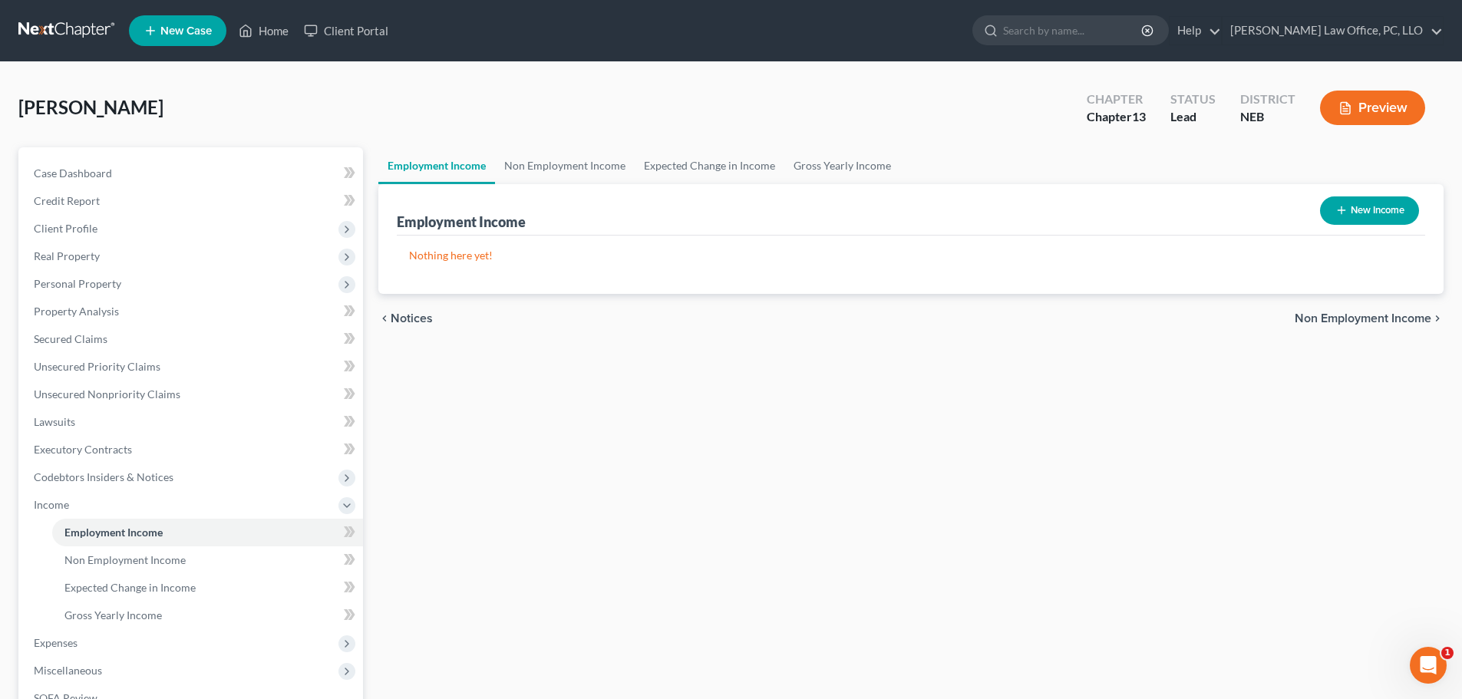
click at [1414, 315] on span "Non Employment Income" at bounding box center [1363, 318] width 137 height 12
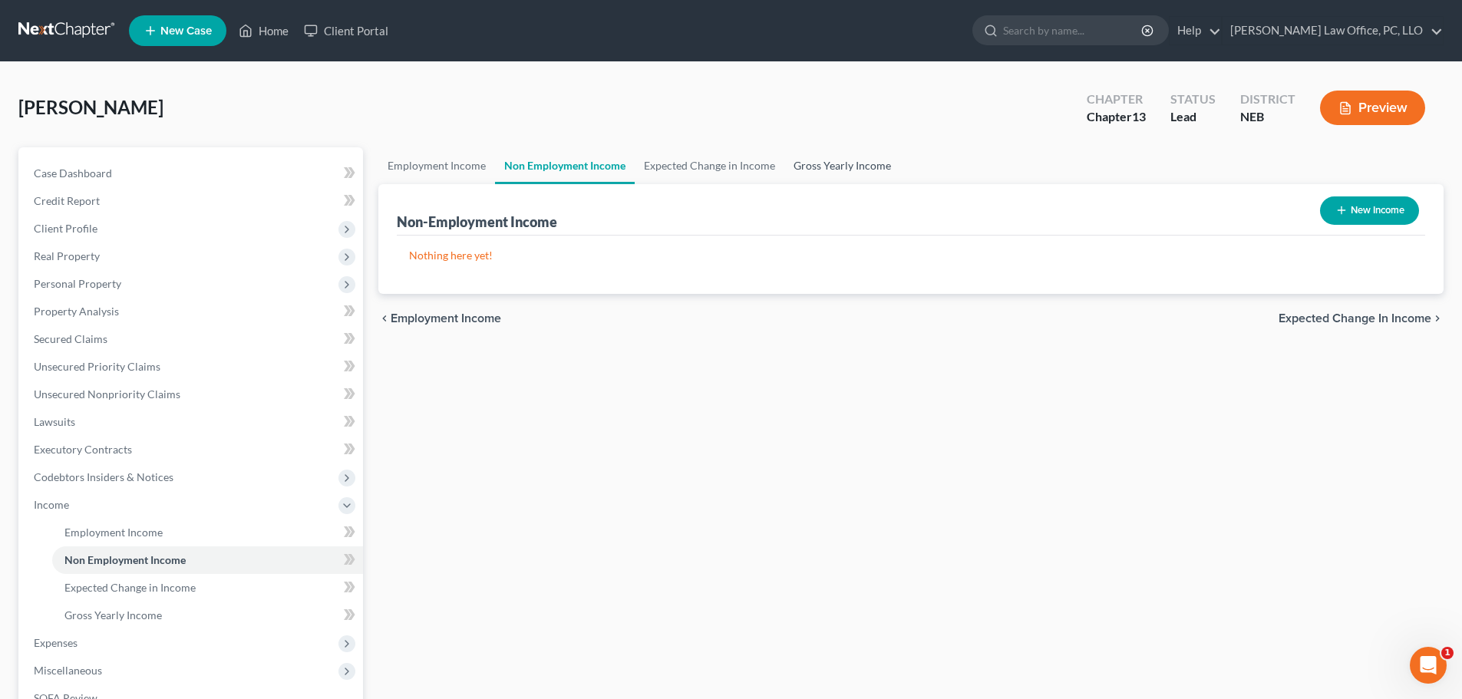
click at [843, 160] on link "Gross Yearly Income" at bounding box center [842, 165] width 116 height 37
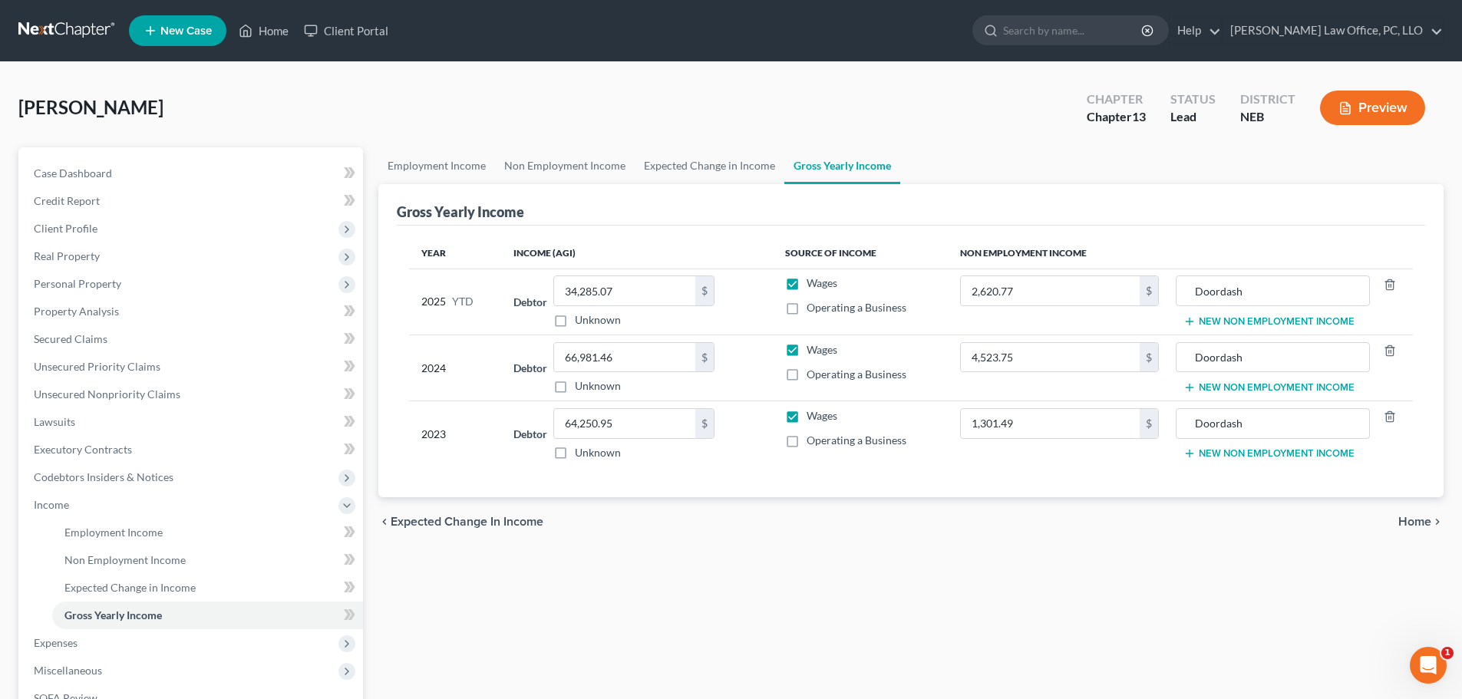
click at [1421, 520] on span "Home" at bounding box center [1415, 522] width 33 height 12
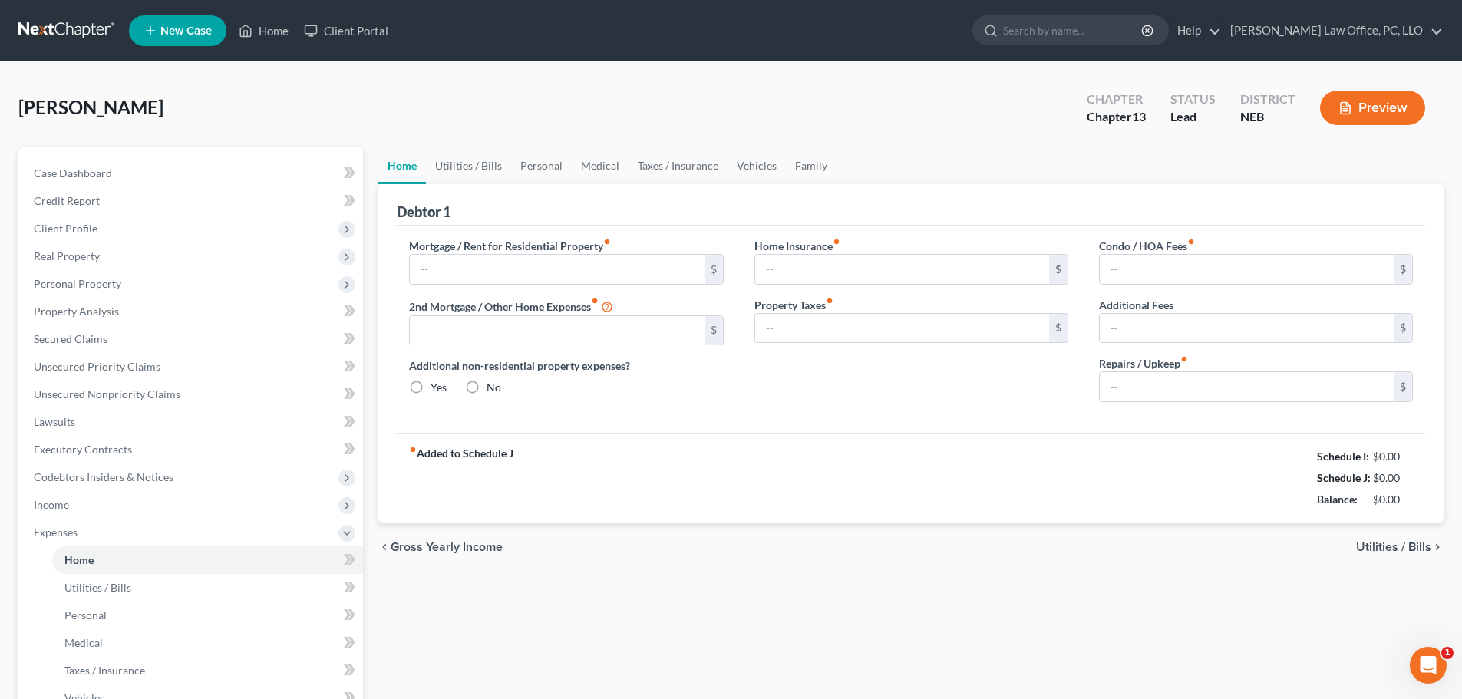
type input "1,113.00"
type input "0.00"
radio input "true"
type input "8.38"
type input "0.00"
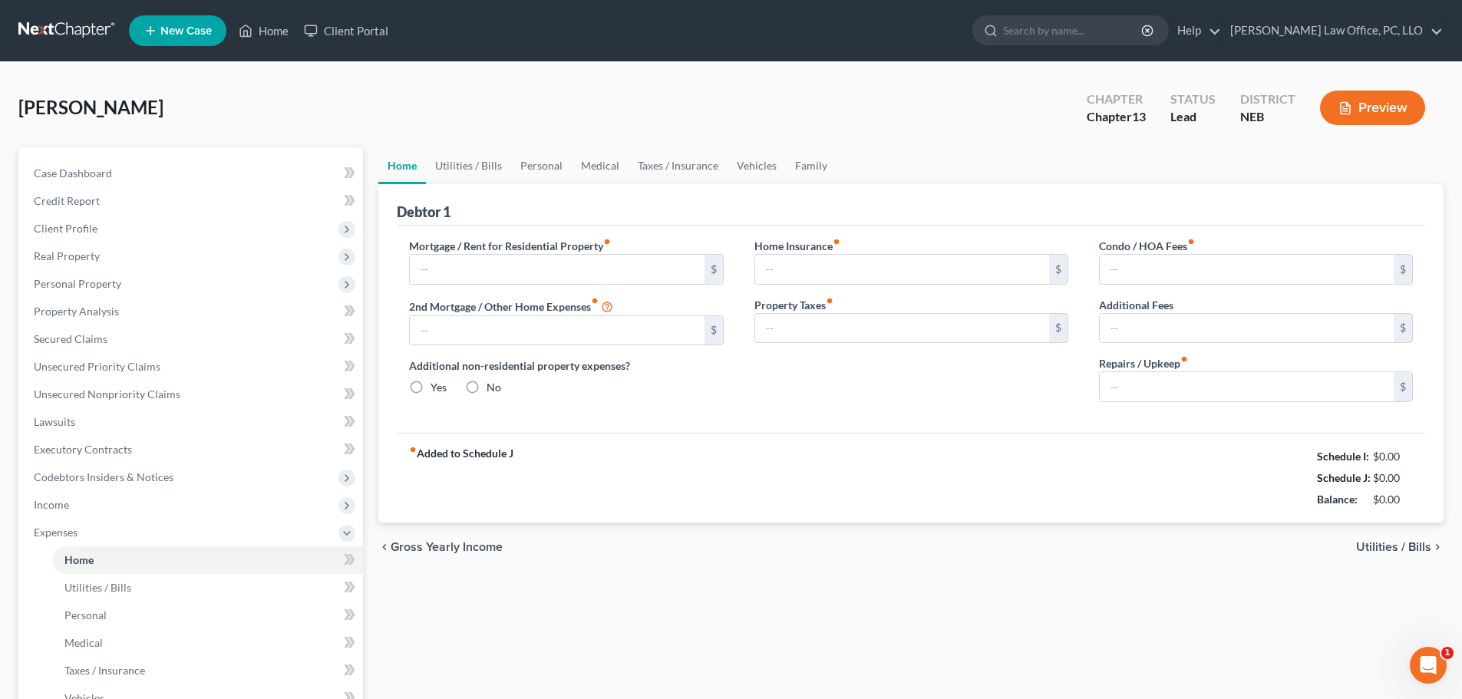
type input "0.00"
click at [1406, 546] on span "Utilities / Bills" at bounding box center [1393, 547] width 75 height 12
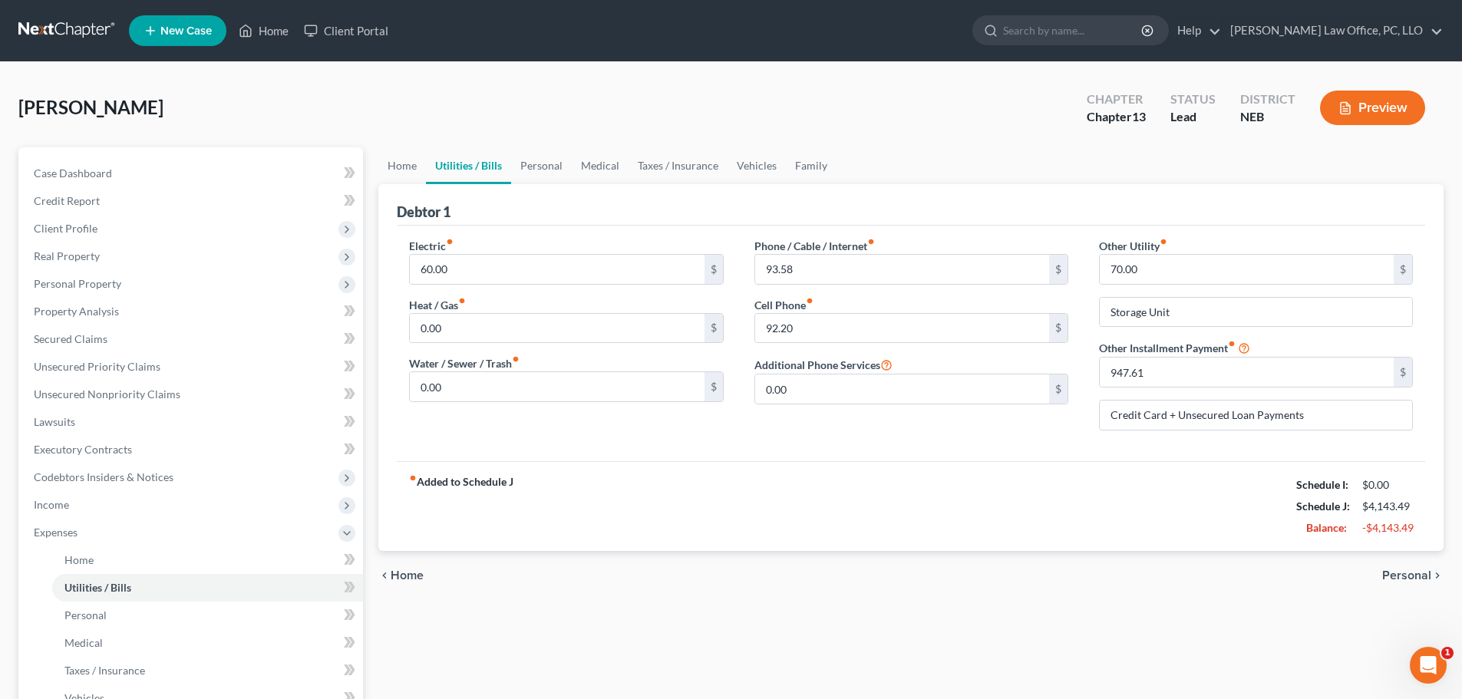
click at [1414, 574] on span "Personal" at bounding box center [1406, 576] width 49 height 12
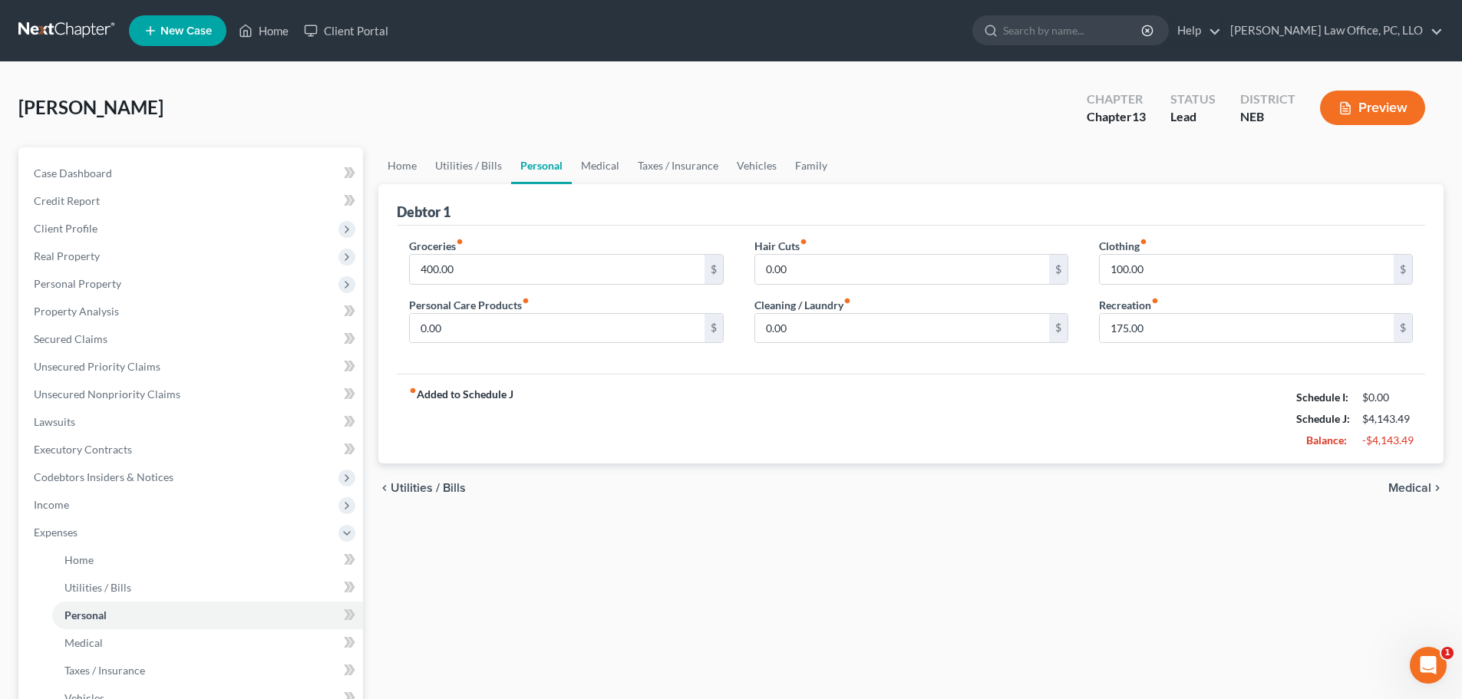
click at [421, 487] on span "Utilities / Bills" at bounding box center [428, 488] width 75 height 12
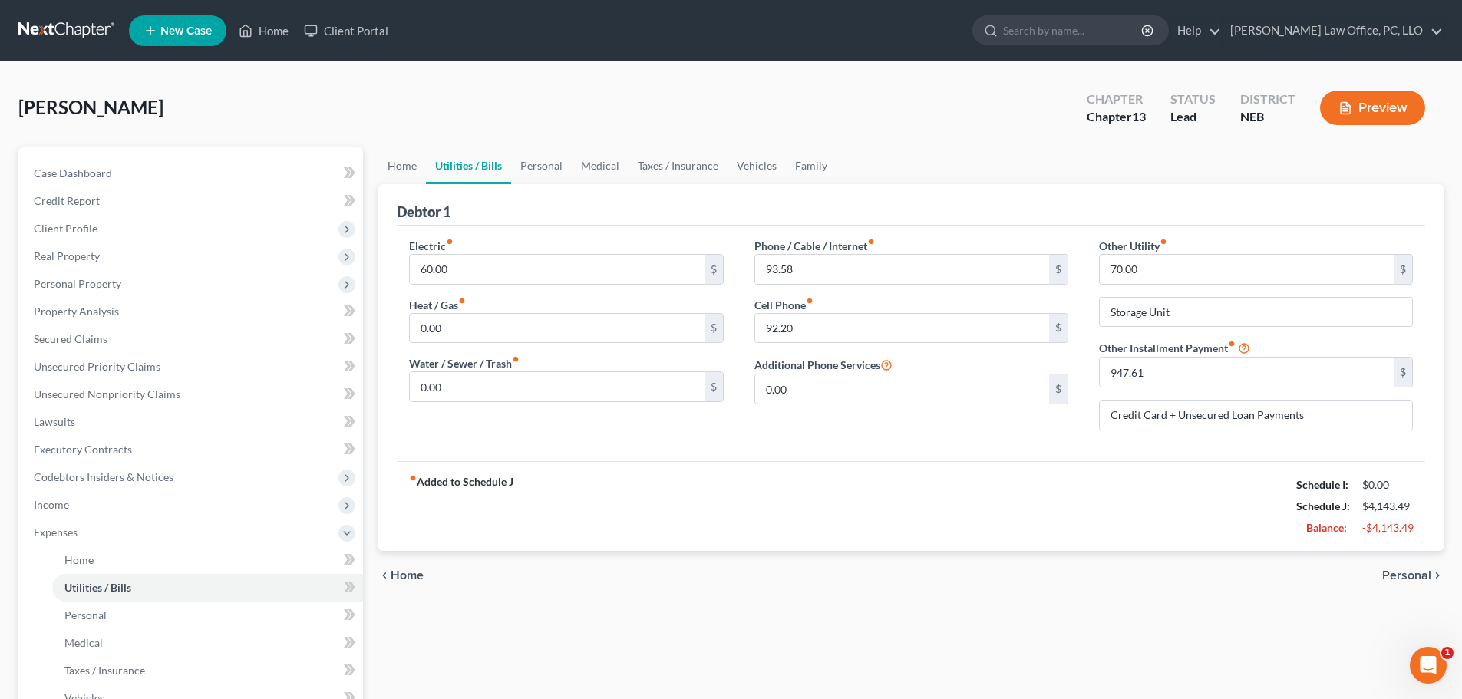
click at [405, 573] on span "Home" at bounding box center [407, 576] width 33 height 12
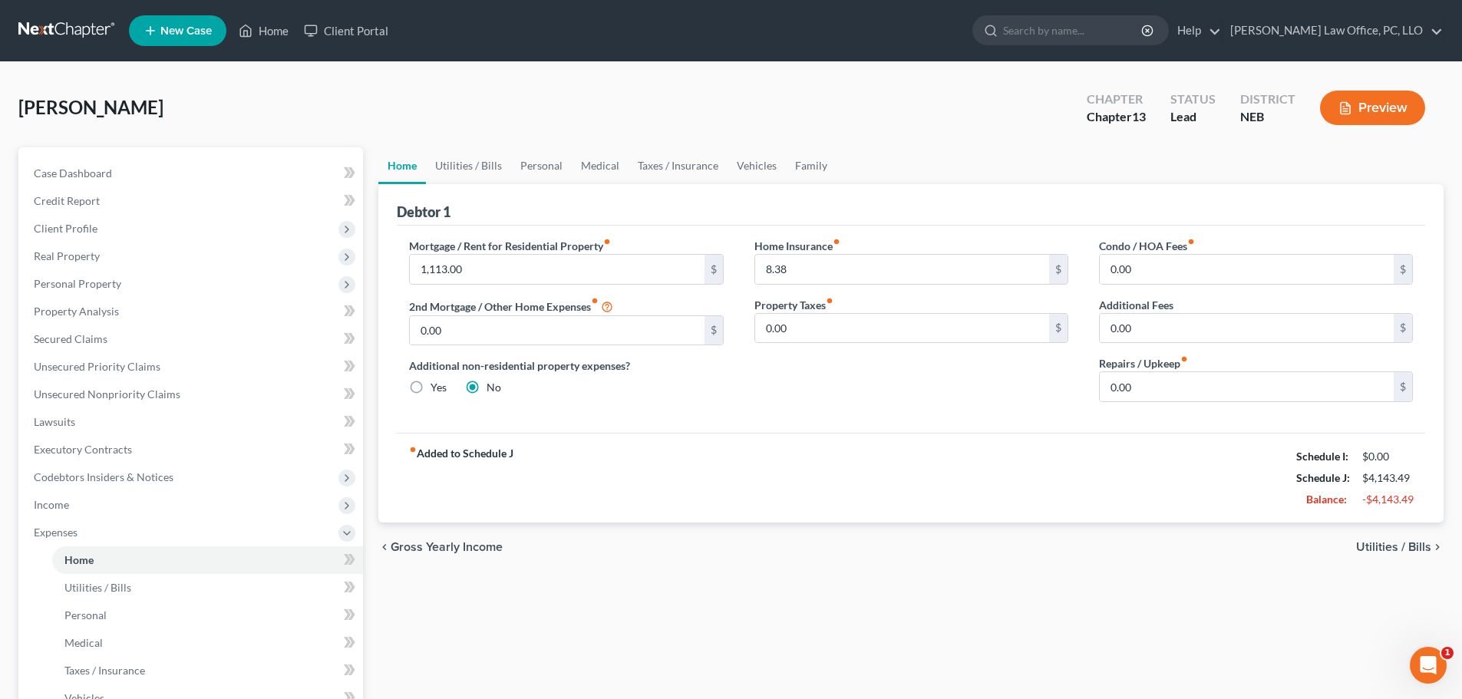
click at [1379, 547] on span "Utilities / Bills" at bounding box center [1393, 547] width 75 height 12
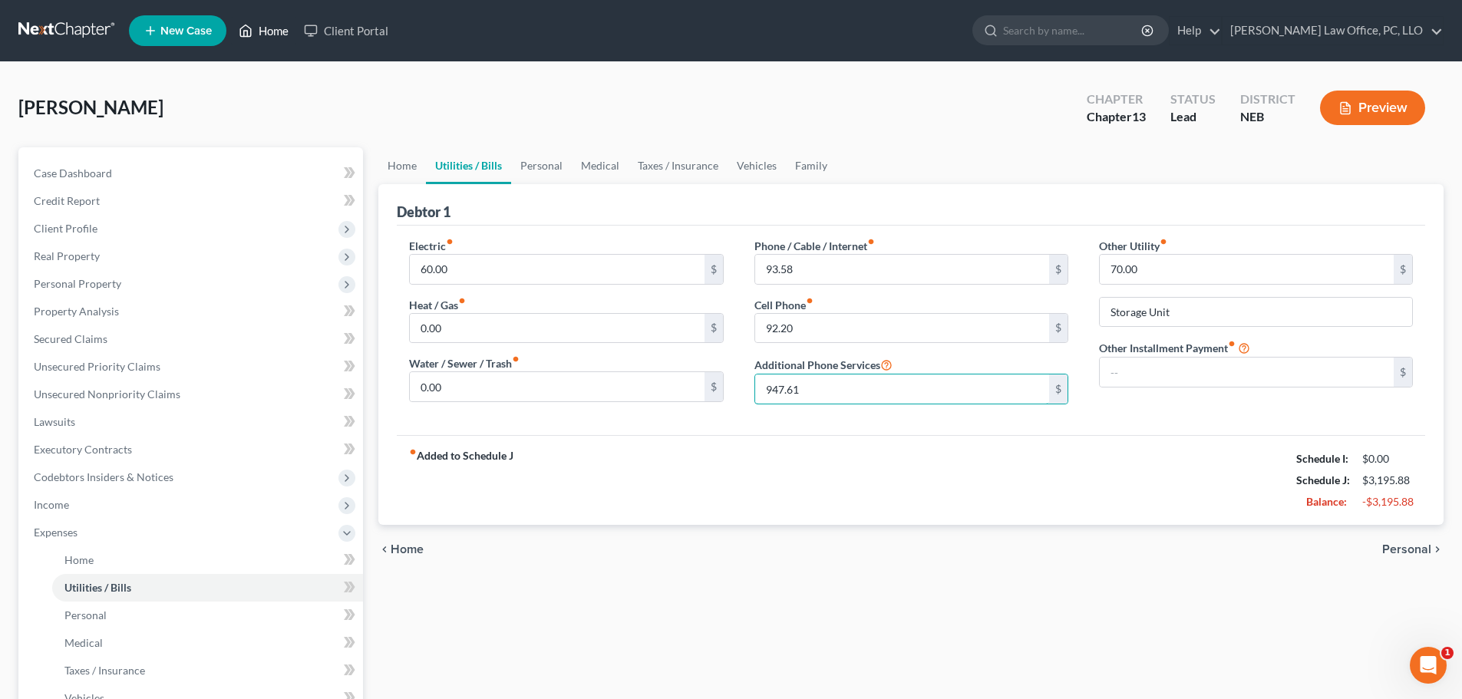
type input "947.61"
click at [281, 32] on link "Home" at bounding box center [263, 31] width 65 height 28
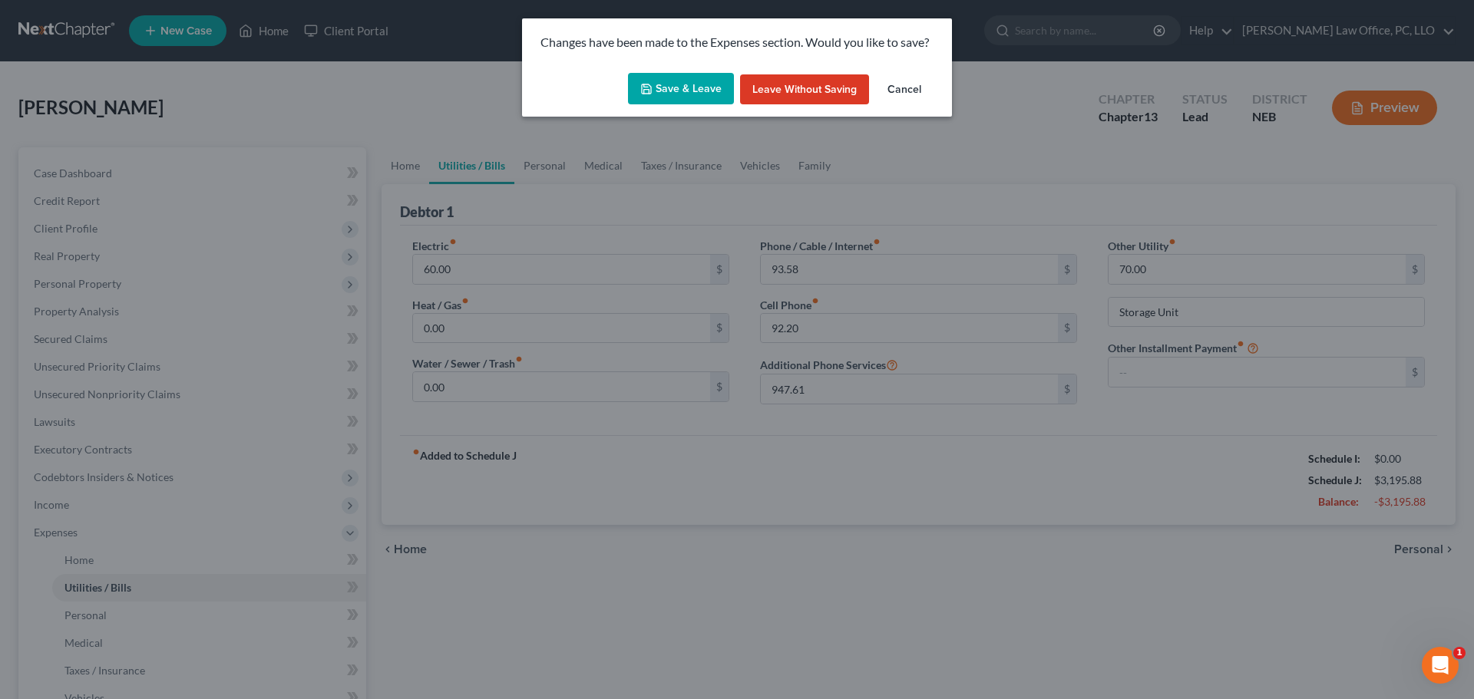
click at [913, 87] on button "Cancel" at bounding box center [904, 89] width 58 height 31
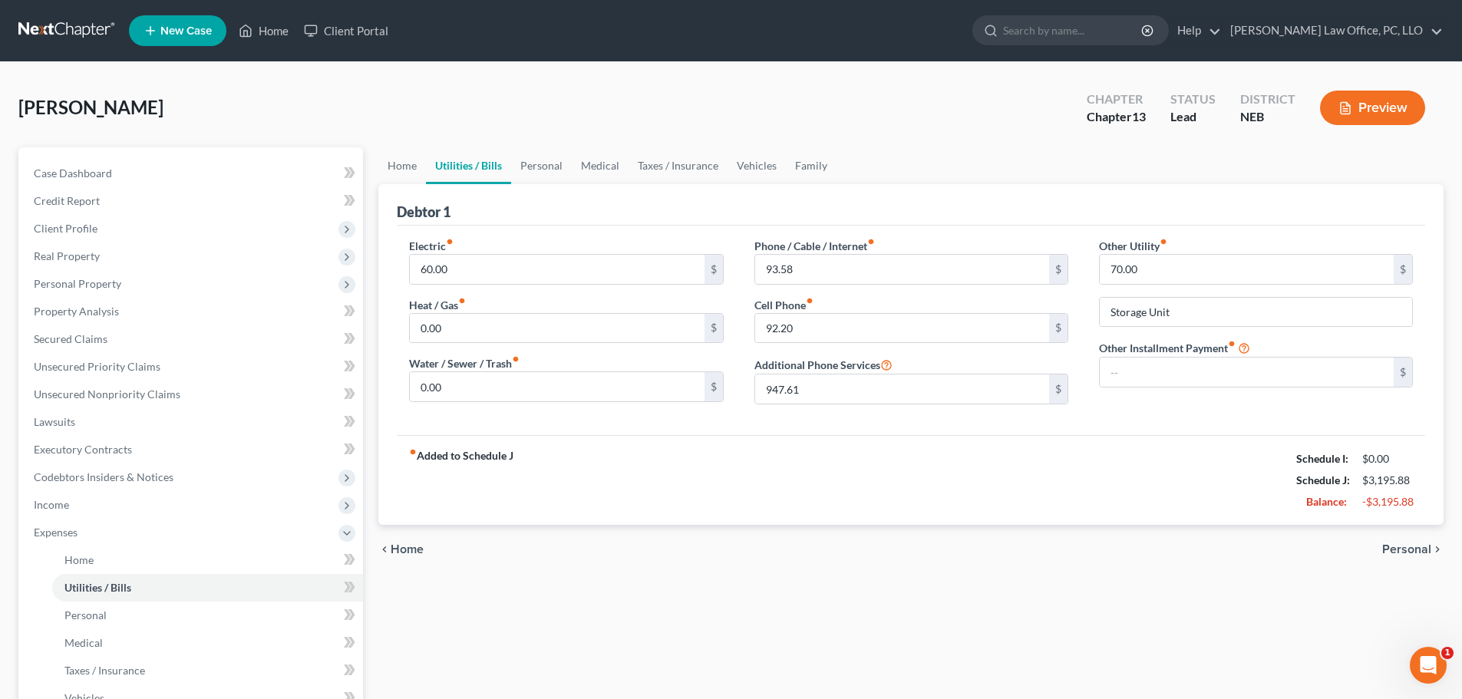
click at [1029, 476] on div "fiber_manual_record Added to Schedule J Schedule I: $0.00 Schedule J: $3,195.88…" at bounding box center [911, 480] width 1029 height 90
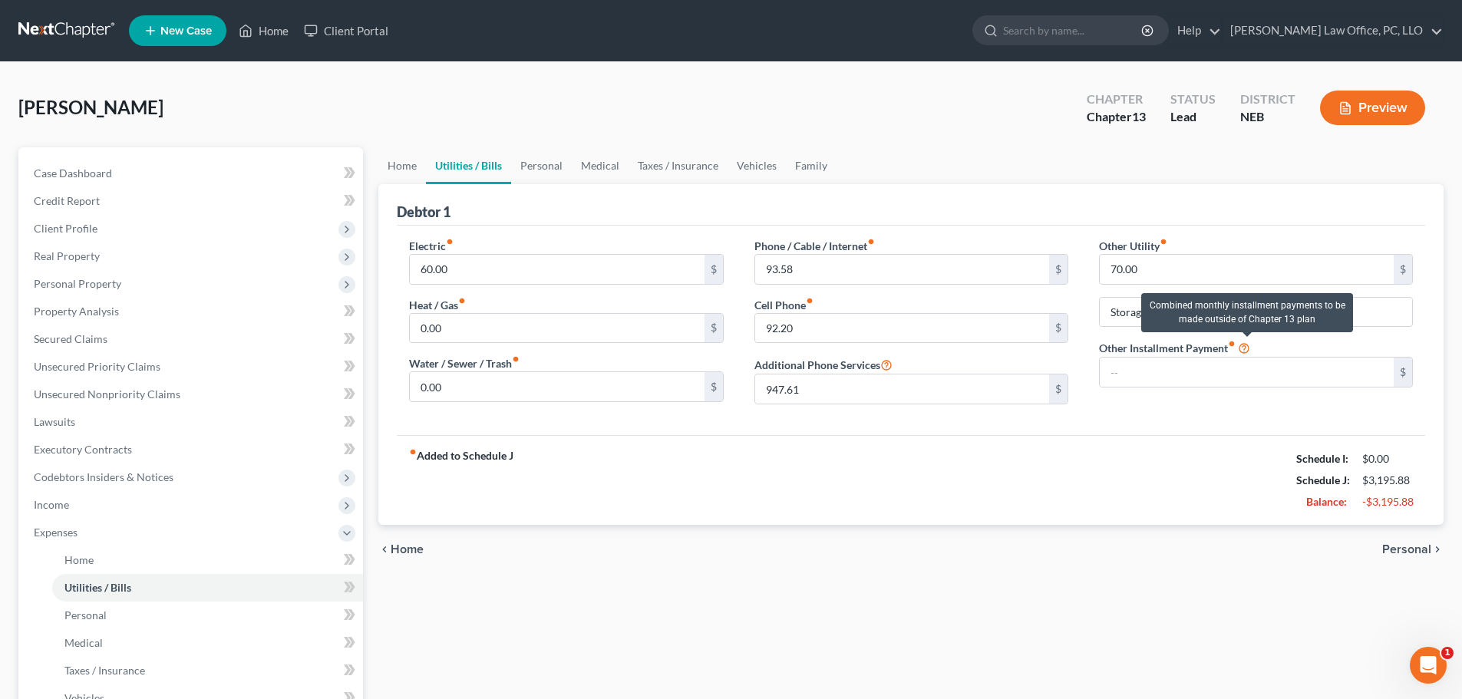
click at [1248, 345] on icon at bounding box center [1244, 347] width 12 height 15
click at [1244, 346] on icon at bounding box center [1244, 347] width 12 height 15
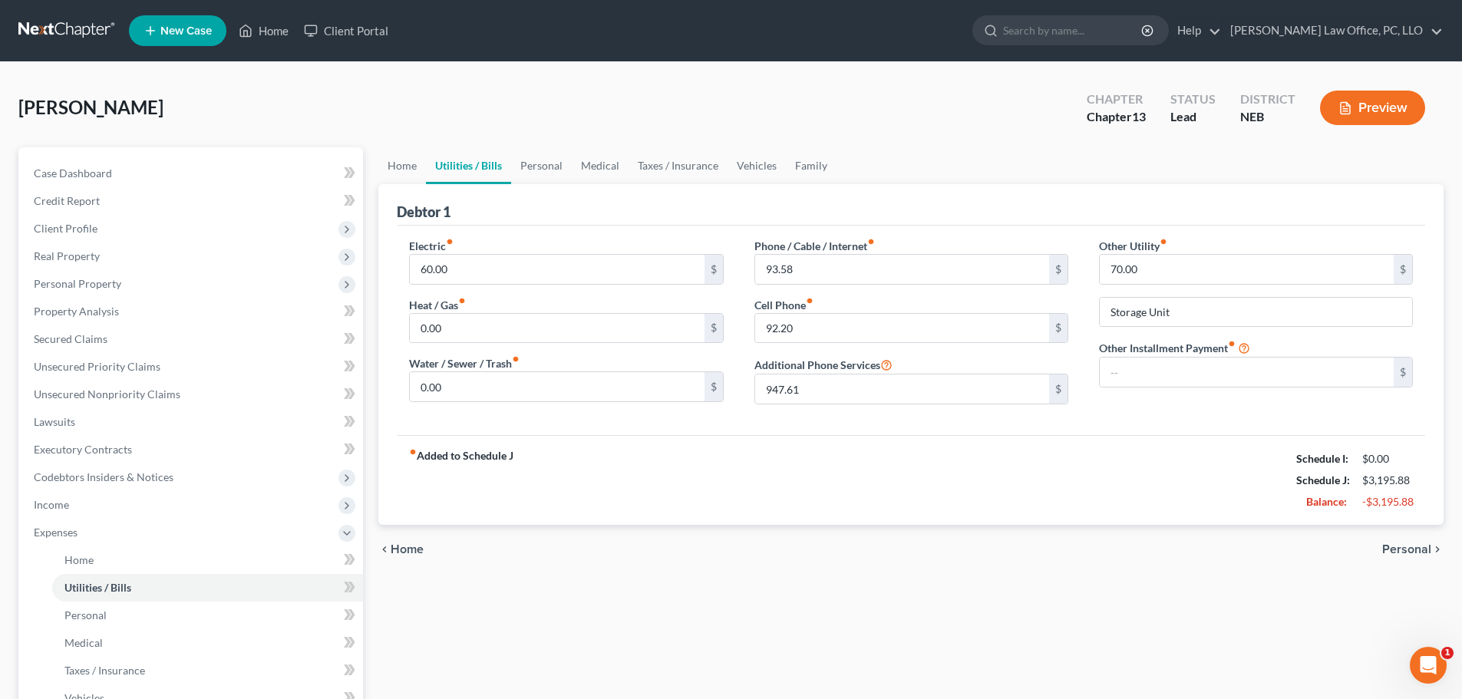
click at [923, 487] on div "fiber_manual_record Added to Schedule J Schedule I: $0.00 Schedule J: $3,195.88…" at bounding box center [911, 480] width 1029 height 90
click at [405, 547] on span "Home" at bounding box center [407, 549] width 33 height 12
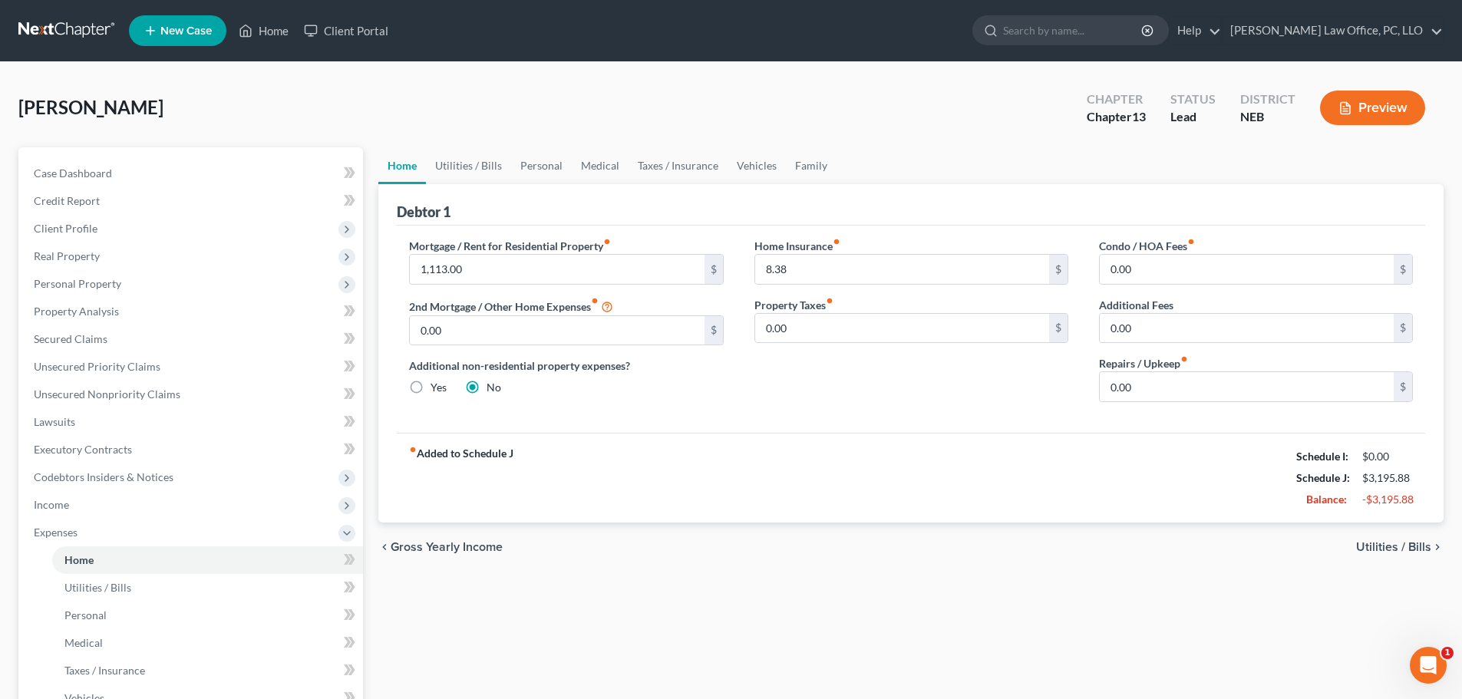
click at [1399, 546] on span "Utilities / Bills" at bounding box center [1393, 547] width 75 height 12
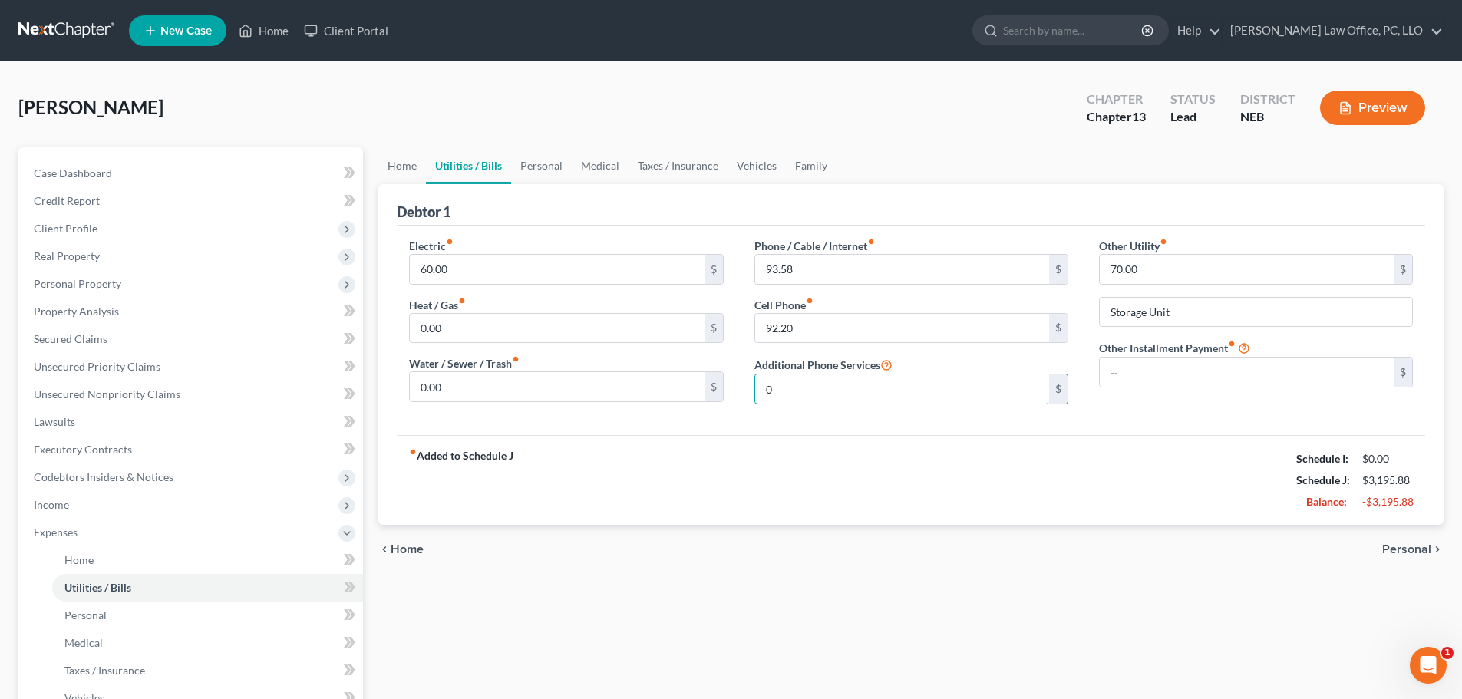
type input "0"
click at [763, 573] on div "chevron_left Home Personal chevron_right" at bounding box center [910, 549] width 1065 height 49
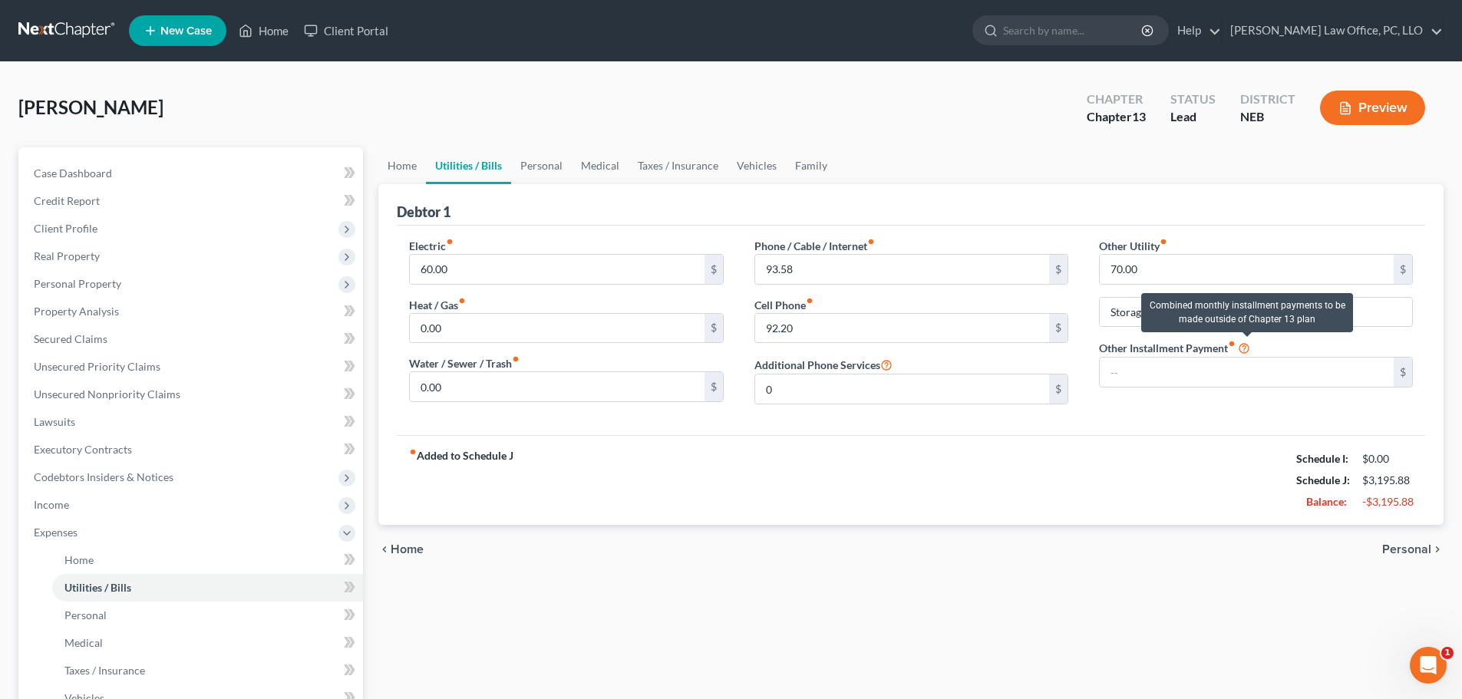
click at [1247, 348] on icon at bounding box center [1244, 347] width 12 height 15
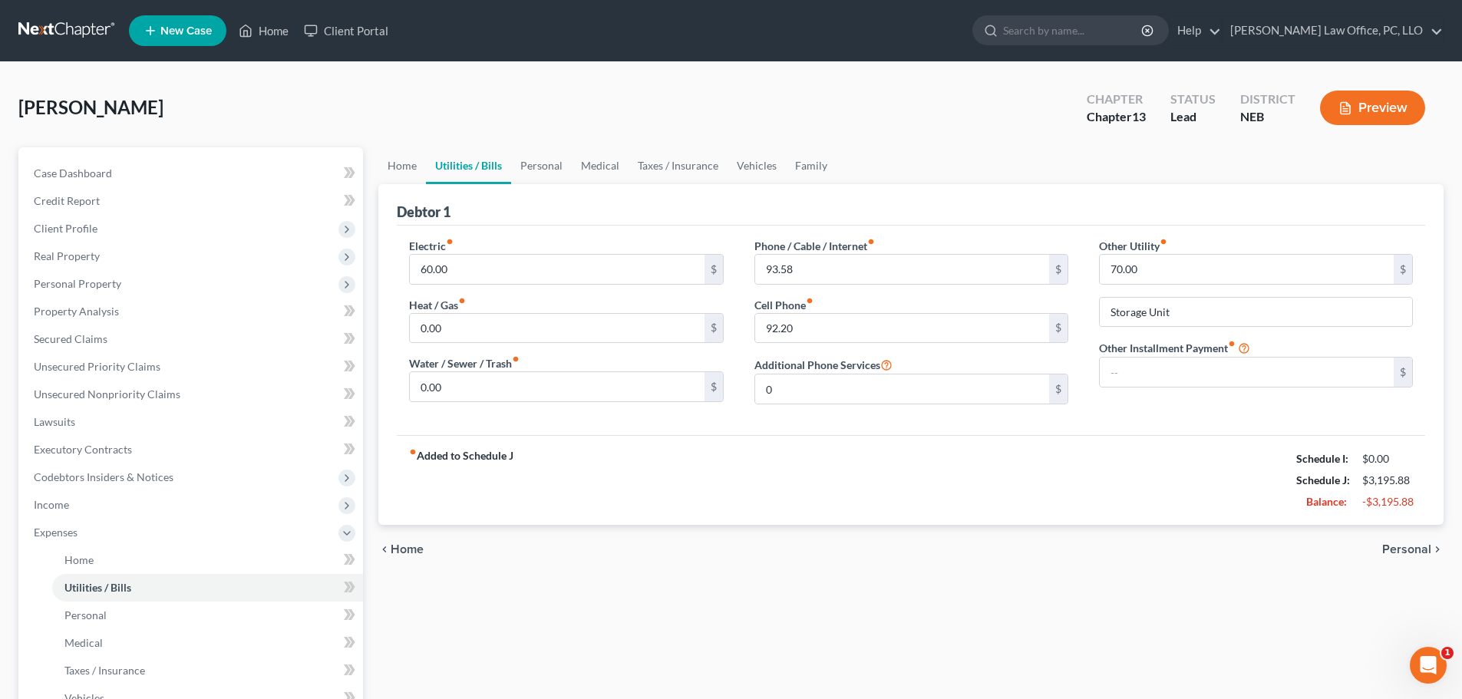
click at [999, 497] on div "fiber_manual_record Added to Schedule J Schedule I: $0.00 Schedule J: $3,195.88…" at bounding box center [911, 480] width 1029 height 90
click at [1184, 368] on input "text" at bounding box center [1247, 372] width 294 height 29
type input "0"
click at [992, 613] on div "Home Utilities / Bills Personal Medical Taxes / Insurance Vehicles Family Debto…" at bounding box center [911, 562] width 1081 height 831
click at [1409, 549] on span "Personal" at bounding box center [1406, 549] width 49 height 12
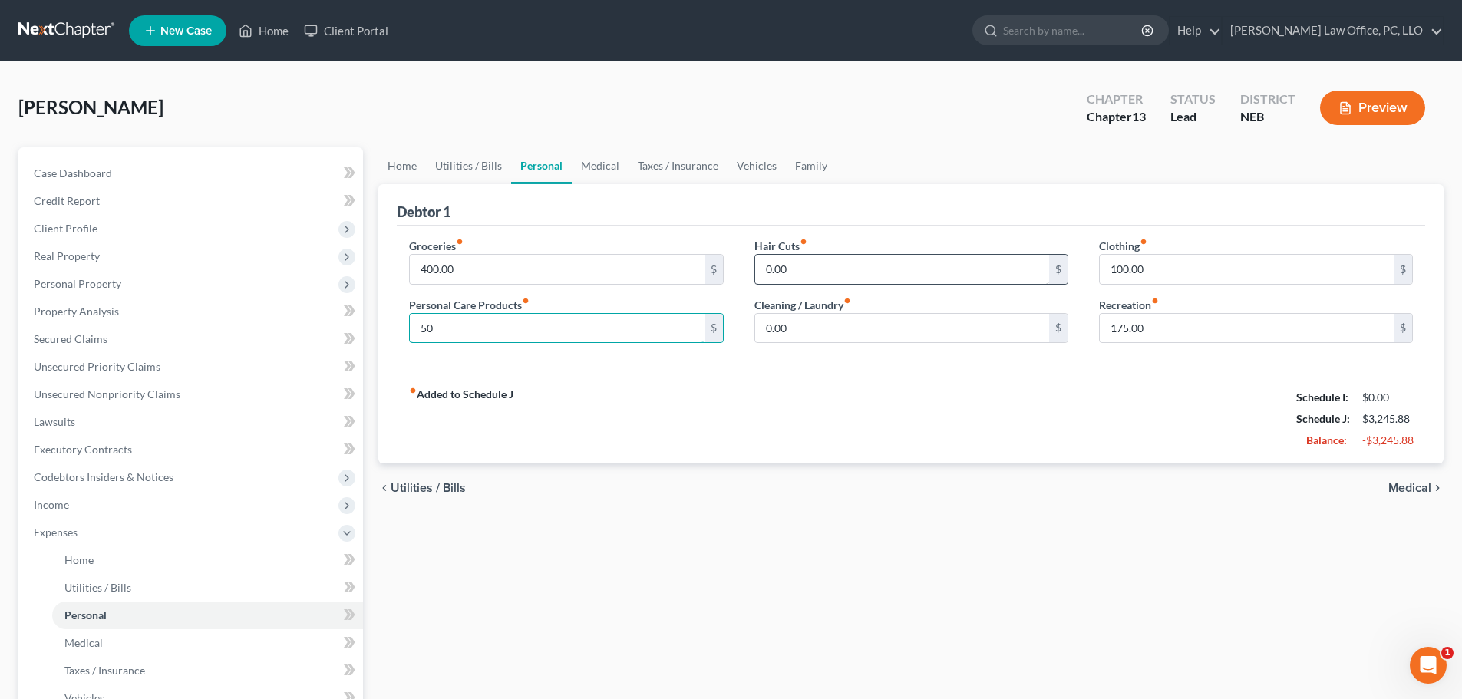
type input "50"
click at [891, 270] on input "0.00" at bounding box center [902, 269] width 294 height 29
type input "50"
click at [826, 330] on input "0.00" at bounding box center [902, 328] width 294 height 29
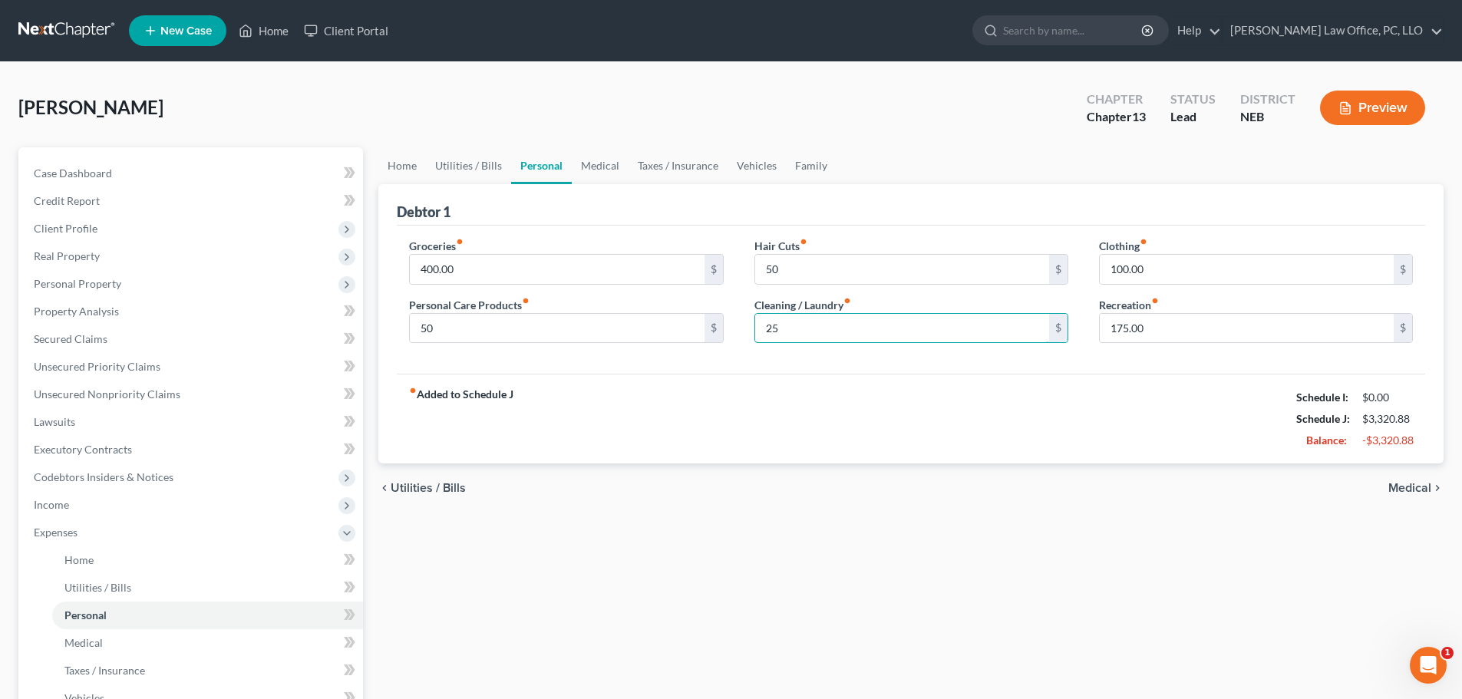
type input "25"
click at [1411, 487] on span "Medical" at bounding box center [1410, 488] width 43 height 12
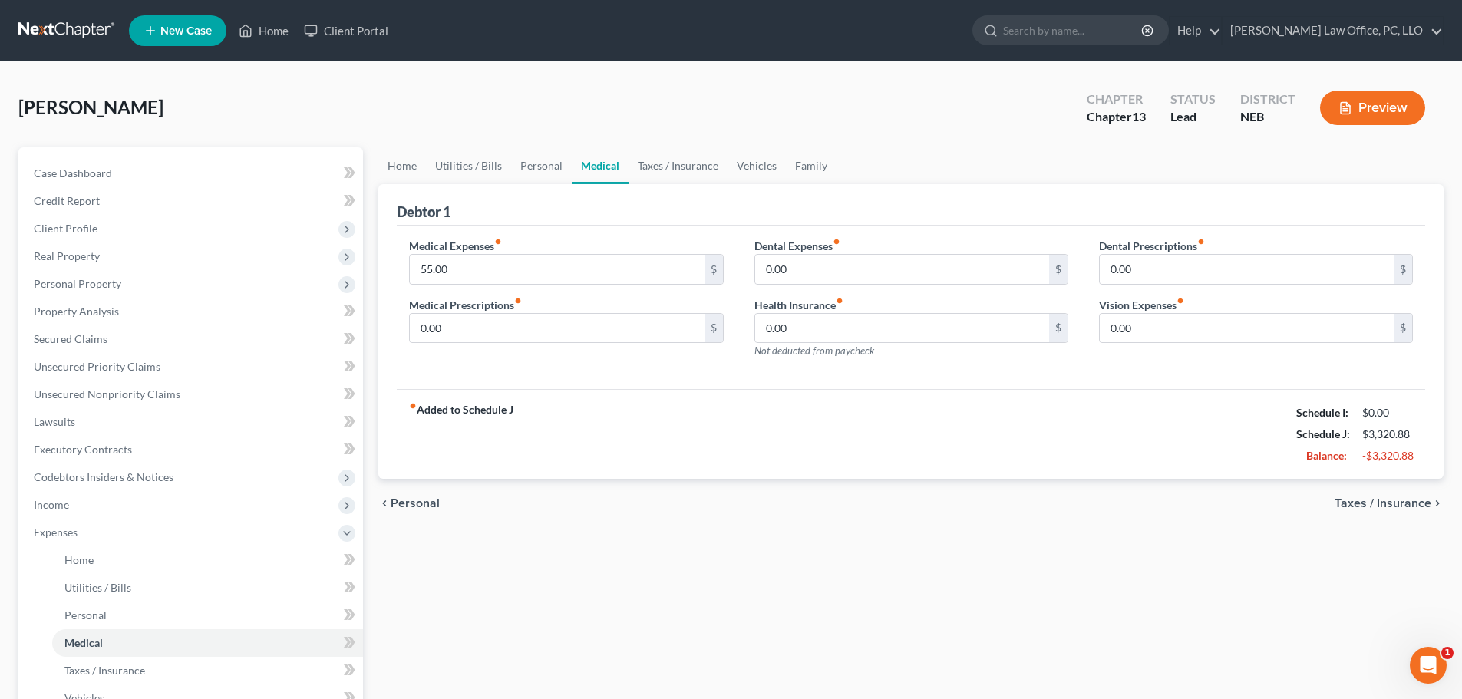
click at [1379, 504] on span "Taxes / Insurance" at bounding box center [1383, 503] width 97 height 12
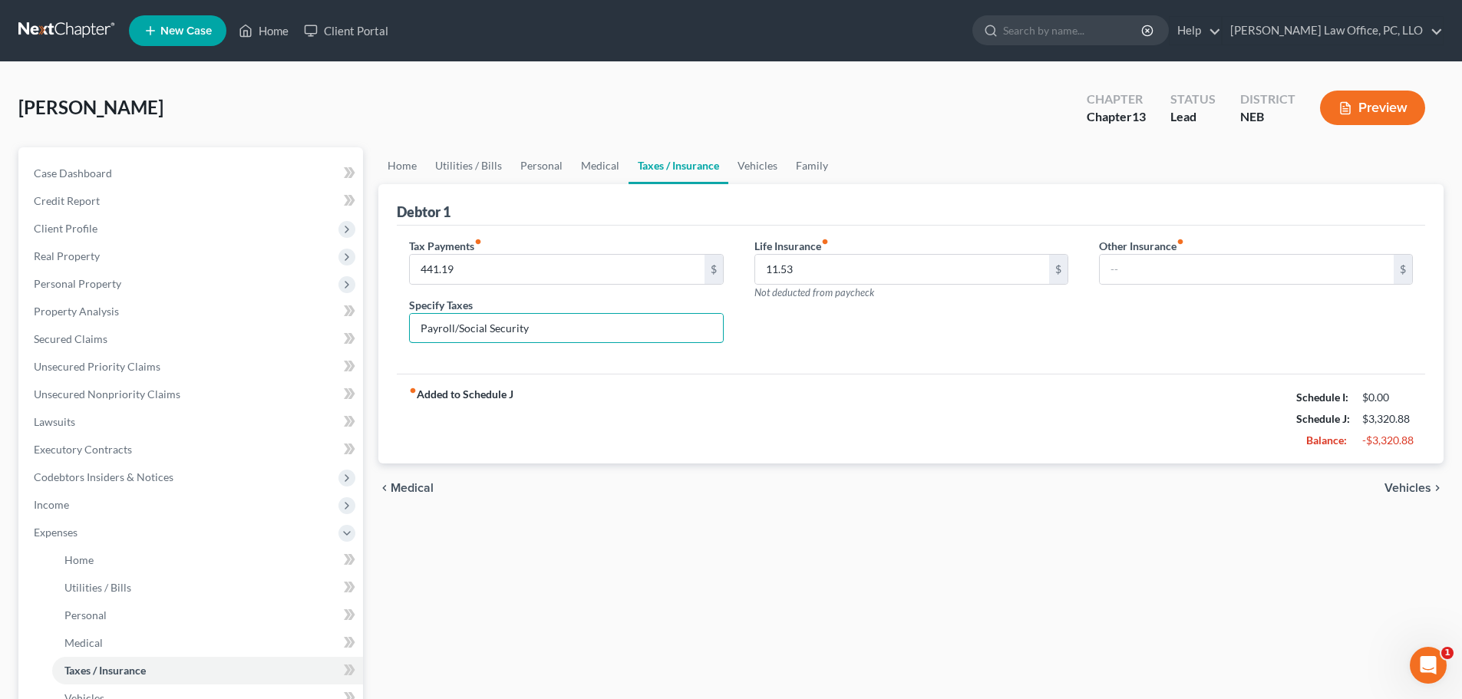
drag, startPoint x: 190, startPoint y: 374, endPoint x: 9, endPoint y: 386, distance: 180.8
click at [7, 382] on div "[PERSON_NAME] Upgraded Chapter Chapter 13 Status Lead District NEB Preview Peti…" at bounding box center [731, 535] width 1462 height 947
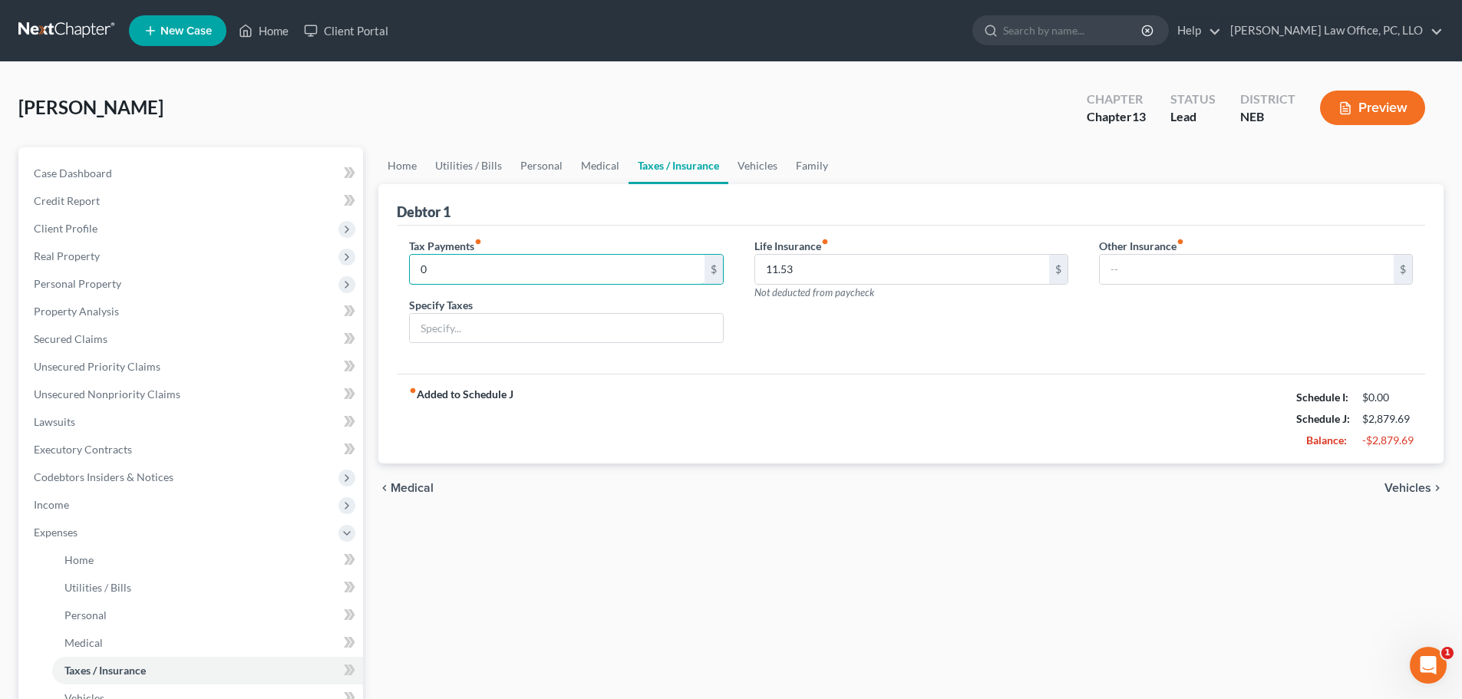
type input "0"
drag, startPoint x: 863, startPoint y: 504, endPoint x: 929, endPoint y: 492, distance: 67.0
click at [864, 503] on div "chevron_left Medical Vehicles chevron_right" at bounding box center [910, 488] width 1065 height 49
click at [1400, 486] on span "Vehicles" at bounding box center [1408, 488] width 47 height 12
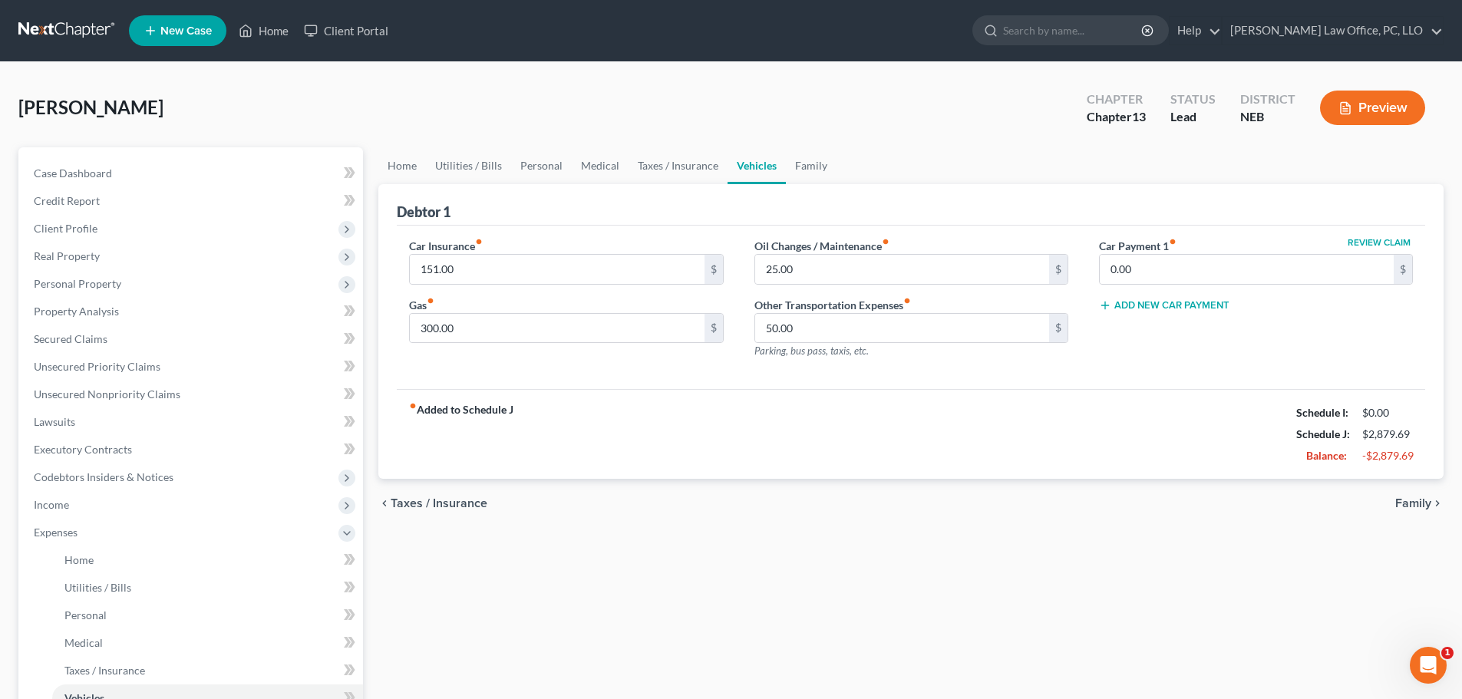
click at [1415, 501] on span "Family" at bounding box center [1413, 503] width 36 height 12
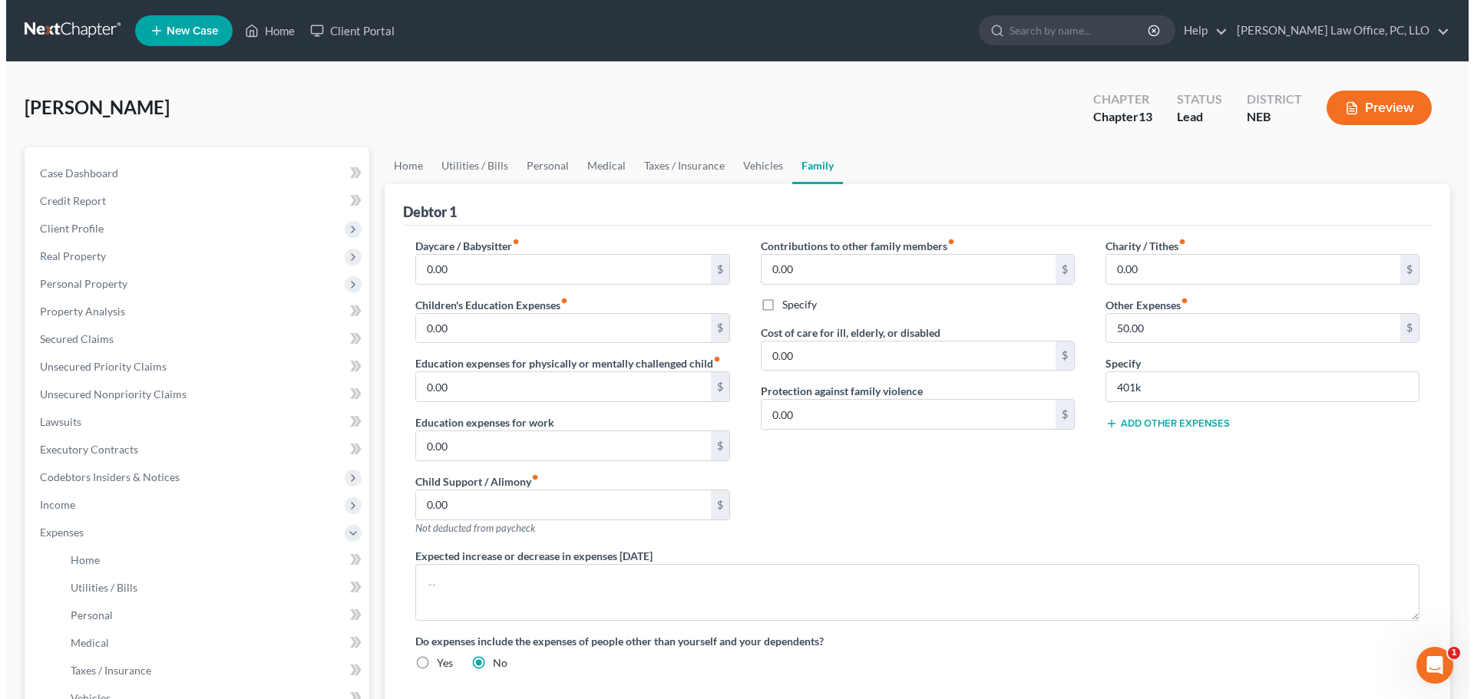
scroll to position [262, 0]
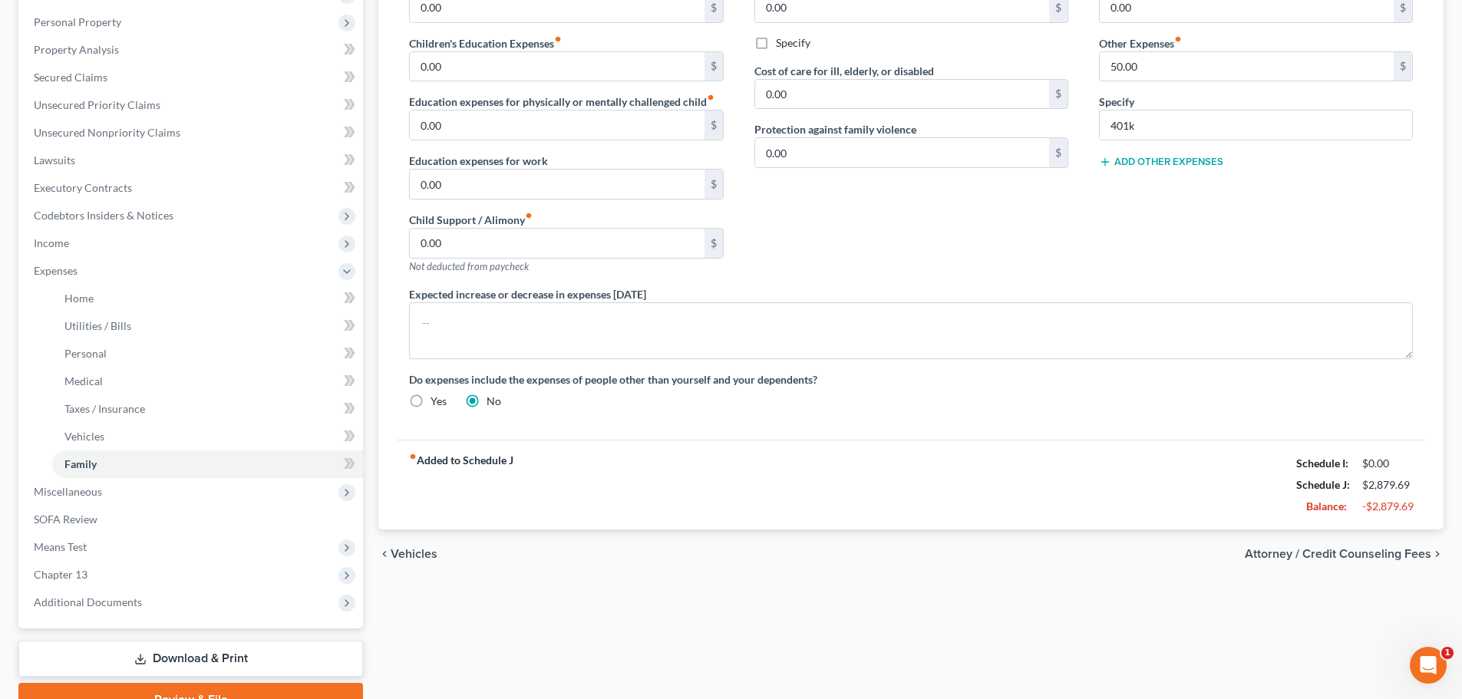
click at [1356, 553] on span "Attorney / Credit Counseling Fees" at bounding box center [1338, 554] width 187 height 12
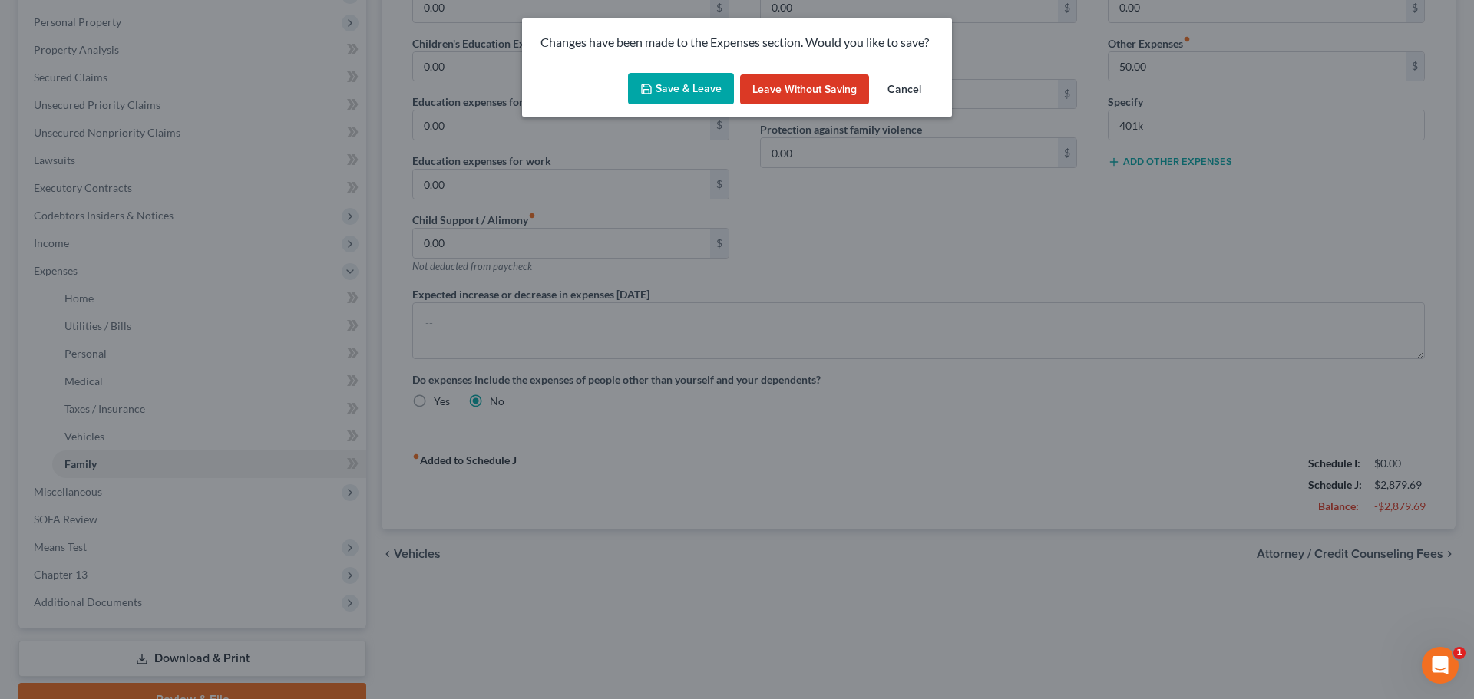
click at [689, 93] on button "Save & Leave" at bounding box center [681, 89] width 106 height 32
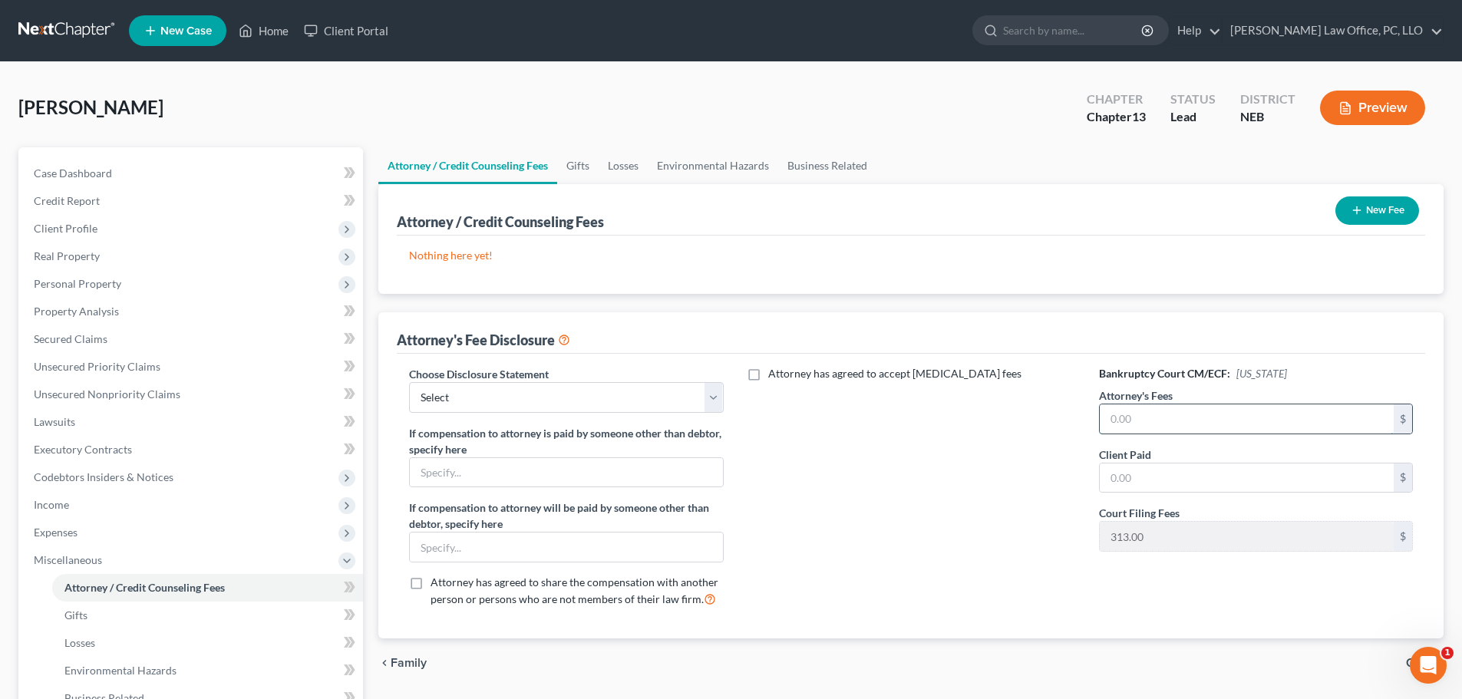
click at [1194, 421] on input "text" at bounding box center [1247, 419] width 294 height 29
type input "4,400"
click at [1193, 481] on input "text" at bounding box center [1247, 478] width 294 height 29
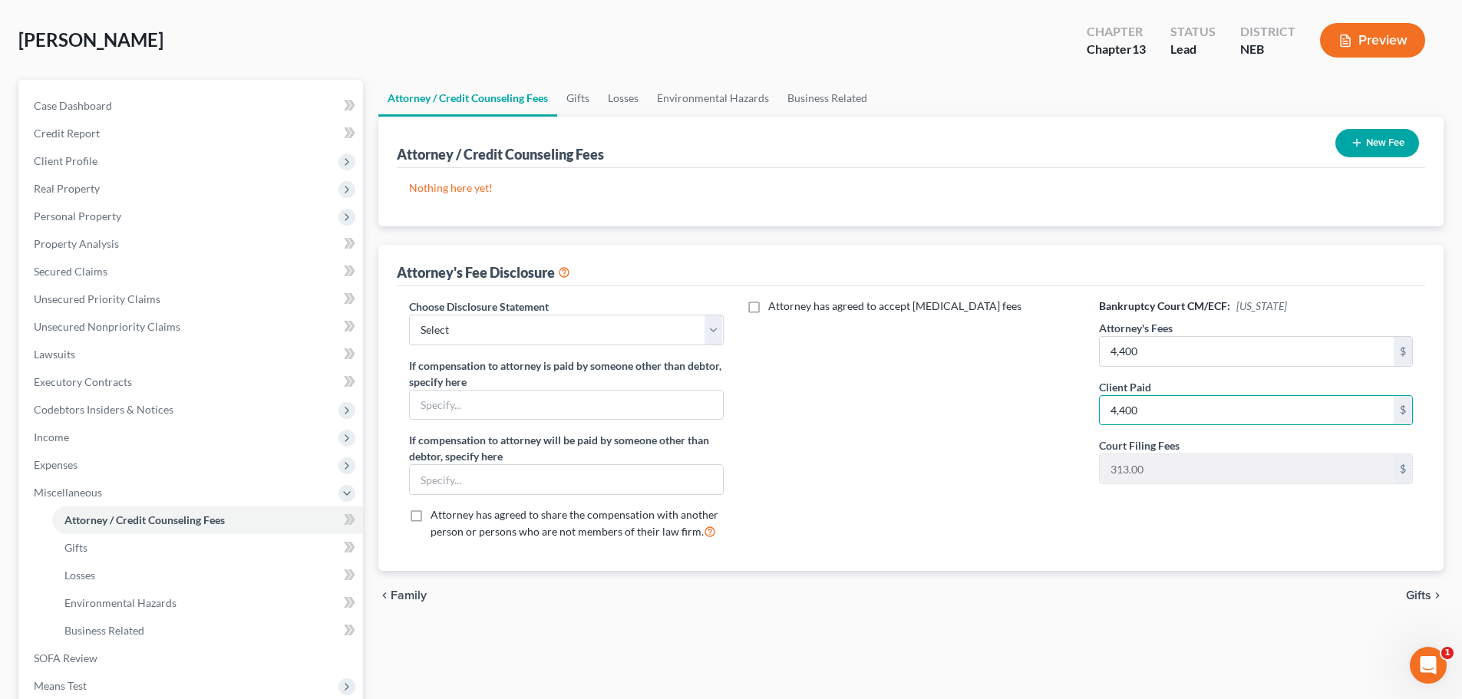
scroll to position [71, 0]
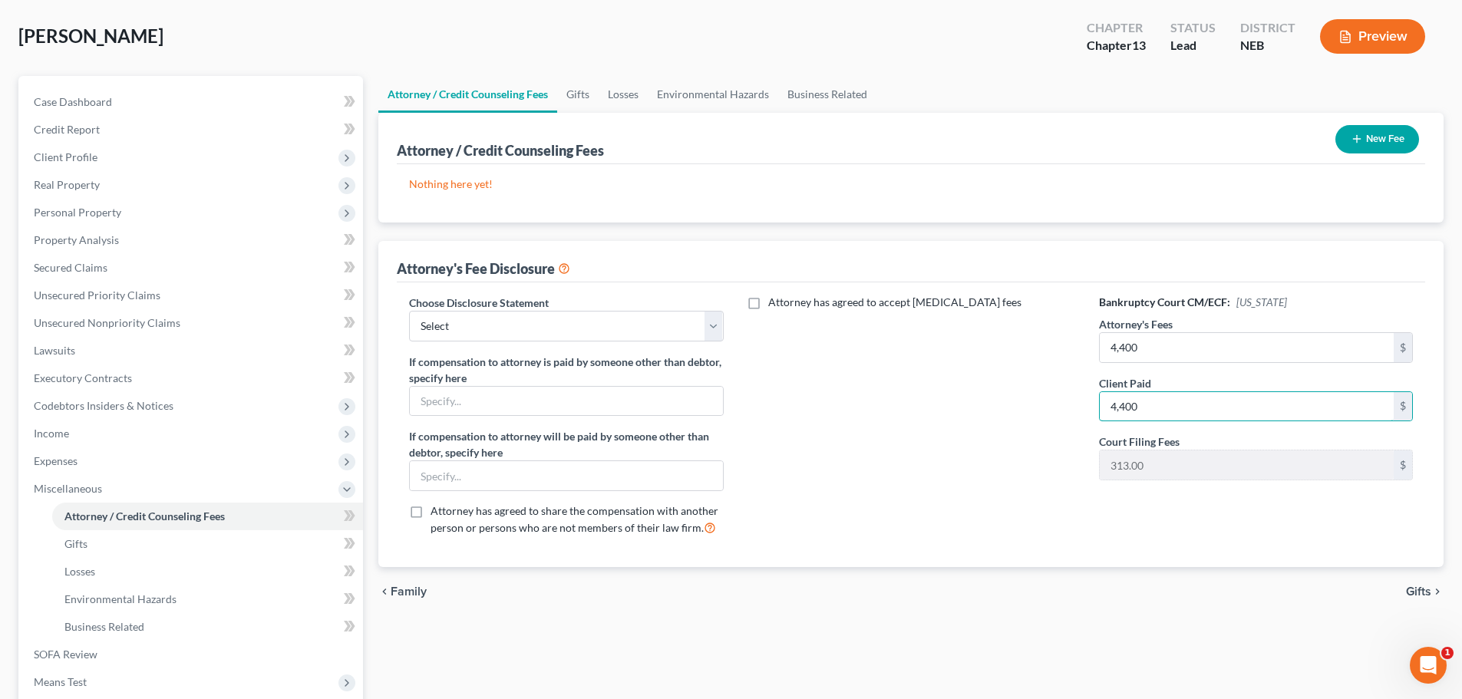
type input "4,400"
click at [1424, 586] on span "Gifts" at bounding box center [1418, 592] width 25 height 12
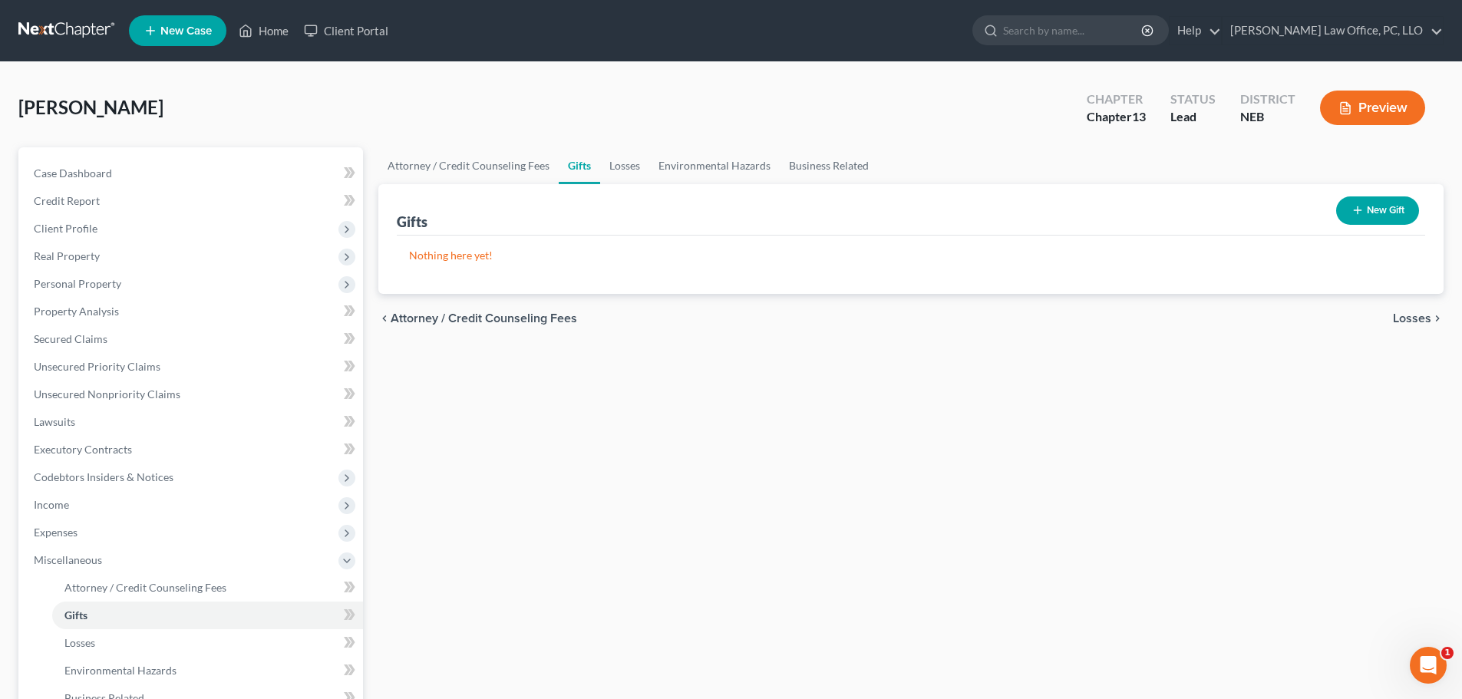
click at [1423, 319] on span "Losses" at bounding box center [1412, 318] width 38 height 12
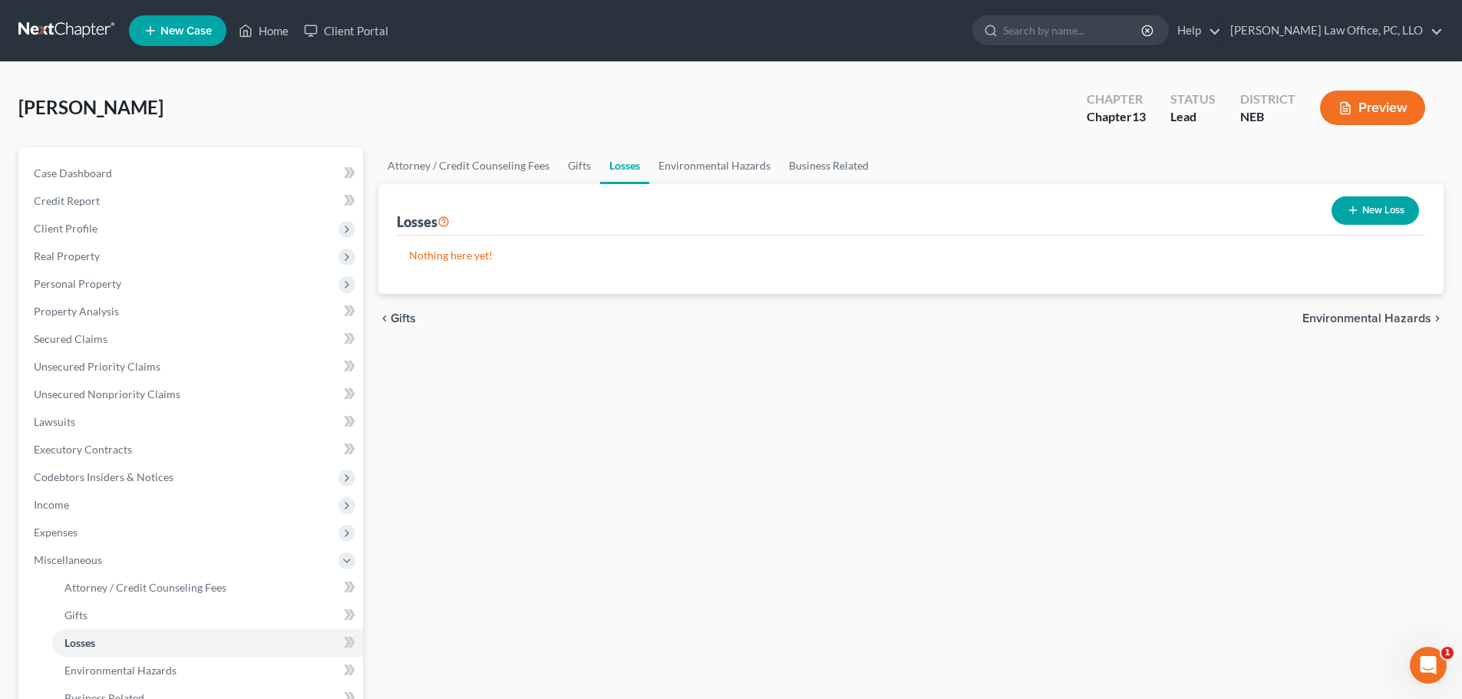
click at [1409, 320] on span "Environmental Hazards" at bounding box center [1367, 318] width 129 height 12
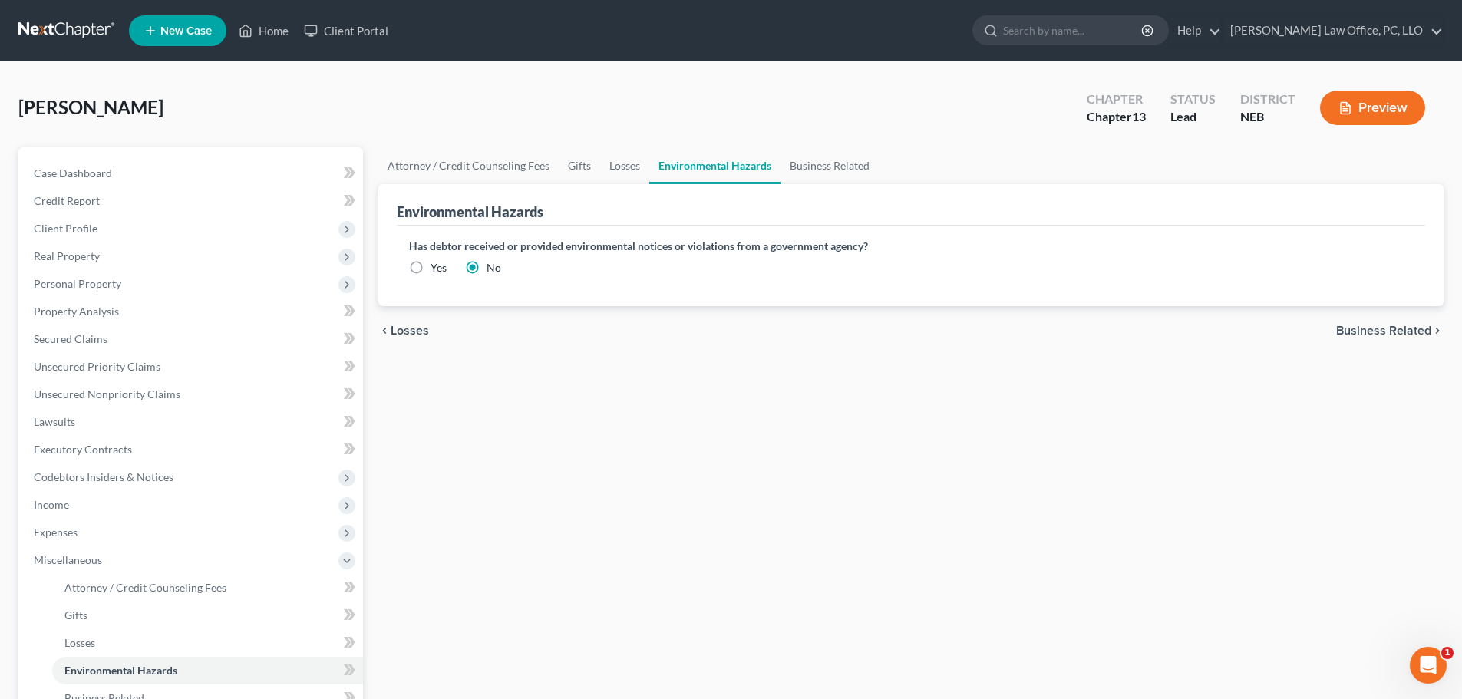
click at [1412, 332] on span "Business Related" at bounding box center [1383, 331] width 95 height 12
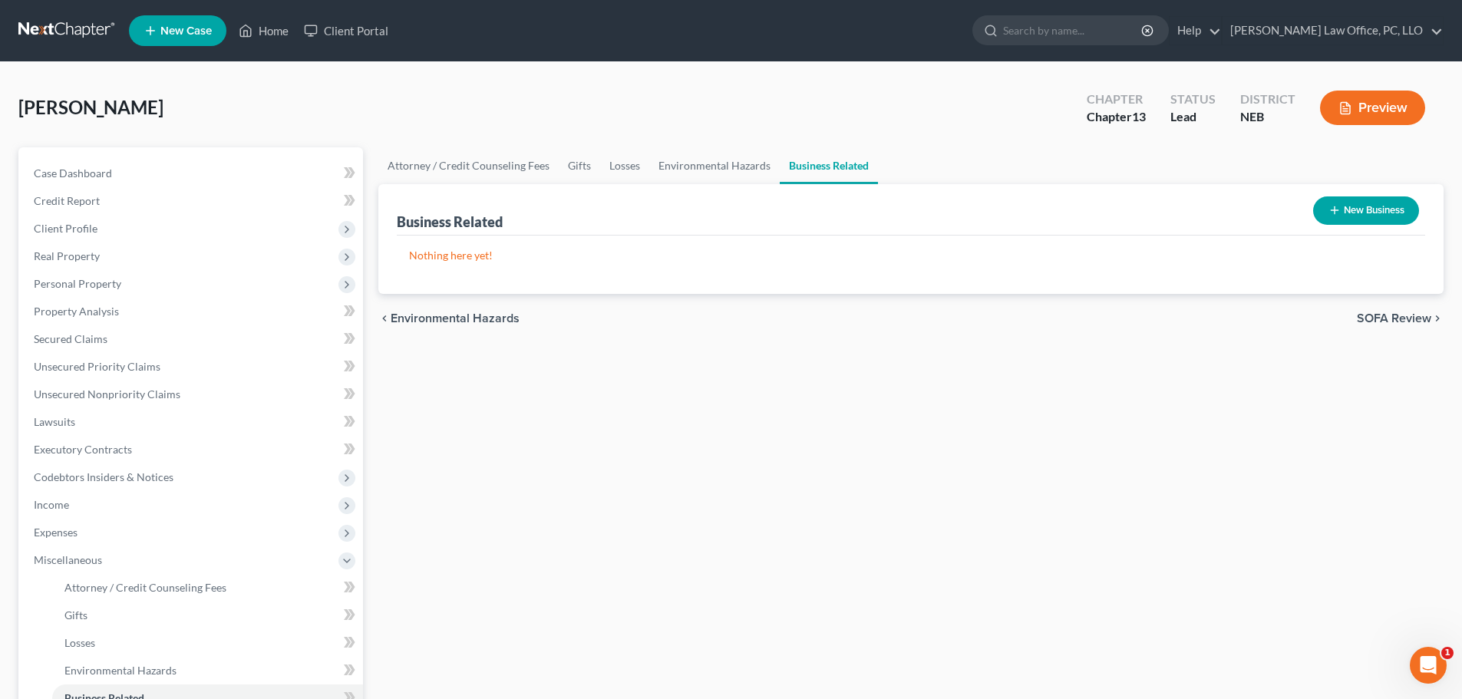
click at [1401, 318] on span "SOFA Review" at bounding box center [1394, 318] width 74 height 12
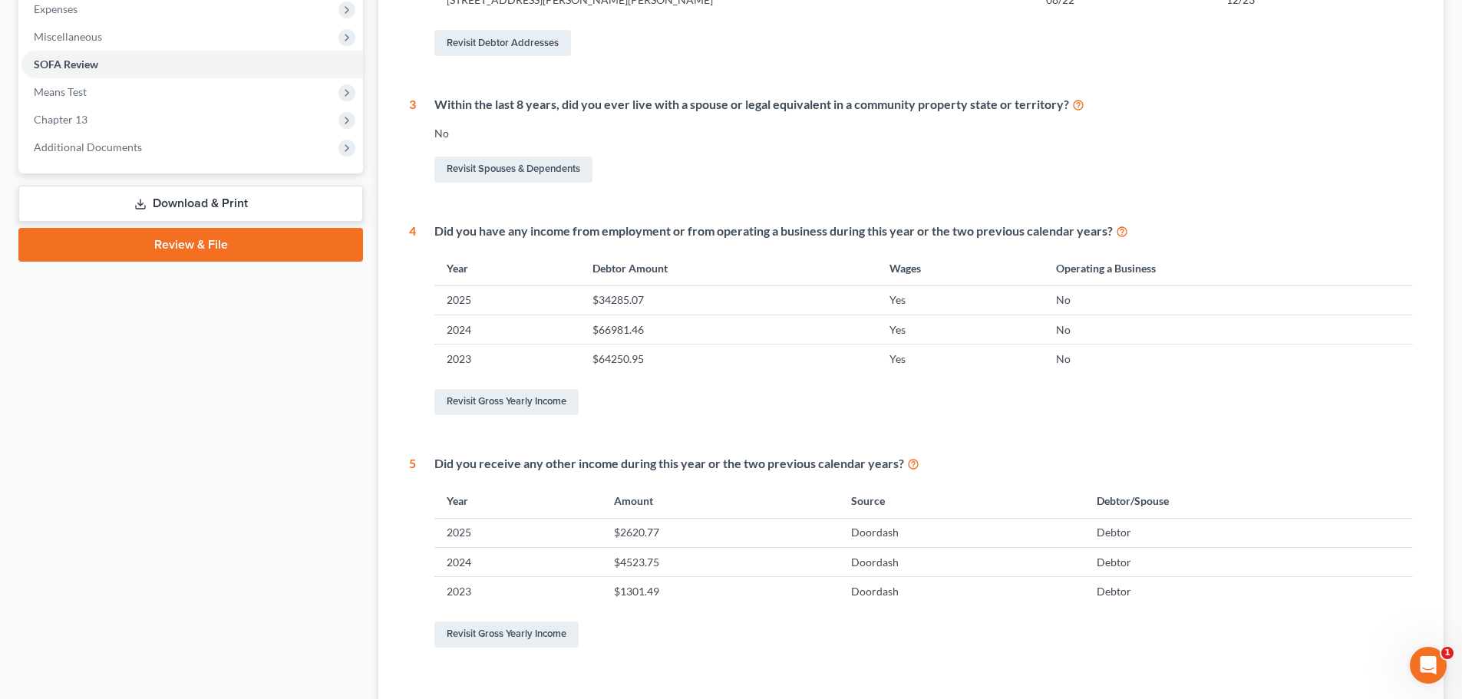
scroll to position [638, 0]
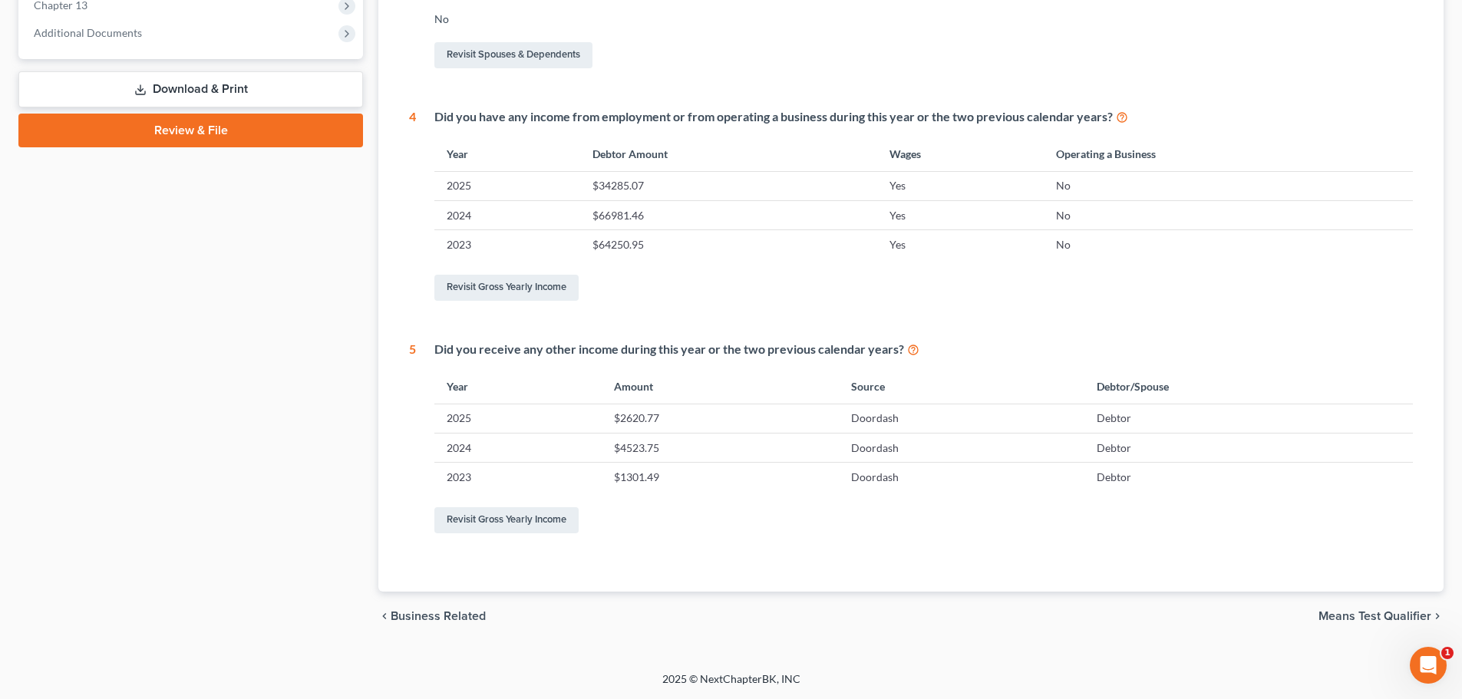
click at [1372, 613] on span "Means Test Qualifier" at bounding box center [1375, 616] width 113 height 12
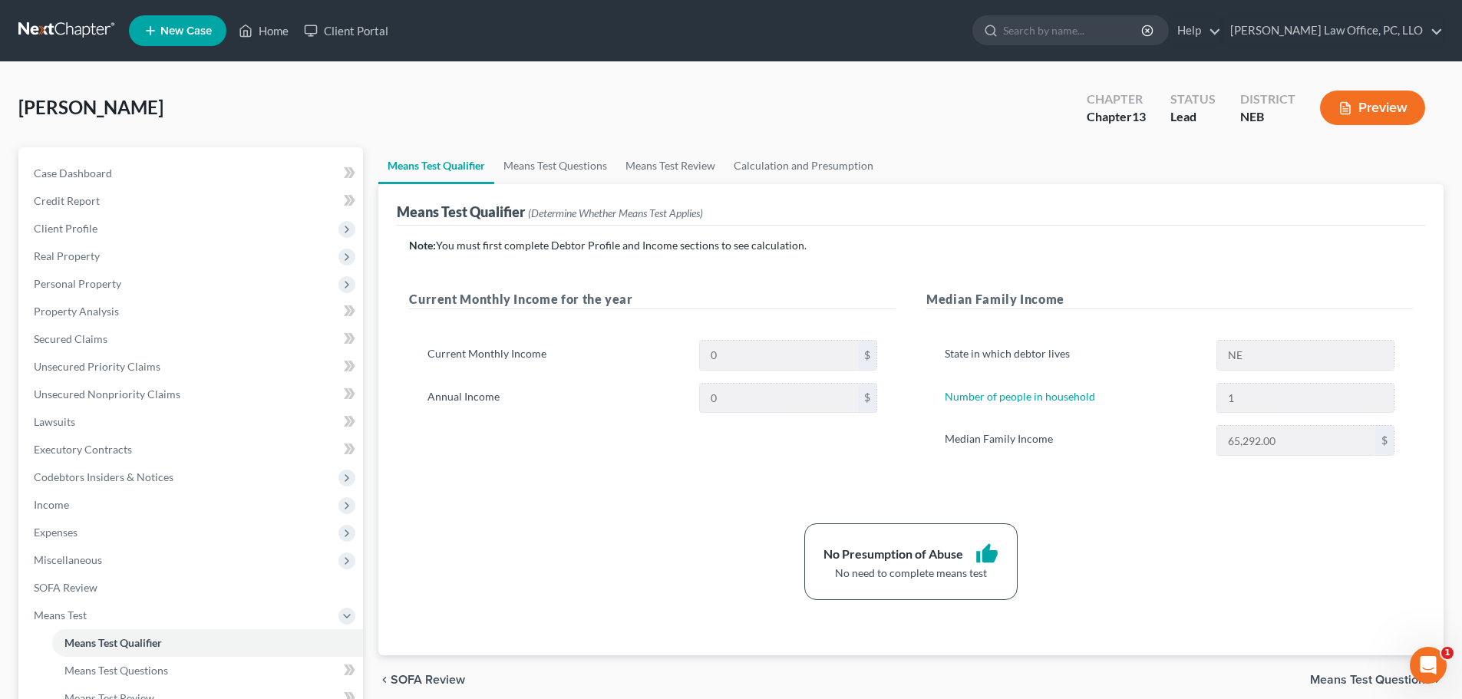
click at [1352, 676] on span "Means Test Questions" at bounding box center [1370, 680] width 121 height 12
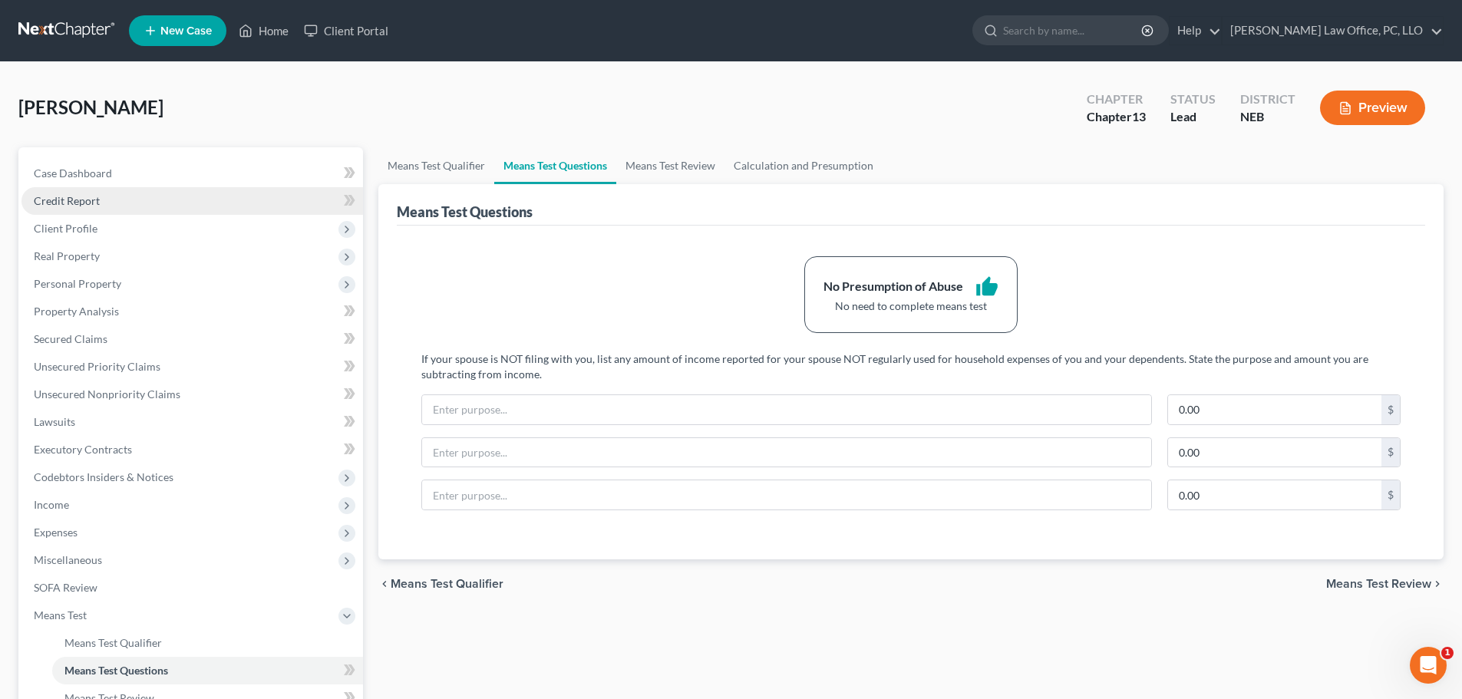
click at [68, 203] on span "Credit Report" at bounding box center [67, 200] width 66 height 13
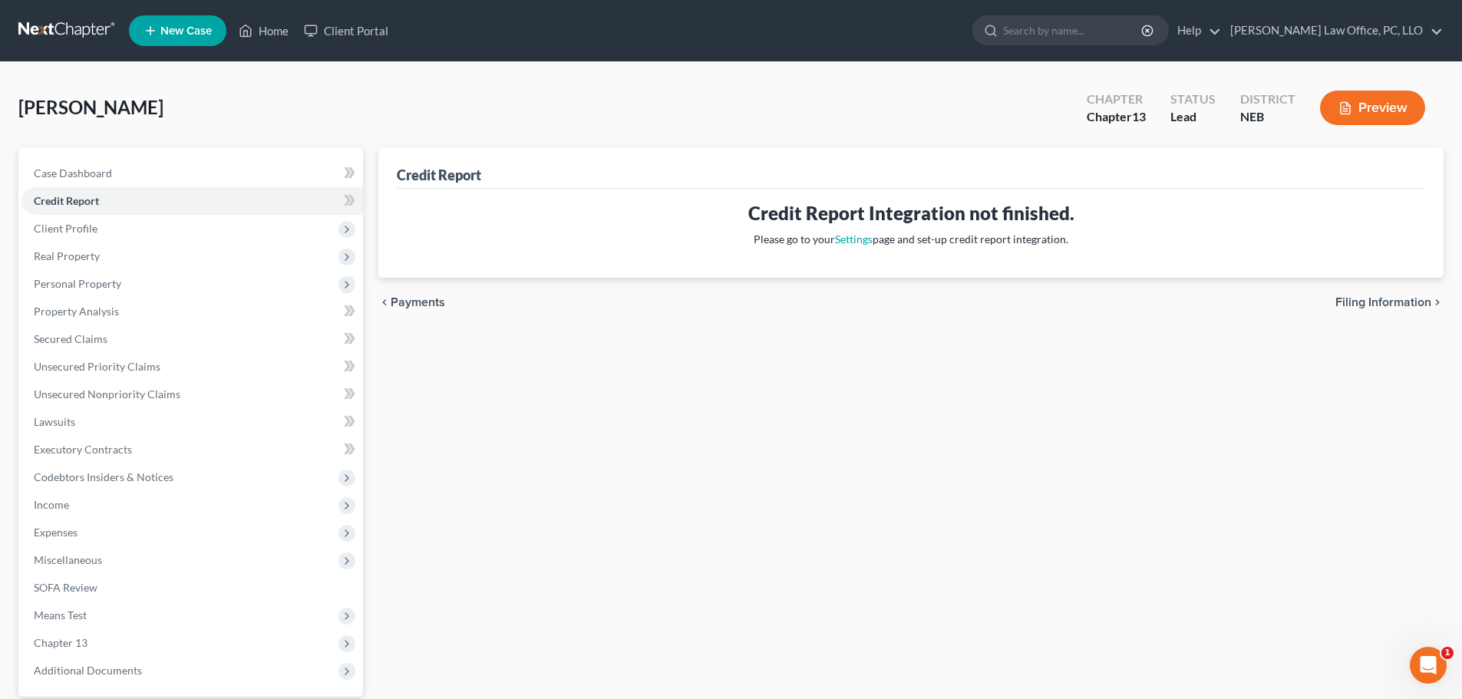
click at [1397, 302] on span "Filing Information" at bounding box center [1384, 302] width 96 height 12
select select "1"
select select "0"
select select "3"
select select "48"
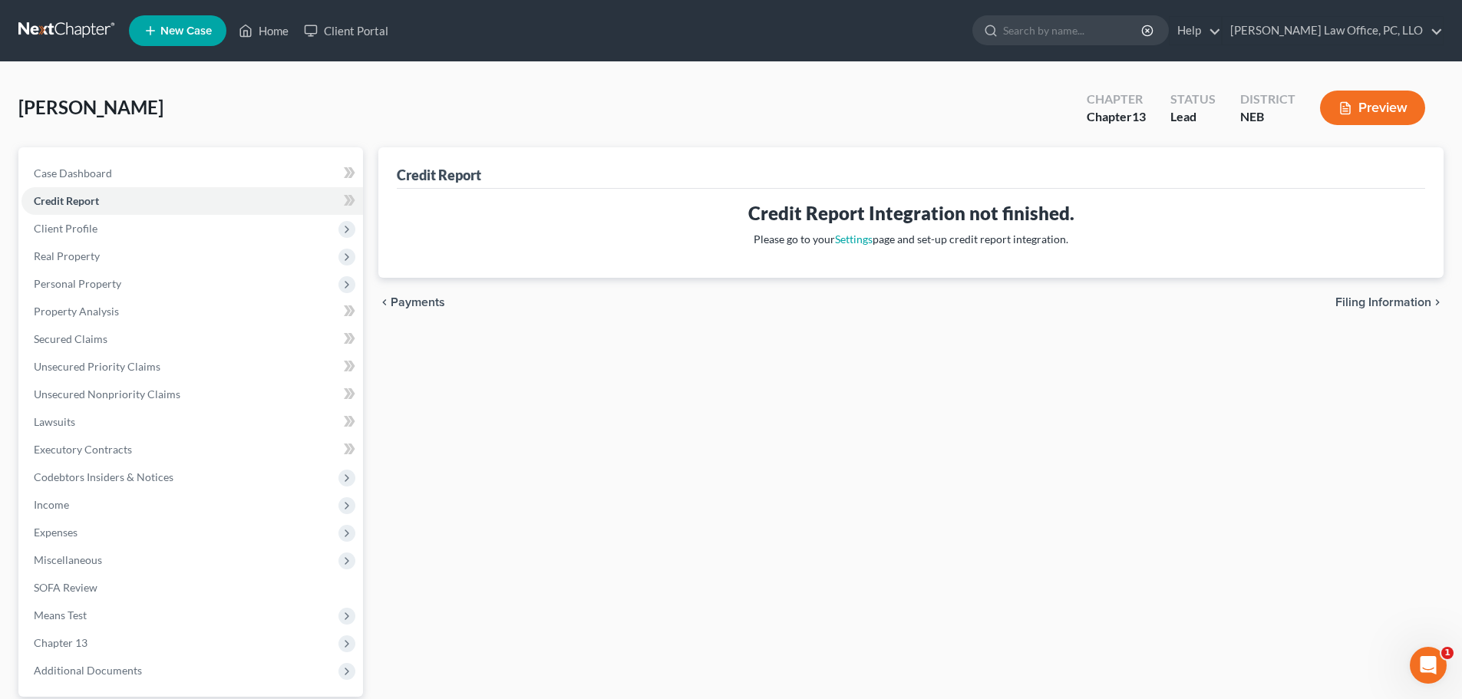
select select "0"
select select "30"
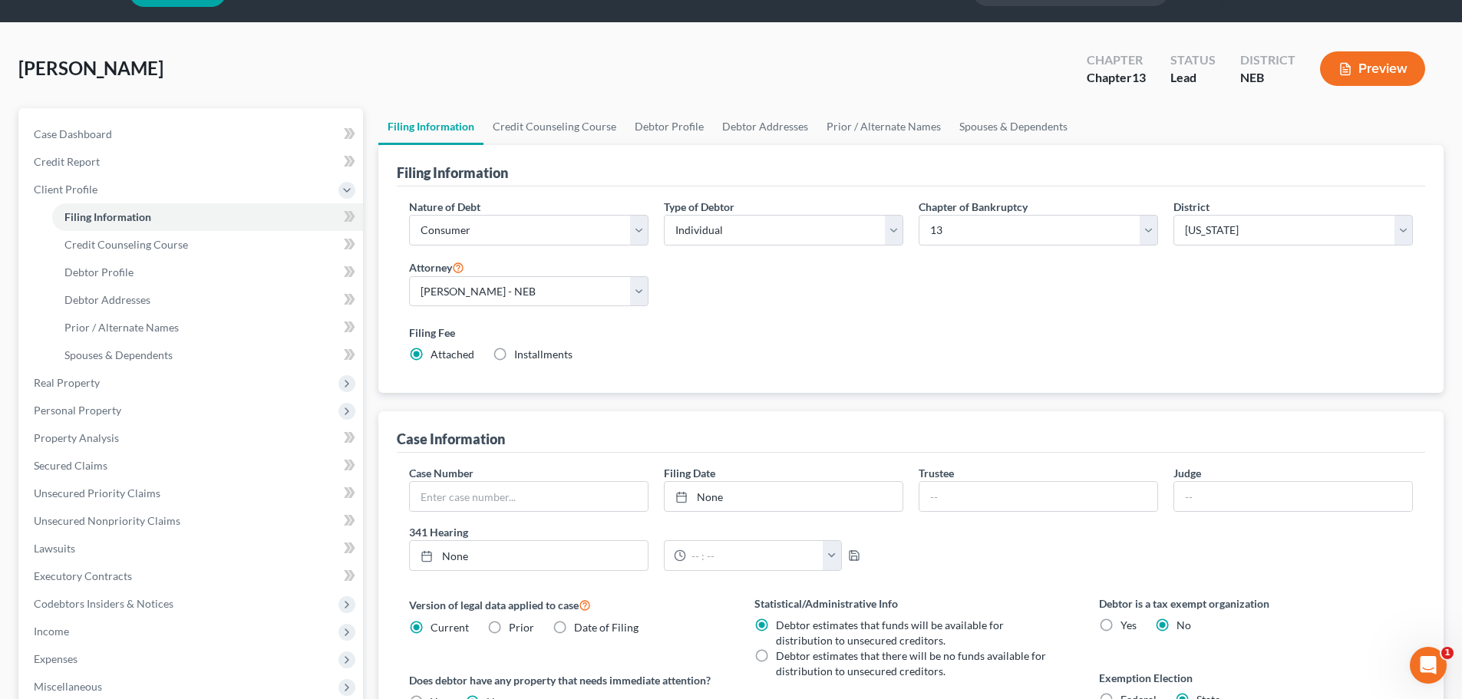
scroll to position [312, 0]
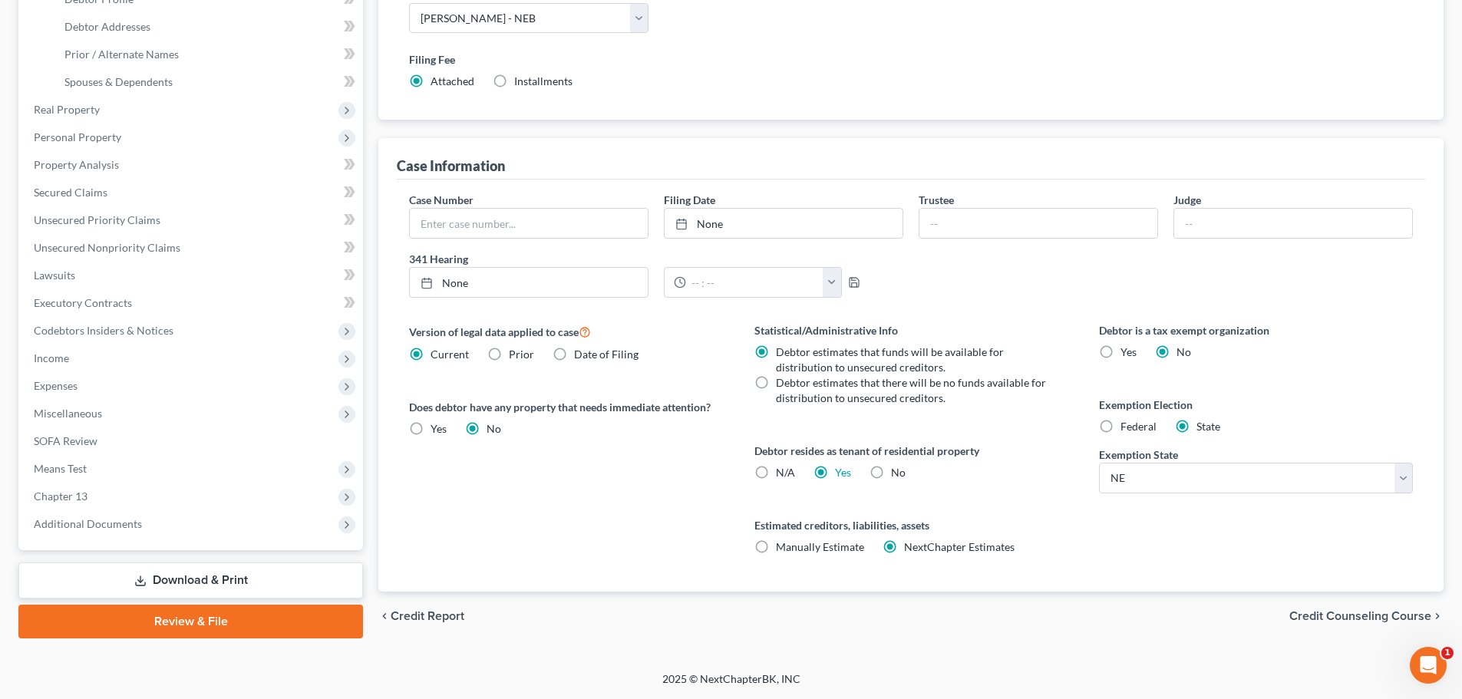
click at [1333, 613] on span "Credit Counseling Course" at bounding box center [1361, 616] width 142 height 12
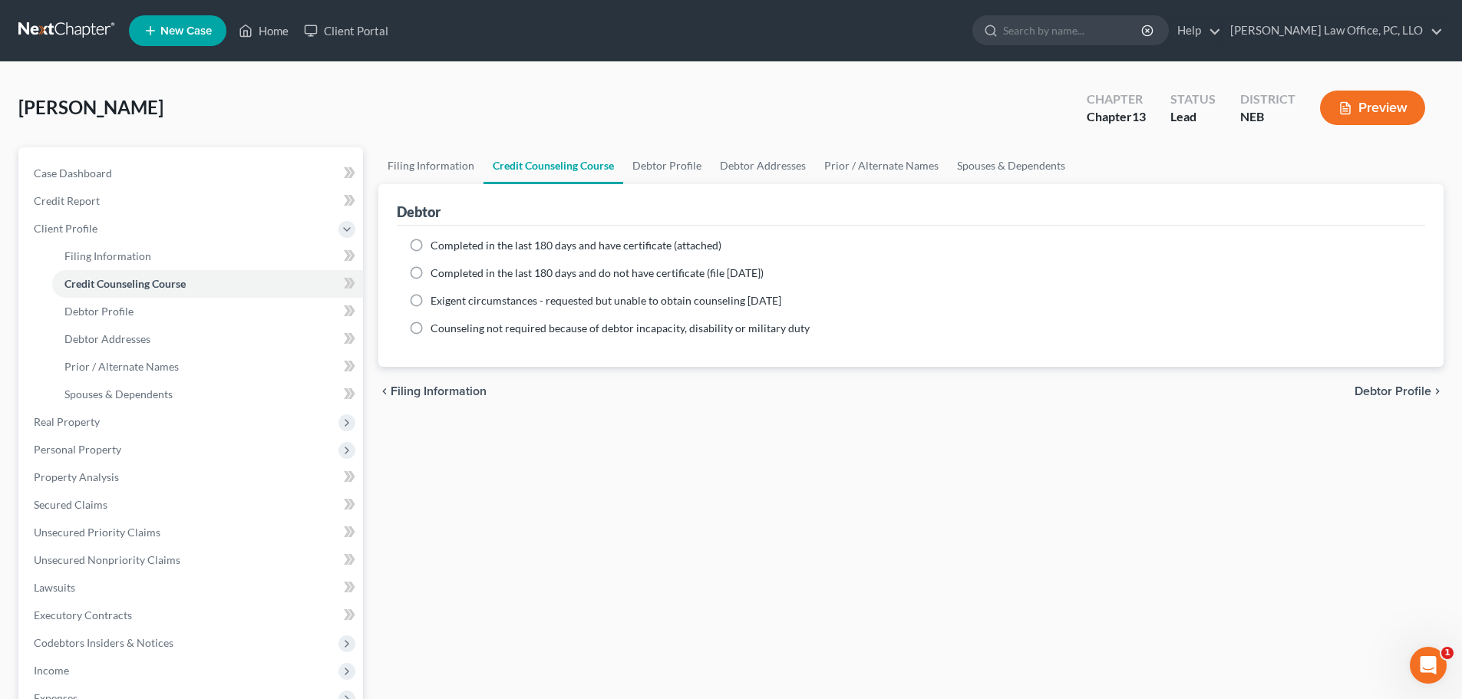
click at [1394, 387] on span "Debtor Profile" at bounding box center [1393, 391] width 77 height 12
select select "3"
select select "0"
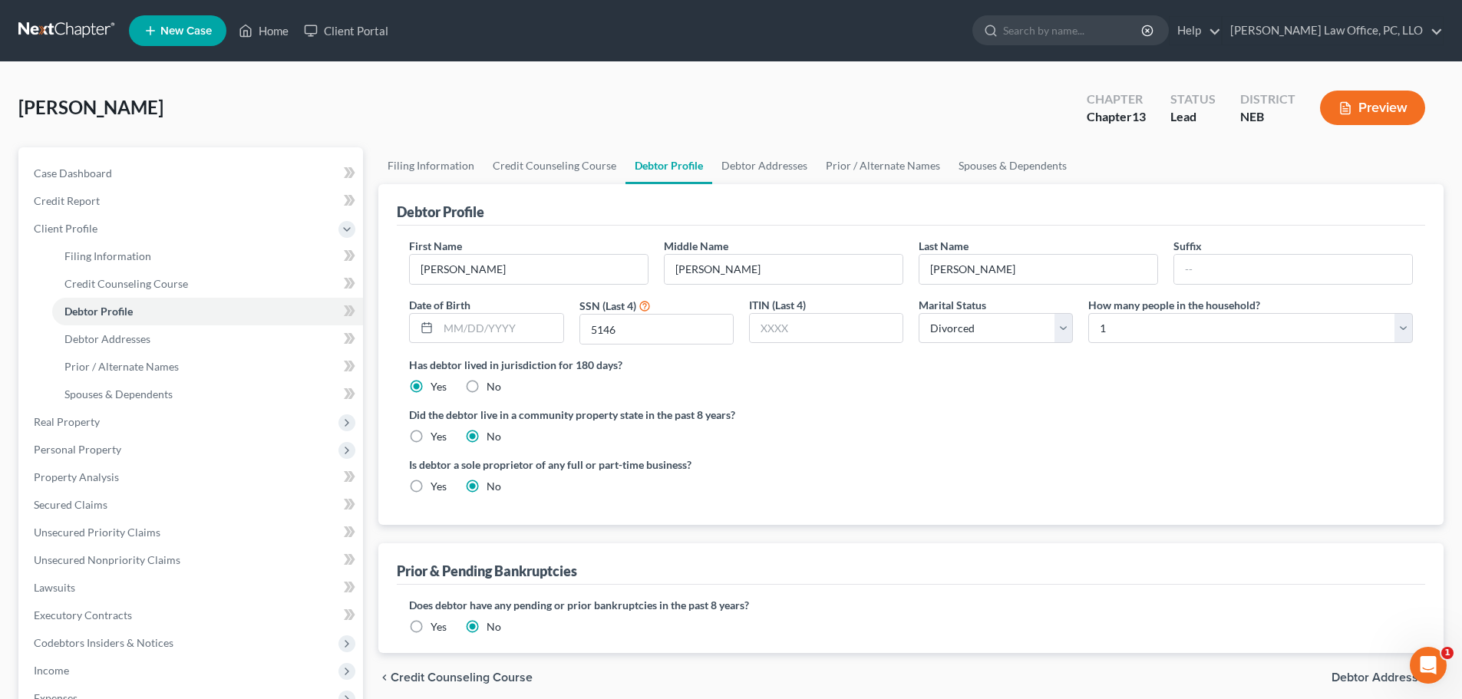
click at [1372, 678] on span "Debtor Addresses" at bounding box center [1382, 678] width 100 height 12
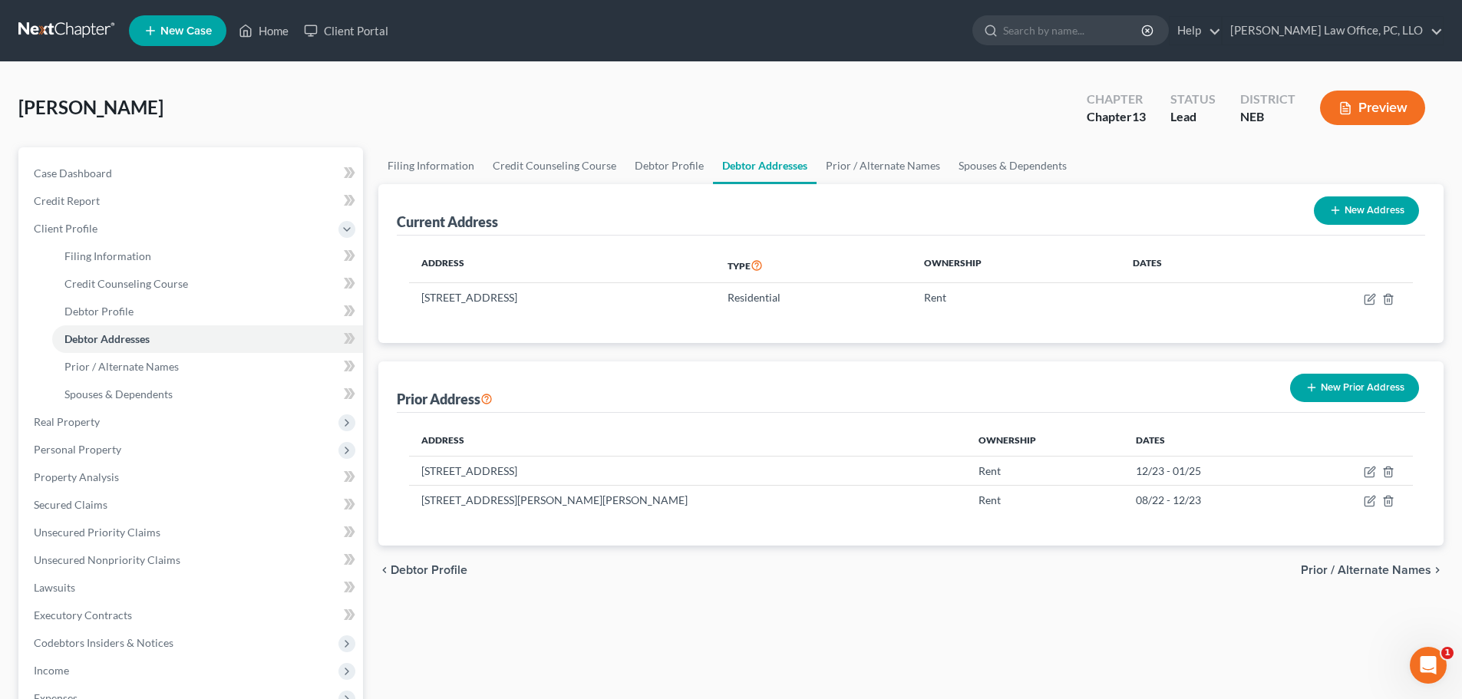
click at [1359, 569] on span "Prior / Alternate Names" at bounding box center [1366, 570] width 130 height 12
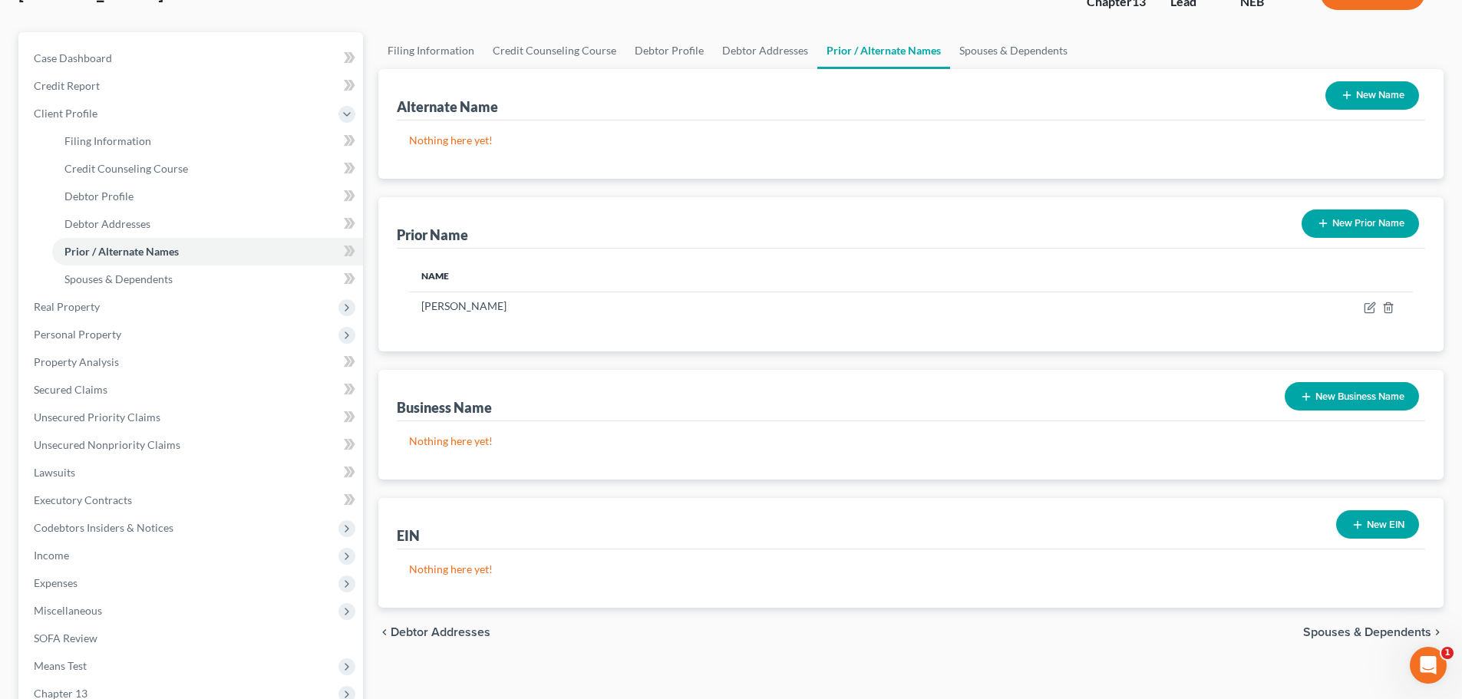
scroll to position [113, 0]
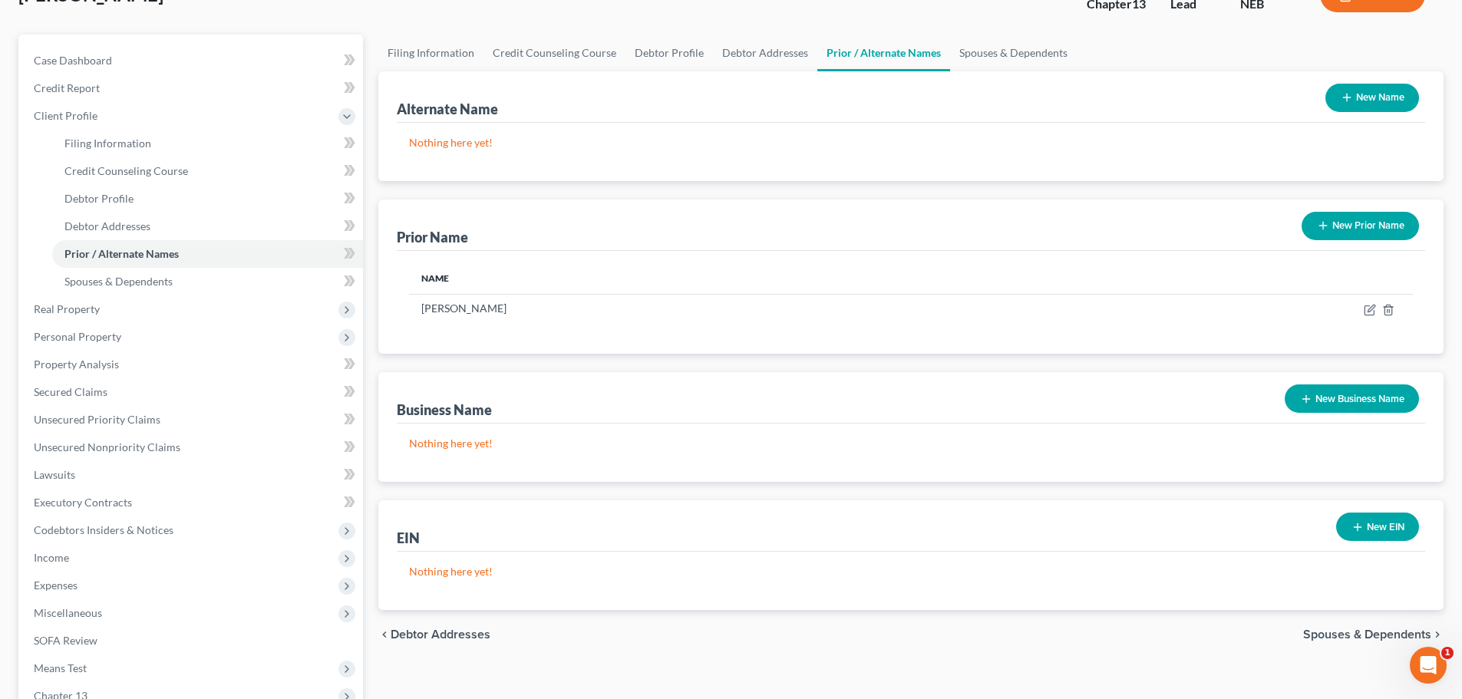
click at [1341, 631] on span "Spouses & Dependents" at bounding box center [1367, 635] width 128 height 12
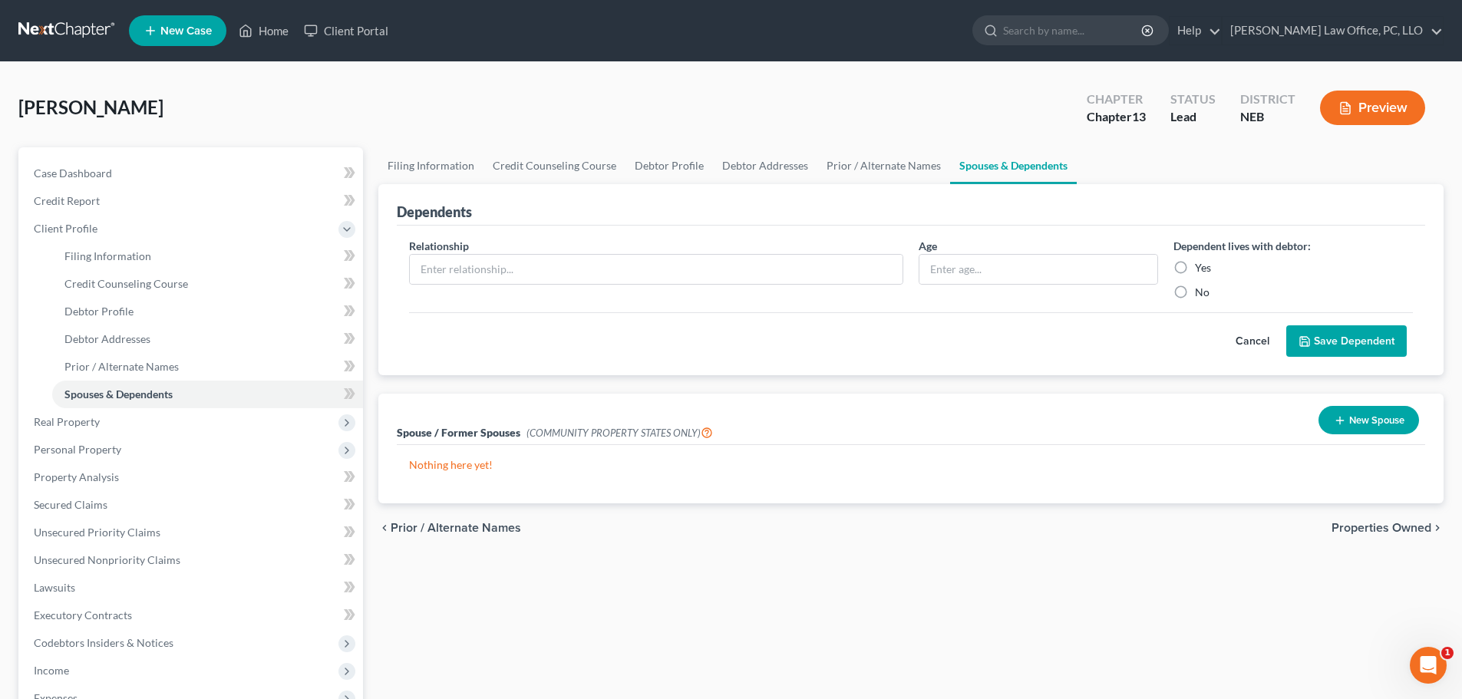
click at [1250, 341] on button "Cancel" at bounding box center [1253, 341] width 68 height 31
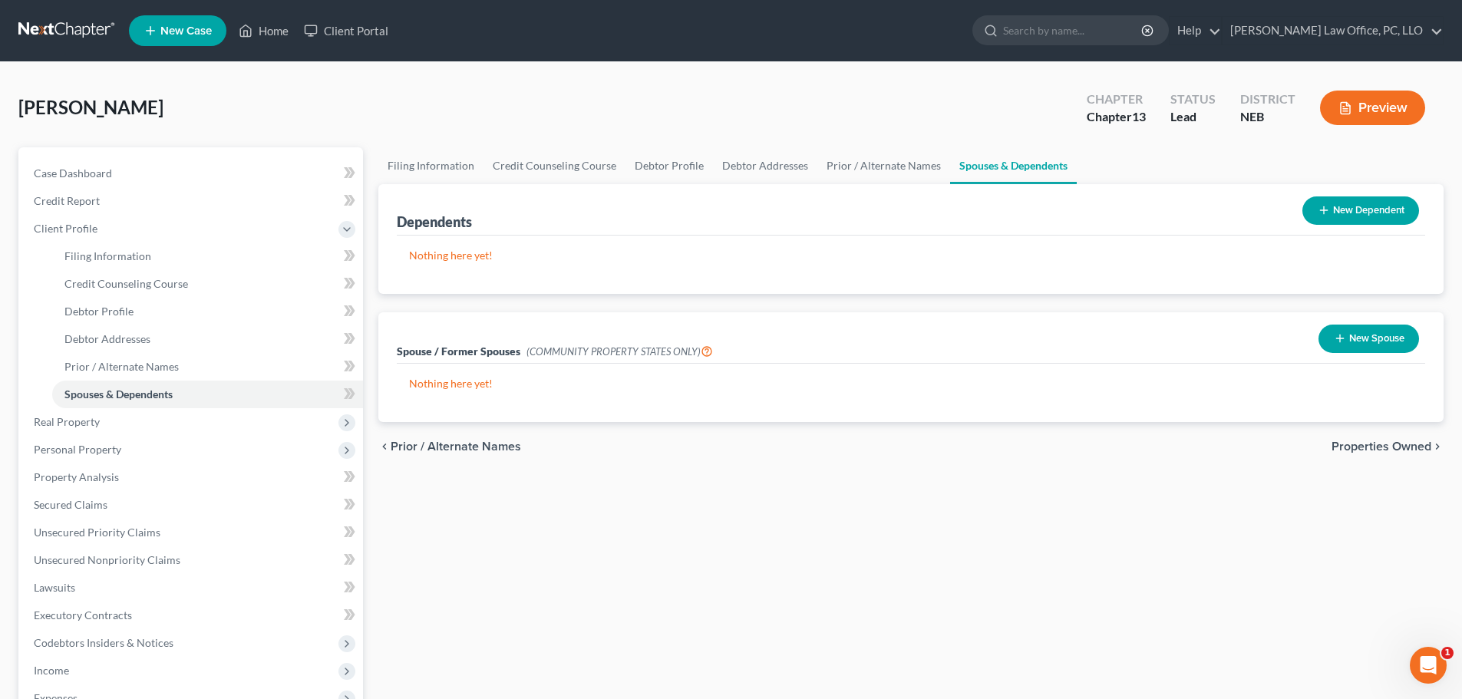
click at [1350, 448] on span "Properties Owned" at bounding box center [1382, 447] width 100 height 12
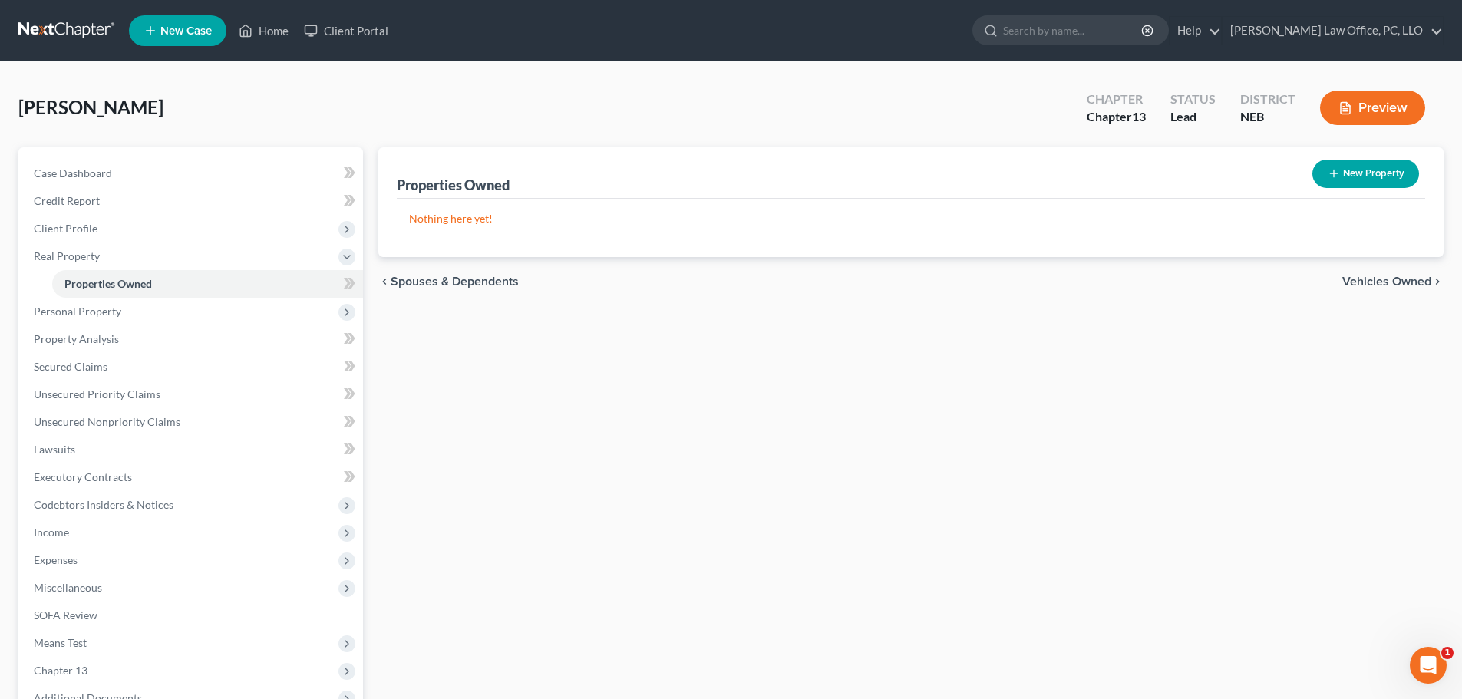
click at [1396, 279] on span "Vehicles Owned" at bounding box center [1387, 282] width 89 height 12
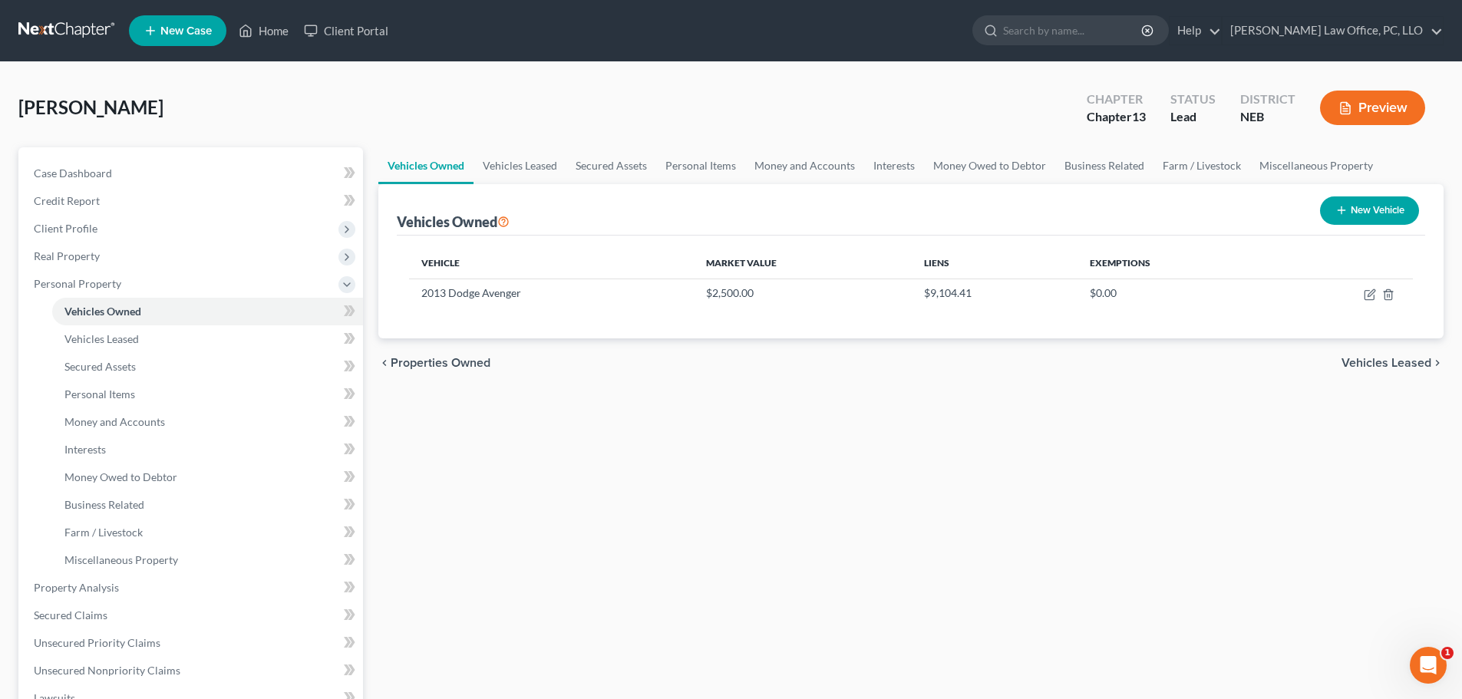
click at [1370, 361] on span "Vehicles Leased" at bounding box center [1387, 363] width 90 height 12
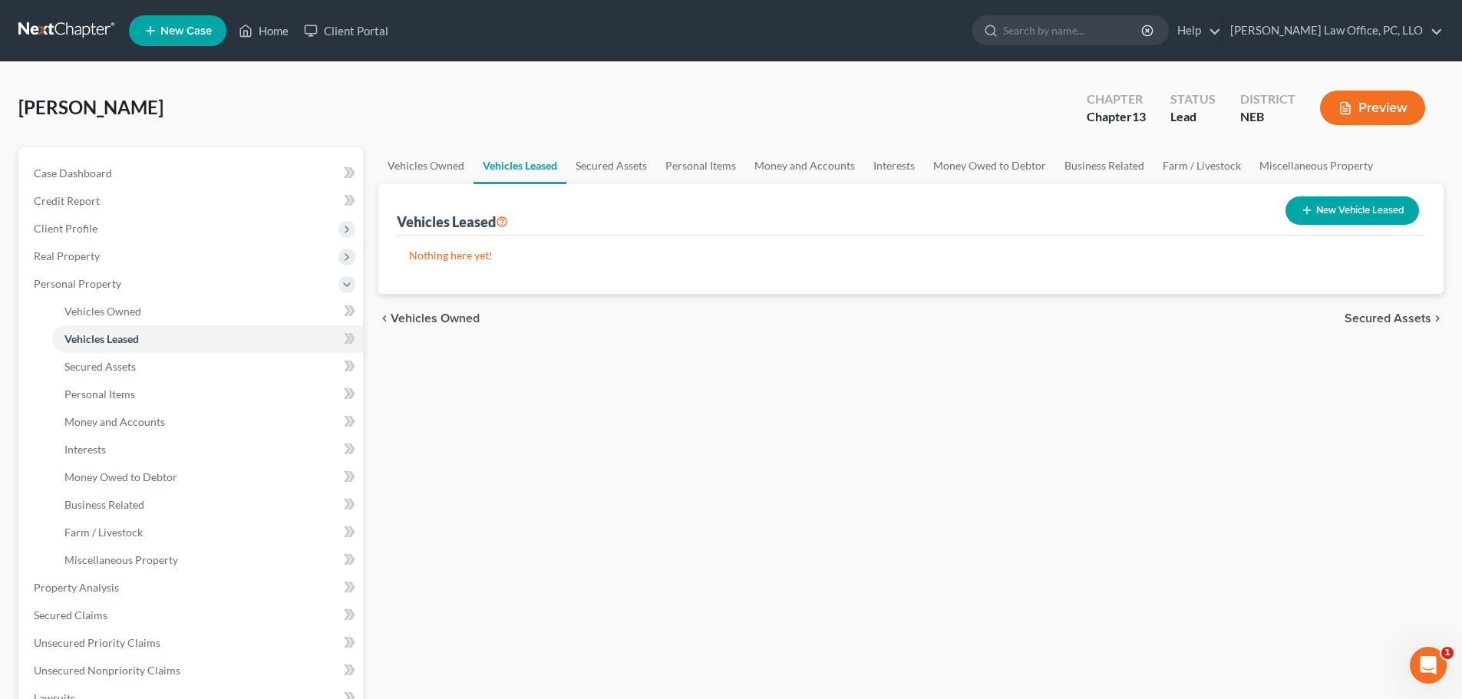
click at [1387, 320] on span "Secured Assets" at bounding box center [1388, 318] width 87 height 12
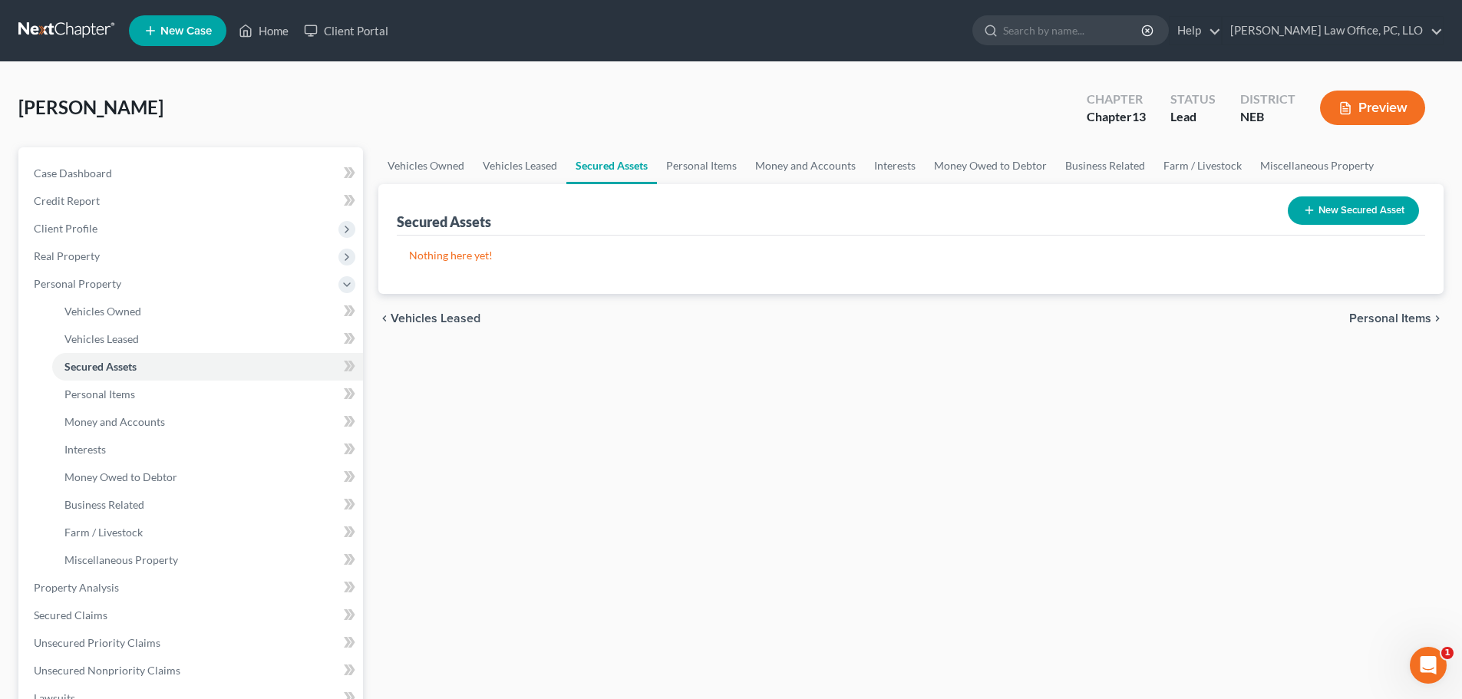
click at [1387, 319] on span "Personal Items" at bounding box center [1390, 318] width 82 height 12
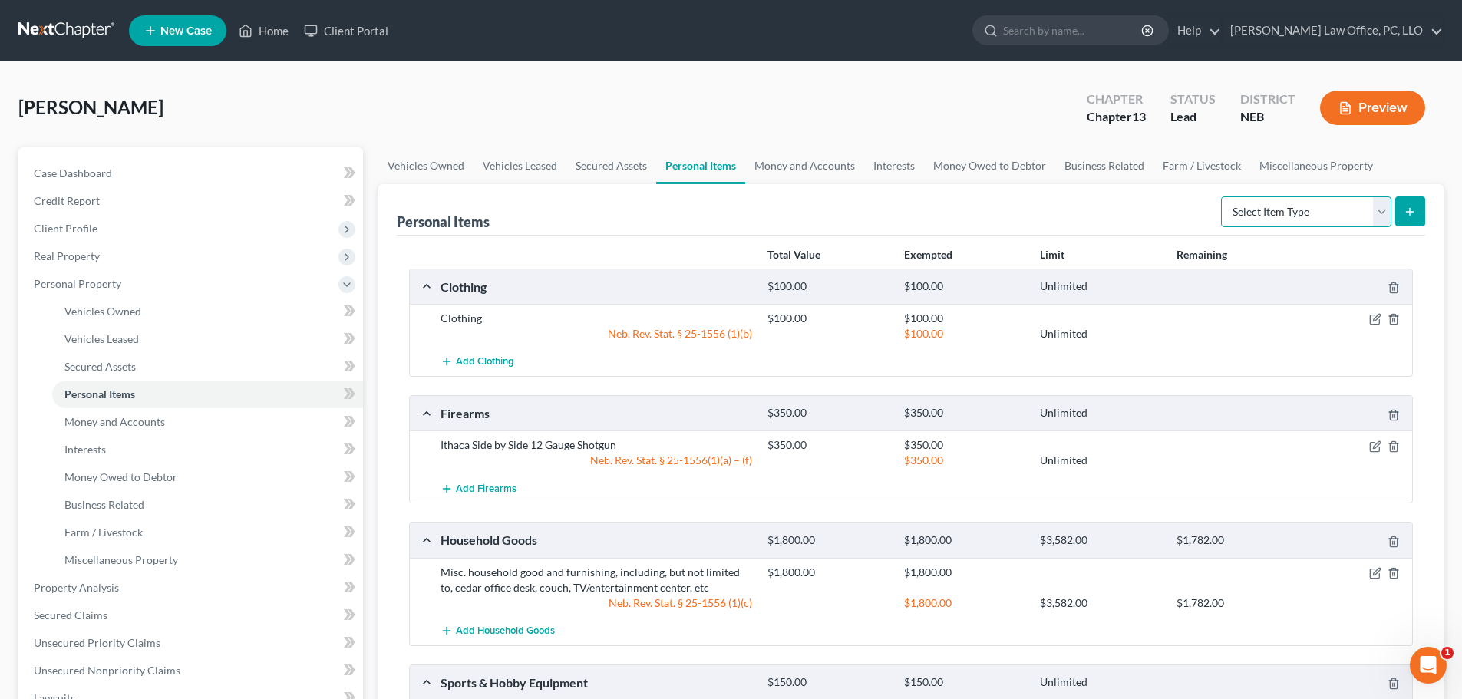
click at [1383, 215] on select "Select Item Type Clothing Collectibles Of Value Electronics Firearms Household …" at bounding box center [1306, 212] width 170 height 31
select select "jewelry"
click at [1223, 197] on select "Select Item Type Clothing Collectibles Of Value Electronics Firearms Household …" at bounding box center [1306, 212] width 170 height 31
click at [1415, 208] on icon "submit" at bounding box center [1410, 212] width 12 height 12
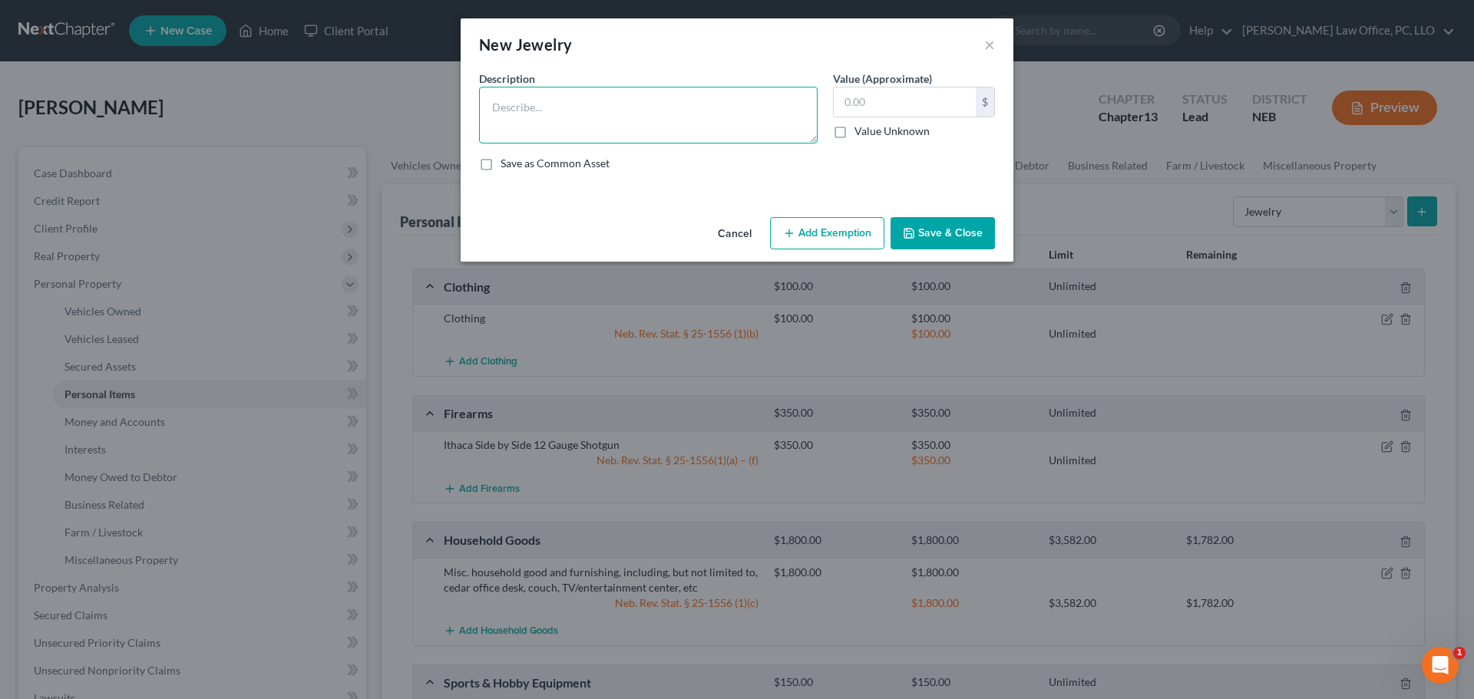
click at [543, 102] on textarea at bounding box center [648, 115] width 339 height 57
type textarea "Misc. jewelry"
type input "100"
click at [804, 231] on button "Add Exemption" at bounding box center [827, 233] width 114 height 32
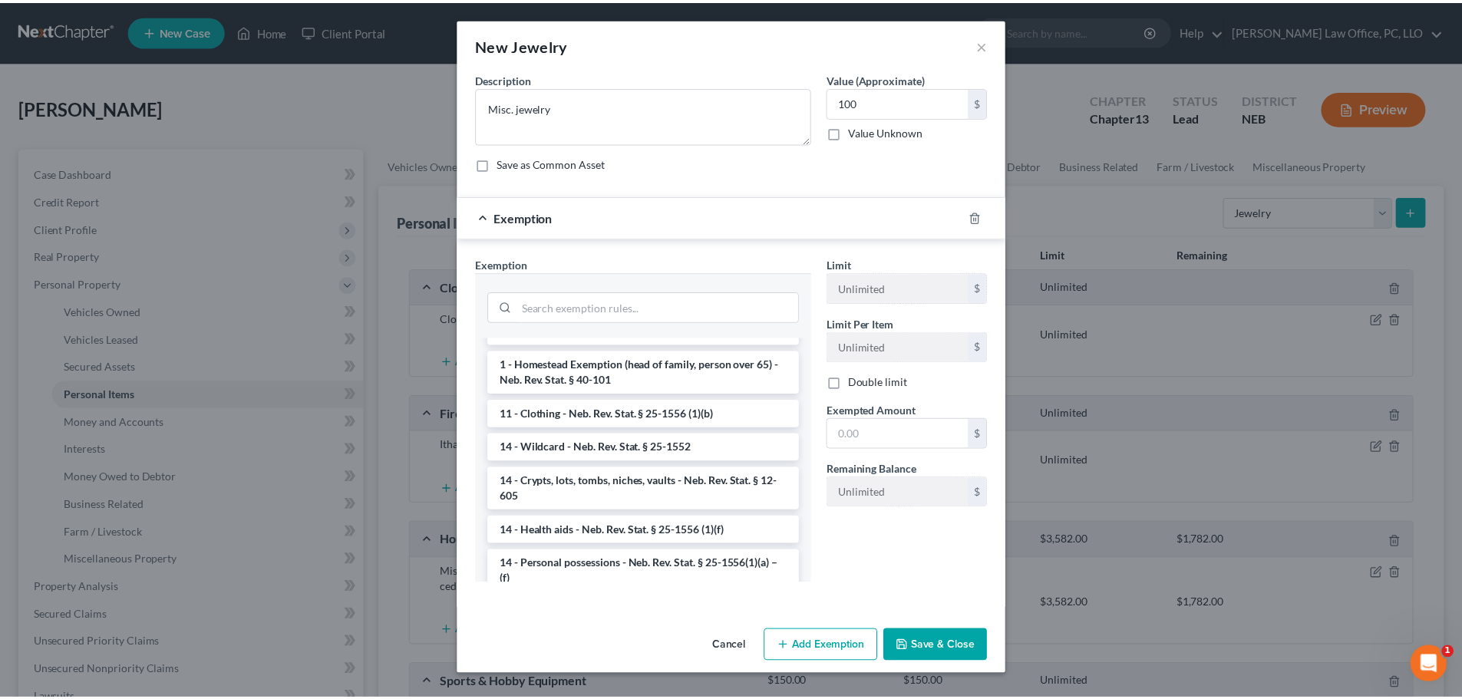
scroll to position [305, 0]
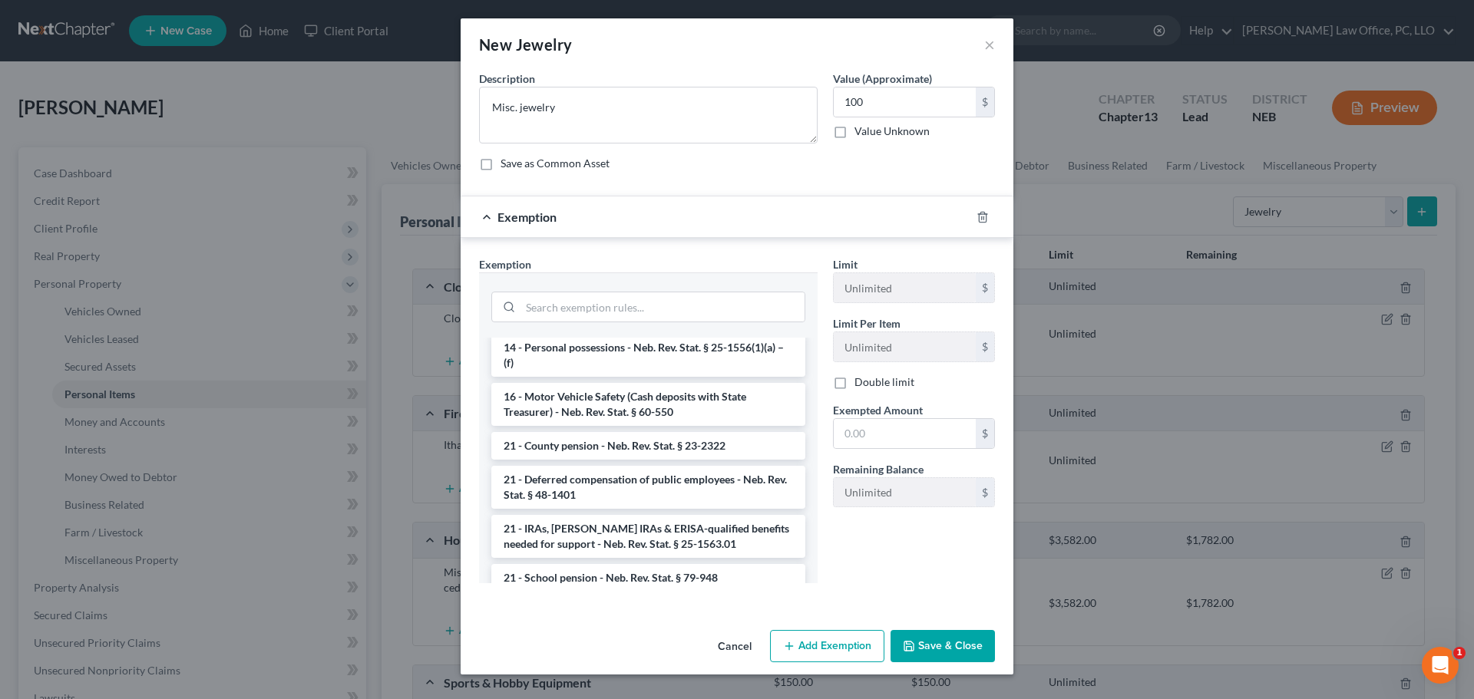
click at [647, 353] on li "14 - Personal possessions - Neb. Rev. Stat. § 25-1556(1)(a) – (f)" at bounding box center [648, 355] width 314 height 43
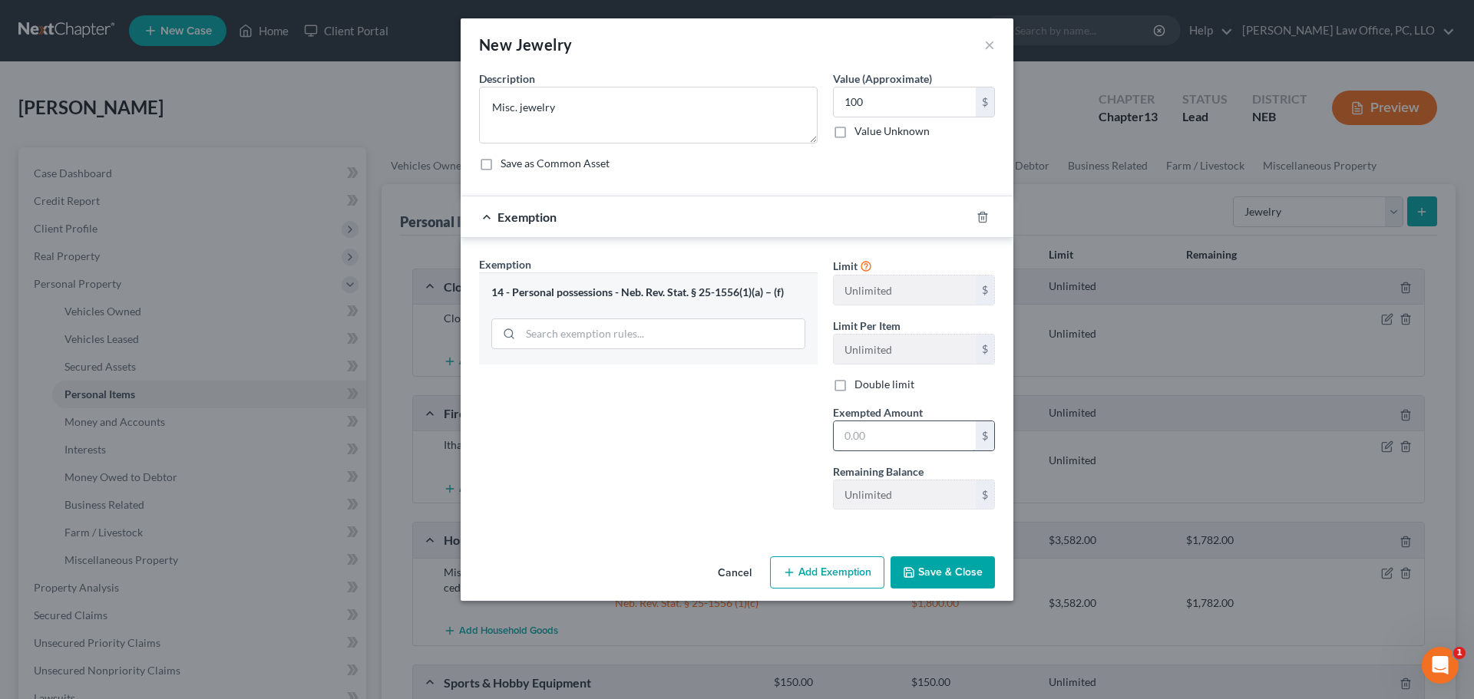
click at [883, 439] on input "text" at bounding box center [905, 435] width 142 height 29
type input "100"
click at [954, 572] on button "Save & Close" at bounding box center [942, 573] width 104 height 32
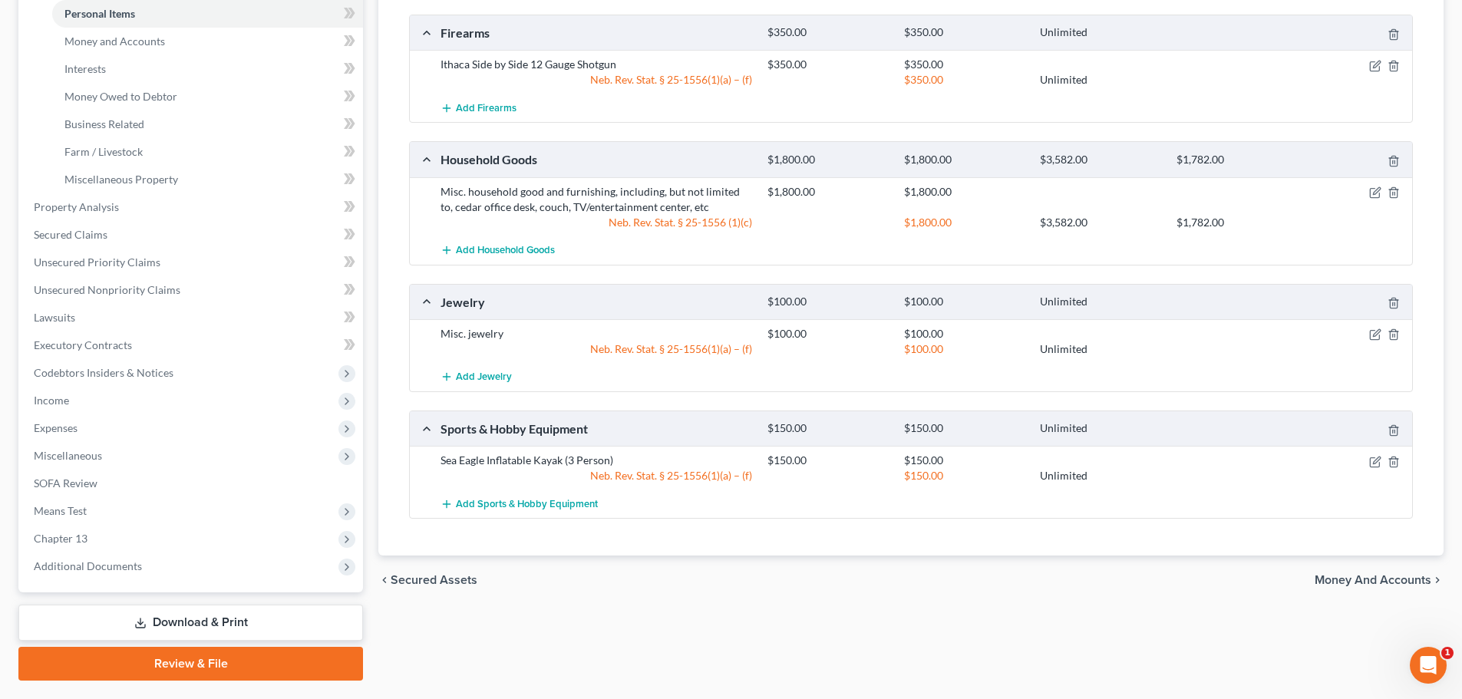
scroll to position [385, 0]
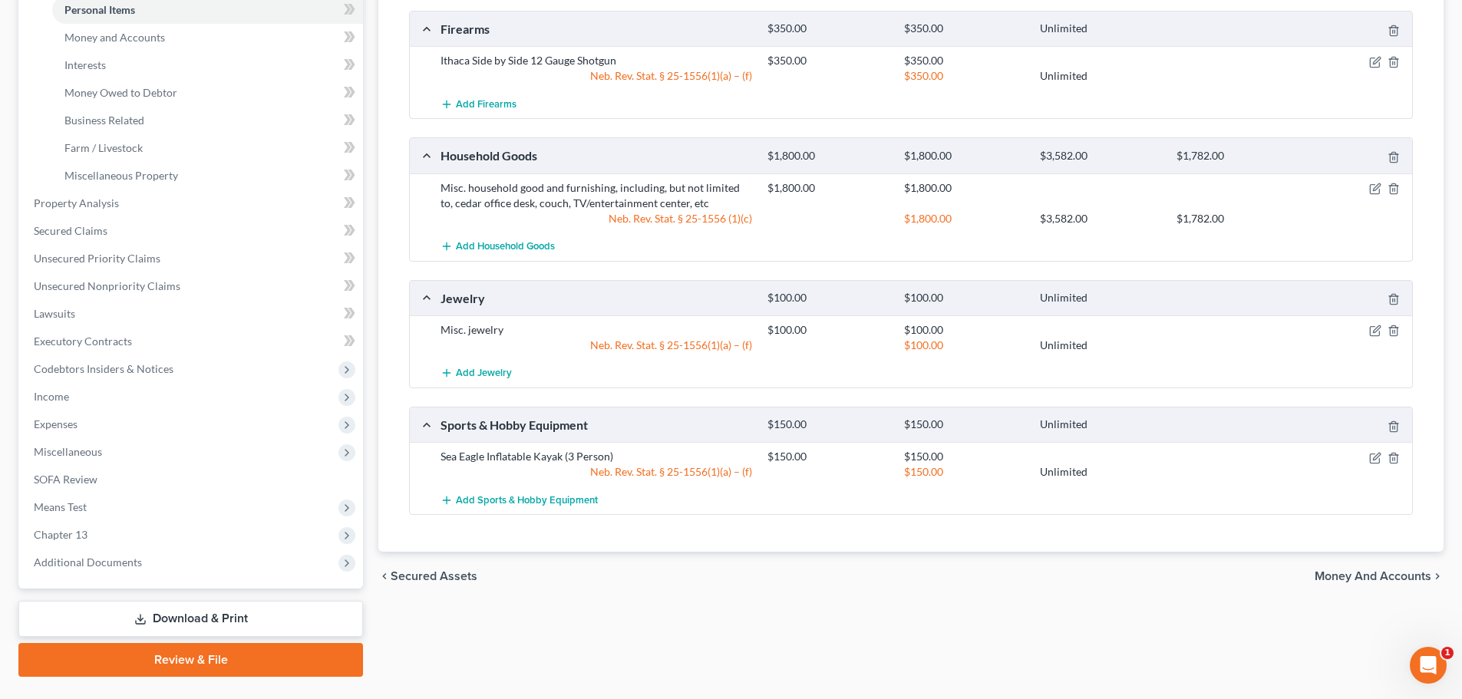
click at [1397, 580] on span "Money and Accounts" at bounding box center [1373, 576] width 117 height 12
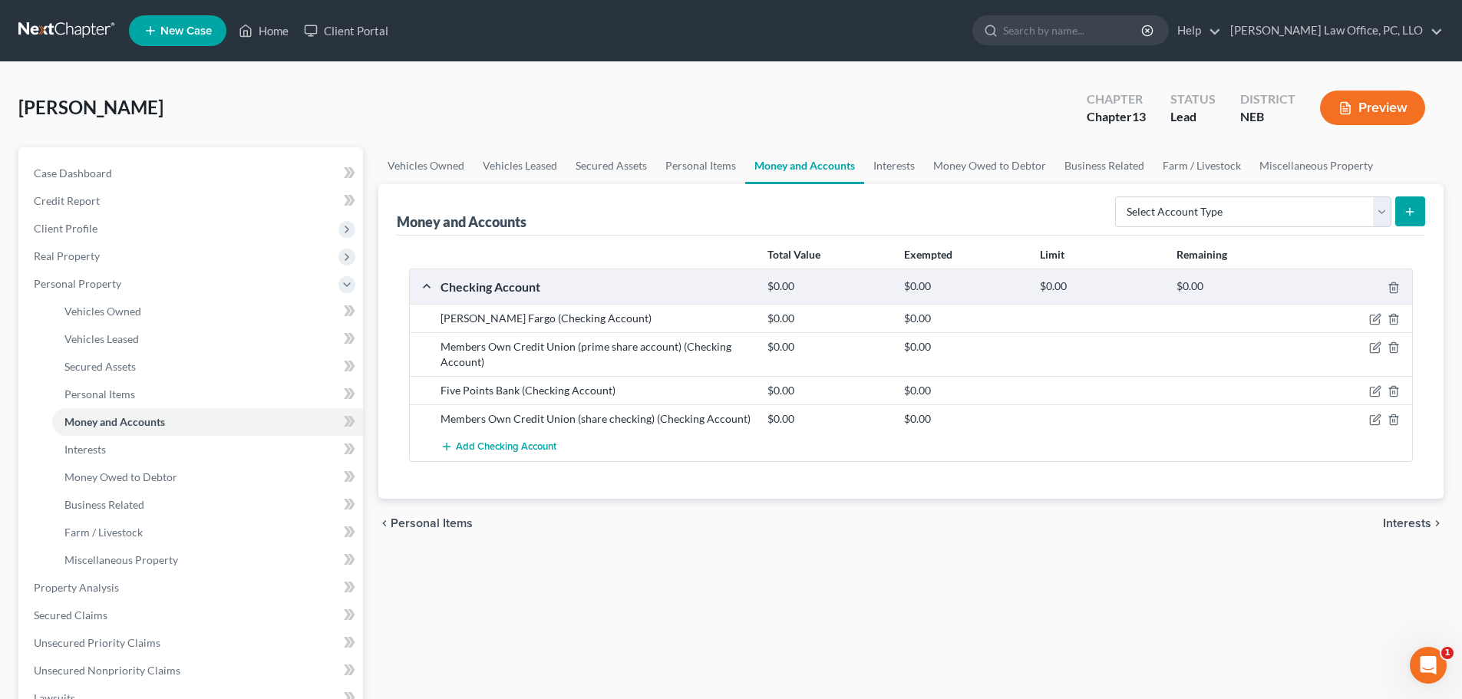
click at [1413, 522] on span "Interests" at bounding box center [1407, 523] width 48 height 12
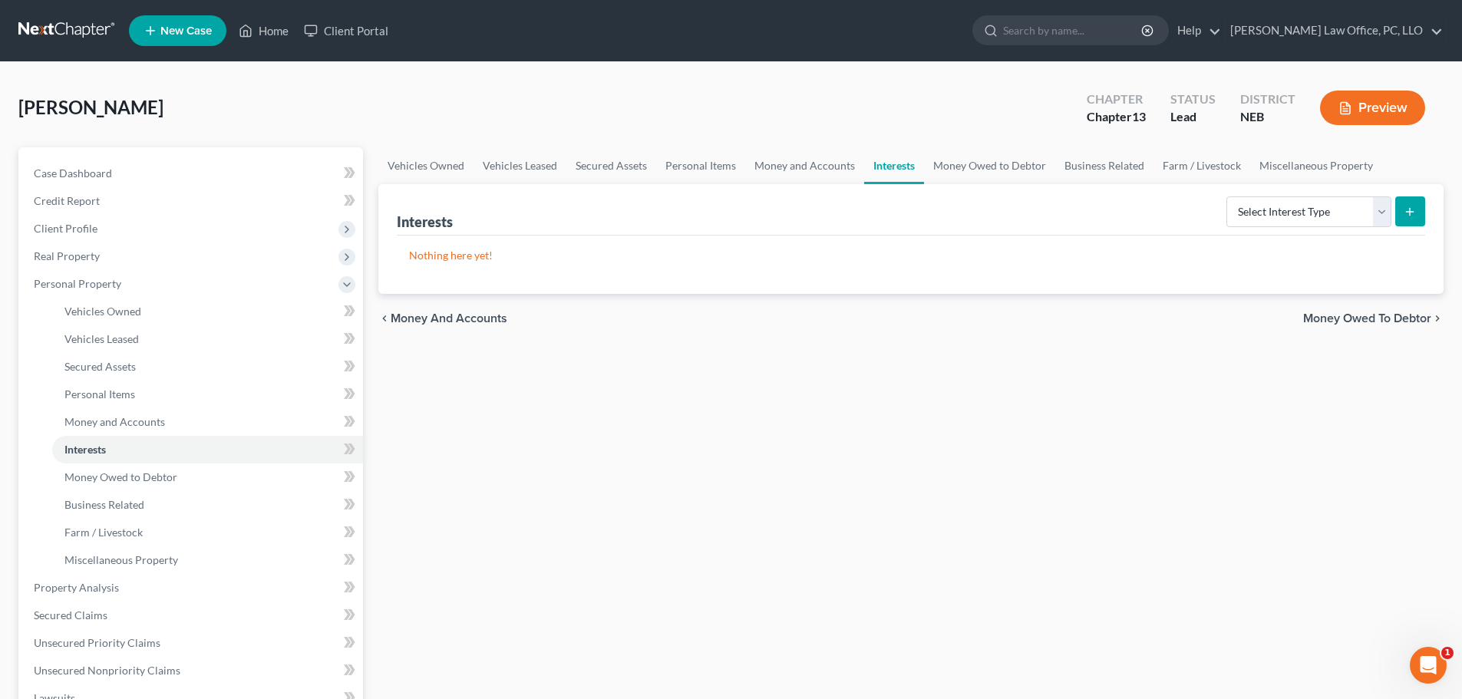
click at [1349, 320] on span "Money Owed to Debtor" at bounding box center [1367, 318] width 128 height 12
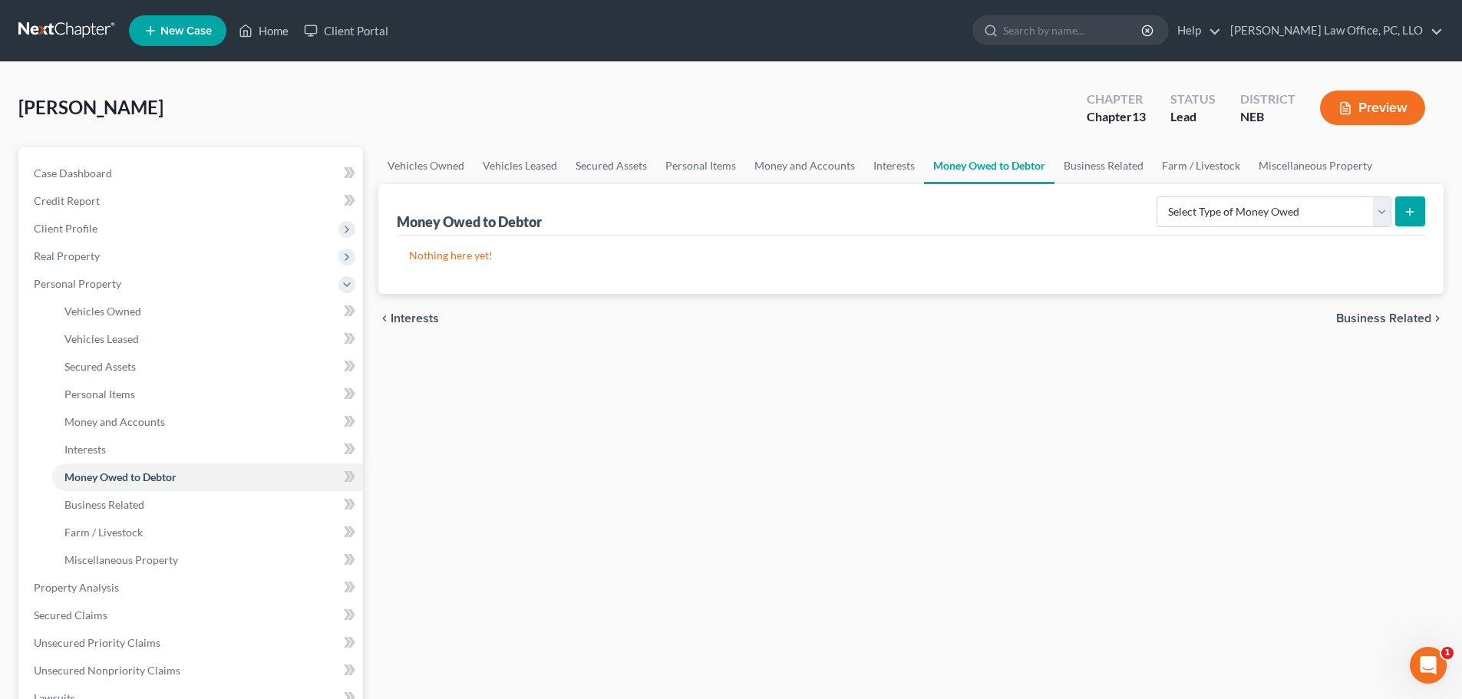
click at [1384, 319] on span "Business Related" at bounding box center [1383, 318] width 95 height 12
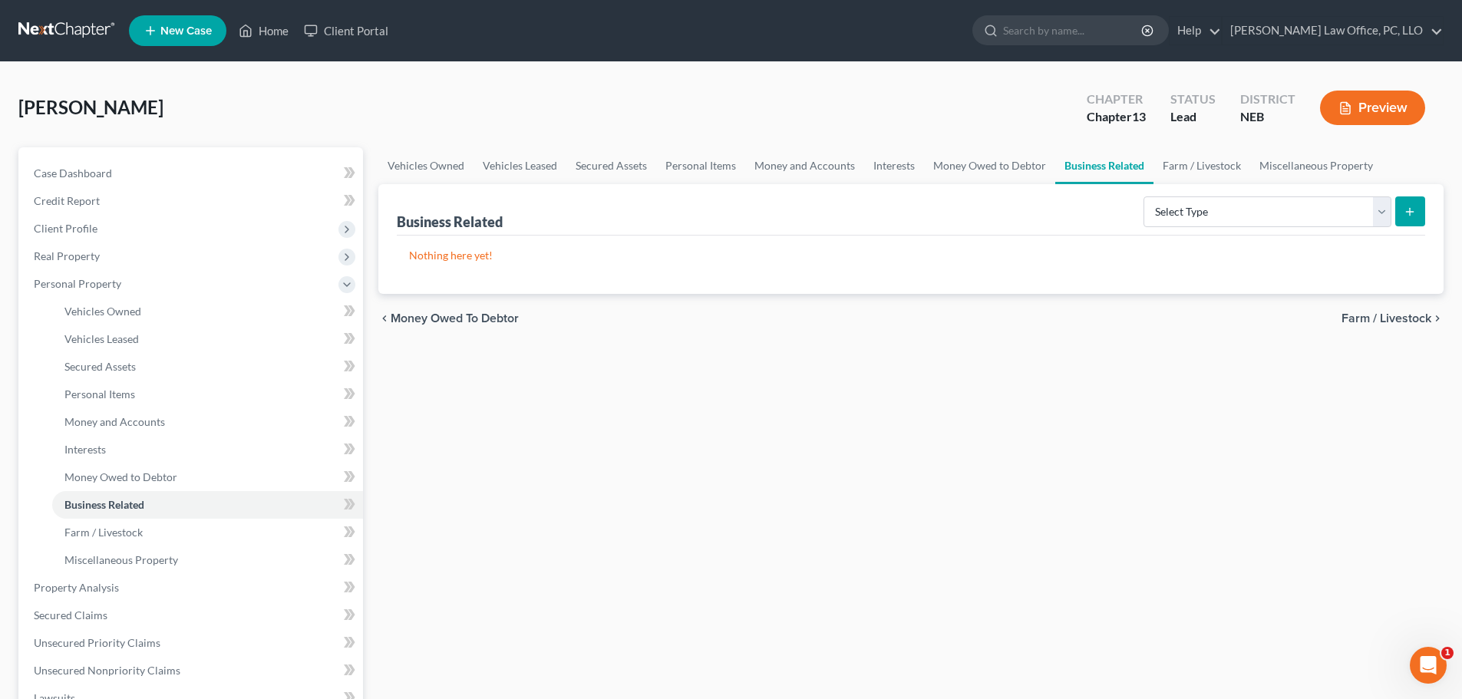
click at [1378, 319] on span "Farm / Livestock" at bounding box center [1387, 318] width 90 height 12
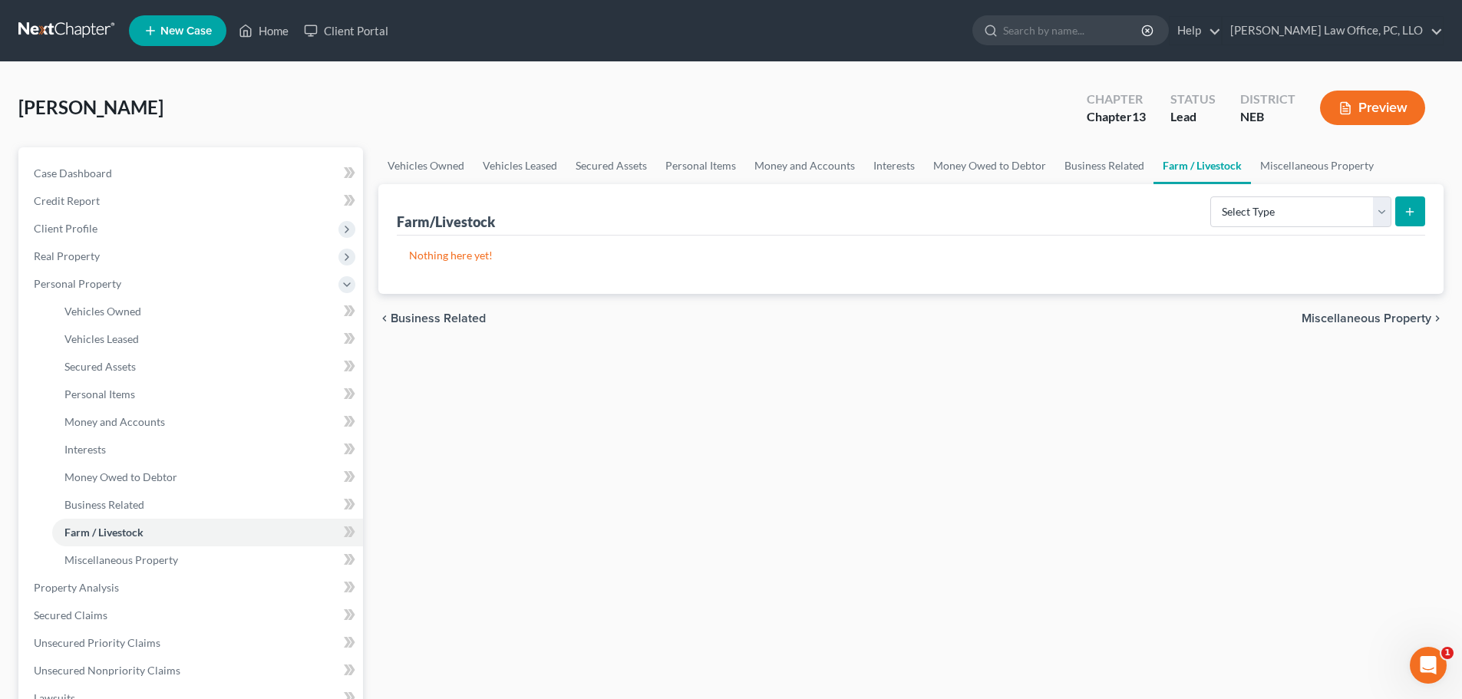
click at [1378, 319] on span "Miscellaneous Property" at bounding box center [1367, 318] width 130 height 12
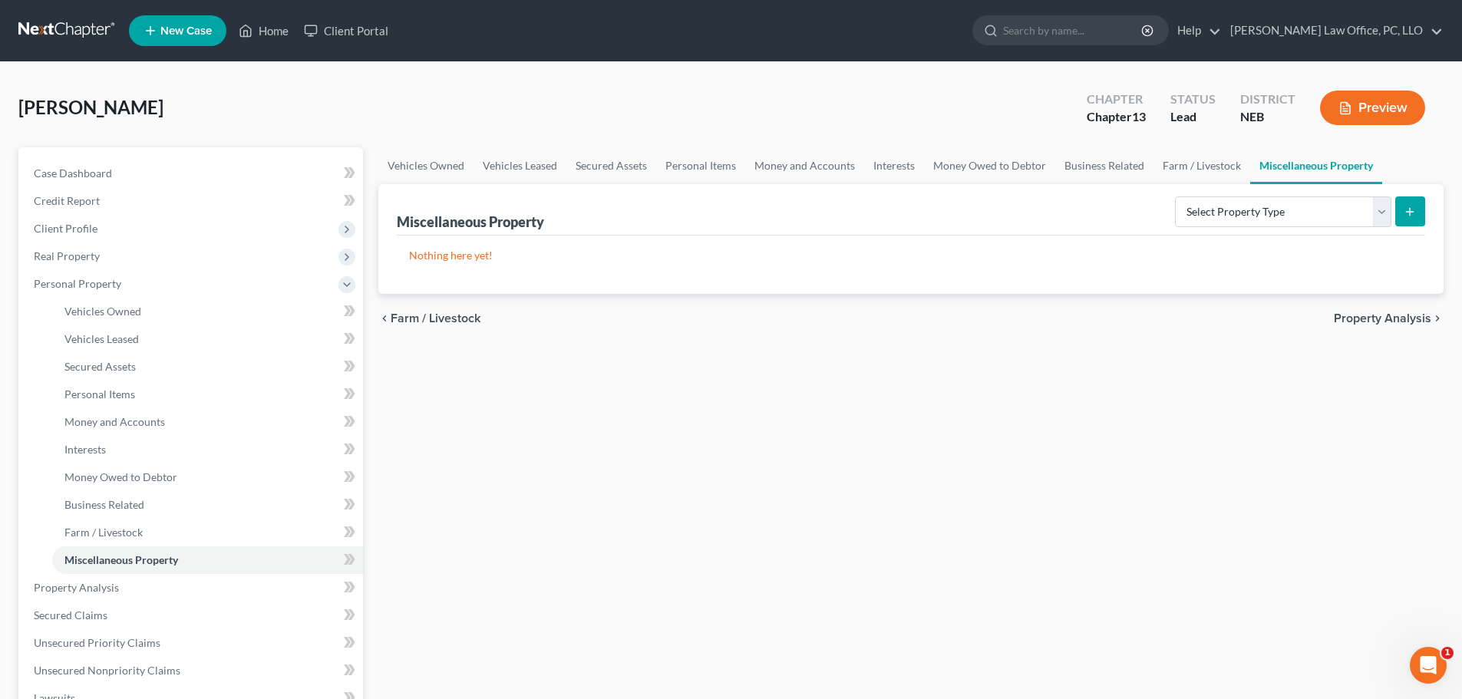
click at [1377, 318] on span "Property Analysis" at bounding box center [1382, 318] width 97 height 12
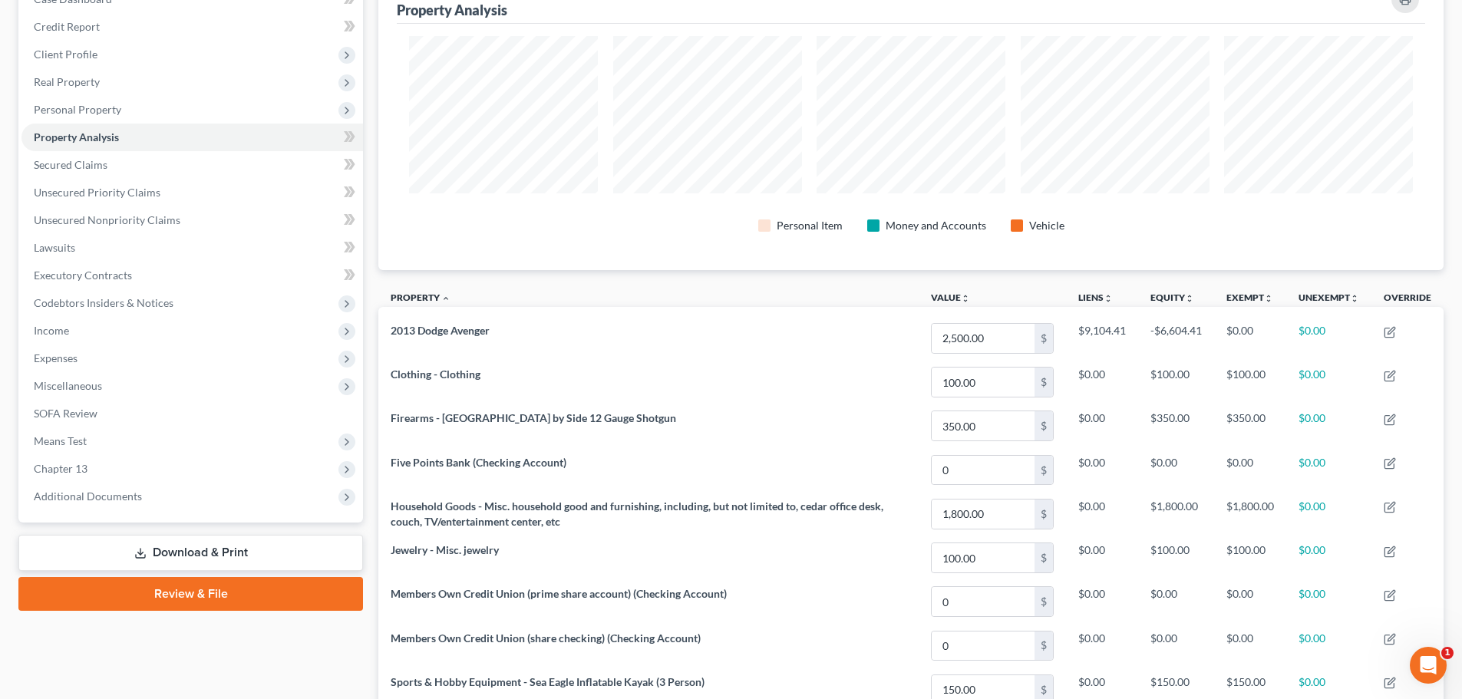
scroll to position [381, 0]
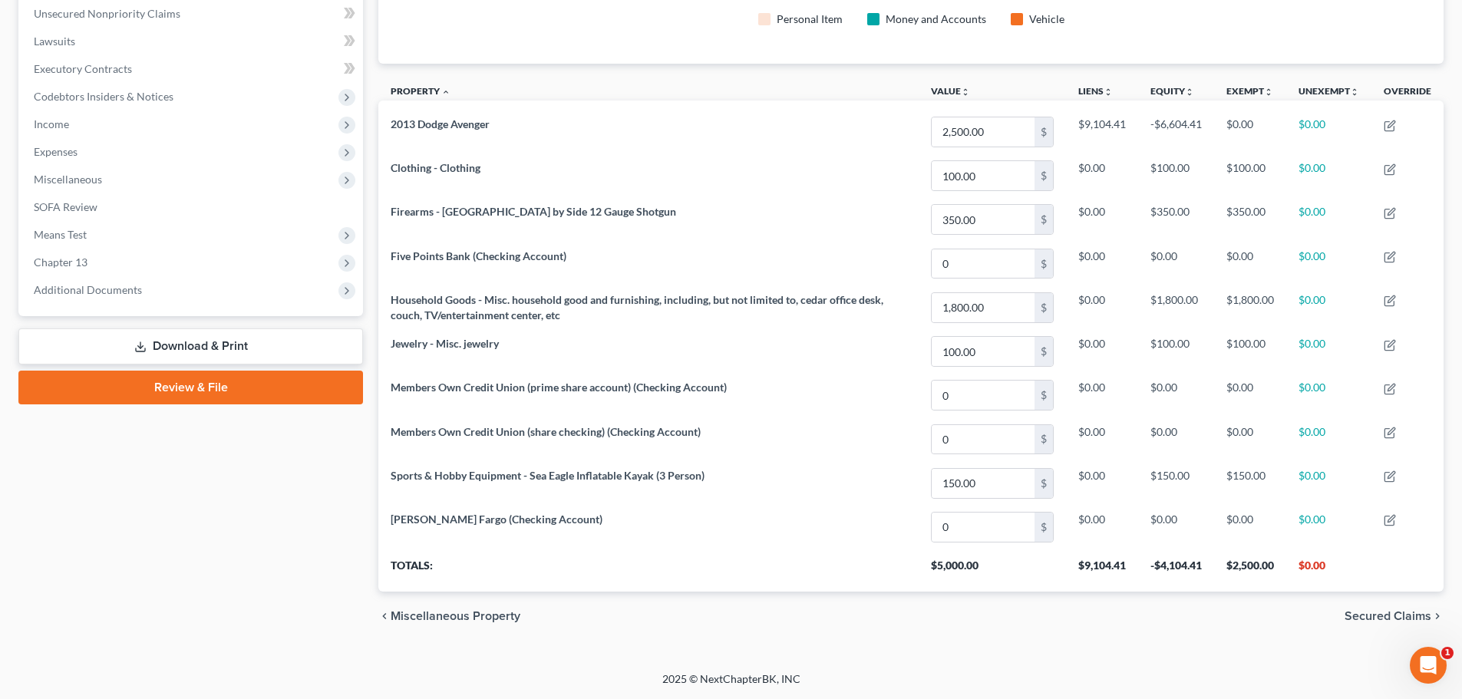
click at [1390, 613] on span "Secured Claims" at bounding box center [1388, 616] width 87 height 12
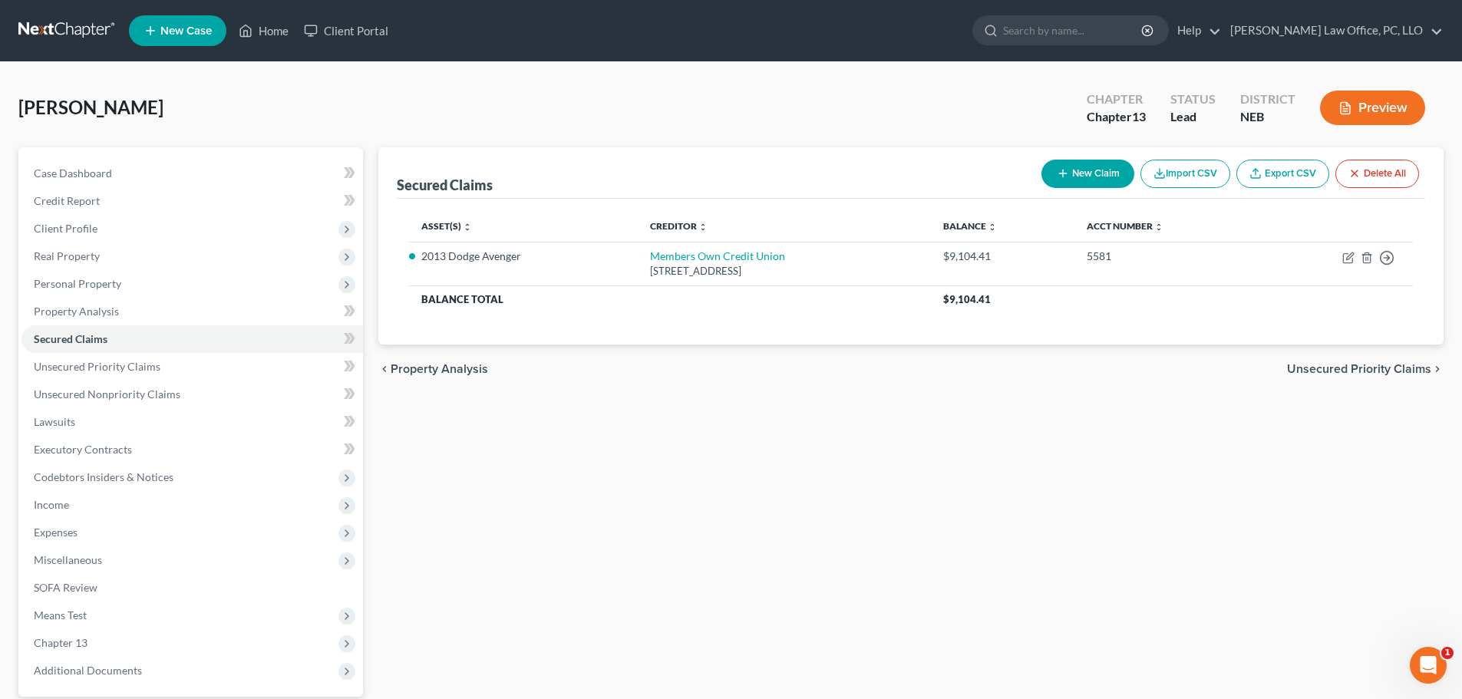
click at [1359, 372] on span "Unsecured Priority Claims" at bounding box center [1359, 369] width 144 height 12
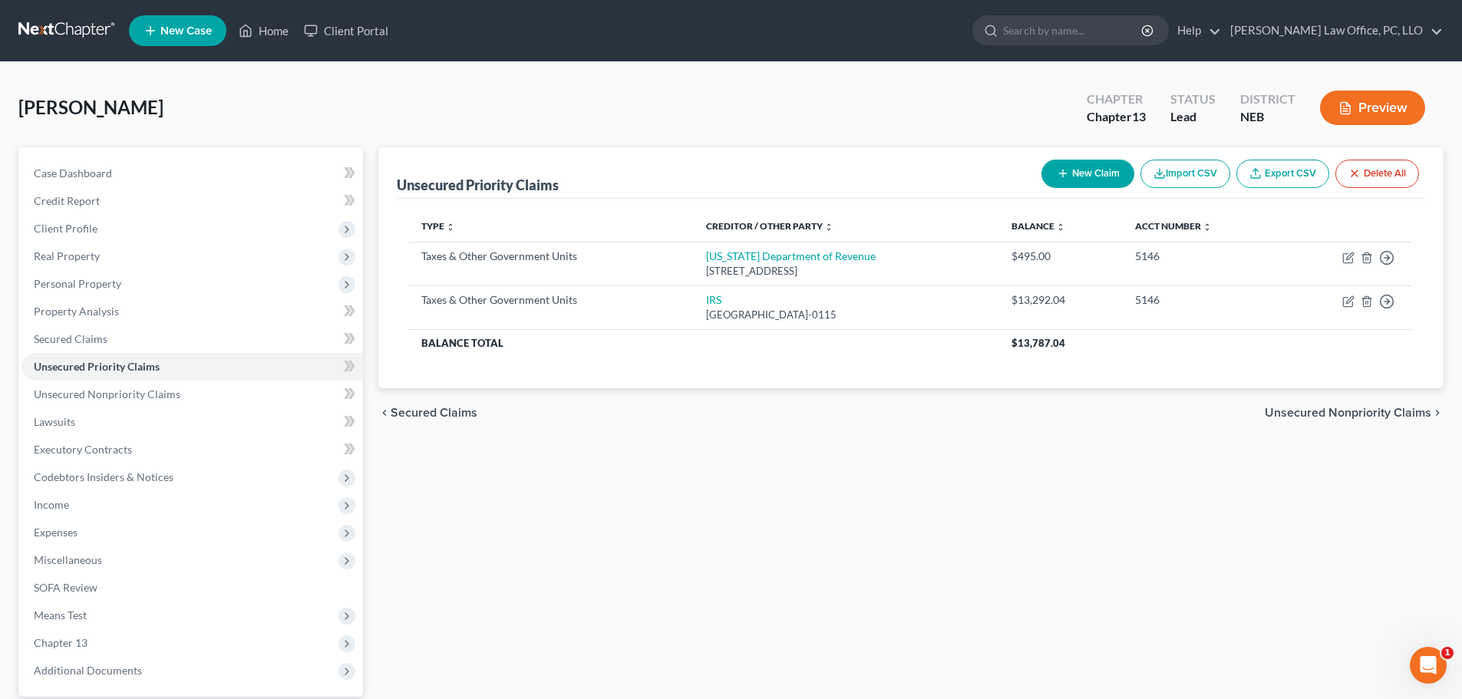
click at [449, 413] on span "Secured Claims" at bounding box center [434, 413] width 87 height 12
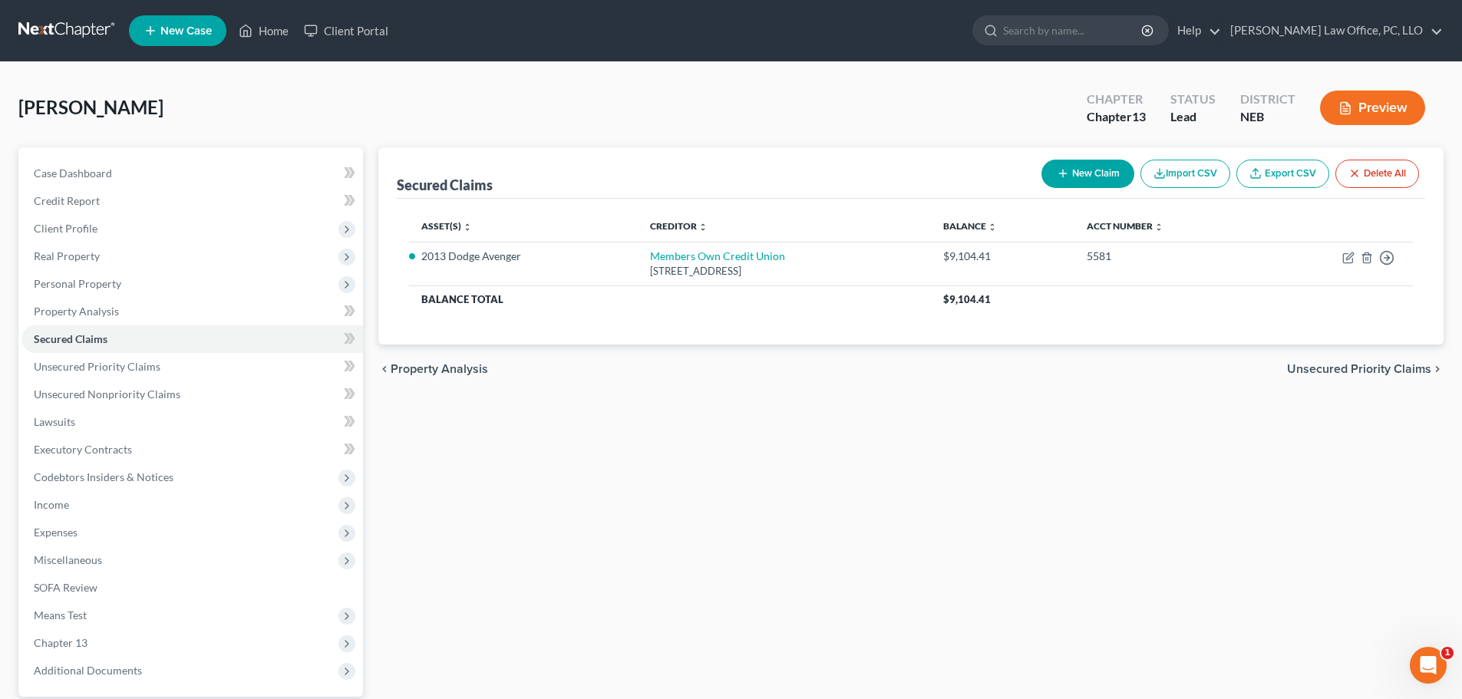
click at [1411, 370] on span "Unsecured Priority Claims" at bounding box center [1359, 369] width 144 height 12
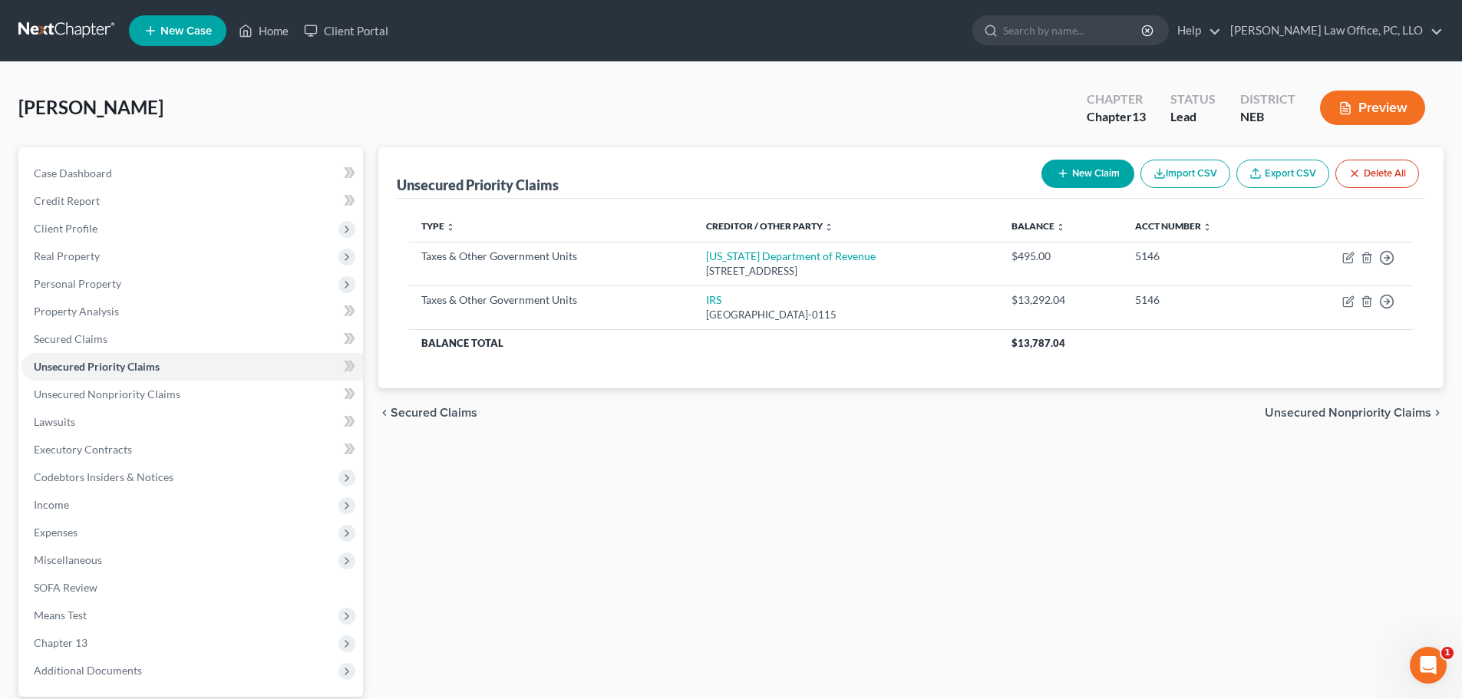
click at [1387, 416] on span "Unsecured Nonpriority Claims" at bounding box center [1348, 413] width 167 height 12
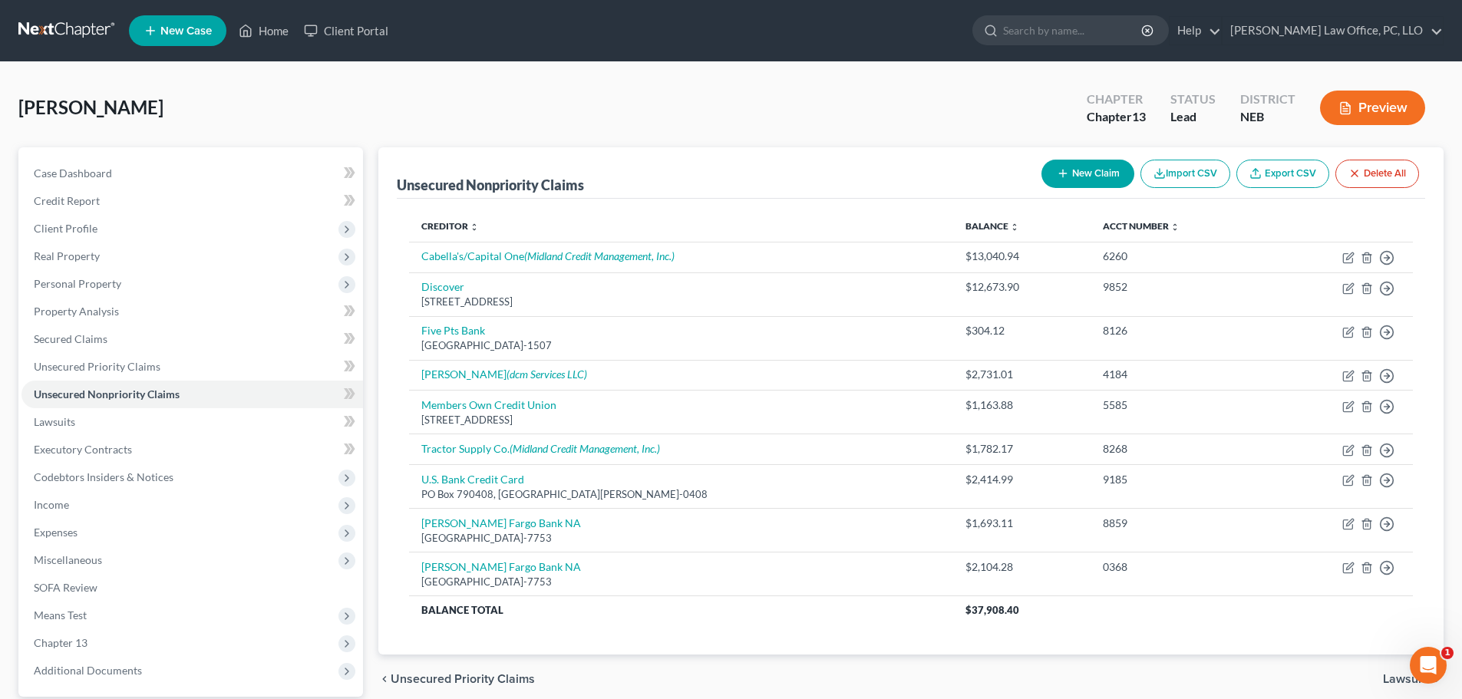
click at [1402, 679] on span "Lawsuits" at bounding box center [1407, 679] width 48 height 12
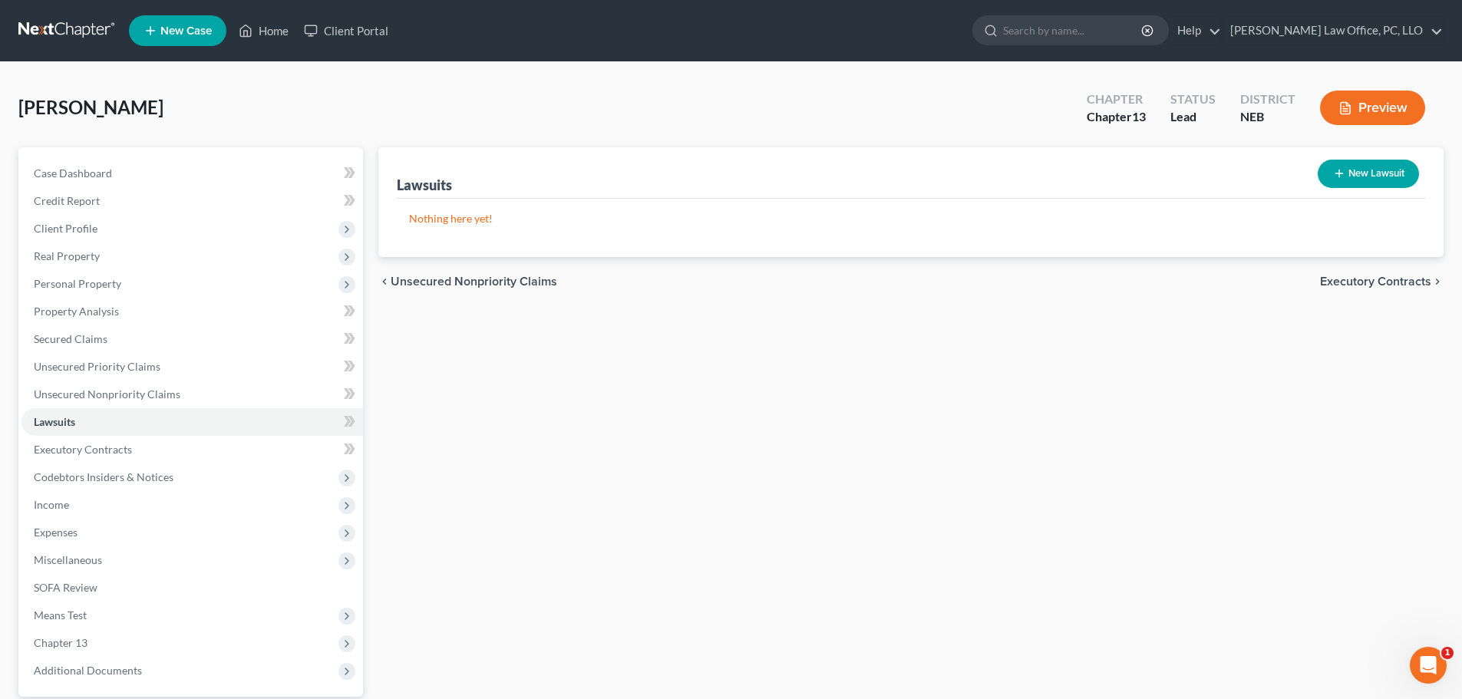
click at [1372, 282] on span "Executory Contracts" at bounding box center [1375, 282] width 111 height 12
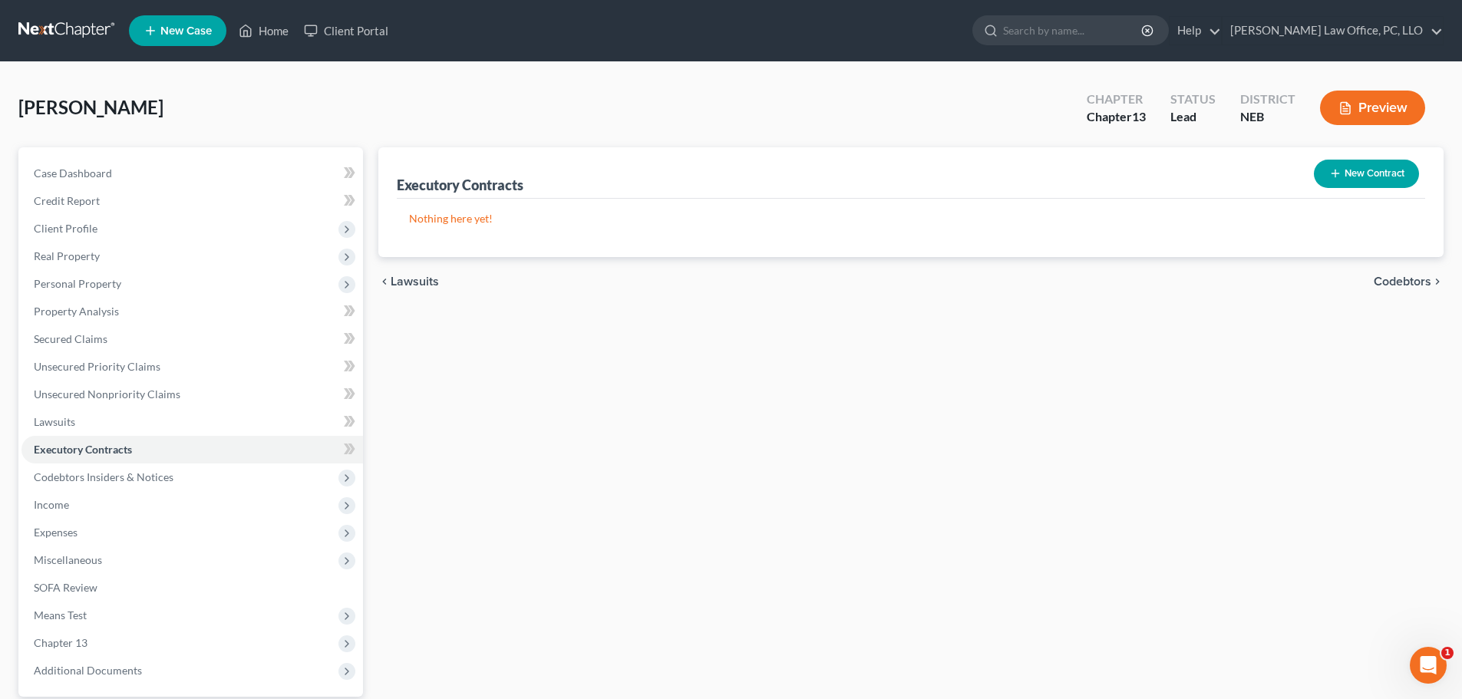
click at [1376, 282] on span "Codebtors" at bounding box center [1403, 282] width 58 height 12
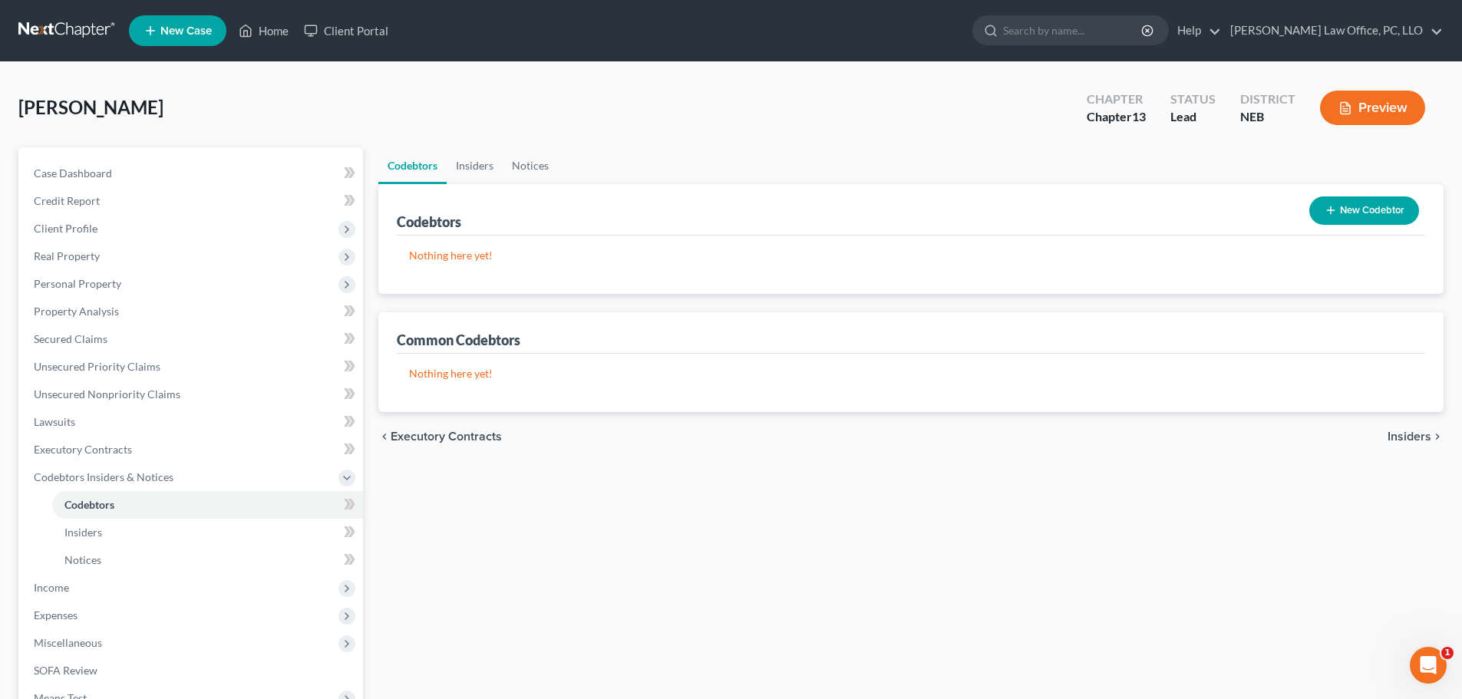
click at [1401, 435] on span "Insiders" at bounding box center [1410, 437] width 44 height 12
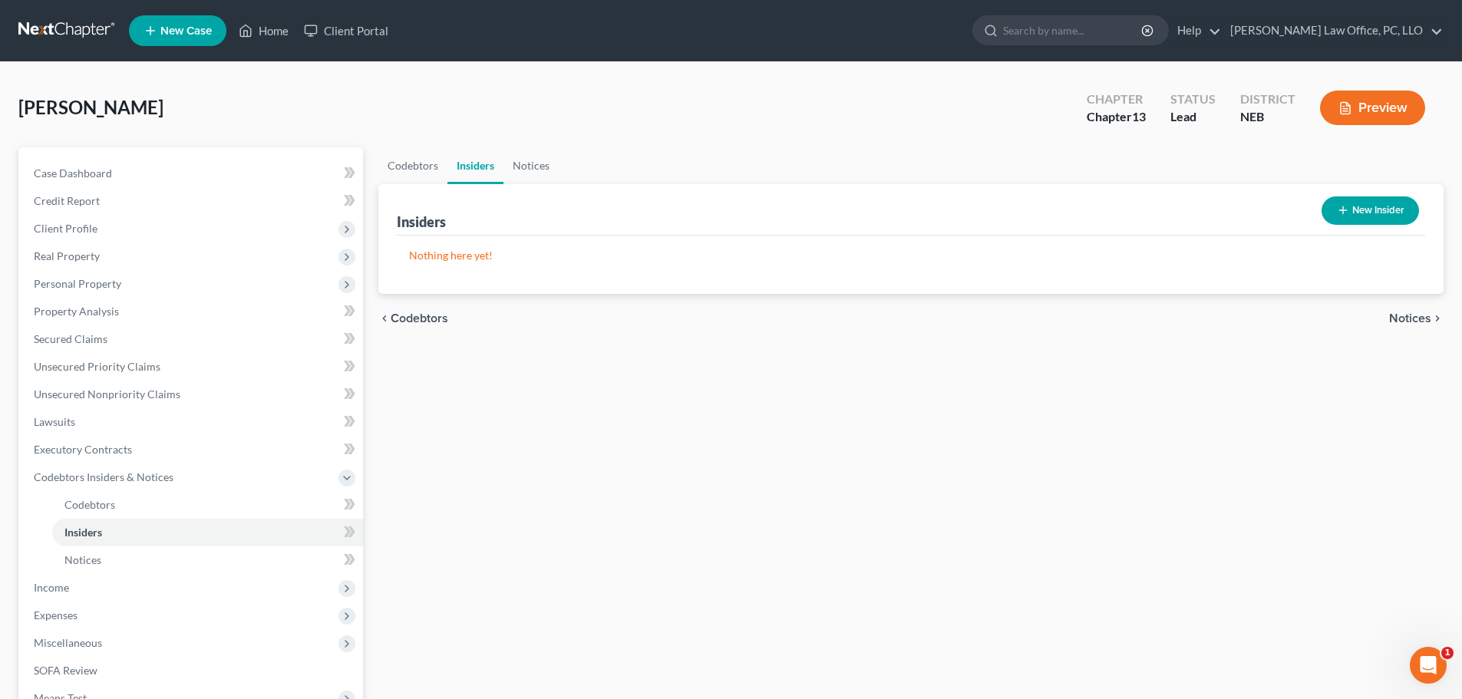
click at [1413, 321] on span "Notices" at bounding box center [1410, 318] width 42 height 12
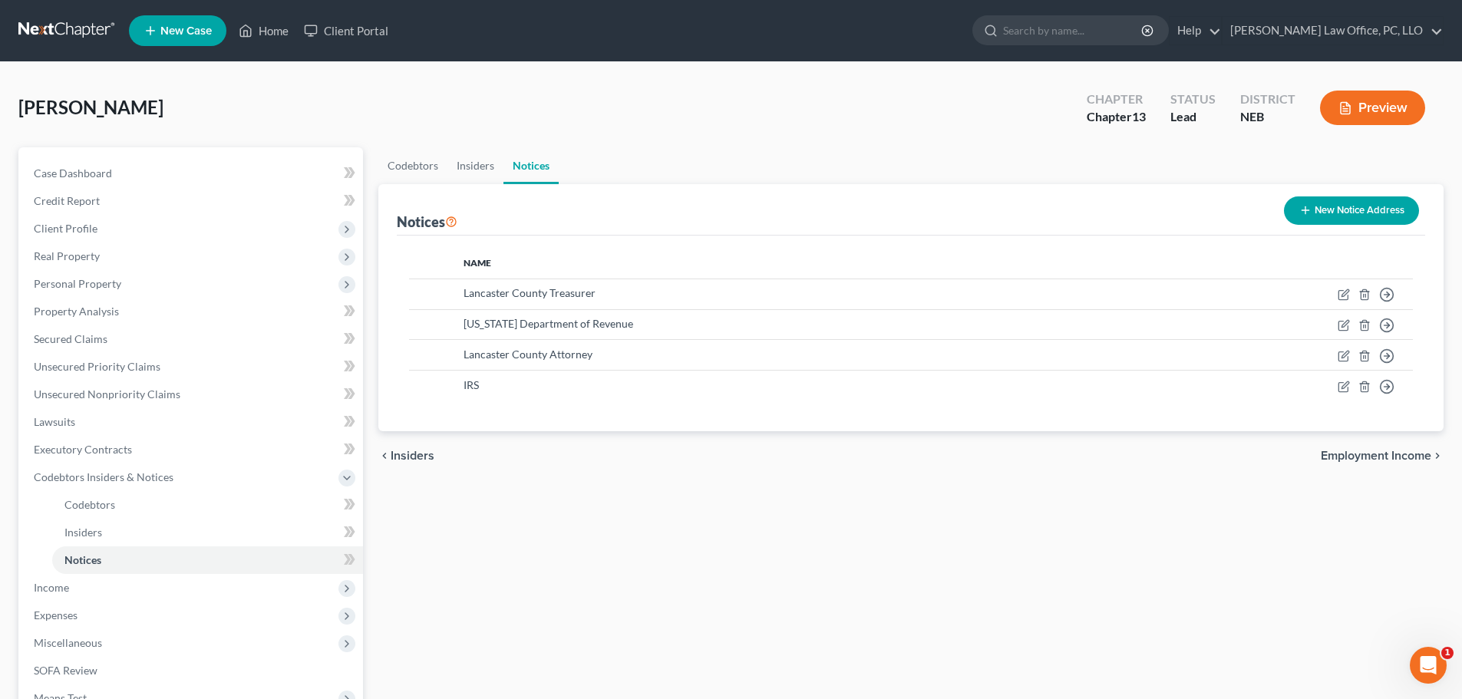
click at [1410, 454] on span "Employment Income" at bounding box center [1376, 456] width 111 height 12
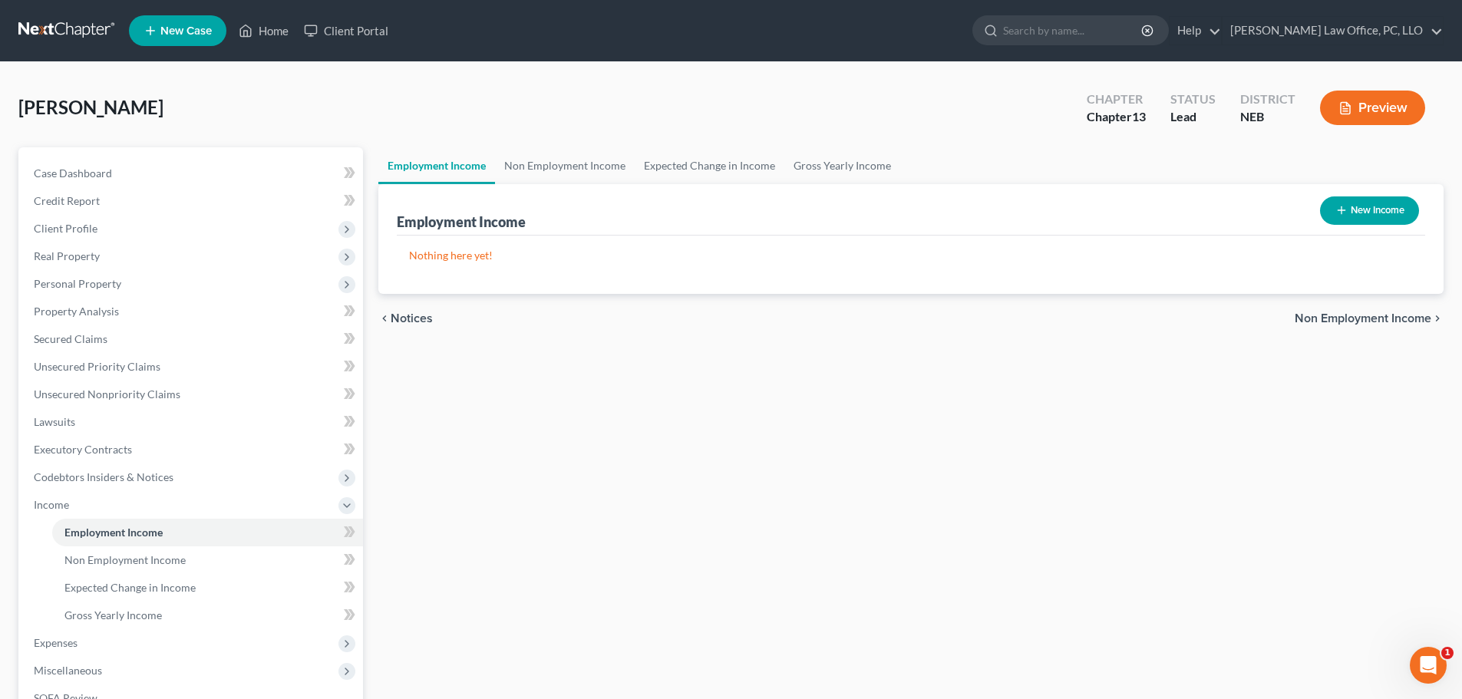
click at [1376, 312] on span "Non Employment Income" at bounding box center [1363, 318] width 137 height 12
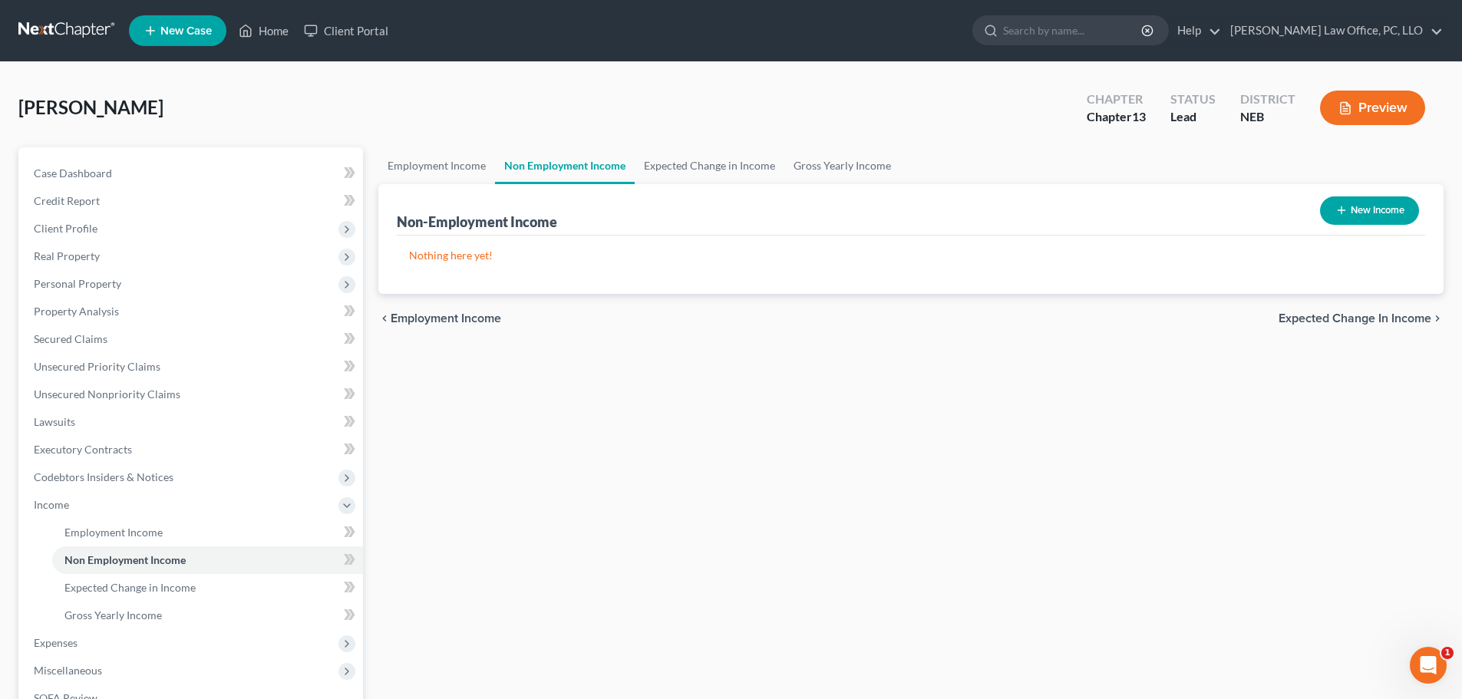
click at [1376, 312] on span "Expected Change in Income" at bounding box center [1355, 318] width 153 height 12
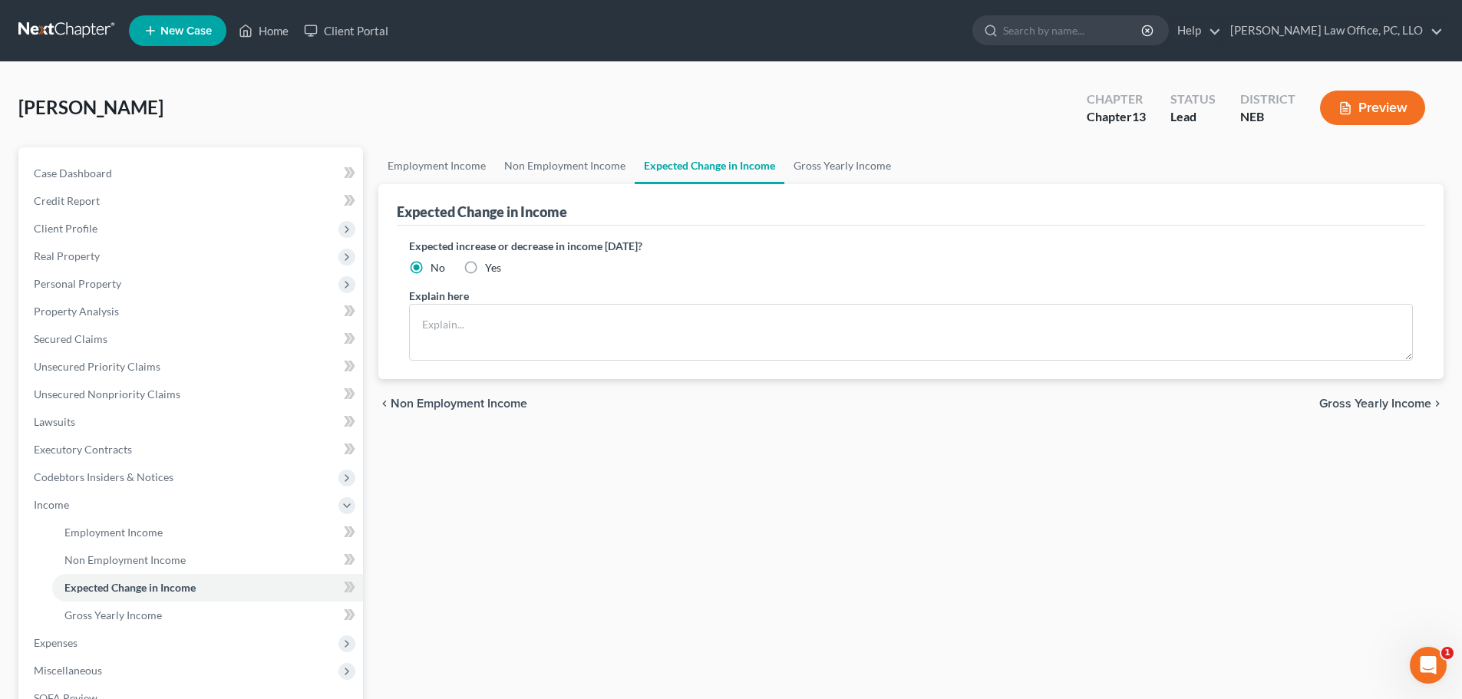
click at [1368, 398] on span "Gross Yearly Income" at bounding box center [1375, 404] width 112 height 12
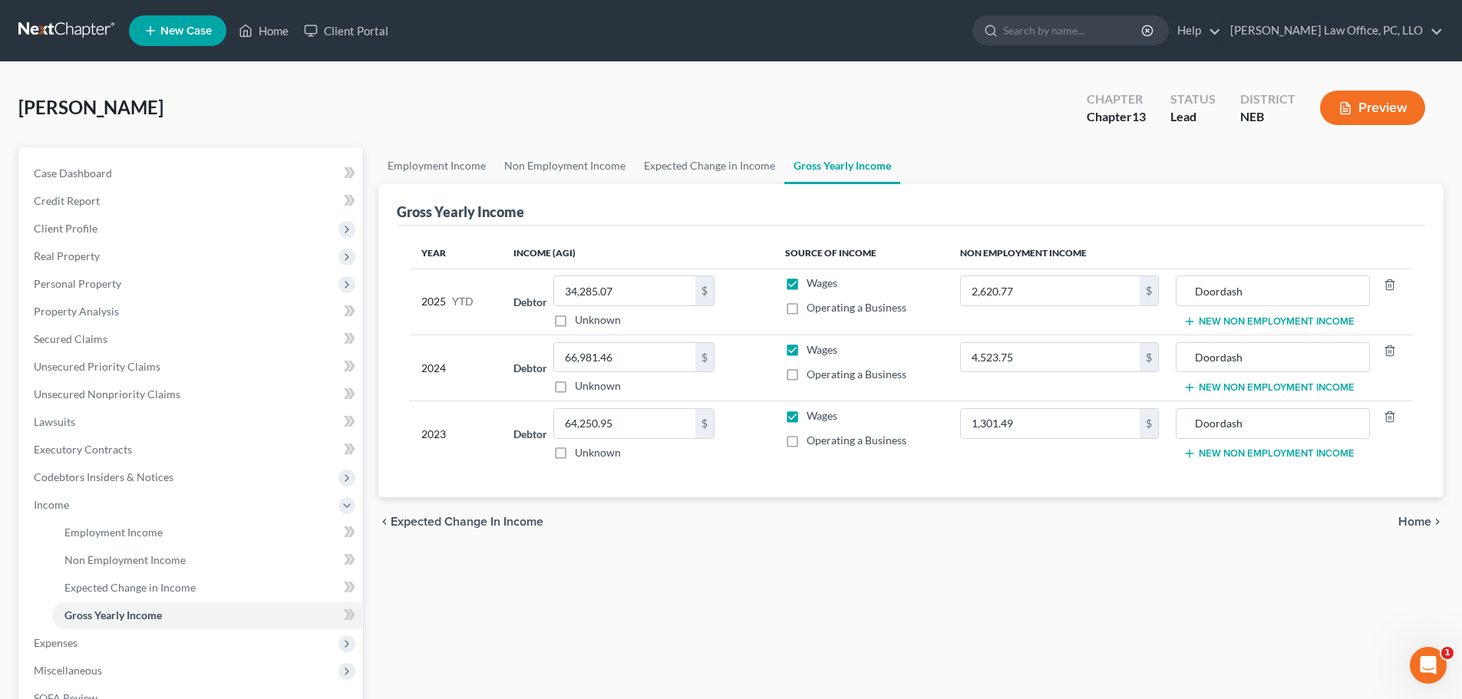
click at [1415, 520] on span "Home" at bounding box center [1415, 522] width 33 height 12
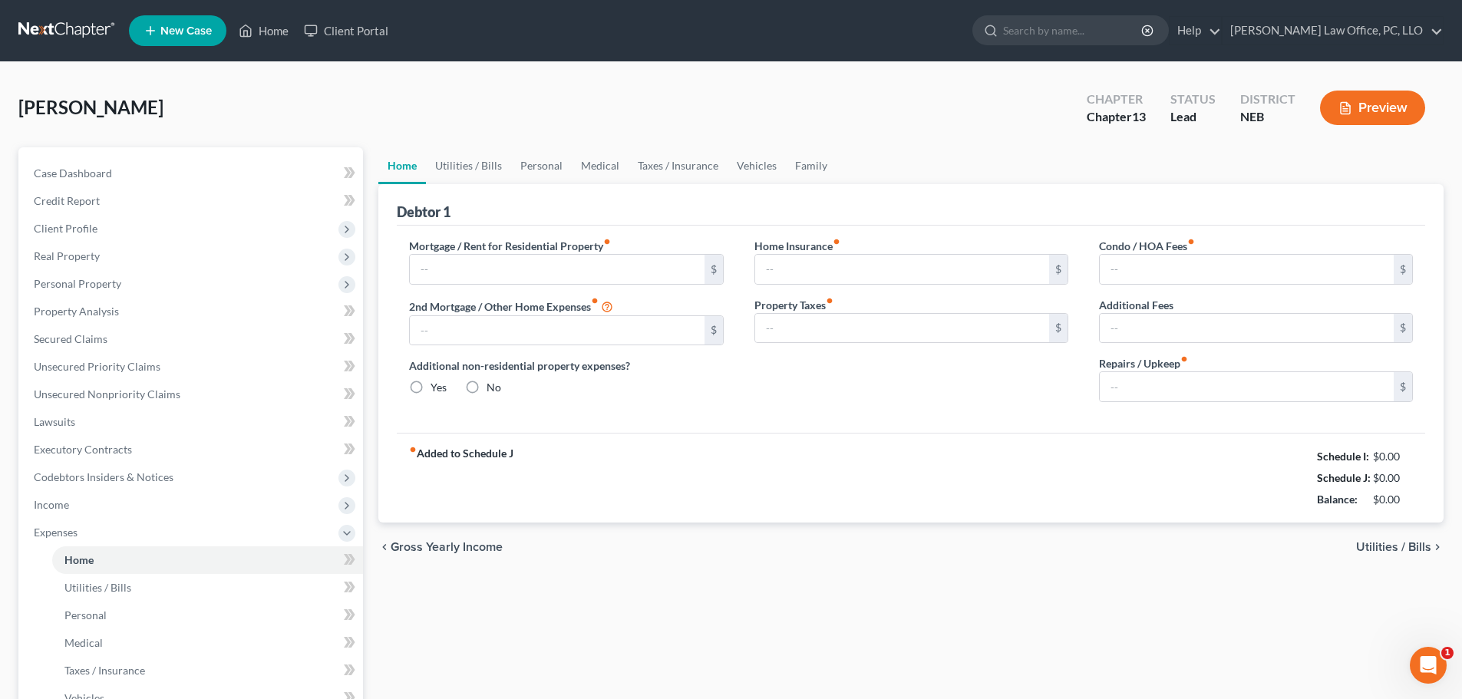
type input "1,113.00"
type input "0.00"
radio input "true"
type input "8.38"
type input "0.00"
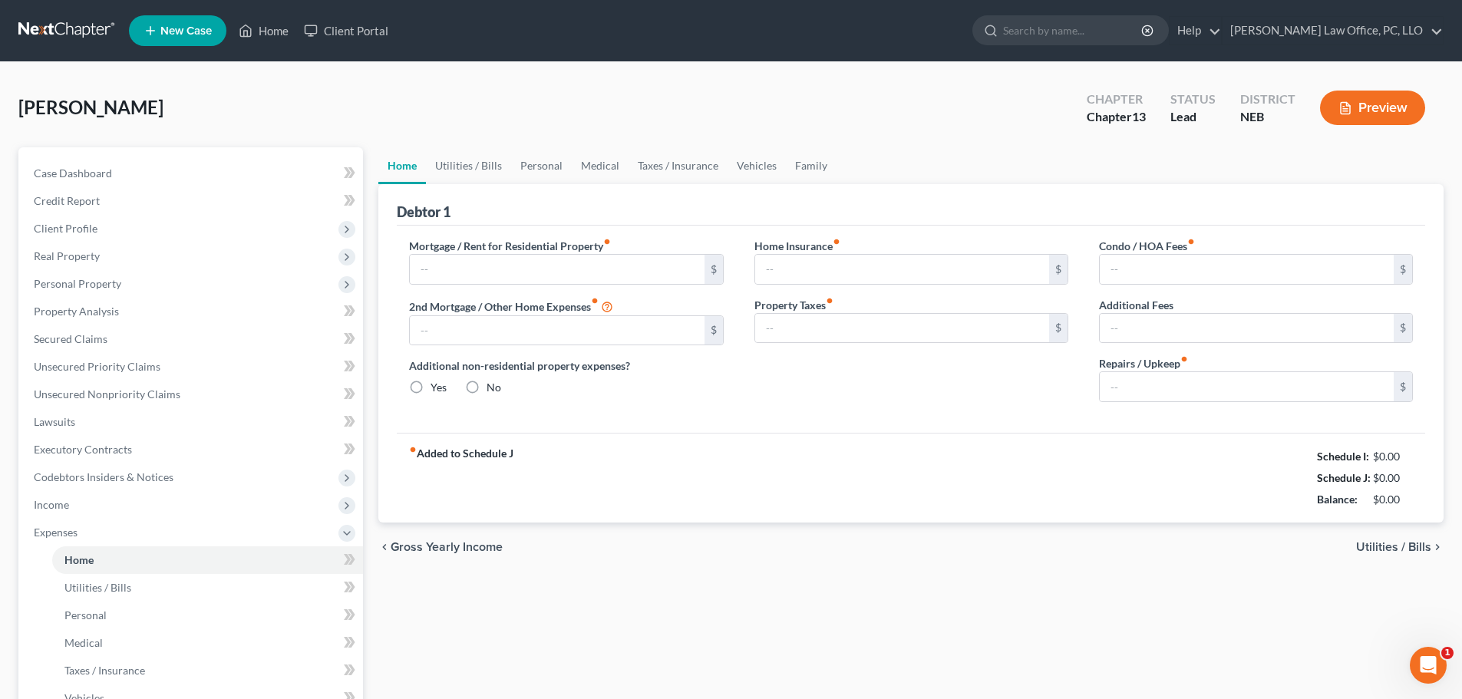
type input "0.00"
click at [1419, 523] on div "fiber_manual_record Added to Schedule J Schedule I: $0.00 Schedule J: $2,879.69…" at bounding box center [911, 478] width 1029 height 90
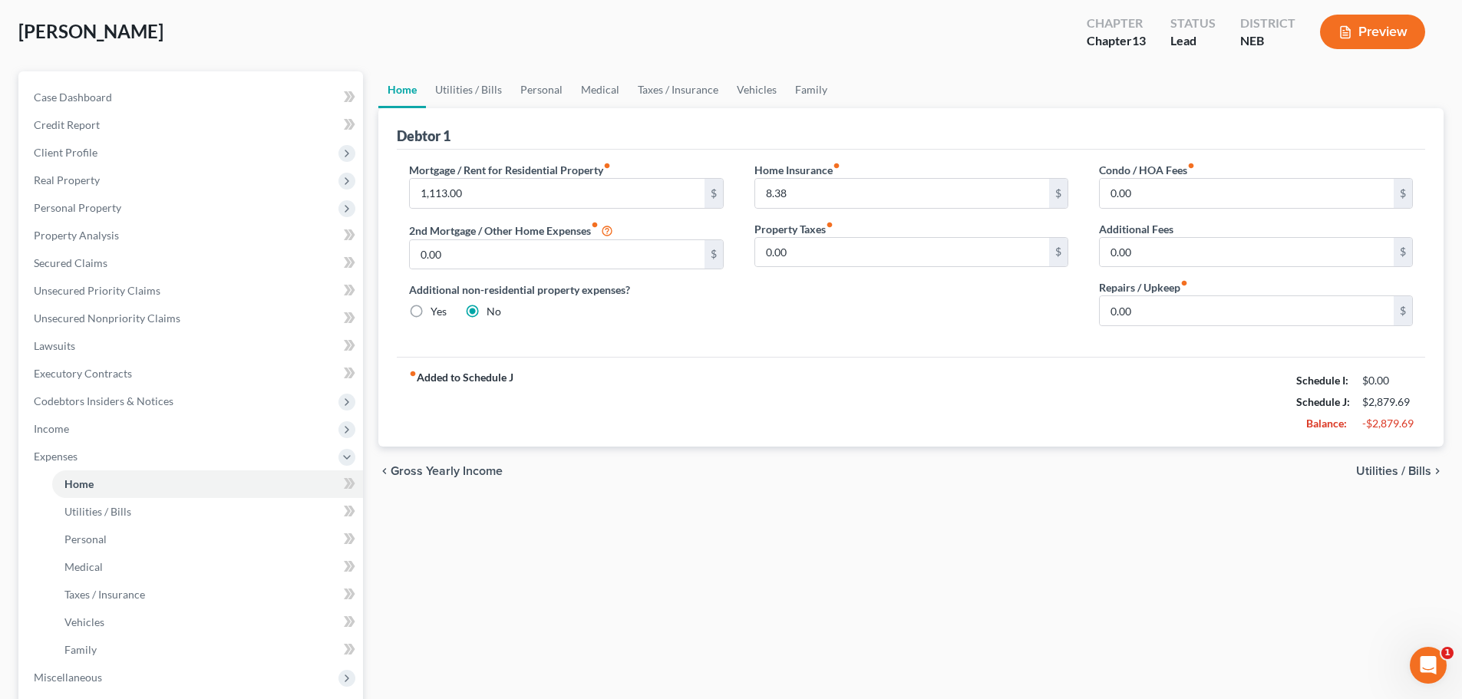
click at [1389, 471] on span "Utilities / Bills" at bounding box center [1393, 471] width 75 height 12
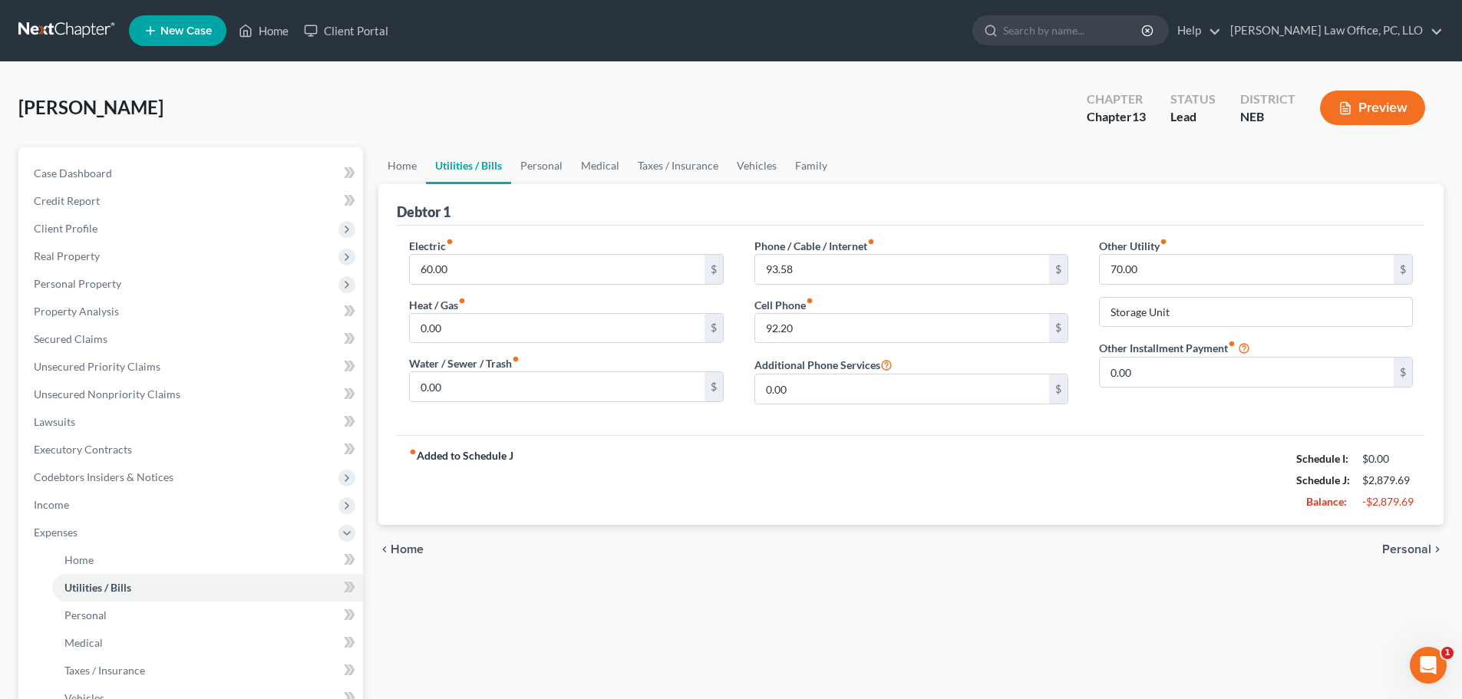
click at [1406, 549] on span "Personal" at bounding box center [1406, 549] width 49 height 12
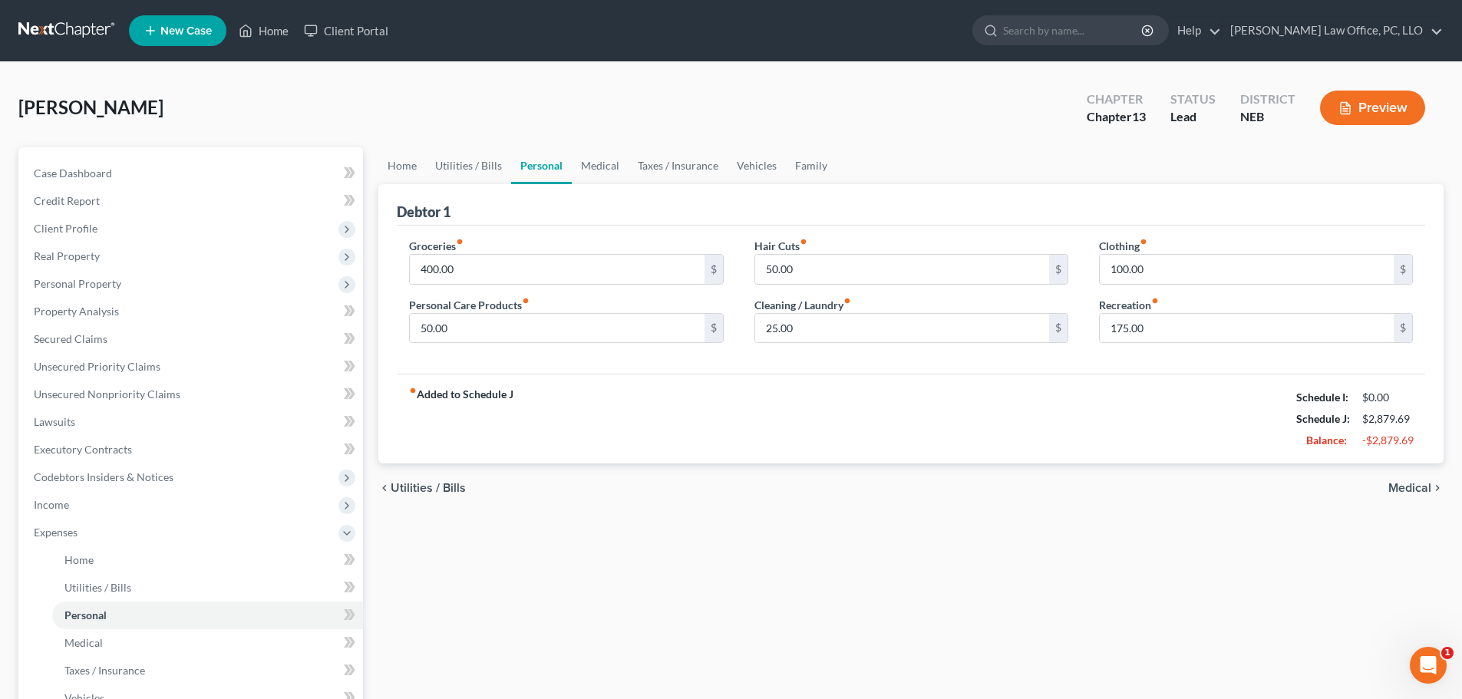
click at [1409, 490] on span "Medical" at bounding box center [1410, 488] width 43 height 12
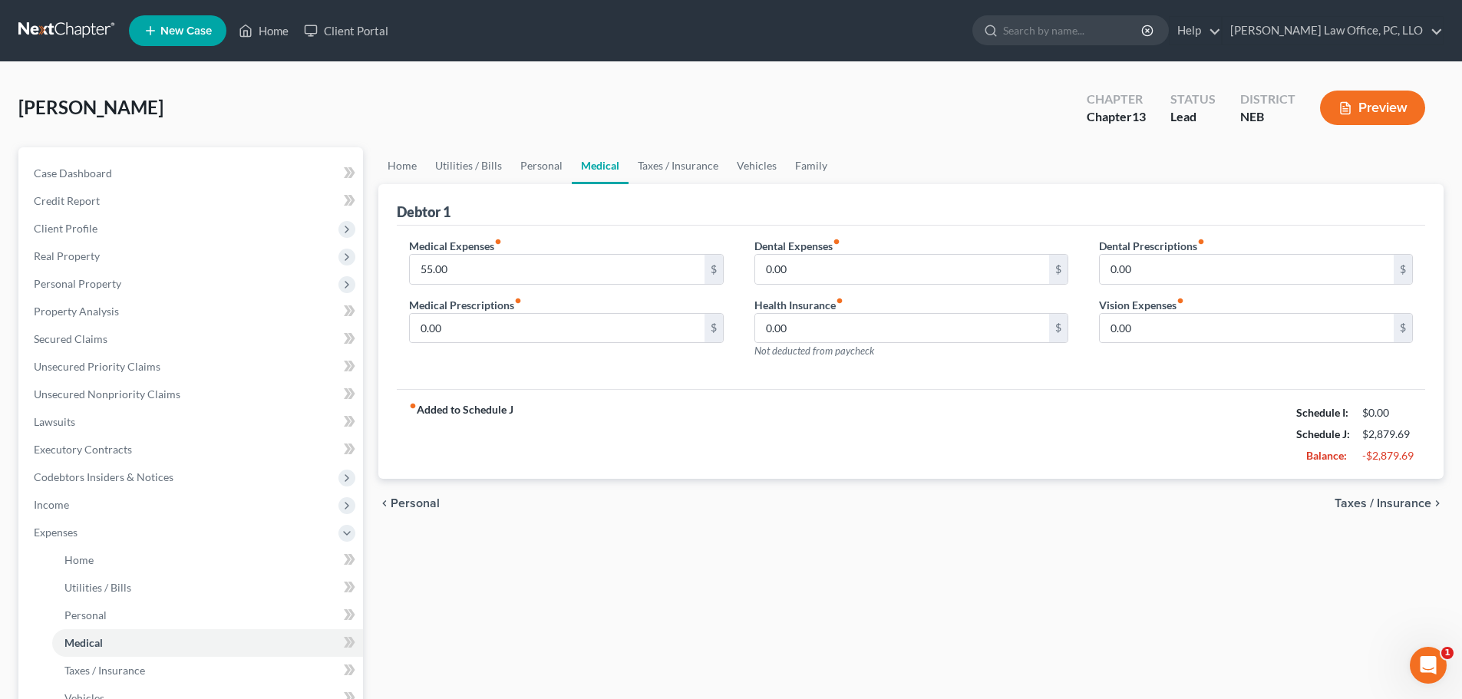
click at [1386, 502] on span "Taxes / Insurance" at bounding box center [1383, 503] width 97 height 12
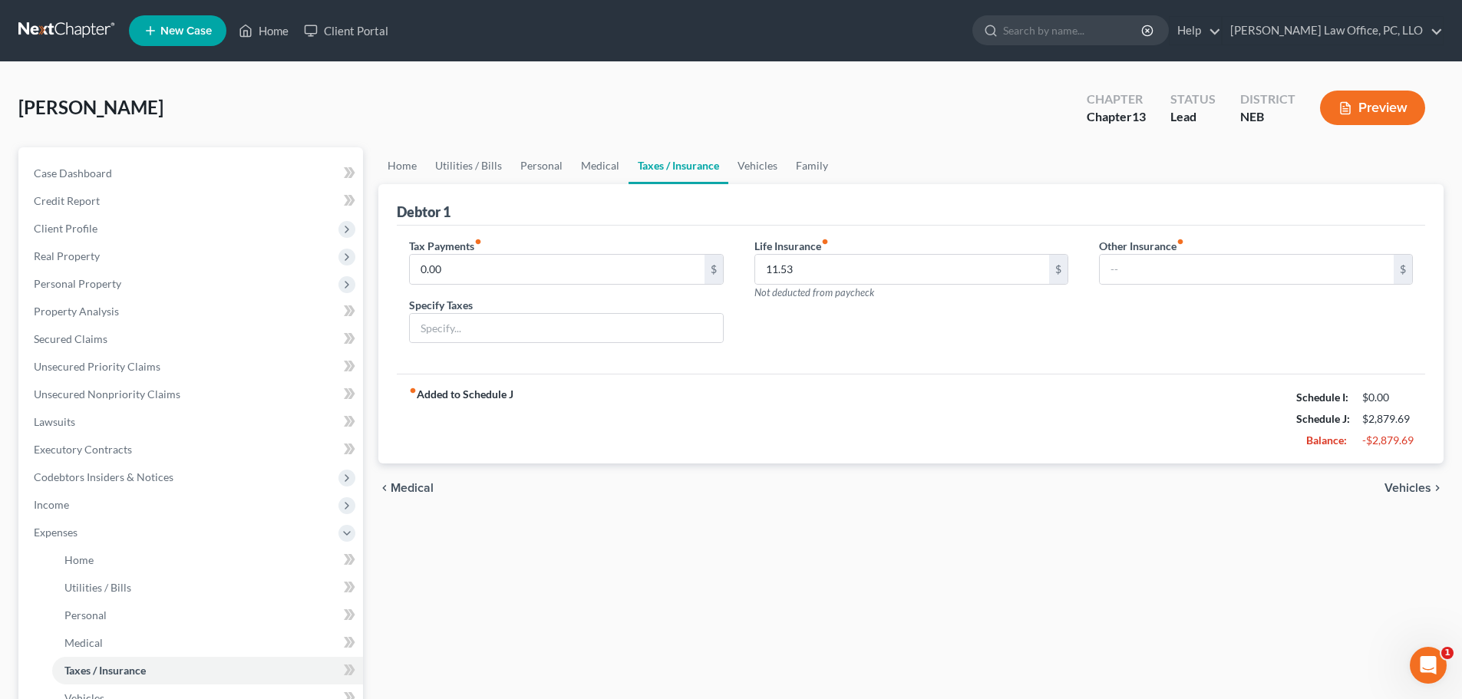
click at [1405, 484] on span "Vehicles" at bounding box center [1408, 488] width 47 height 12
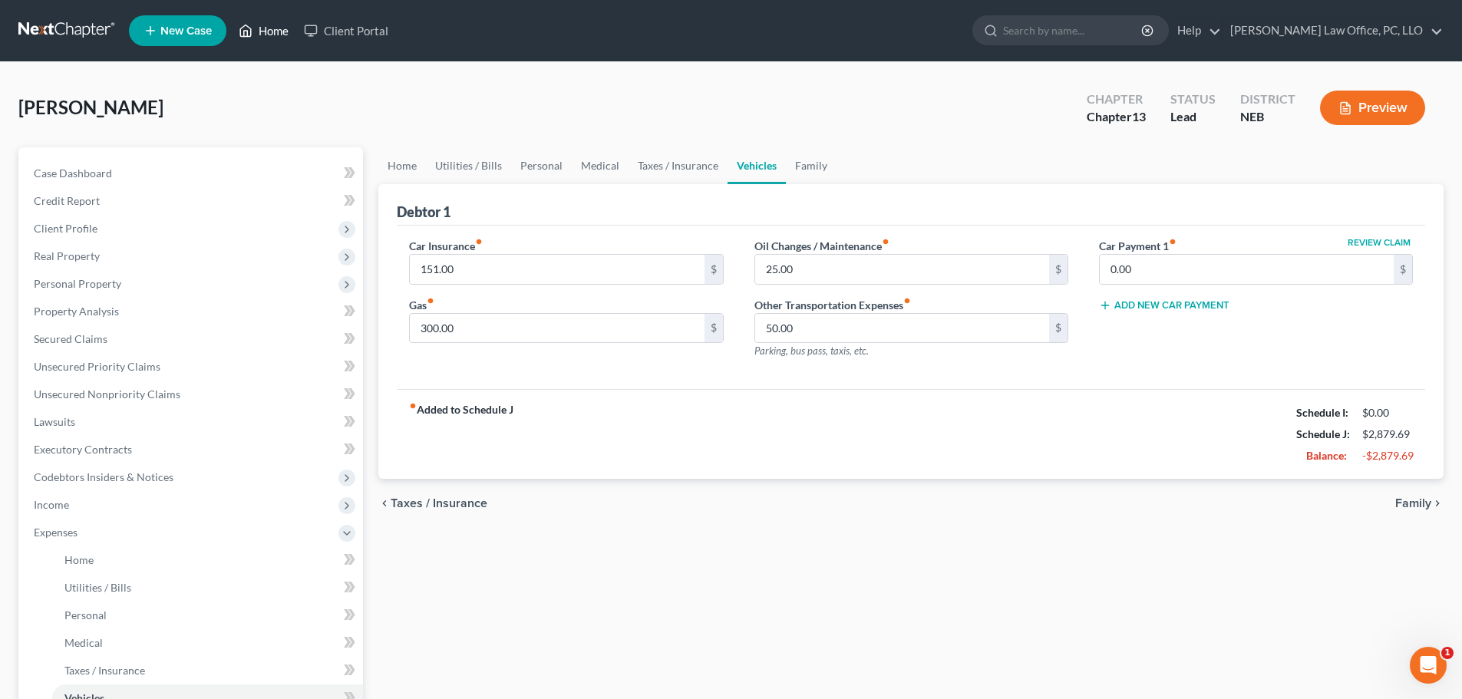
click at [267, 33] on link "Home" at bounding box center [263, 31] width 65 height 28
